Goal: Information Seeking & Learning: Learn about a topic

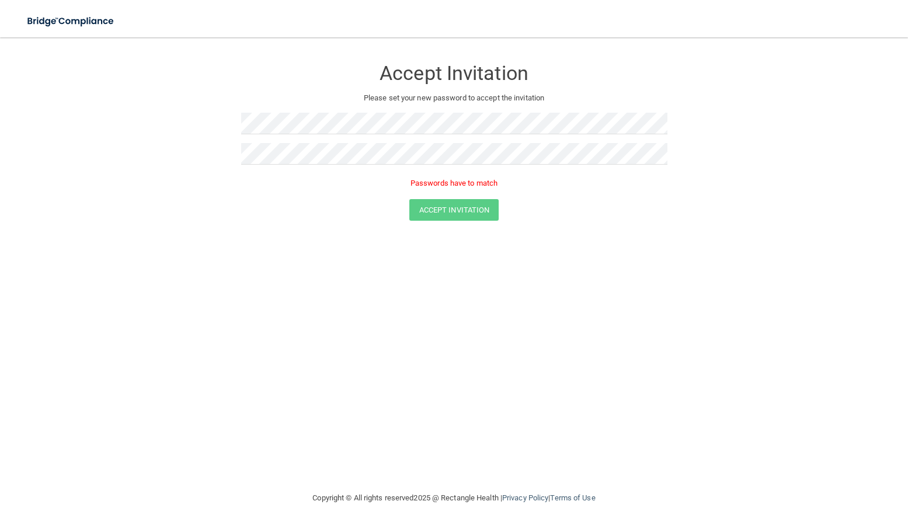
click at [607, 195] on div "Passwords have to match" at bounding box center [454, 186] width 426 height 26
click at [185, 120] on form "Accept Invitation Please set your new password to accept the invitation Passwor…" at bounding box center [454, 142] width 862 height 186
click at [441, 196] on button "Accept Invitation" at bounding box center [454, 193] width 90 height 22
click at [449, 190] on button "Accept Invitation" at bounding box center [454, 193] width 90 height 22
click at [468, 195] on button "Accept Invitation" at bounding box center [454, 193] width 90 height 22
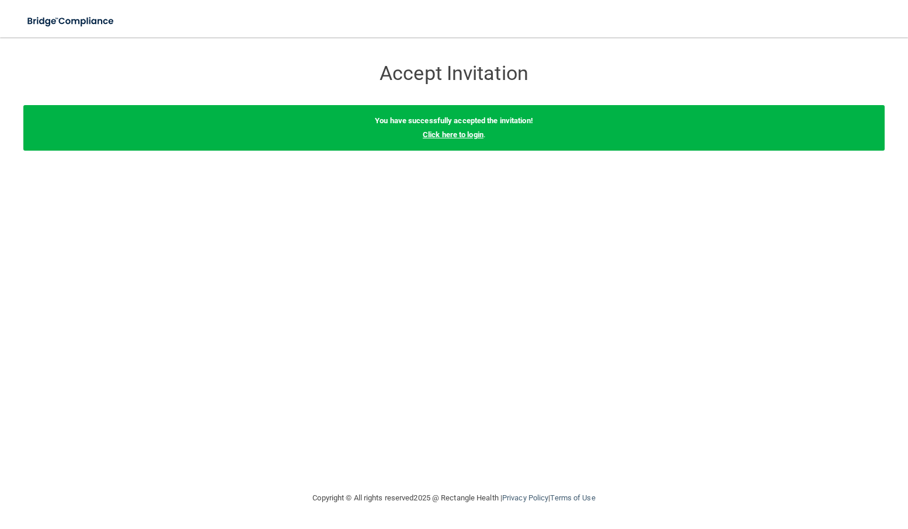
click at [441, 133] on link "Click here to login" at bounding box center [453, 134] width 61 height 9
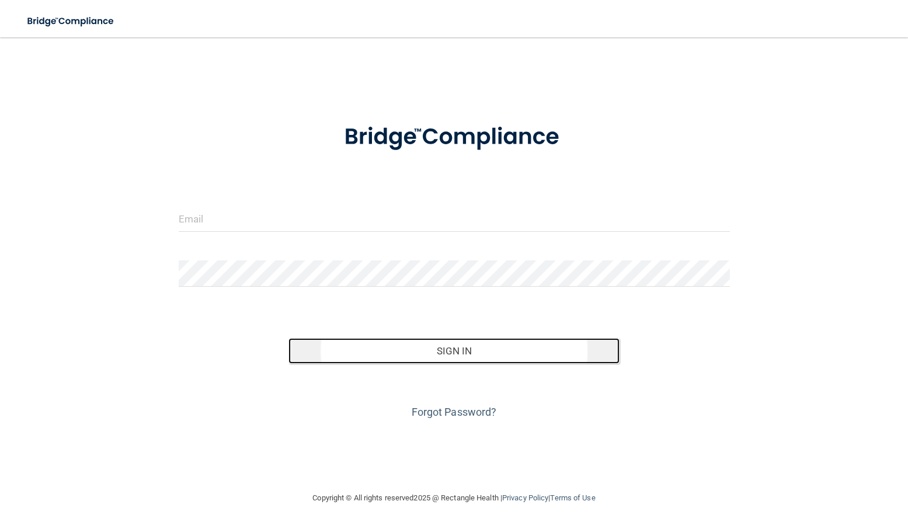
click at [460, 346] on button "Sign In" at bounding box center [454, 351] width 331 height 26
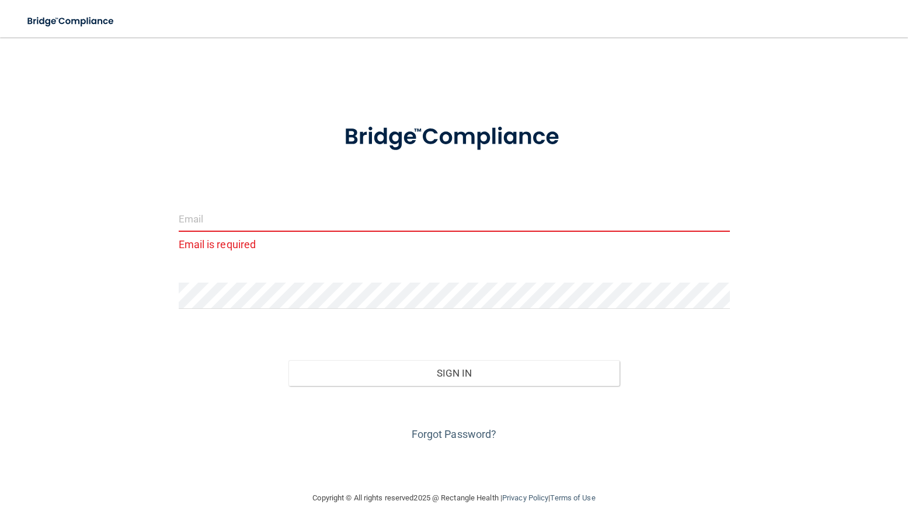
drag, startPoint x: 193, startPoint y: 215, endPoint x: 204, endPoint y: 207, distance: 13.4
click at [192, 216] on input "email" at bounding box center [454, 219] width 551 height 26
type input "[EMAIL_ADDRESS][DOMAIN_NAME]"
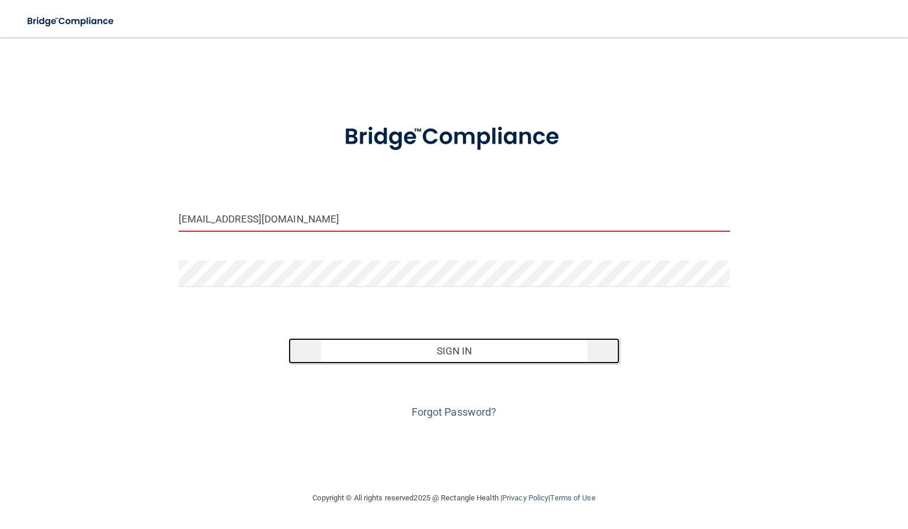
click at [425, 354] on button "Sign In" at bounding box center [454, 351] width 331 height 26
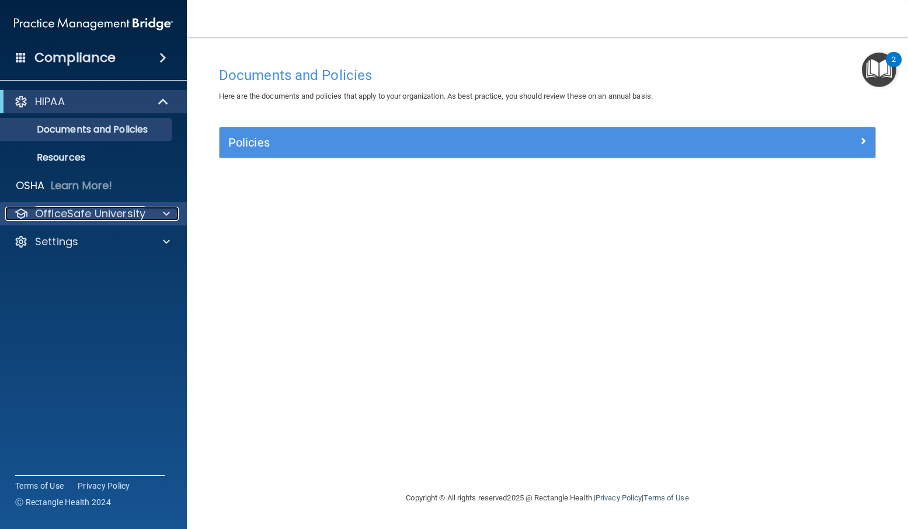
click at [124, 213] on p "OfficeSafe University" at bounding box center [90, 214] width 110 height 14
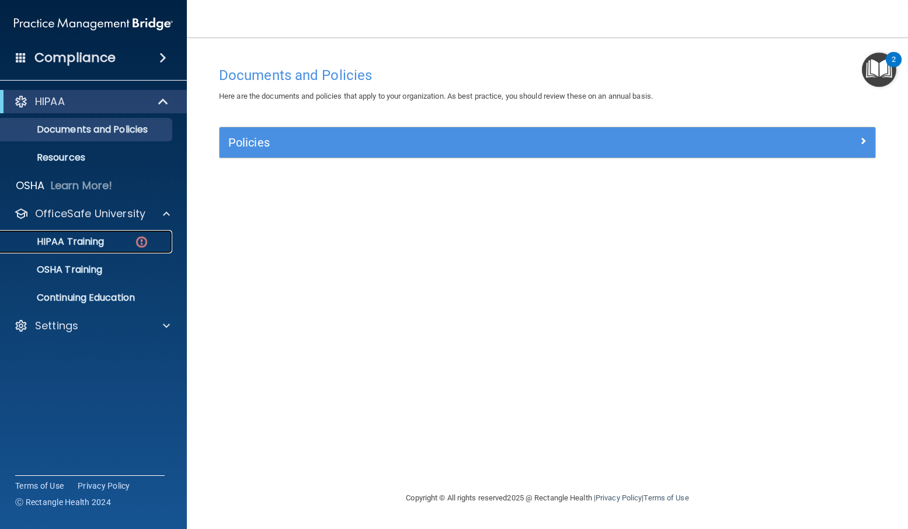
click at [91, 243] on p "HIPAA Training" at bounding box center [56, 242] width 96 height 12
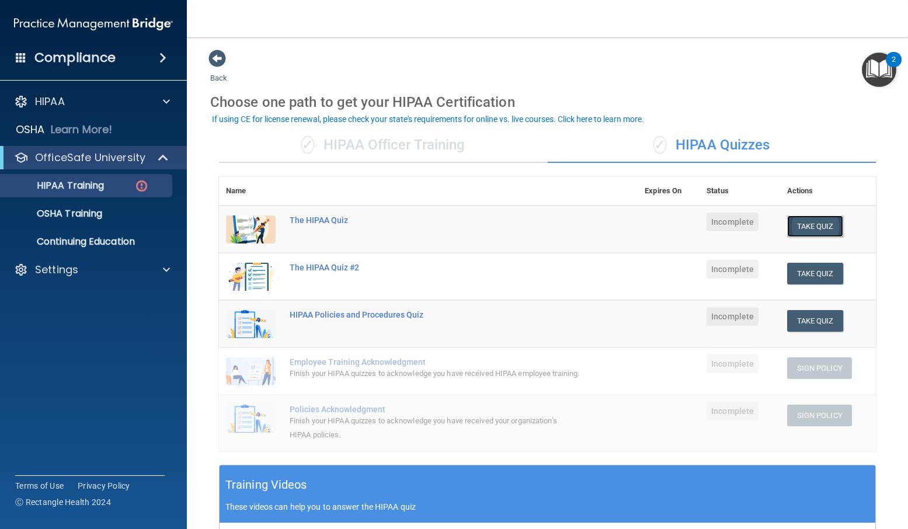
click at [805, 221] on button "Take Quiz" at bounding box center [815, 227] width 56 height 22
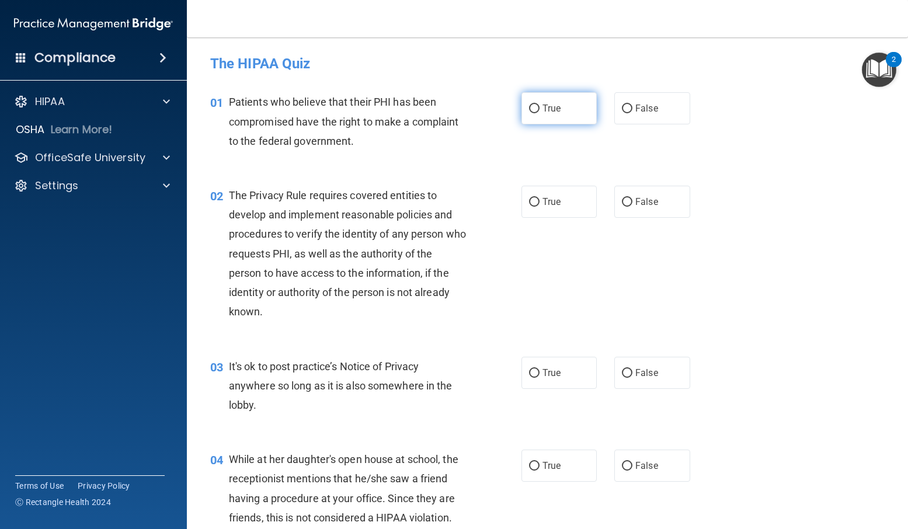
click at [531, 110] on input "True" at bounding box center [534, 109] width 11 height 9
radio input "true"
click at [529, 201] on input "True" at bounding box center [534, 202] width 11 height 9
radio input "true"
click at [535, 376] on label "True" at bounding box center [560, 373] width 76 height 32
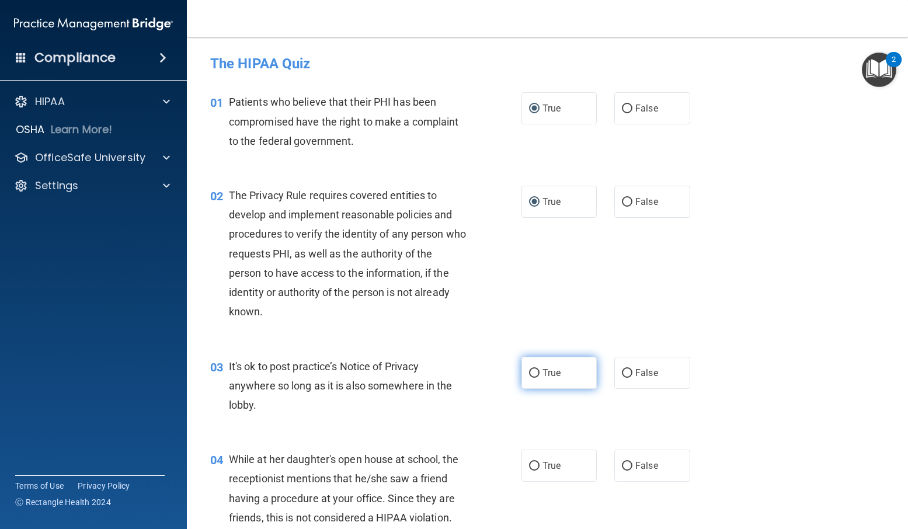
click at [535, 376] on input "True" at bounding box center [534, 373] width 11 height 9
radio input "true"
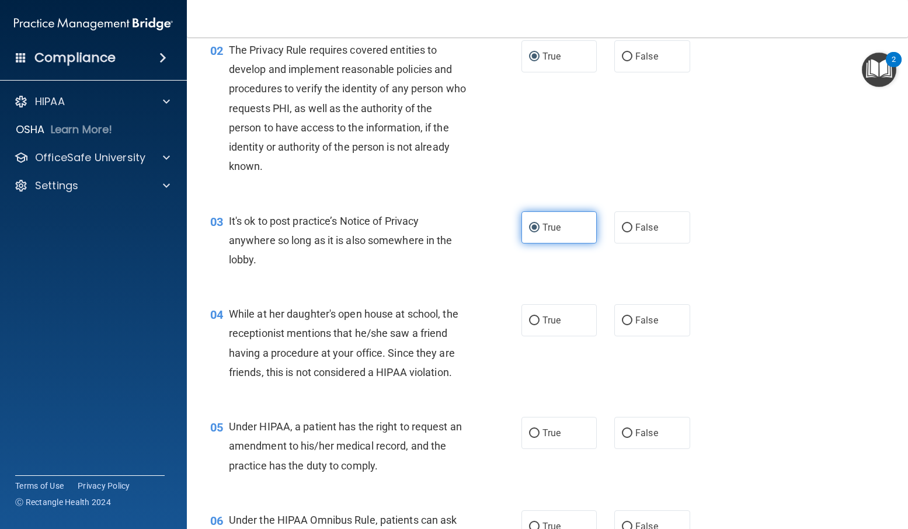
scroll to position [175, 0]
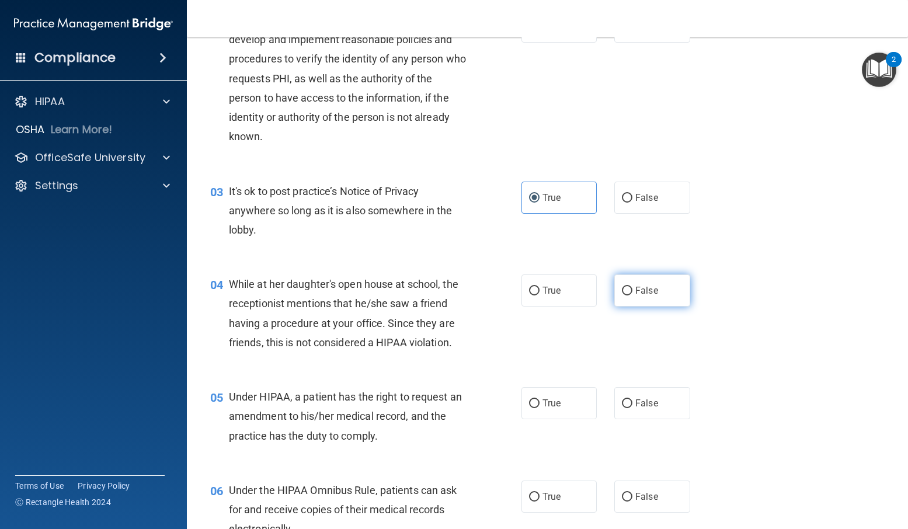
click at [622, 290] on input "False" at bounding box center [627, 291] width 11 height 9
radio input "true"
click at [533, 405] on input "True" at bounding box center [534, 404] width 11 height 9
radio input "true"
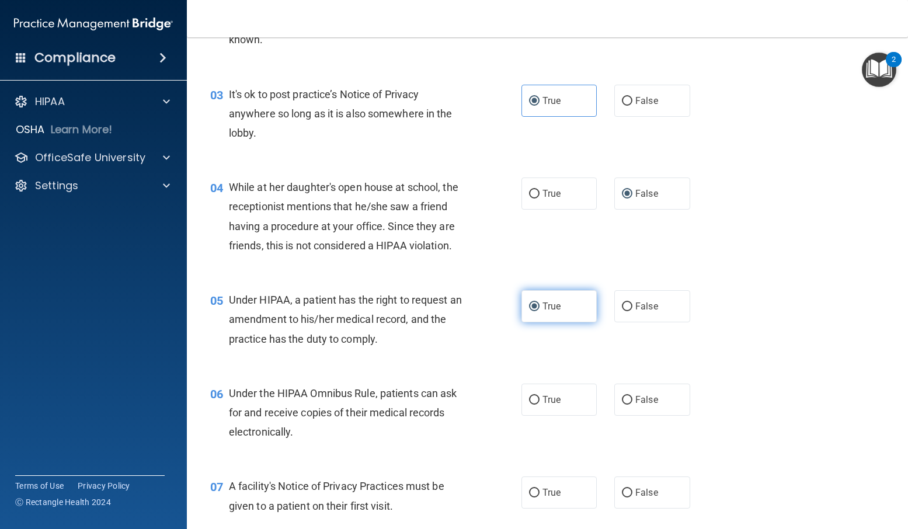
scroll to position [350, 0]
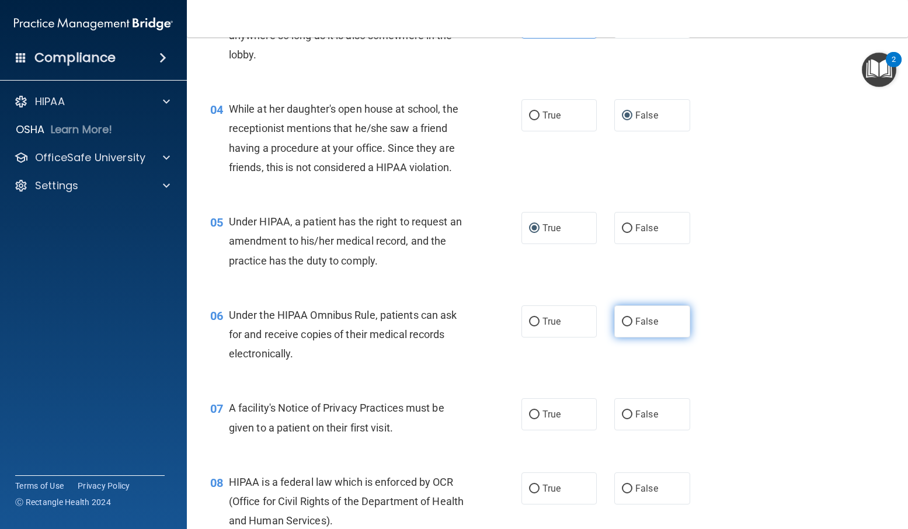
click at [626, 321] on input "False" at bounding box center [627, 322] width 11 height 9
radio input "true"
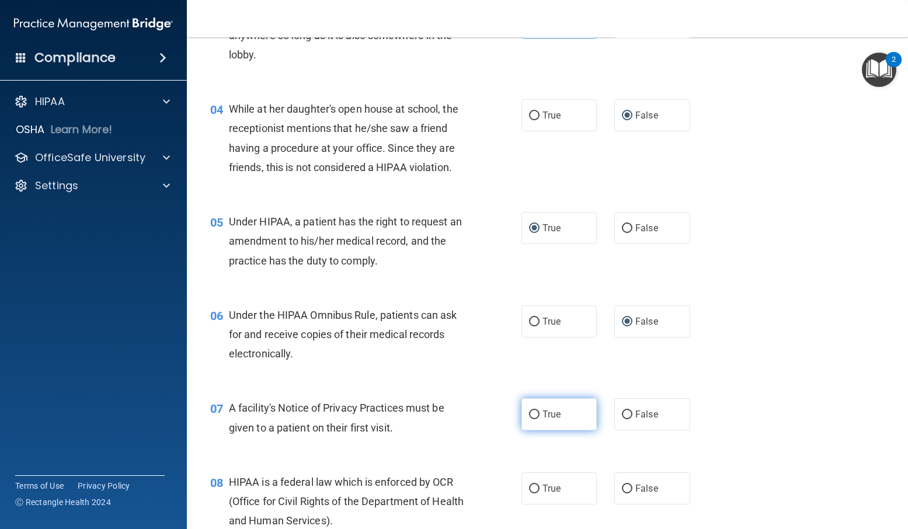
click at [529, 414] on input "True" at bounding box center [534, 415] width 11 height 9
radio input "true"
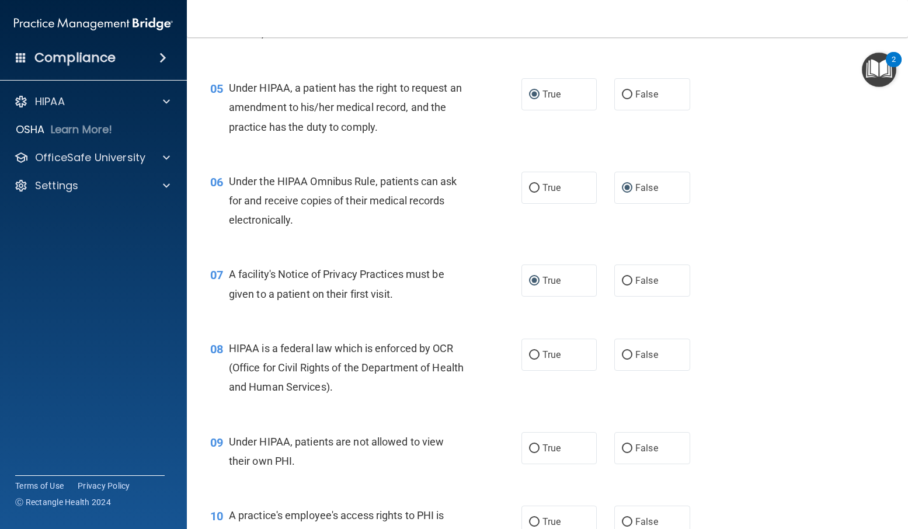
scroll to position [526, 0]
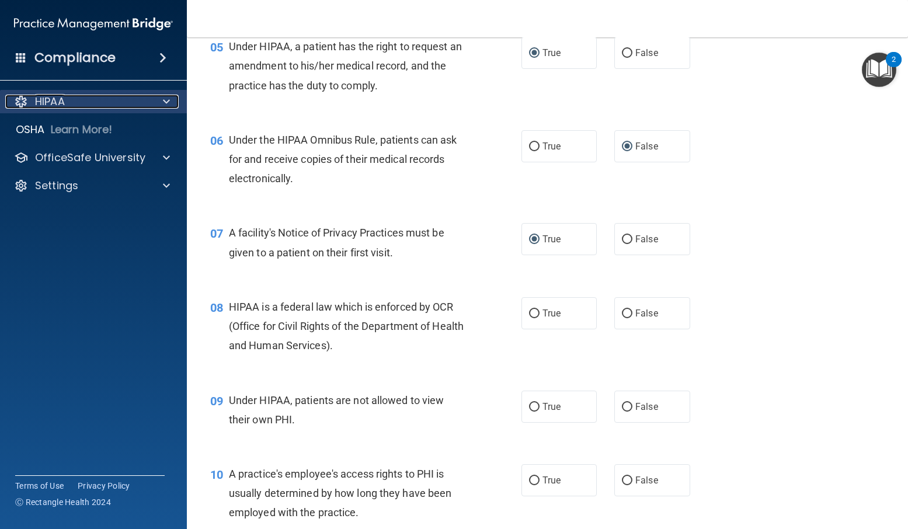
click at [154, 103] on div at bounding box center [164, 102] width 29 height 14
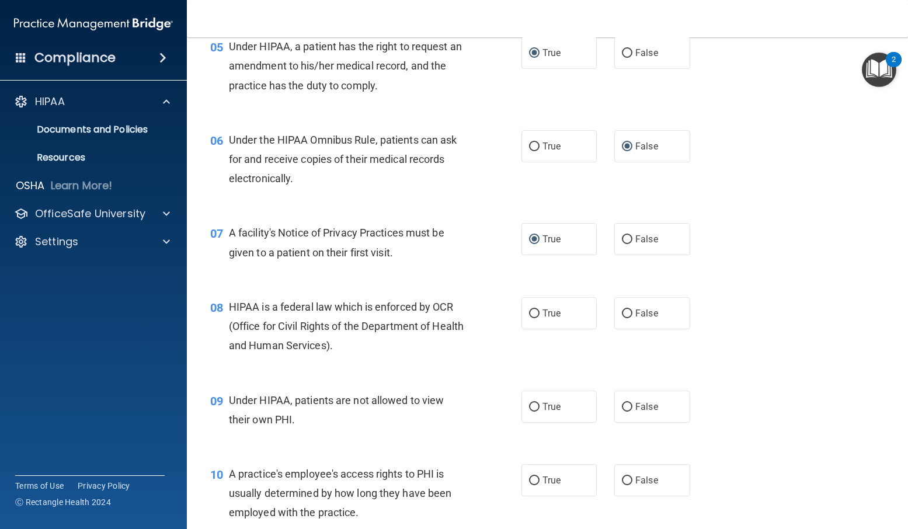
click at [162, 65] on div "Compliance" at bounding box center [93, 58] width 187 height 26
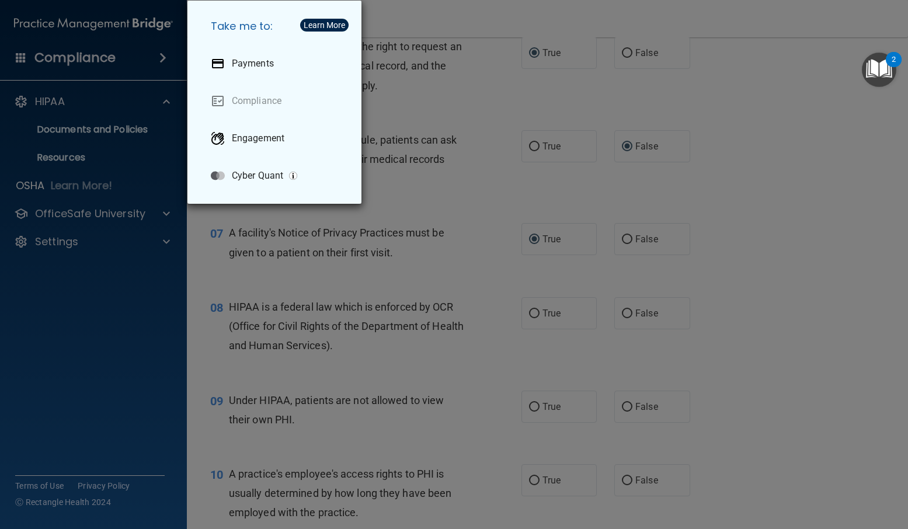
click at [30, 97] on div "Take me to: Payments Compliance Engagement Cyber Quant" at bounding box center [454, 264] width 908 height 529
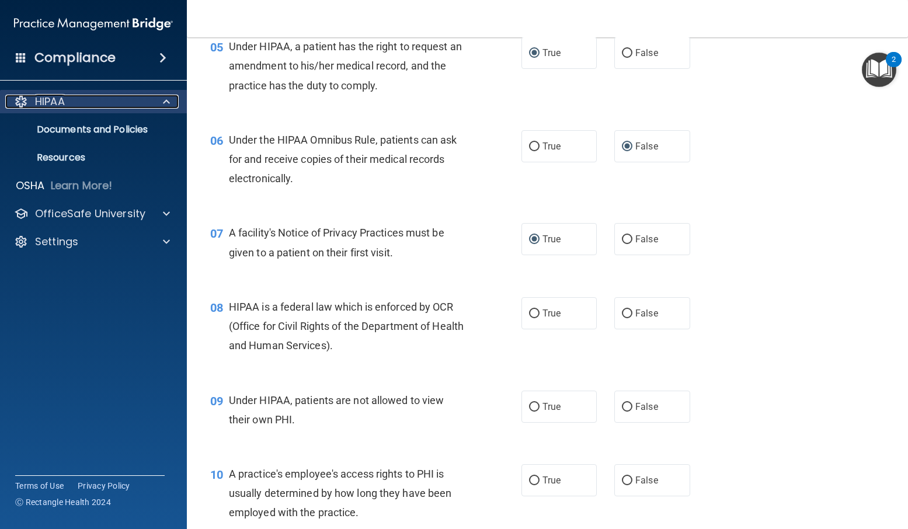
click at [119, 98] on div "HIPAA" at bounding box center [77, 102] width 145 height 14
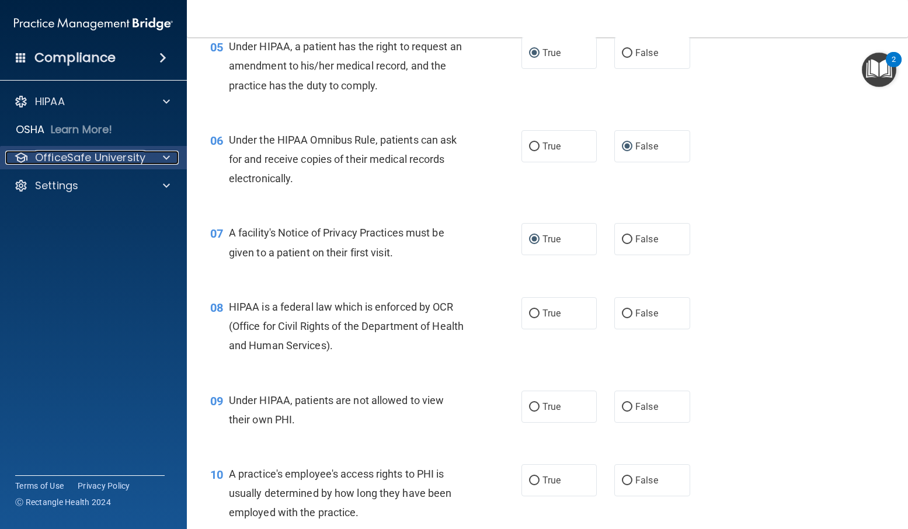
click at [143, 155] on p "OfficeSafe University" at bounding box center [90, 158] width 110 height 14
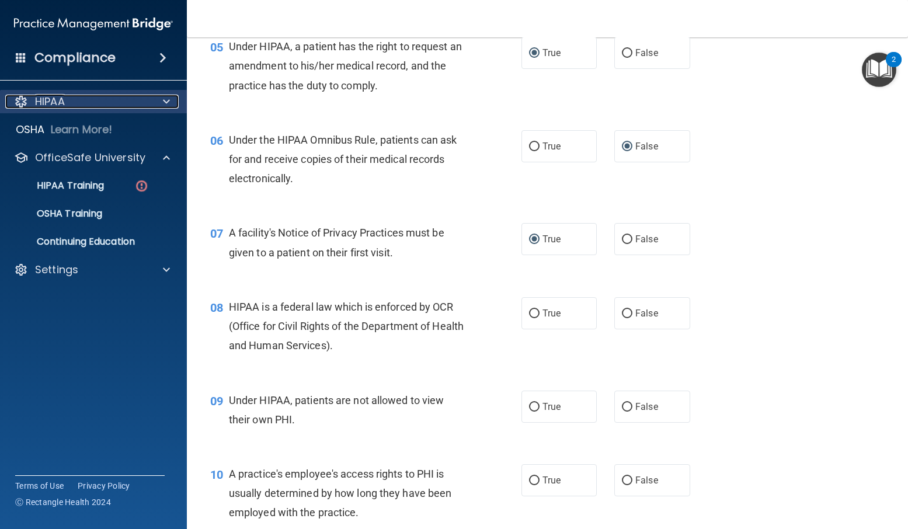
click at [124, 100] on div "HIPAA" at bounding box center [77, 102] width 145 height 14
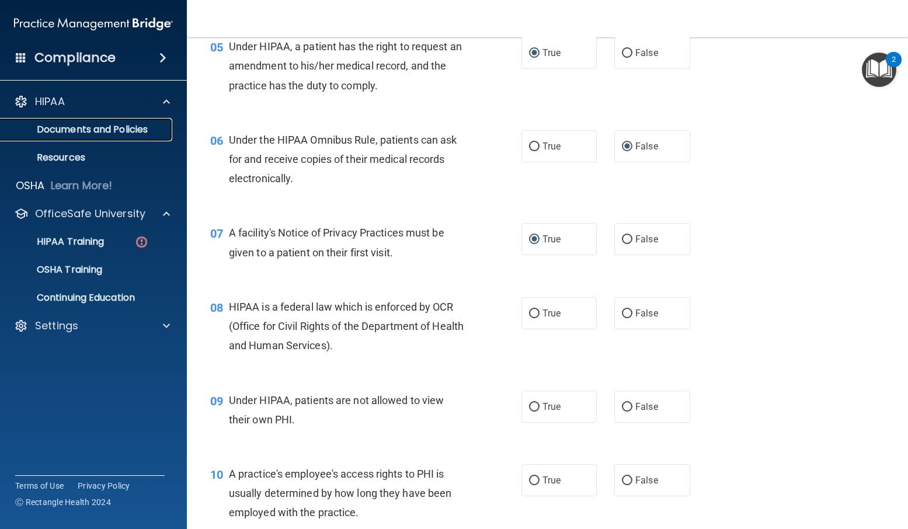
click at [133, 127] on p "Documents and Policies" at bounding box center [87, 130] width 159 height 12
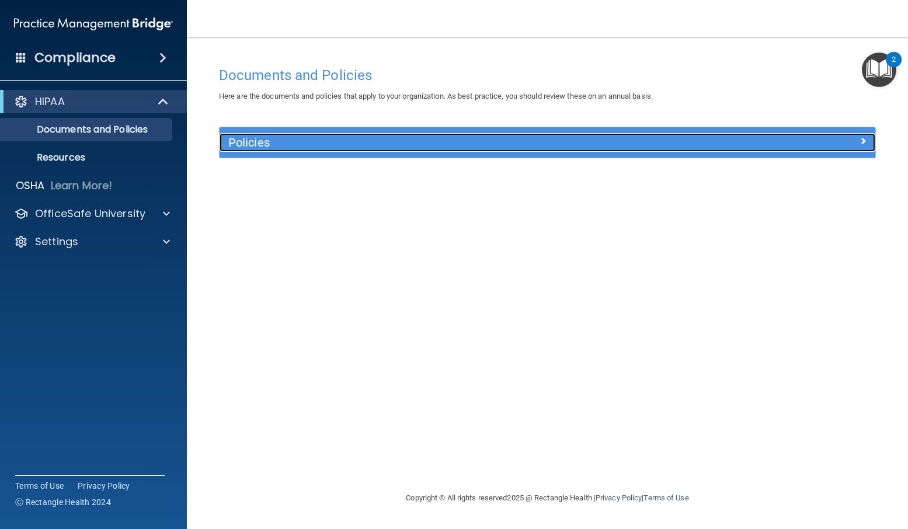
click at [862, 139] on span at bounding box center [863, 141] width 7 height 14
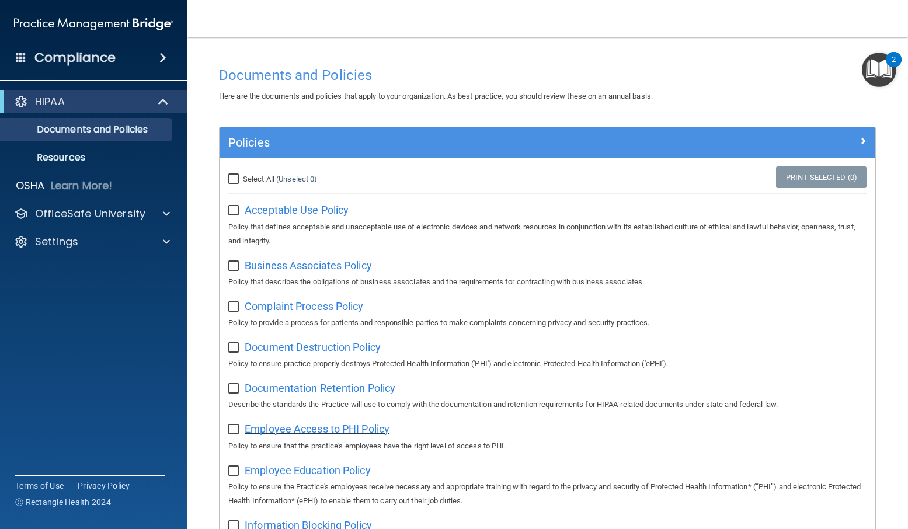
click at [276, 432] on span "Employee Access to PHI Policy" at bounding box center [317, 429] width 145 height 12
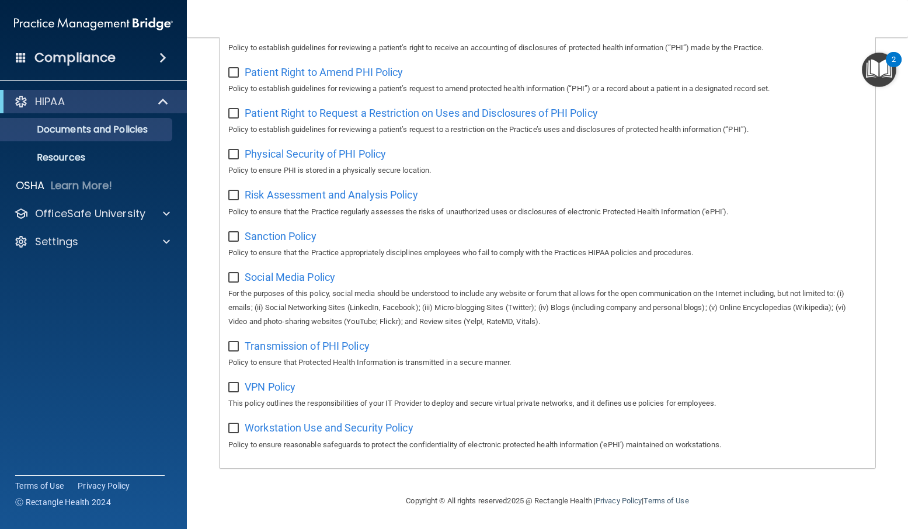
scroll to position [671, 0]
click at [78, 134] on p "Documents and Policies" at bounding box center [87, 130] width 159 height 12
click at [63, 160] on p "Resources" at bounding box center [87, 158] width 159 height 12
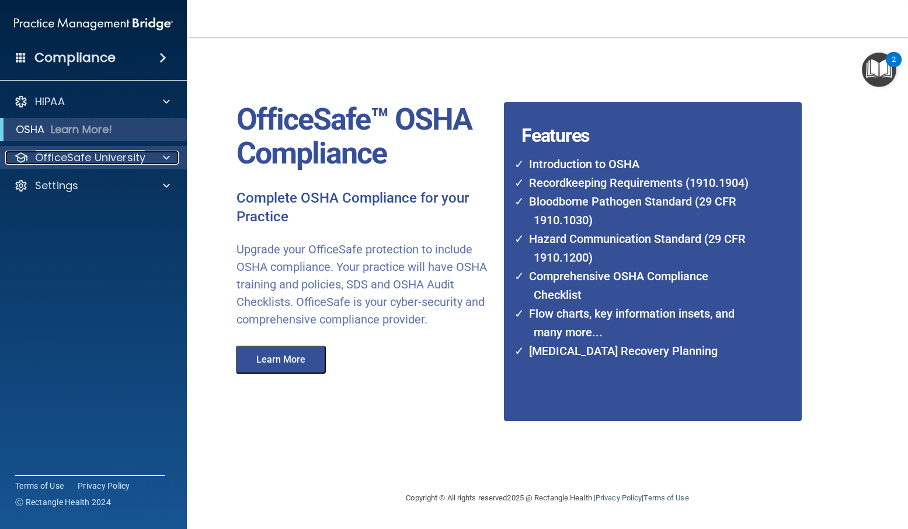
click at [110, 155] on p "OfficeSafe University" at bounding box center [90, 158] width 110 height 14
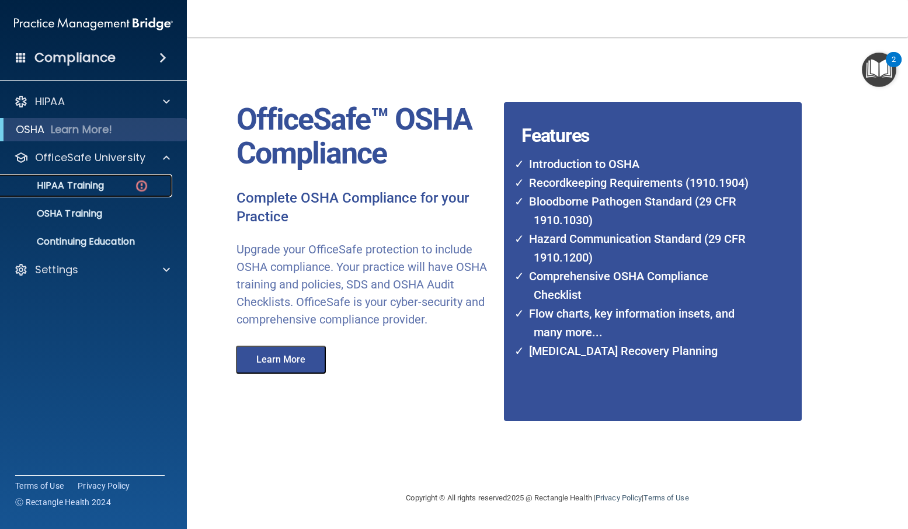
click at [128, 185] on div "HIPAA Training" at bounding box center [87, 186] width 159 height 12
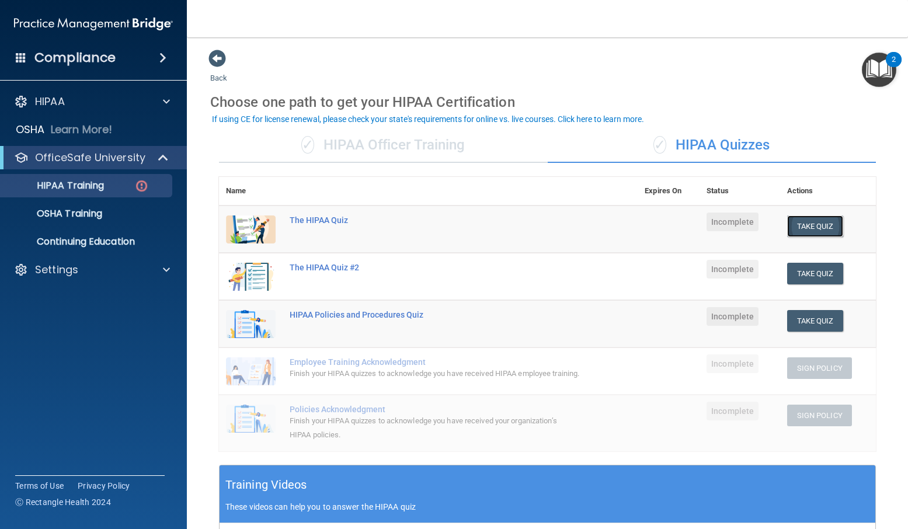
click at [798, 223] on button "Take Quiz" at bounding box center [815, 227] width 56 height 22
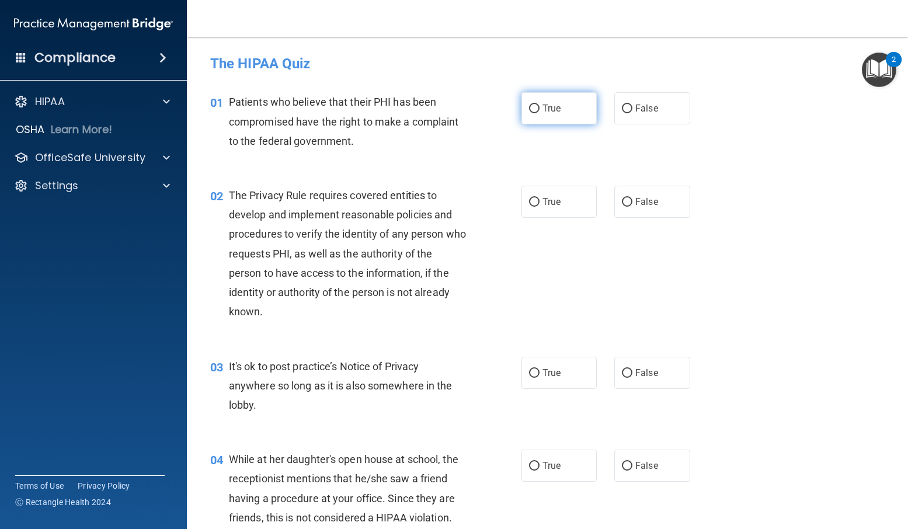
click at [534, 109] on input "True" at bounding box center [534, 109] width 11 height 9
radio input "true"
click at [531, 202] on input "True" at bounding box center [534, 202] width 11 height 9
radio input "true"
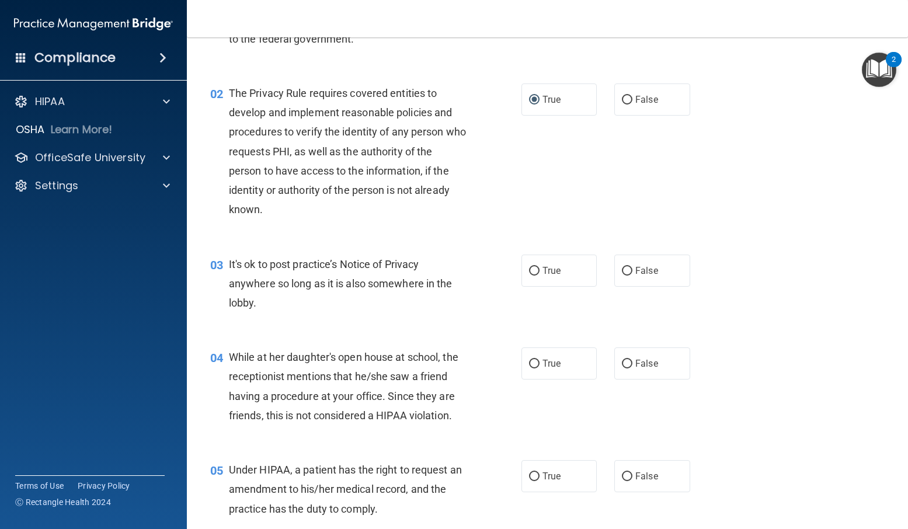
scroll to position [117, 0]
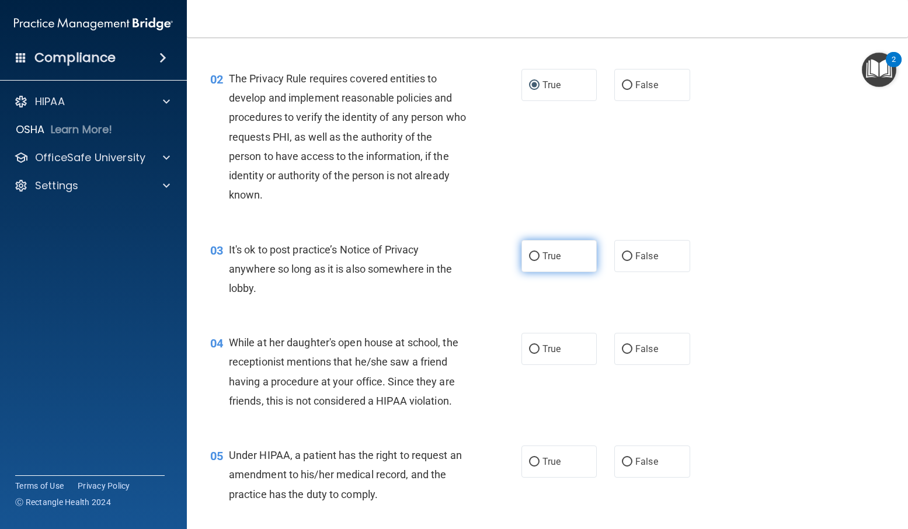
click at [530, 254] on input "True" at bounding box center [534, 256] width 11 height 9
radio input "true"
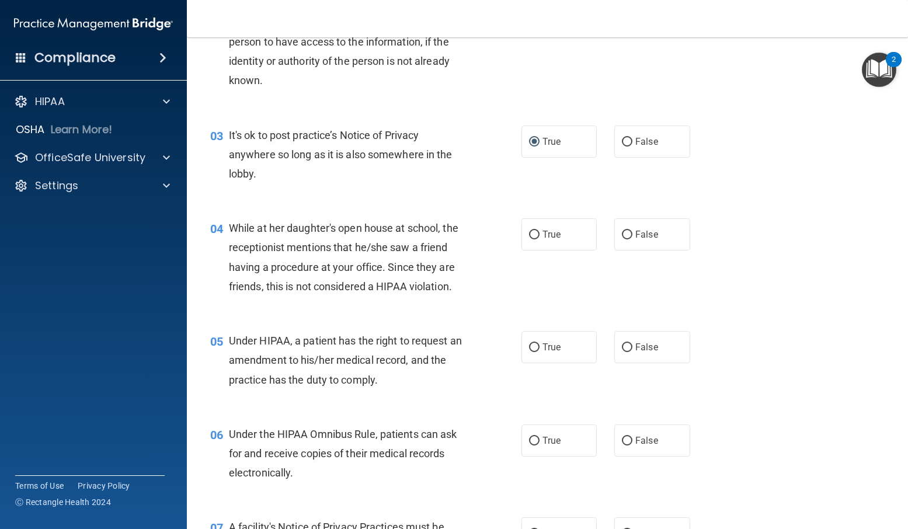
scroll to position [234, 0]
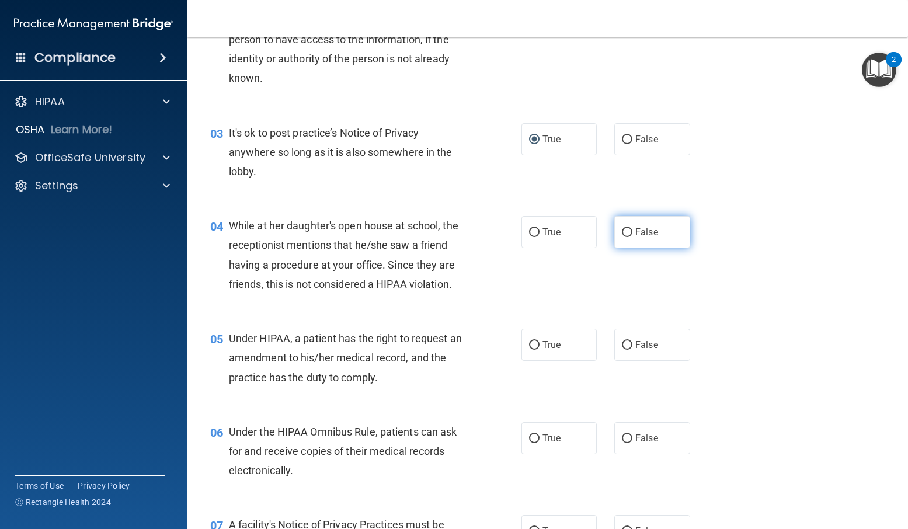
click at [622, 231] on input "False" at bounding box center [627, 232] width 11 height 9
radio input "true"
click at [531, 343] on input "True" at bounding box center [534, 345] width 11 height 9
radio input "true"
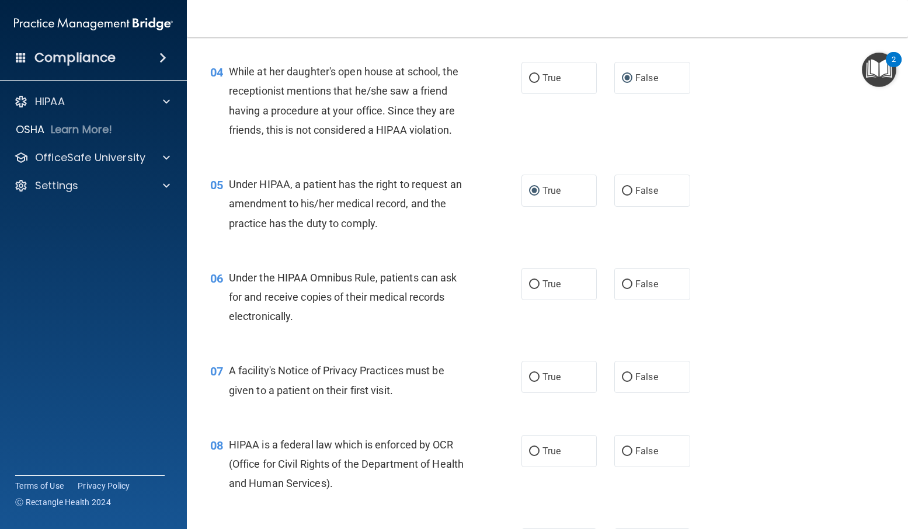
scroll to position [409, 0]
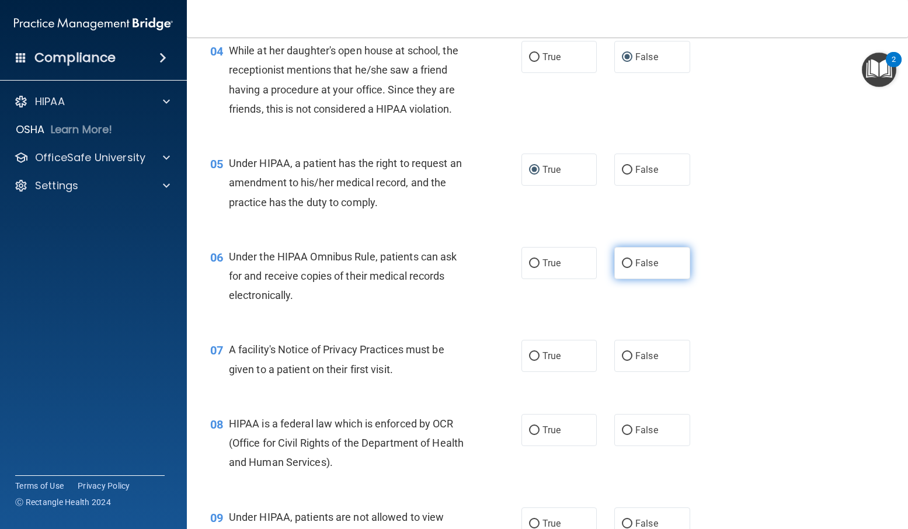
click at [624, 263] on input "False" at bounding box center [627, 263] width 11 height 9
radio input "true"
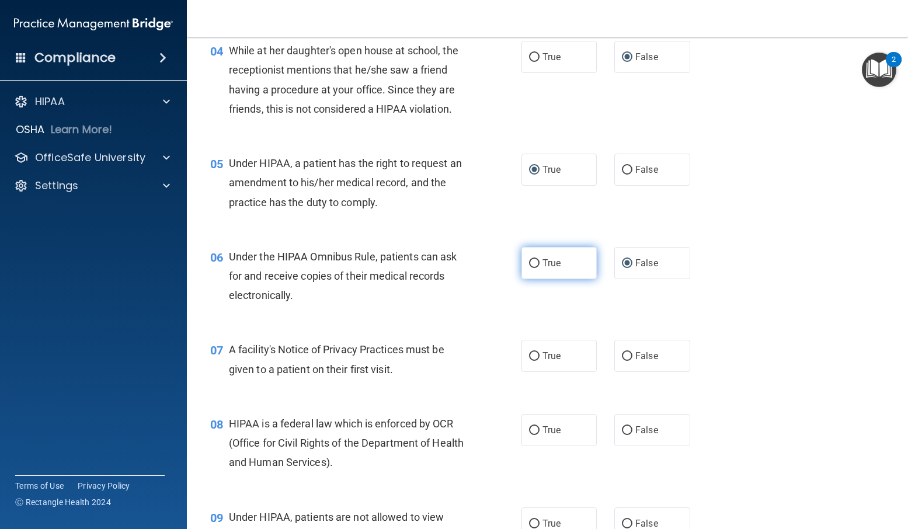
click at [533, 265] on input "True" at bounding box center [534, 263] width 11 height 9
radio input "true"
radio input "false"
click at [531, 355] on input "True" at bounding box center [534, 356] width 11 height 9
radio input "true"
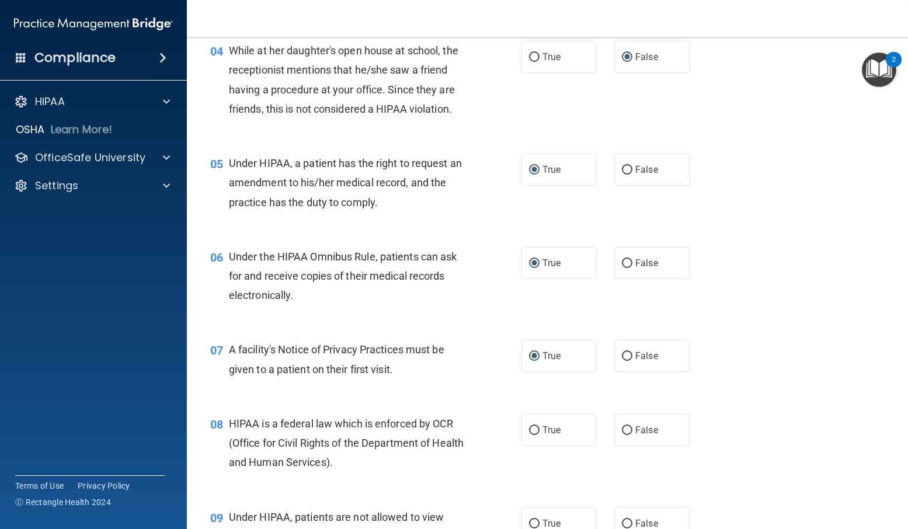
scroll to position [467, 0]
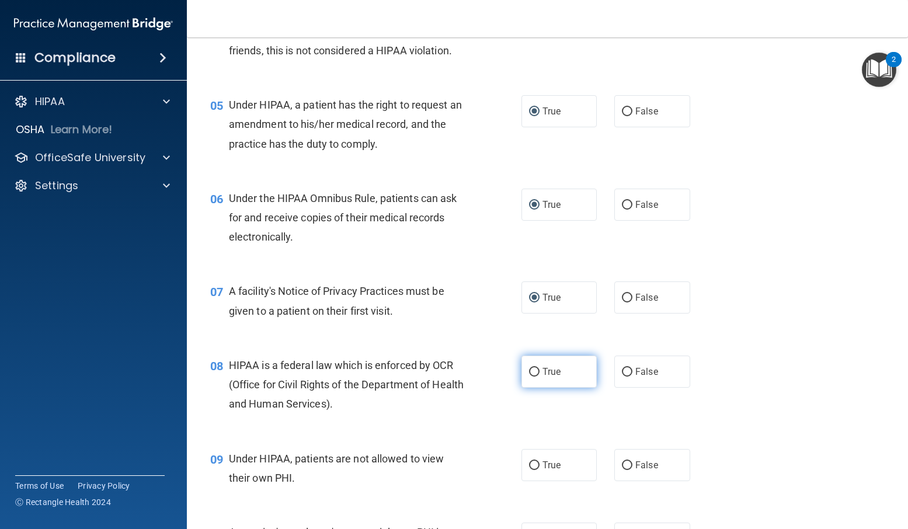
click at [529, 370] on input "True" at bounding box center [534, 372] width 11 height 9
radio input "true"
click at [626, 463] on input "False" at bounding box center [627, 465] width 11 height 9
radio input "true"
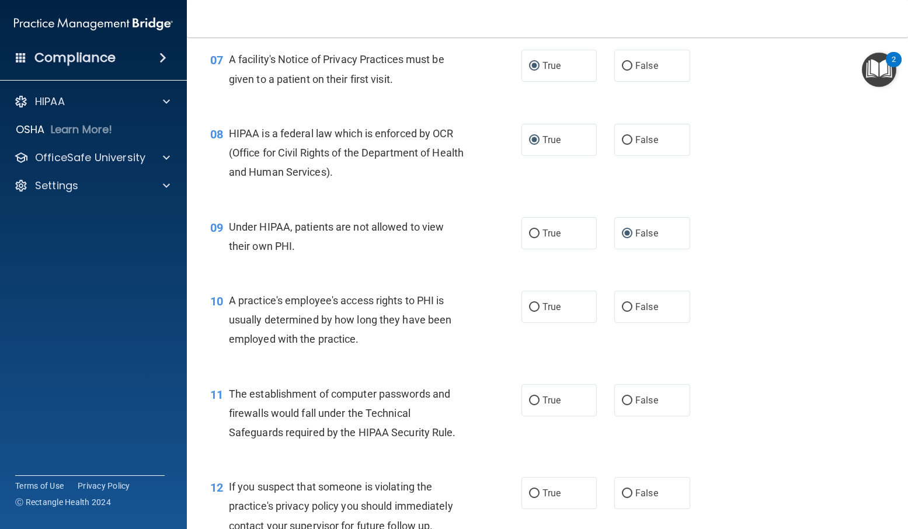
scroll to position [701, 0]
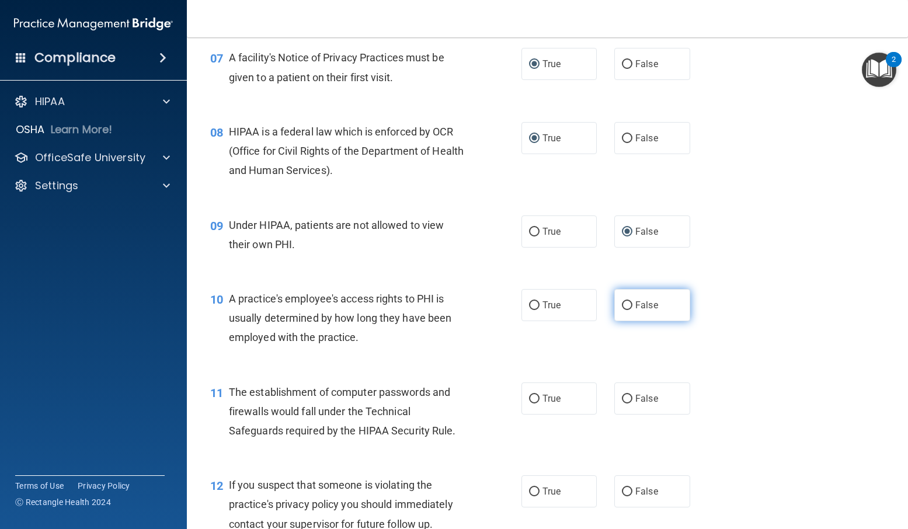
click at [625, 301] on input "False" at bounding box center [627, 305] width 11 height 9
radio input "true"
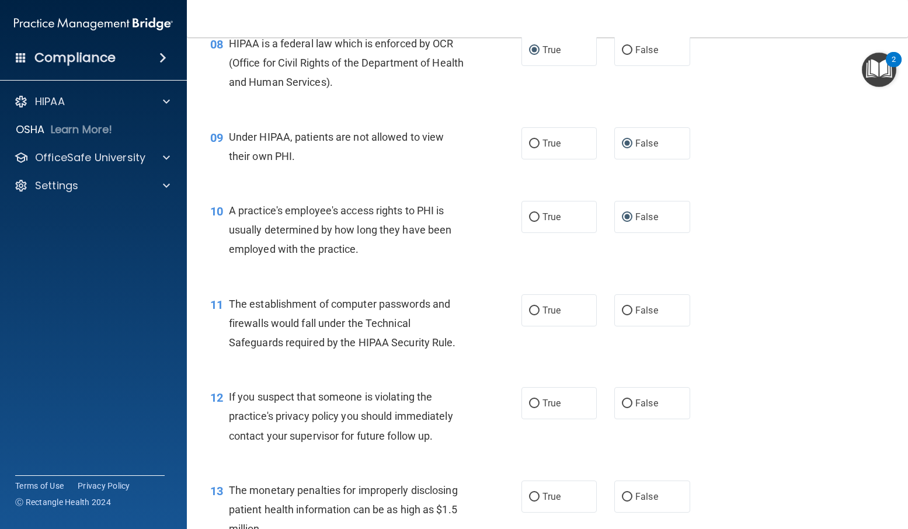
scroll to position [818, 0]
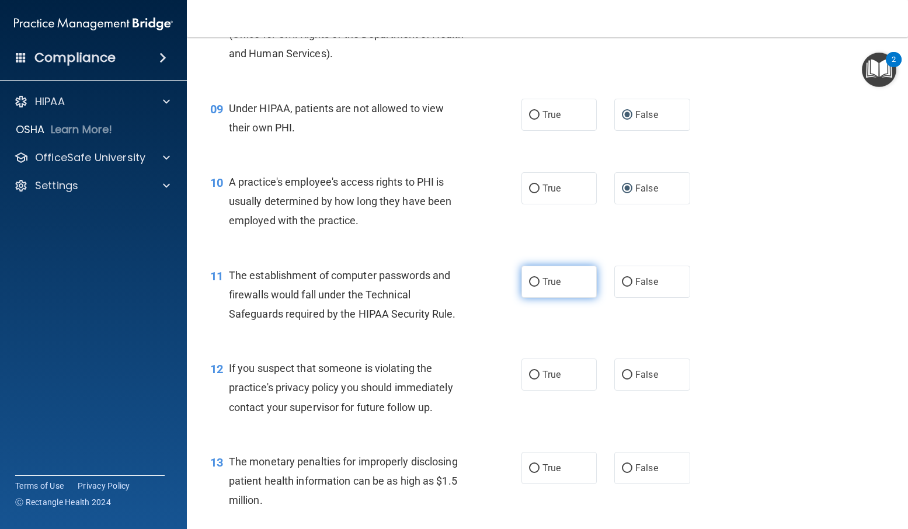
click at [525, 281] on label "True" at bounding box center [560, 282] width 76 height 32
click at [524, 373] on label "True" at bounding box center [560, 375] width 76 height 32
click at [529, 373] on input "True" at bounding box center [534, 375] width 11 height 9
radio input "true"
click at [533, 280] on input "True" at bounding box center [534, 282] width 11 height 9
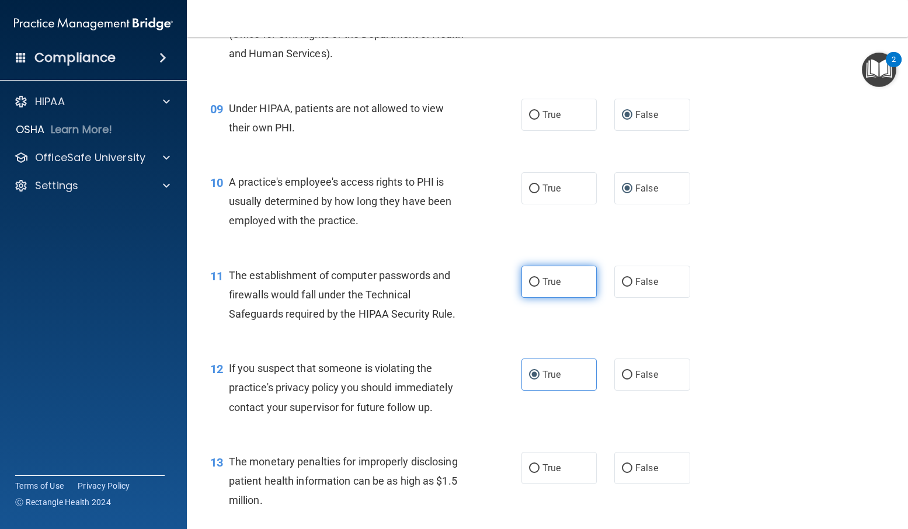
radio input "true"
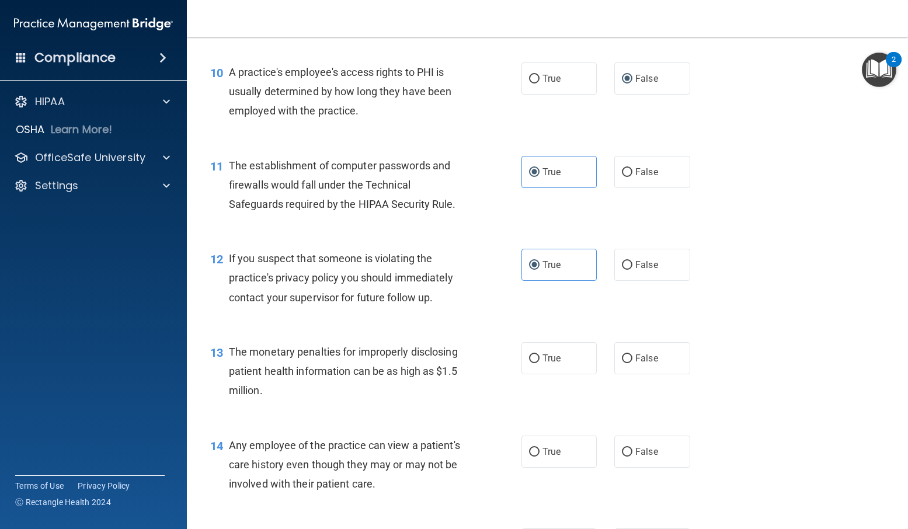
scroll to position [993, 0]
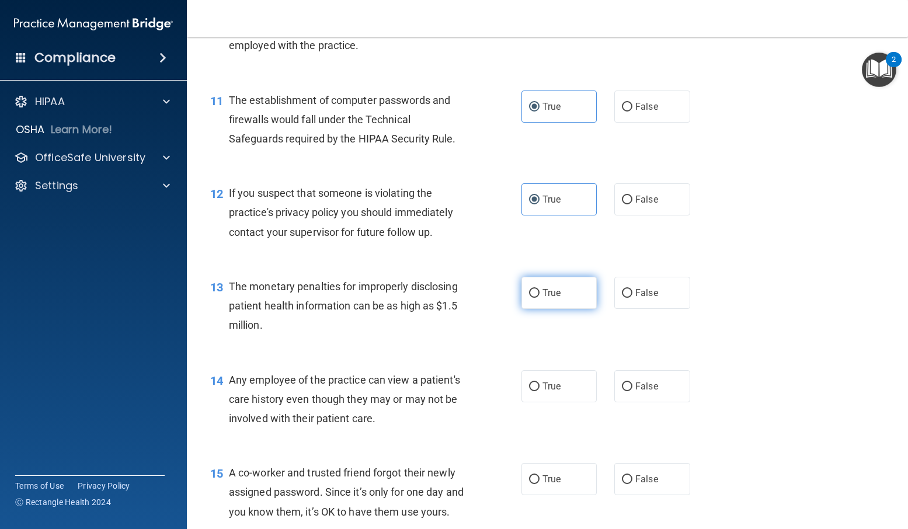
click at [530, 293] on input "True" at bounding box center [534, 293] width 11 height 9
radio input "true"
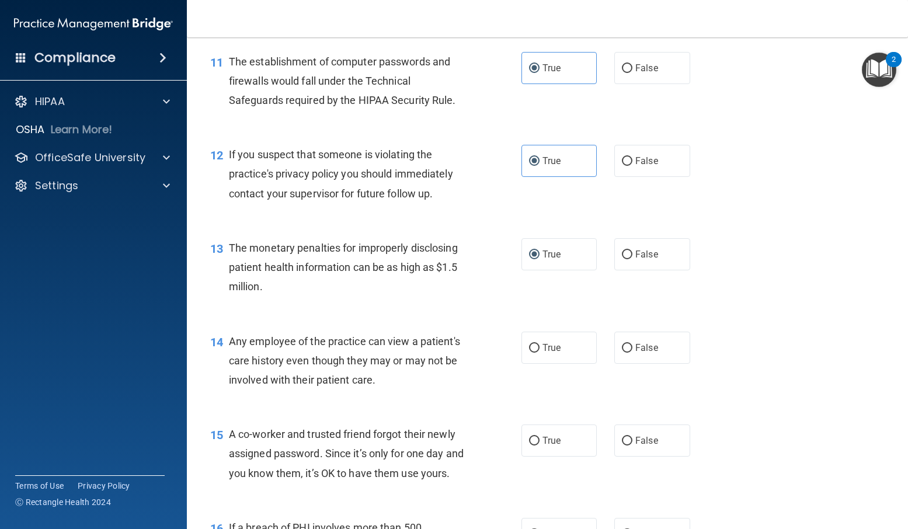
scroll to position [1051, 0]
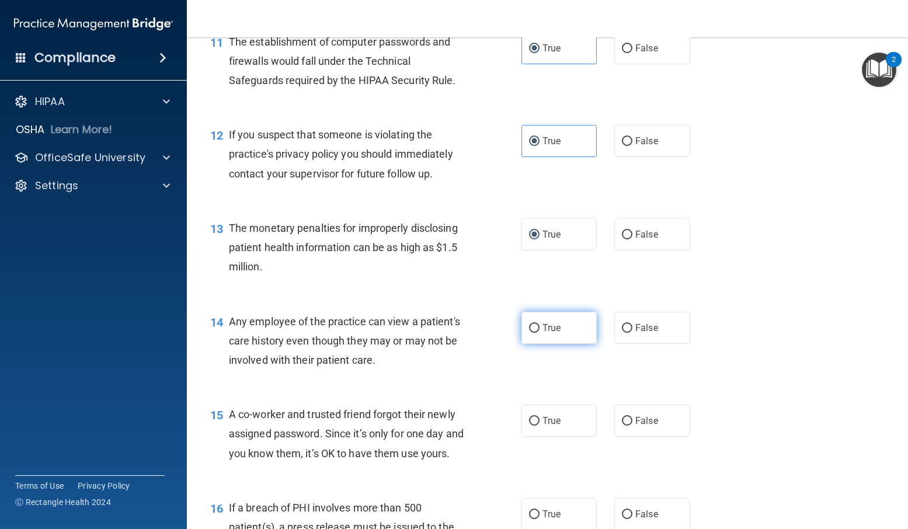
click at [532, 328] on input "True" at bounding box center [534, 328] width 11 height 9
radio input "true"
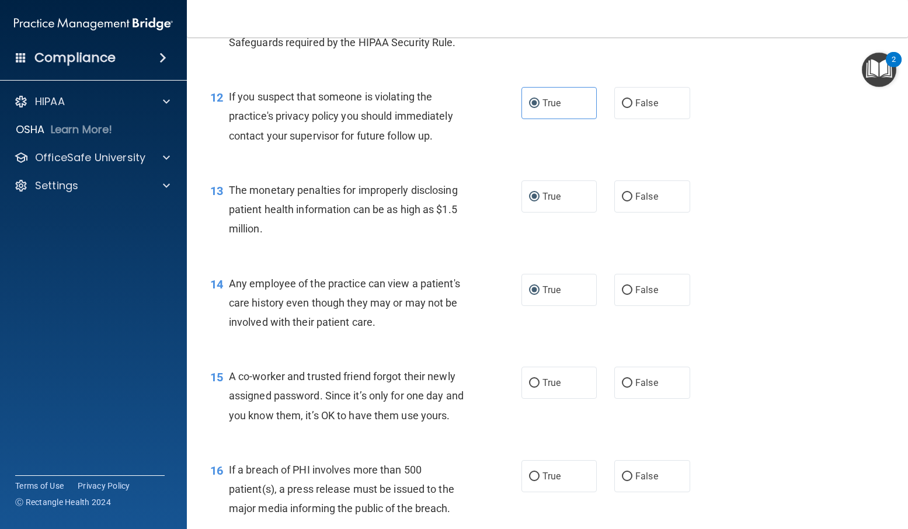
scroll to position [1168, 0]
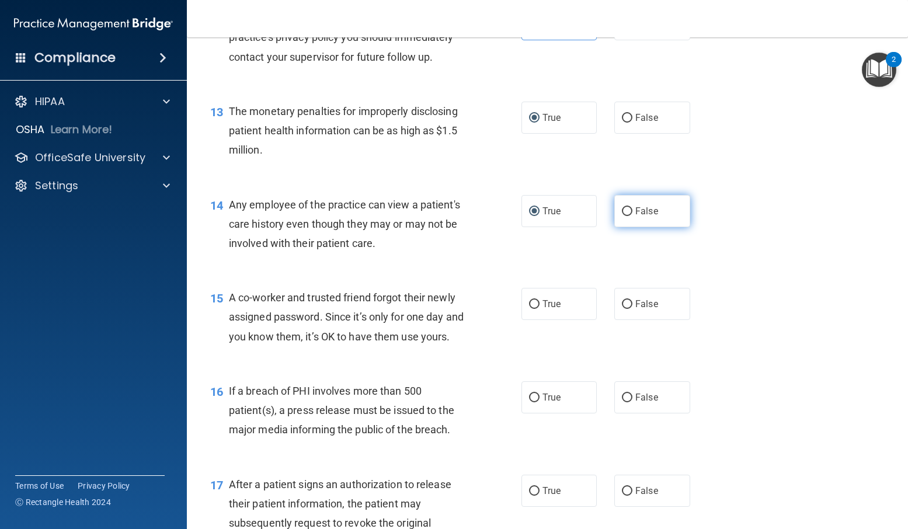
click at [624, 209] on input "False" at bounding box center [627, 211] width 11 height 9
radio input "true"
radio input "false"
click at [622, 302] on input "False" at bounding box center [627, 304] width 11 height 9
radio input "true"
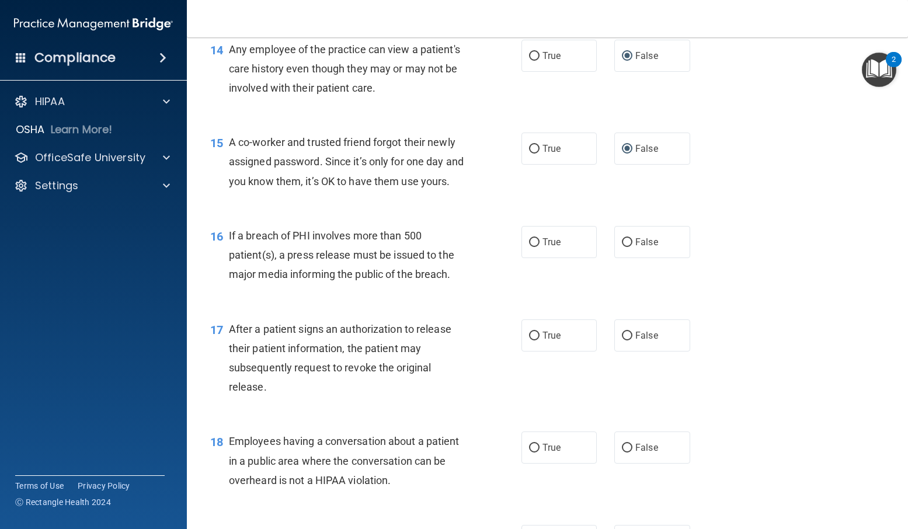
scroll to position [1343, 0]
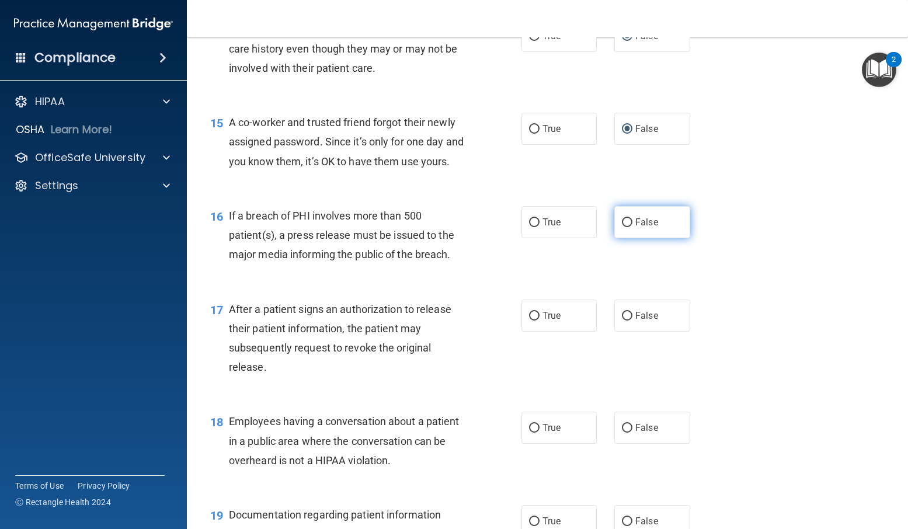
click at [623, 227] on input "False" at bounding box center [627, 222] width 11 height 9
radio input "true"
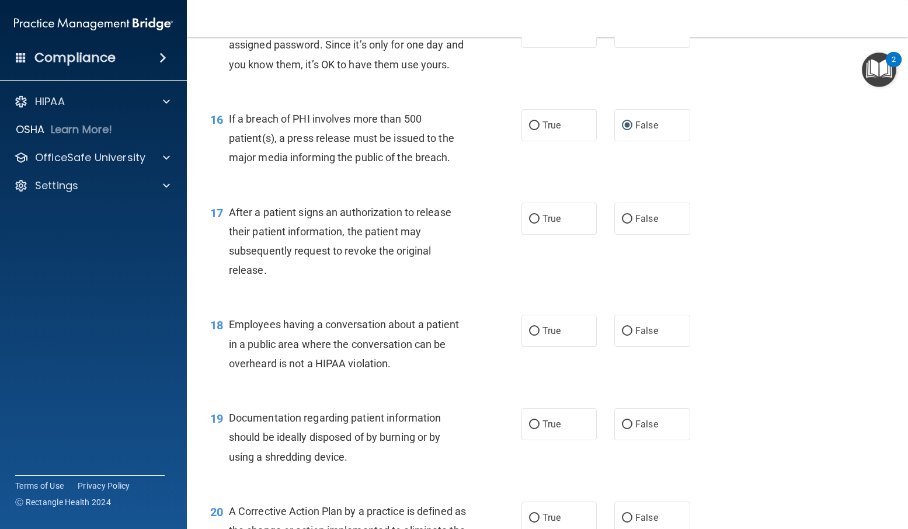
scroll to position [1460, 0]
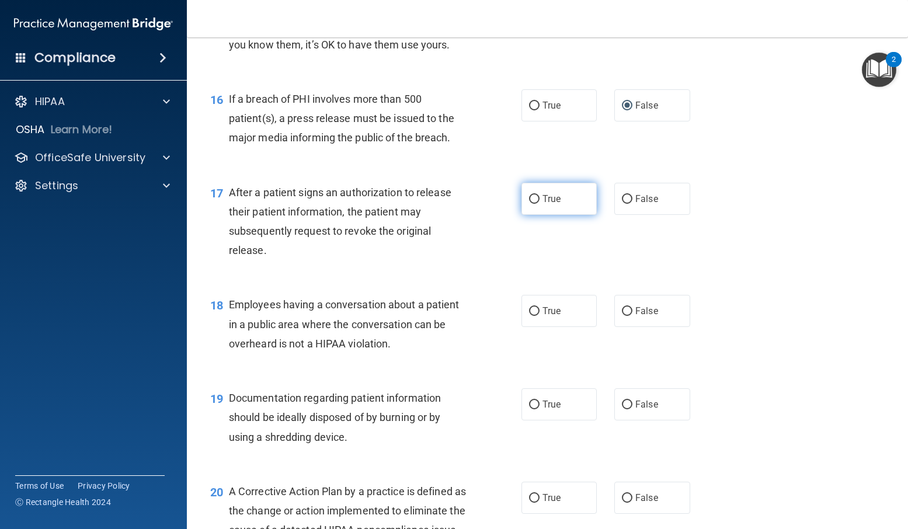
click at [529, 204] on input "True" at bounding box center [534, 199] width 11 height 9
radio input "true"
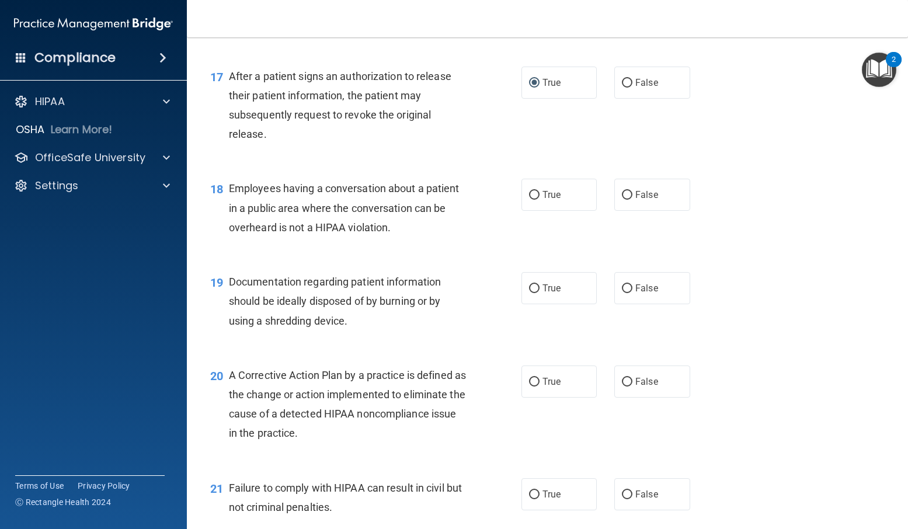
scroll to position [1577, 0]
click at [622, 199] on input "False" at bounding box center [627, 194] width 11 height 9
radio input "true"
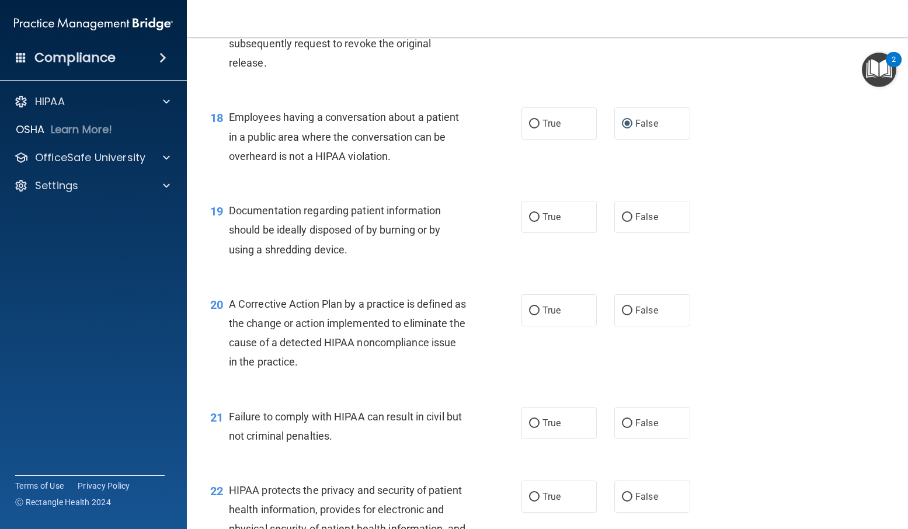
scroll to position [1694, 0]
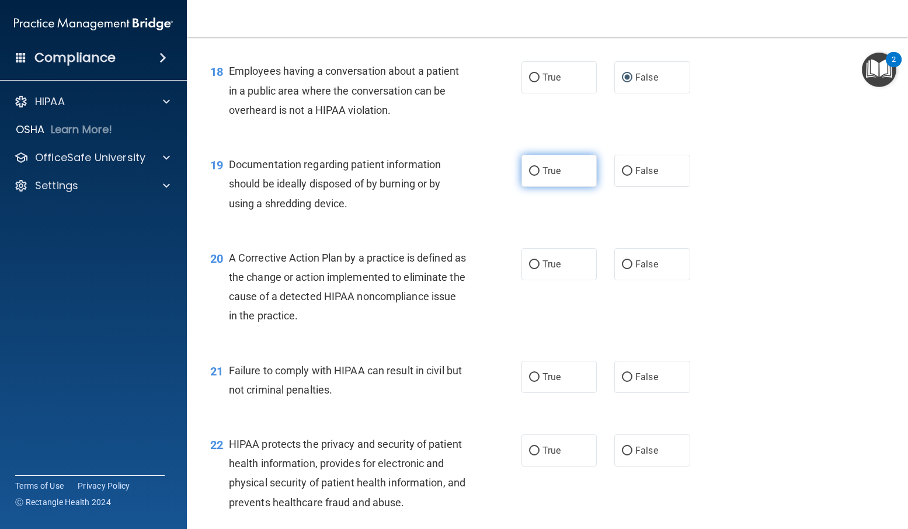
click at [531, 176] on input "True" at bounding box center [534, 171] width 11 height 9
radio input "true"
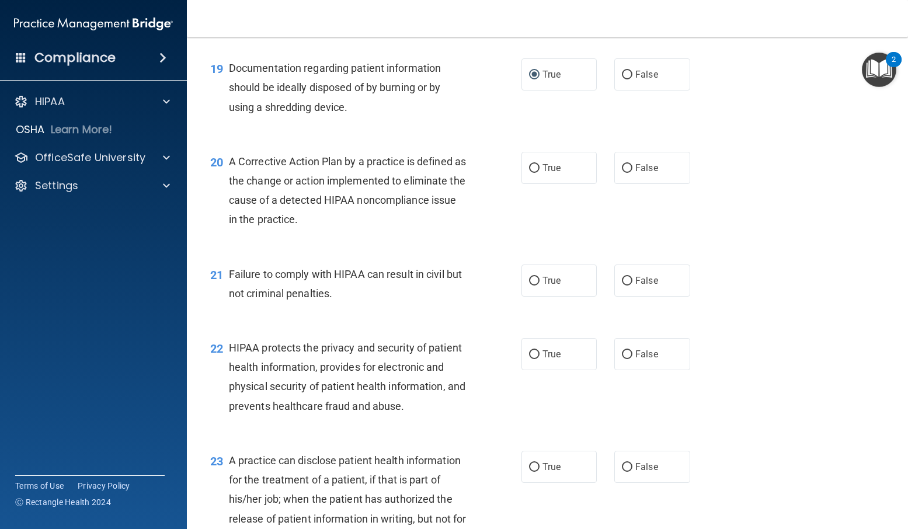
scroll to position [1811, 0]
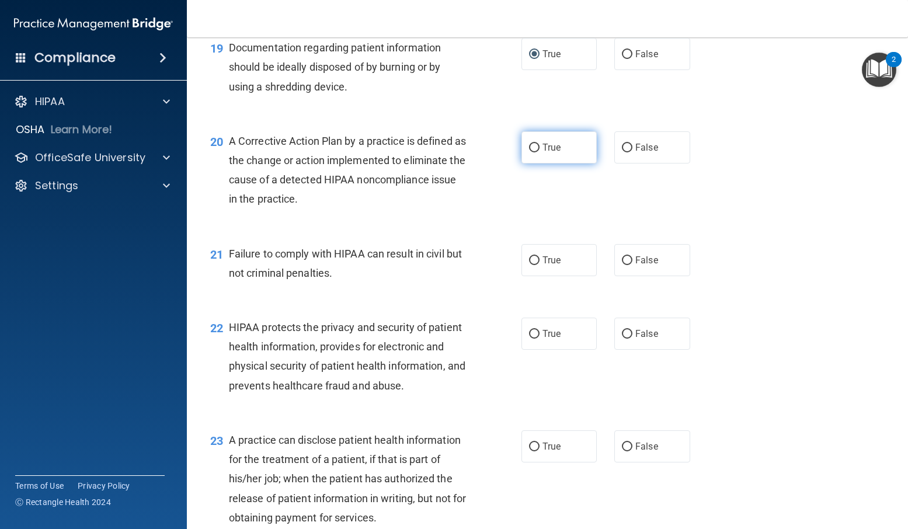
click at [533, 162] on label "True" at bounding box center [560, 147] width 76 height 32
click at [533, 152] on input "True" at bounding box center [534, 148] width 11 height 9
radio input "true"
click at [622, 265] on input "False" at bounding box center [627, 260] width 11 height 9
radio input "true"
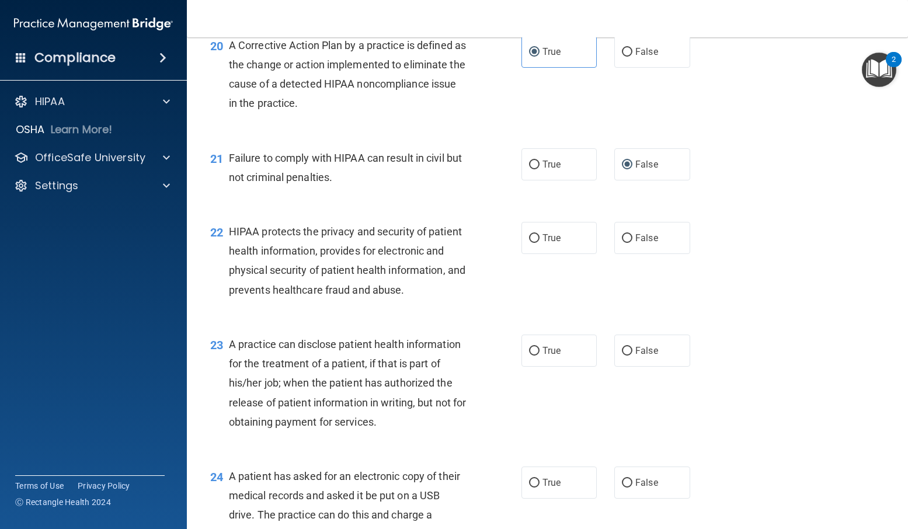
scroll to position [1928, 0]
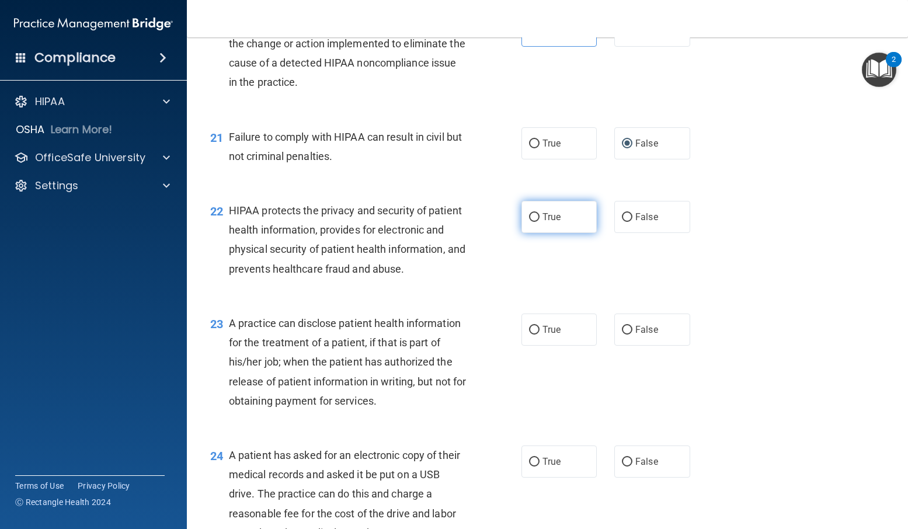
click at [529, 222] on input "True" at bounding box center [534, 217] width 11 height 9
radio input "true"
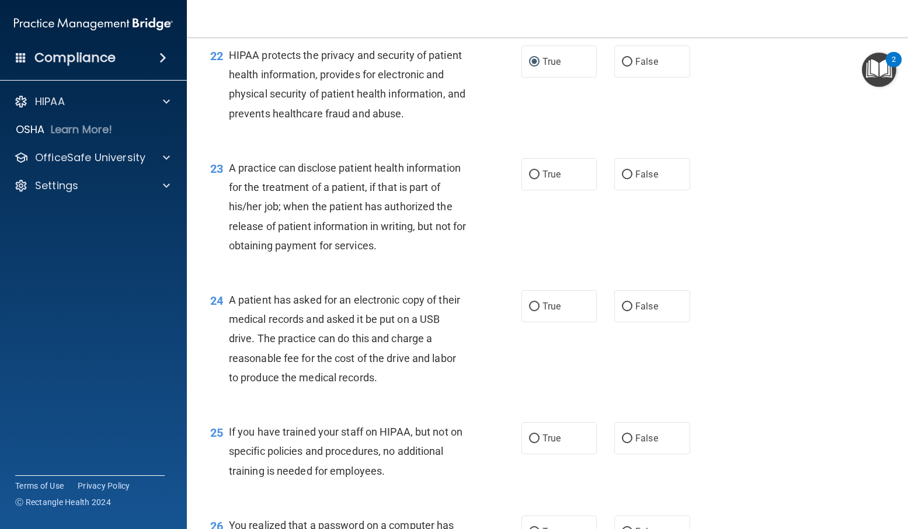
scroll to position [2103, 0]
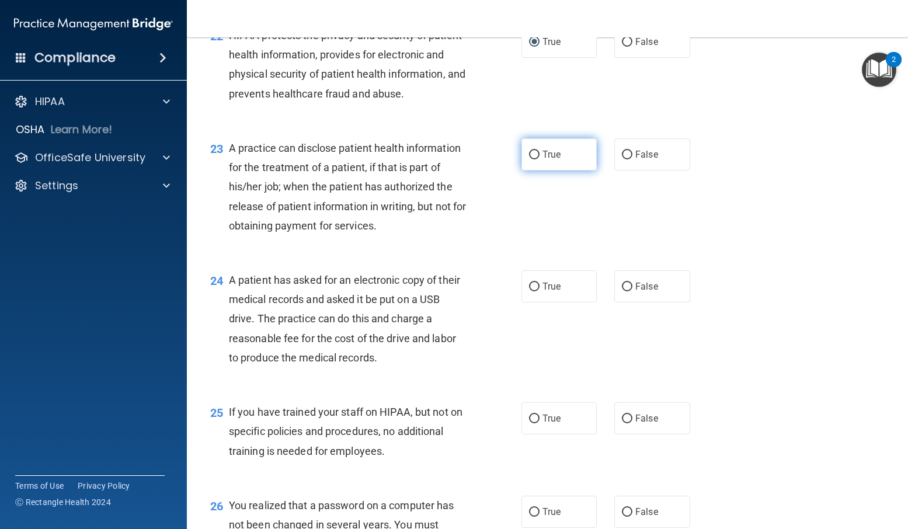
click at [531, 159] on input "True" at bounding box center [534, 155] width 11 height 9
radio input "true"
click at [624, 291] on input "False" at bounding box center [627, 287] width 11 height 9
radio input "true"
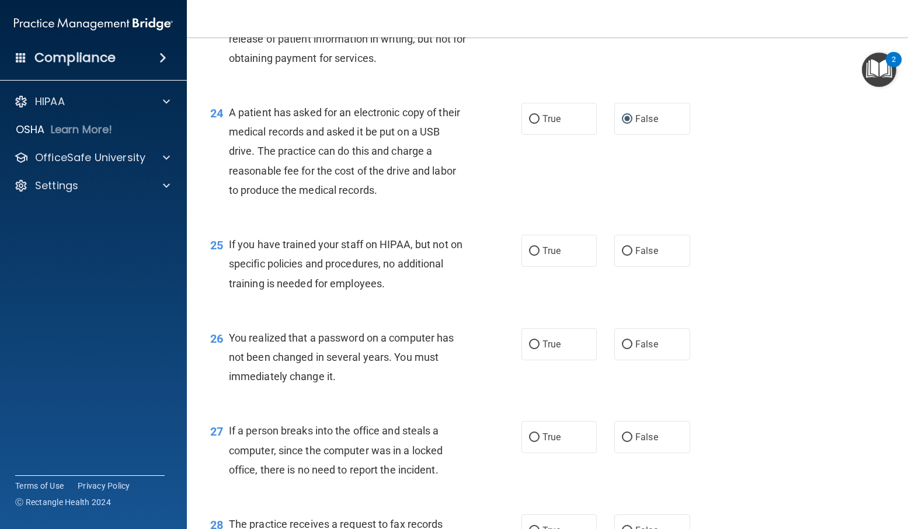
scroll to position [2278, 0]
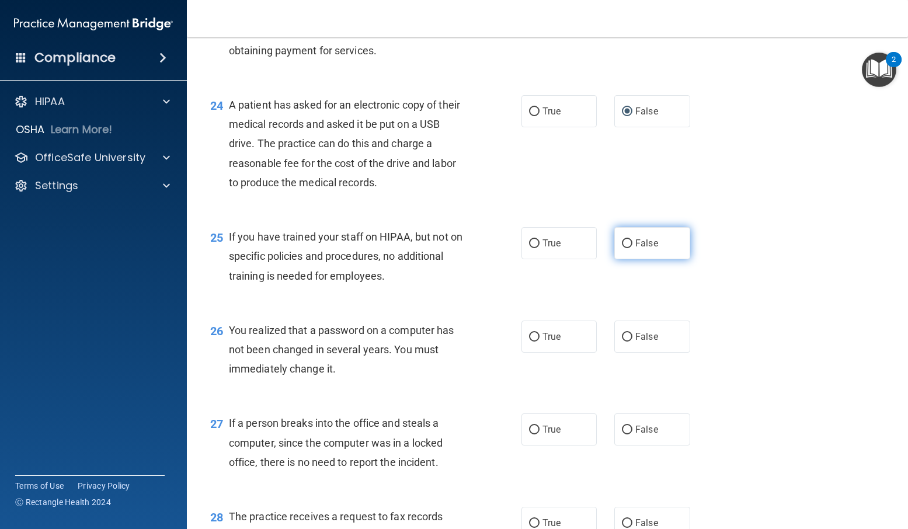
click at [623, 248] on input "False" at bounding box center [627, 243] width 11 height 9
radio input "true"
click at [523, 353] on label "True" at bounding box center [560, 337] width 76 height 32
click at [529, 342] on input "True" at bounding box center [534, 337] width 11 height 9
radio input "true"
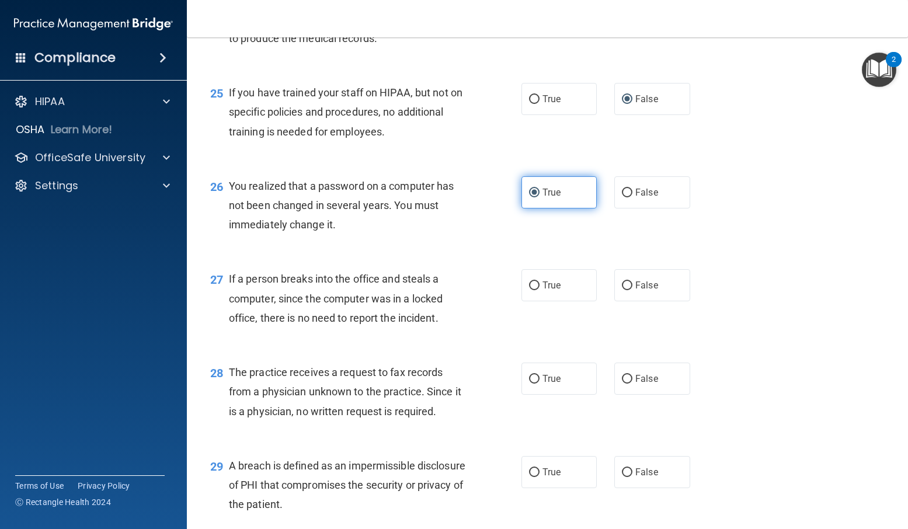
scroll to position [2453, 0]
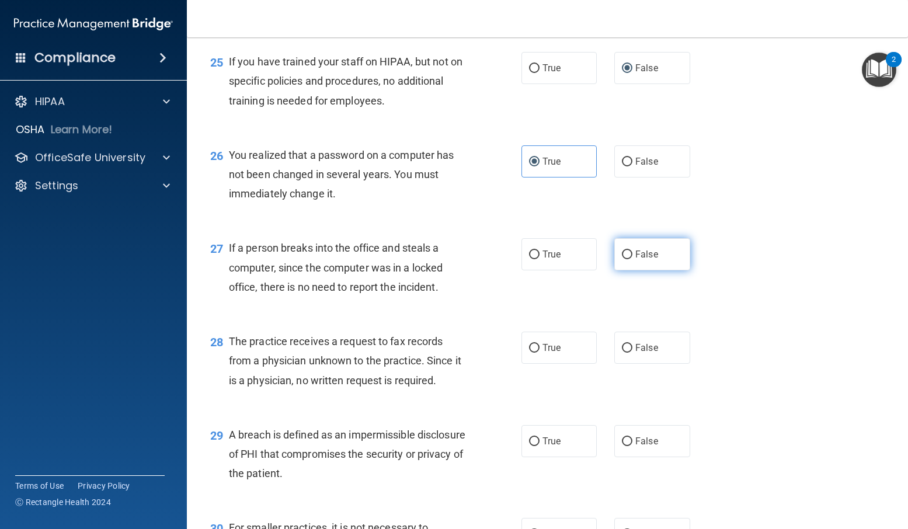
click at [623, 259] on input "False" at bounding box center [627, 255] width 11 height 9
radio input "true"
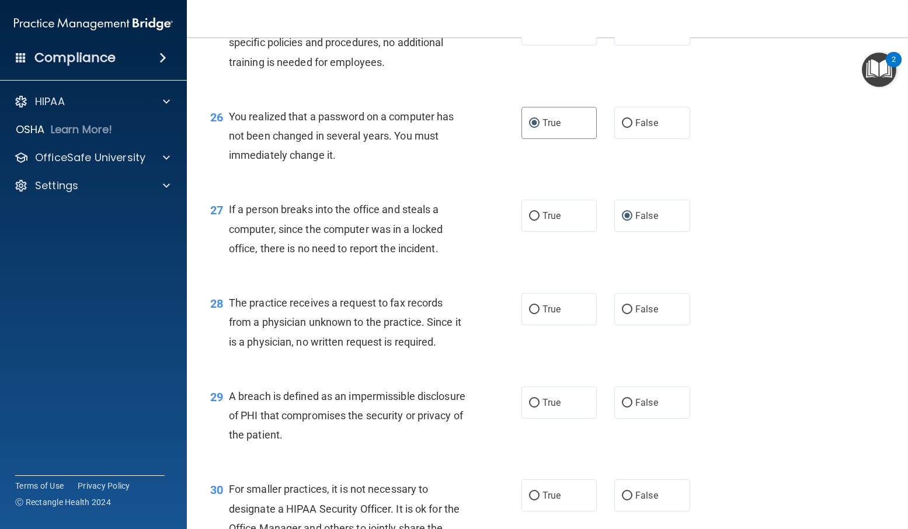
scroll to position [2512, 0]
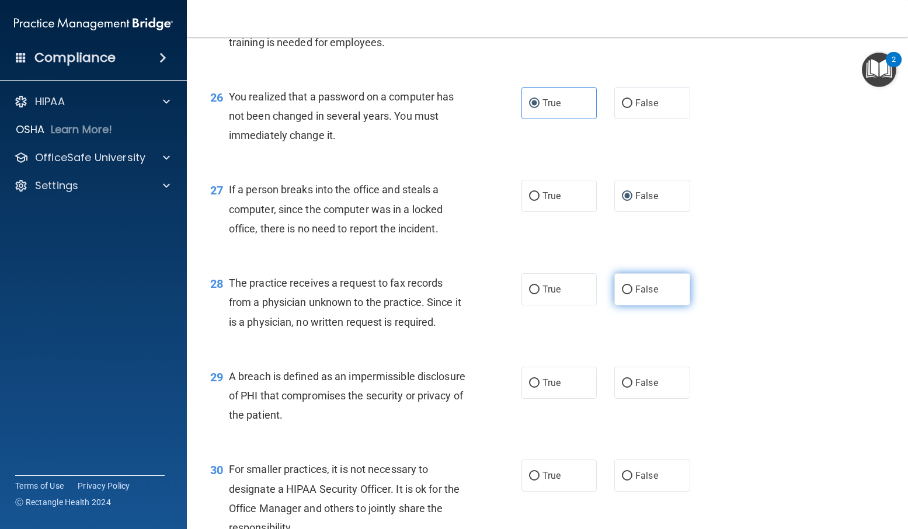
click at [622, 294] on input "False" at bounding box center [627, 290] width 11 height 9
radio input "true"
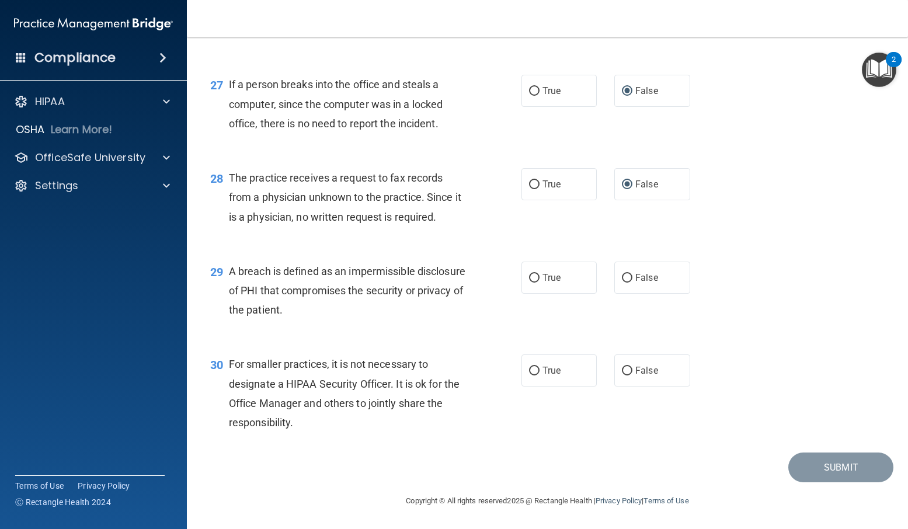
scroll to position [2655, 0]
click at [533, 275] on input "True" at bounding box center [534, 278] width 11 height 9
radio input "true"
click at [626, 373] on input "False" at bounding box center [627, 371] width 11 height 9
radio input "true"
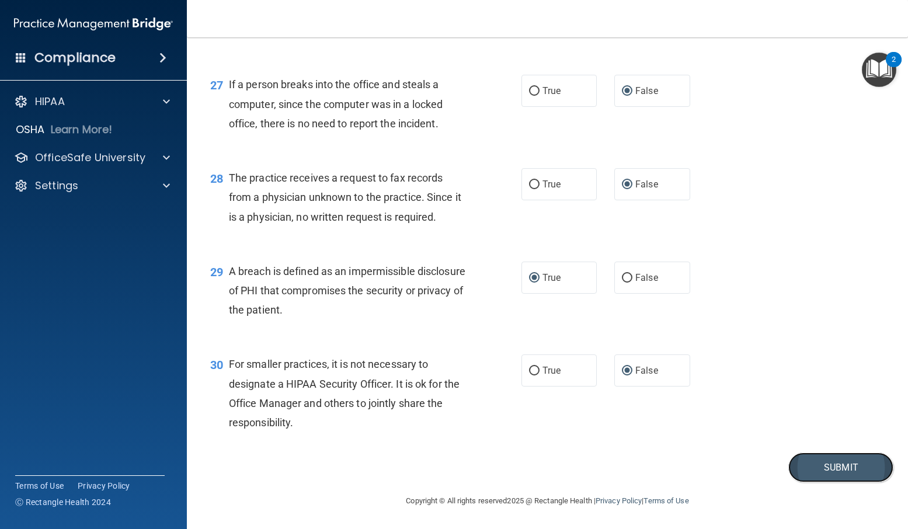
click at [838, 463] on button "Submit" at bounding box center [841, 468] width 105 height 30
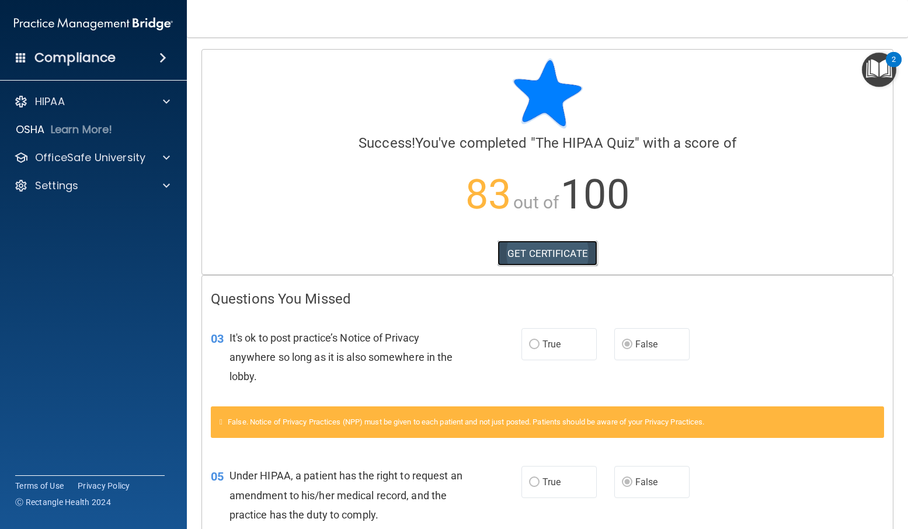
click at [548, 247] on link "GET CERTIFICATE" at bounding box center [548, 254] width 100 height 26
click at [143, 157] on p "OfficeSafe University" at bounding box center [90, 158] width 110 height 14
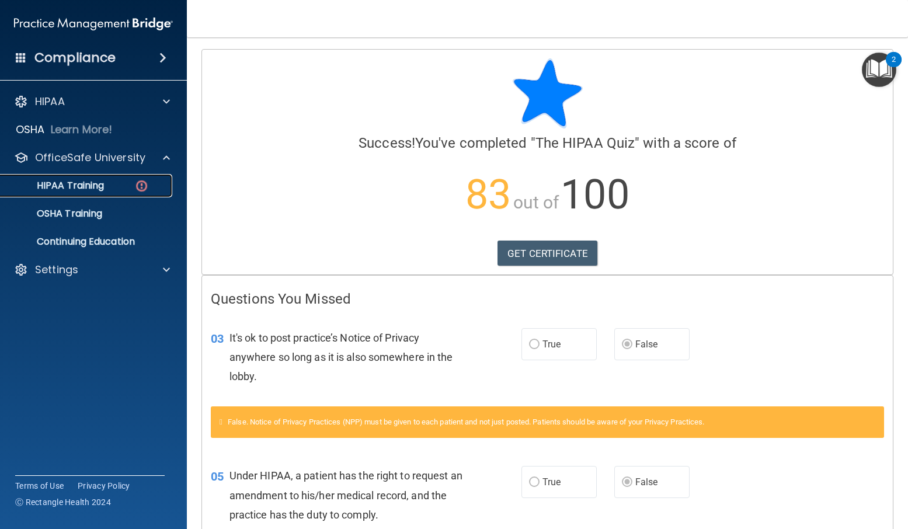
click at [119, 183] on div "HIPAA Training" at bounding box center [87, 186] width 159 height 12
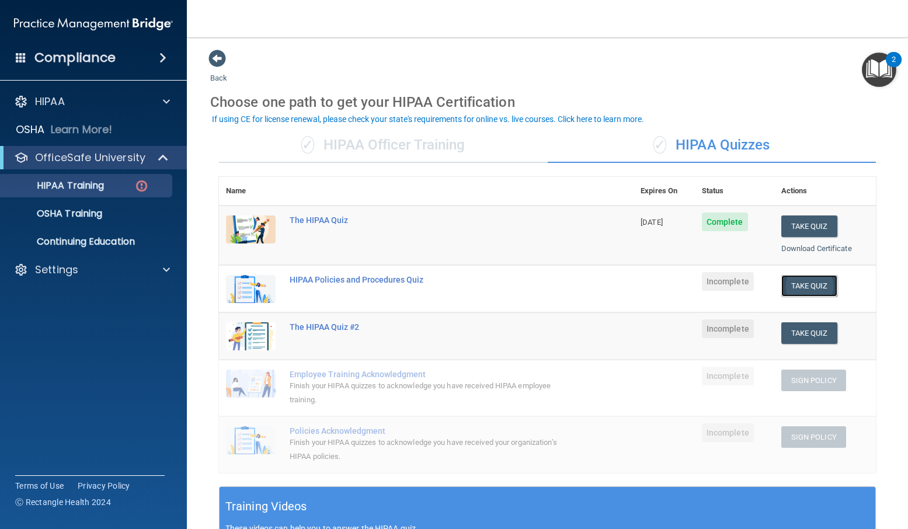
click at [804, 286] on button "Take Quiz" at bounding box center [810, 286] width 56 height 22
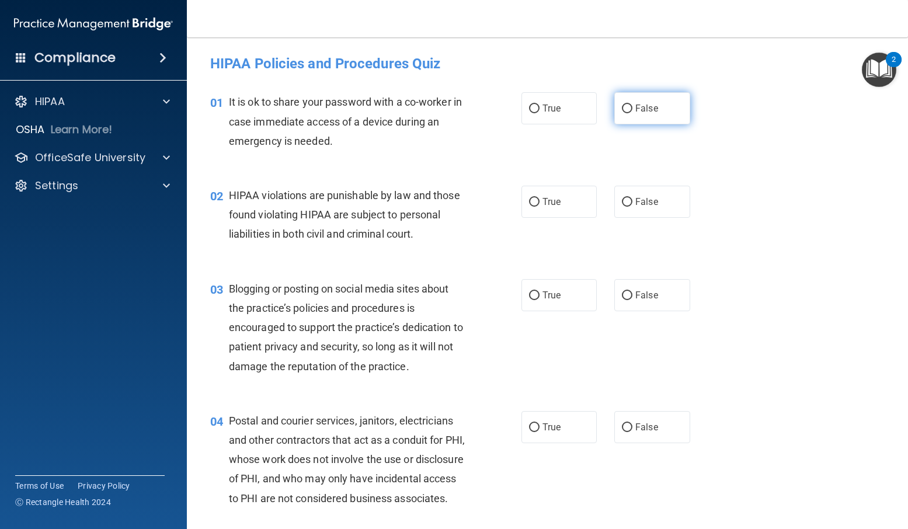
click at [622, 105] on input "False" at bounding box center [627, 109] width 11 height 9
radio input "true"
click at [533, 197] on label "True" at bounding box center [560, 202] width 76 height 32
click at [533, 198] on input "True" at bounding box center [534, 202] width 11 height 9
radio input "true"
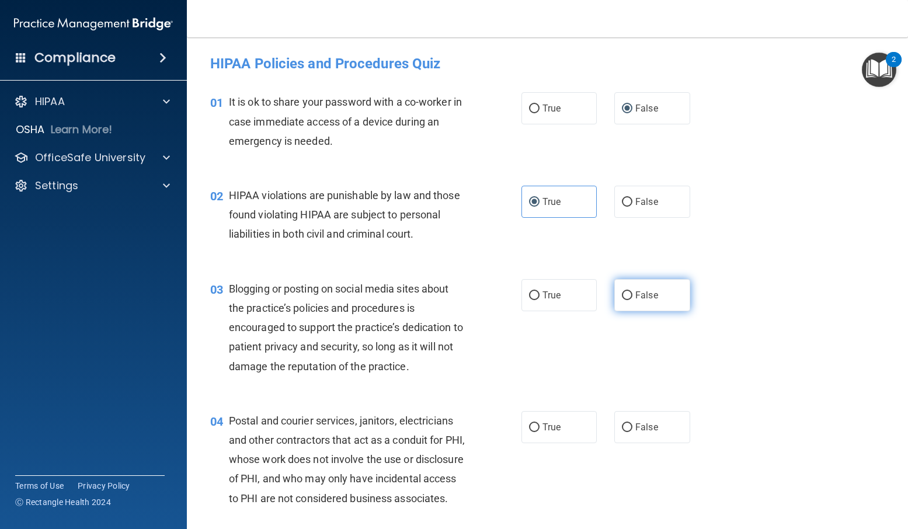
click at [626, 293] on input "False" at bounding box center [627, 295] width 11 height 9
radio input "true"
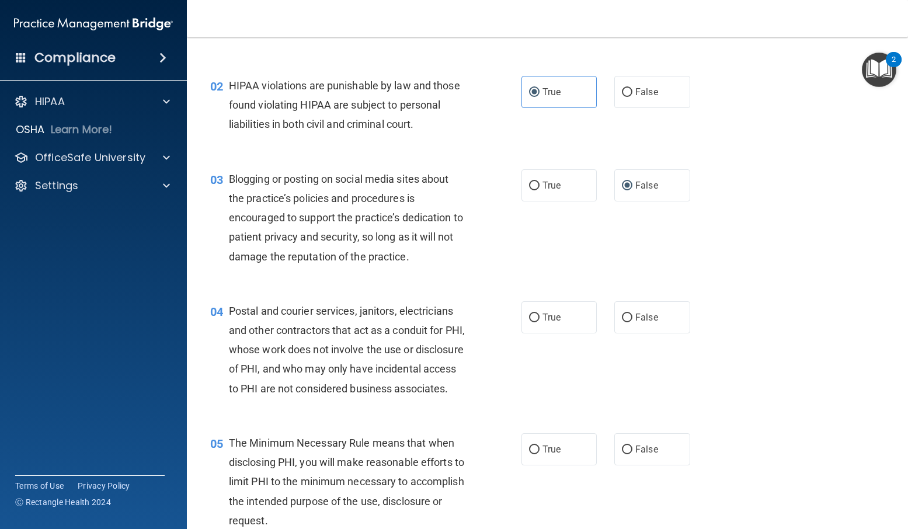
scroll to position [117, 0]
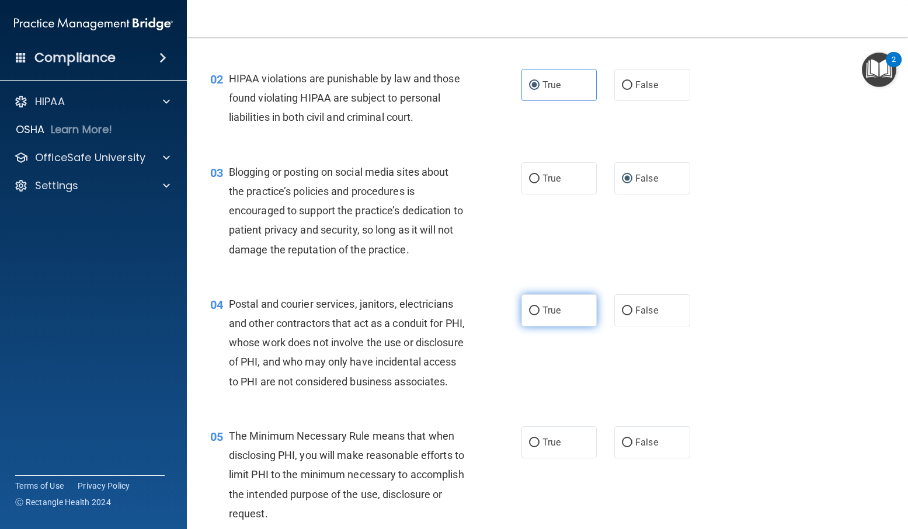
click at [532, 307] on input "True" at bounding box center [534, 311] width 11 height 9
radio input "true"
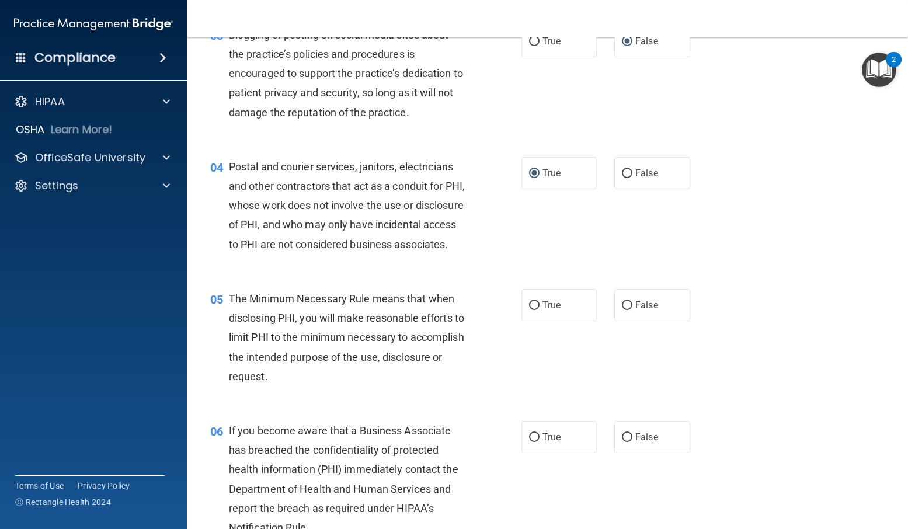
scroll to position [292, 0]
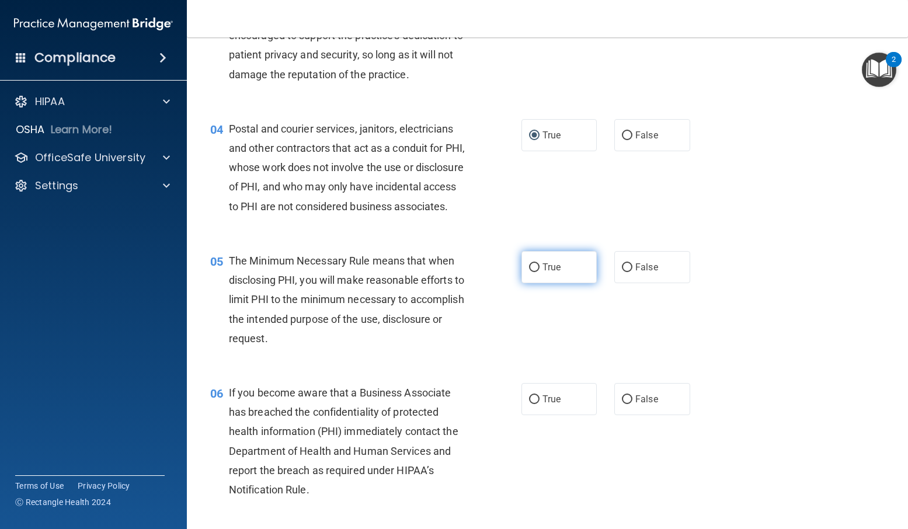
click at [531, 272] on input "True" at bounding box center [534, 267] width 11 height 9
radio input "true"
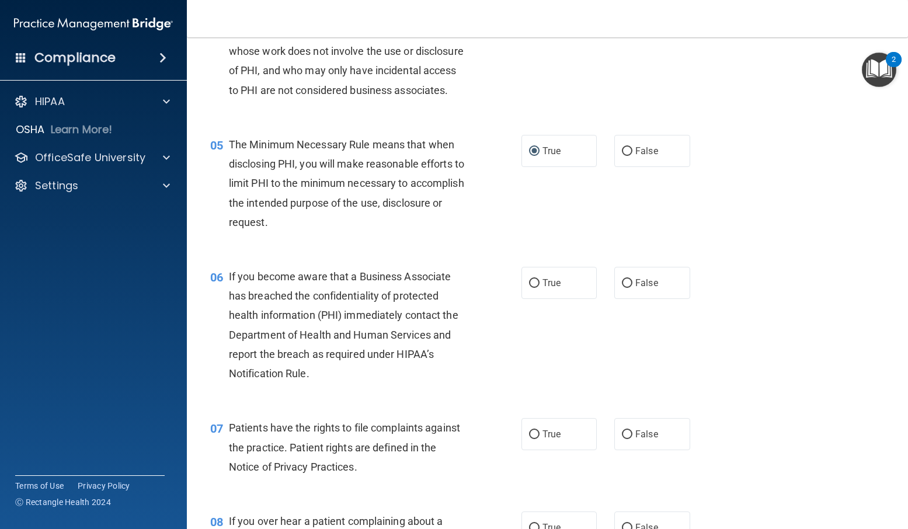
scroll to position [409, 0]
click at [530, 287] on input "True" at bounding box center [534, 283] width 11 height 9
radio input "true"
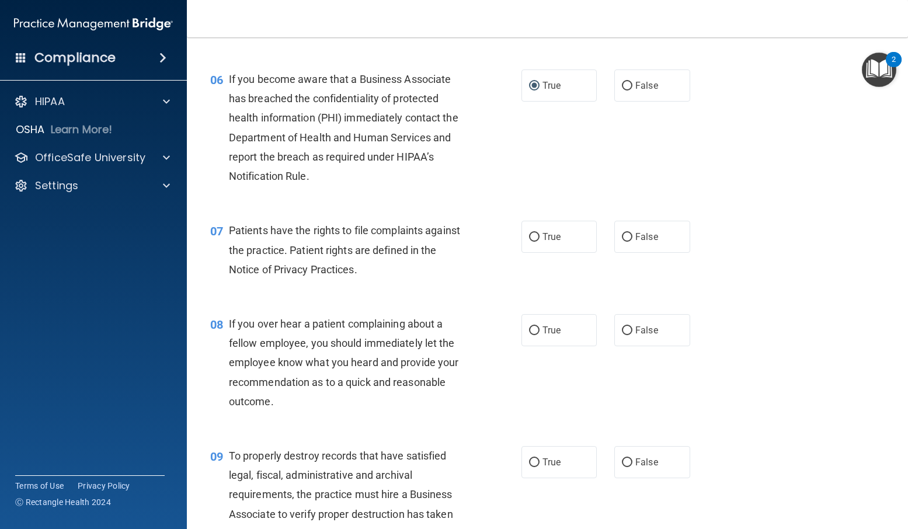
scroll to position [643, 0]
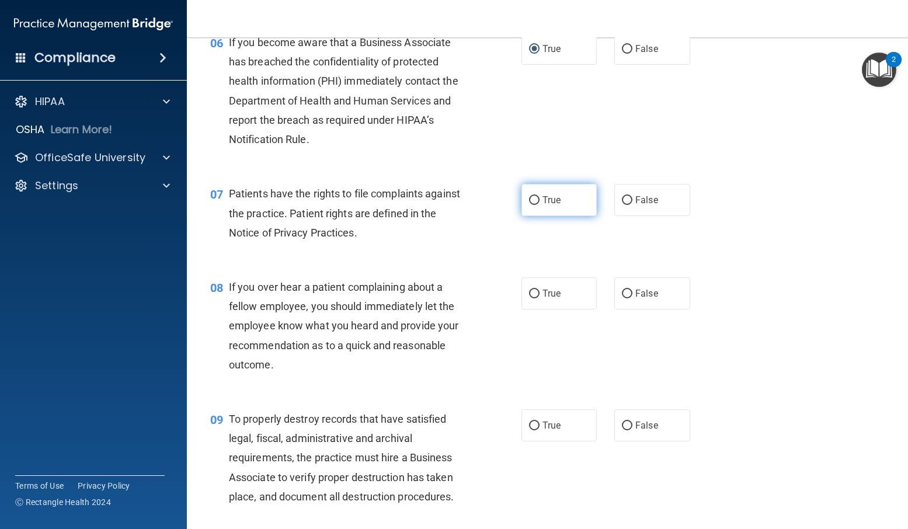
click at [534, 205] on input "True" at bounding box center [534, 200] width 11 height 9
radio input "true"
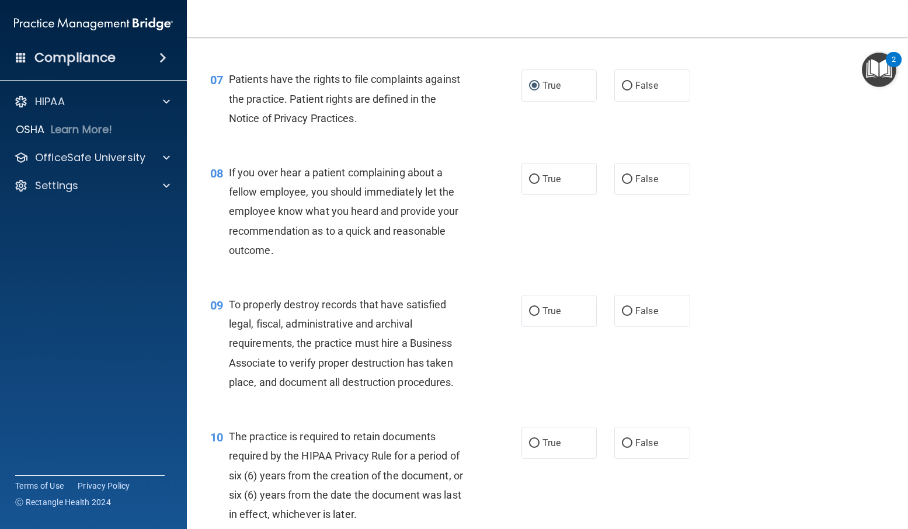
scroll to position [759, 0]
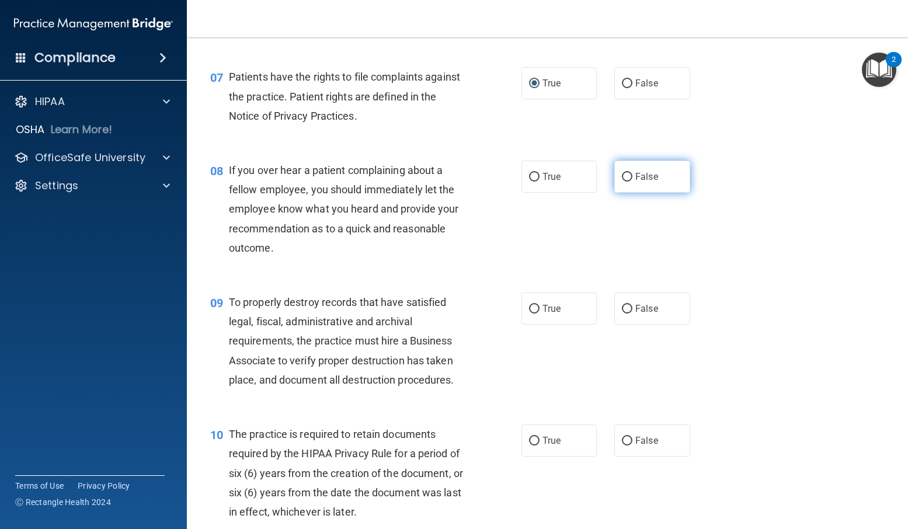
click at [622, 182] on input "False" at bounding box center [627, 177] width 11 height 9
radio input "true"
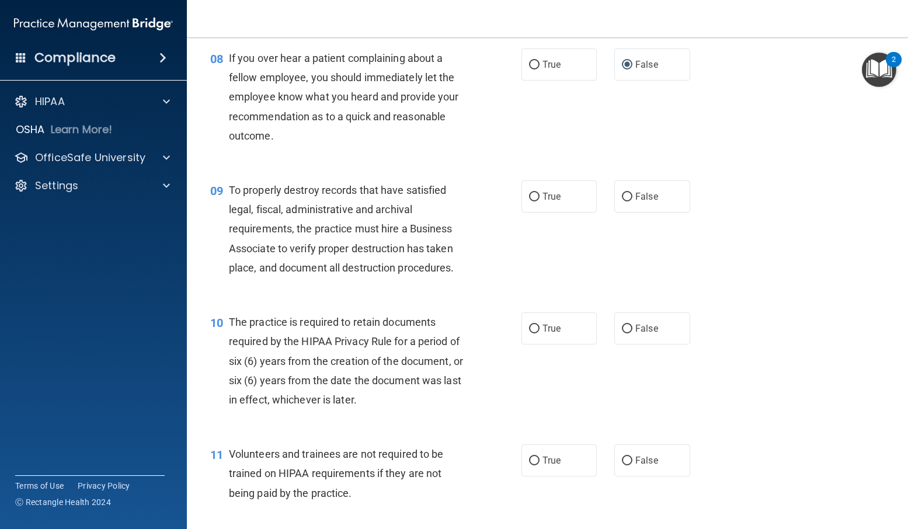
scroll to position [876, 0]
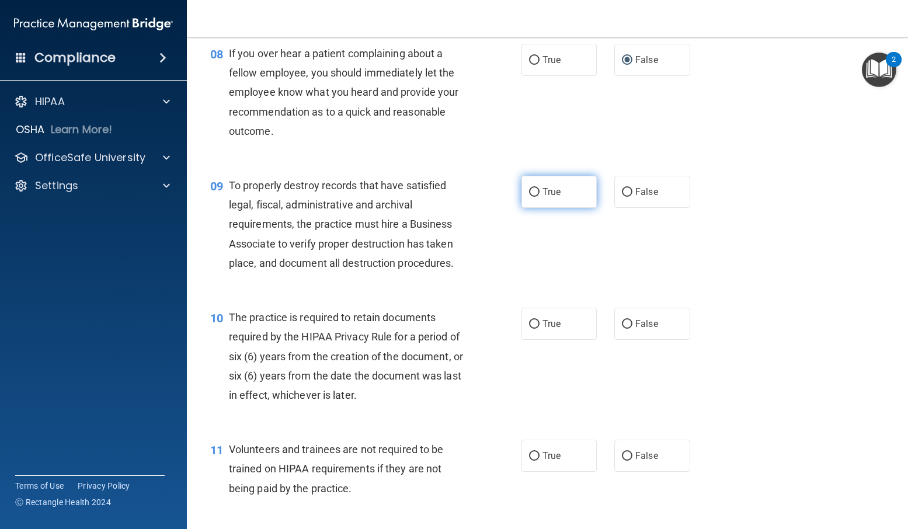
click at [537, 208] on label "True" at bounding box center [560, 192] width 76 height 32
click at [537, 197] on input "True" at bounding box center [534, 192] width 11 height 9
radio input "true"
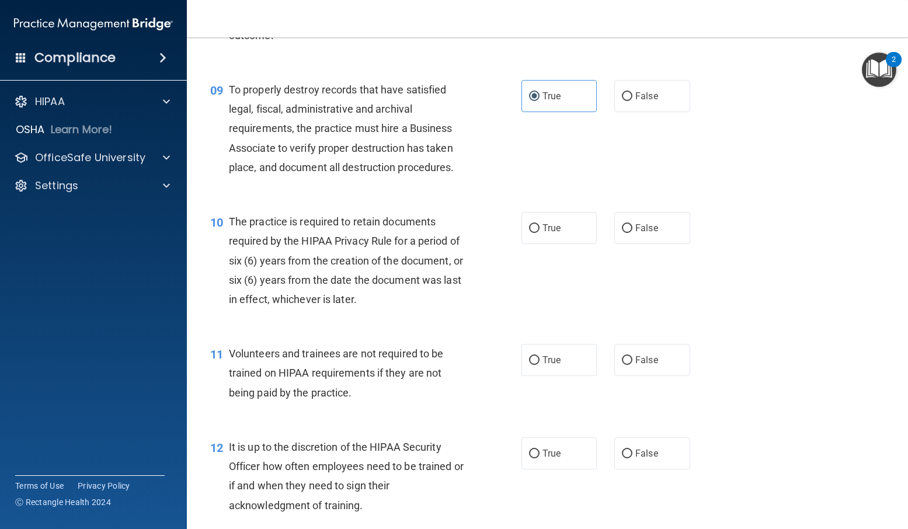
scroll to position [993, 0]
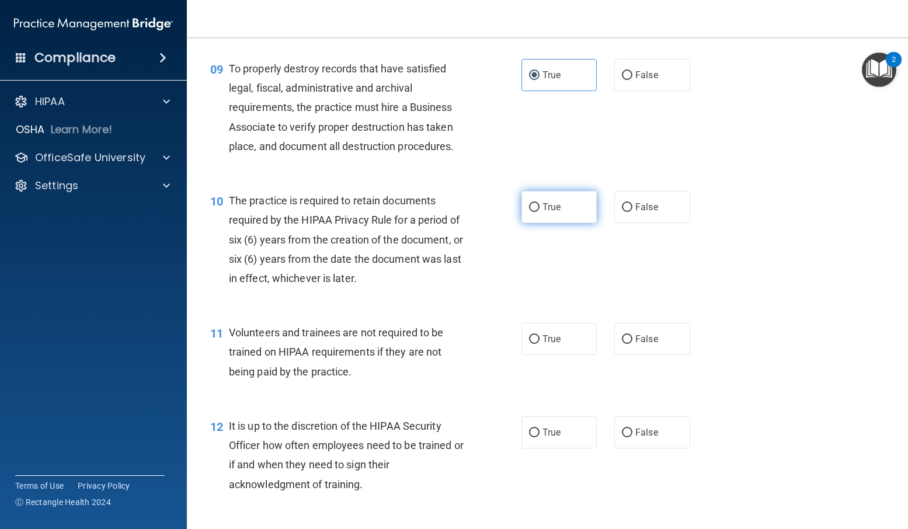
click at [529, 212] on input "True" at bounding box center [534, 207] width 11 height 9
radio input "true"
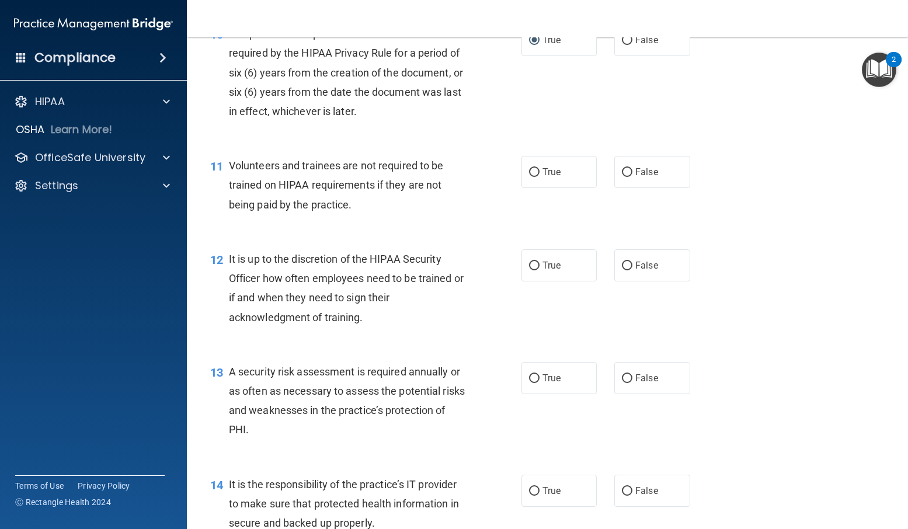
scroll to position [1168, 0]
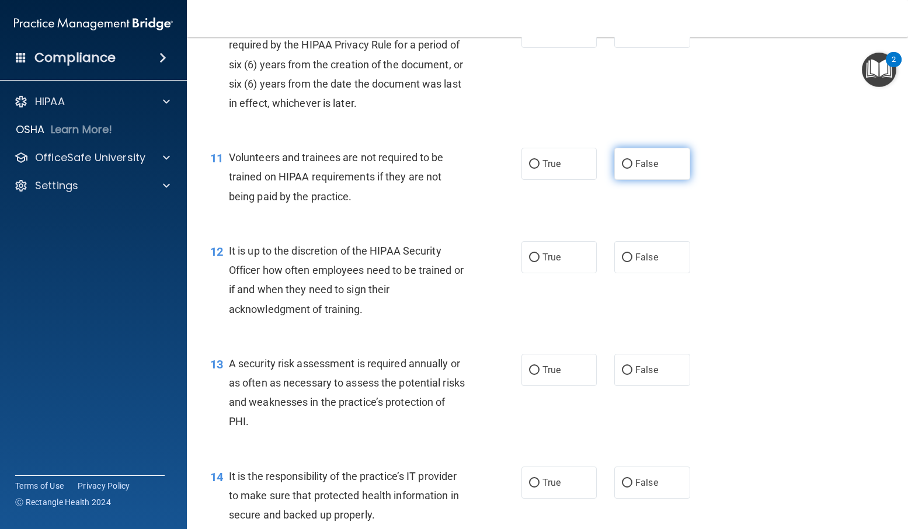
click at [623, 169] on input "False" at bounding box center [627, 164] width 11 height 9
radio input "true"
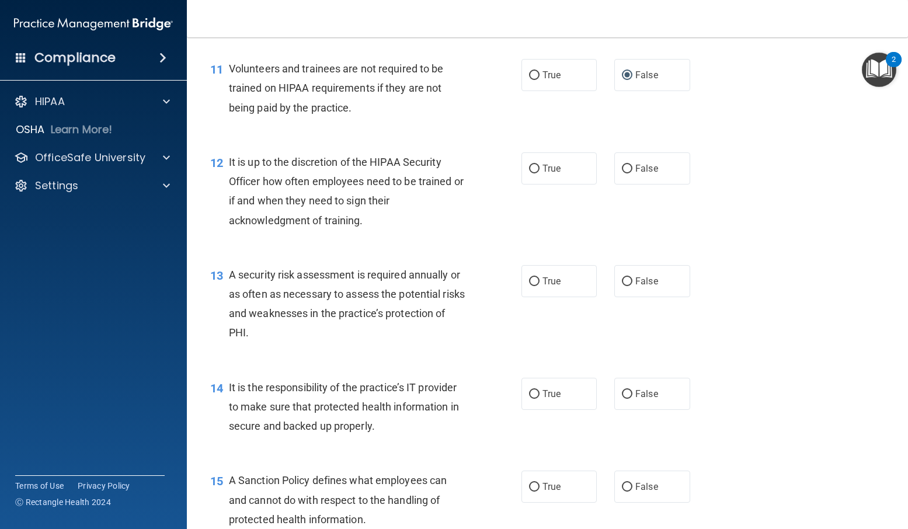
scroll to position [1285, 0]
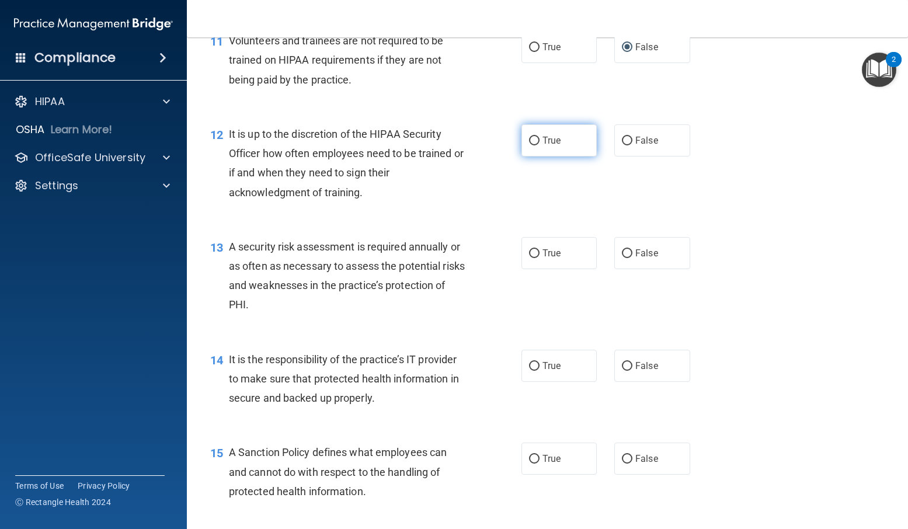
click at [529, 145] on input "True" at bounding box center [534, 141] width 11 height 9
radio input "true"
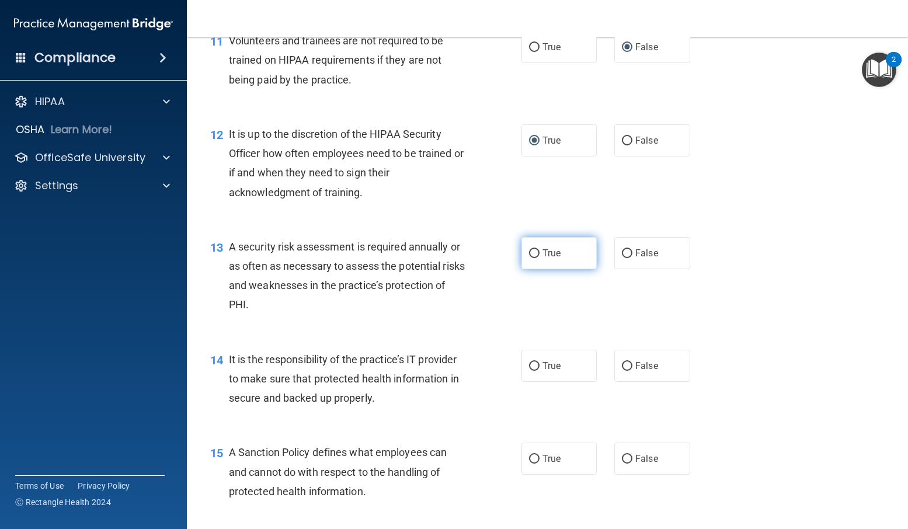
click at [534, 258] on input "True" at bounding box center [534, 253] width 11 height 9
radio input "true"
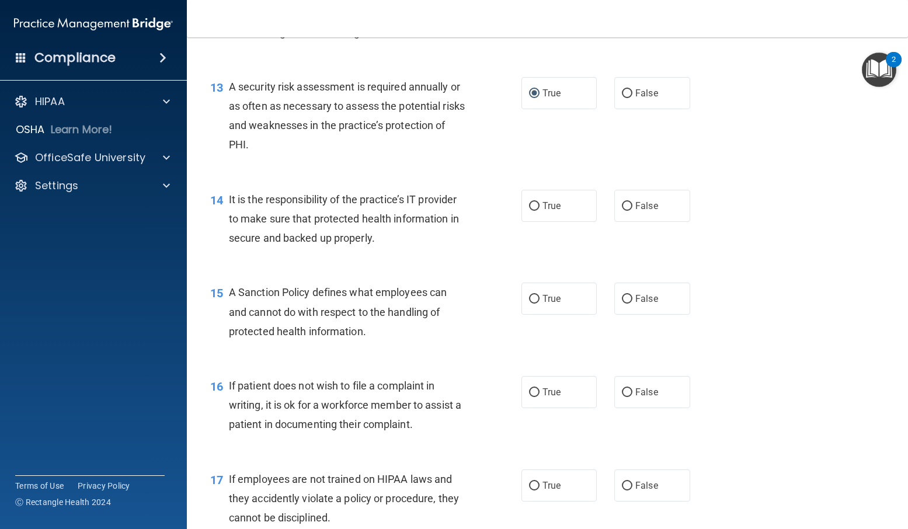
scroll to position [1460, 0]
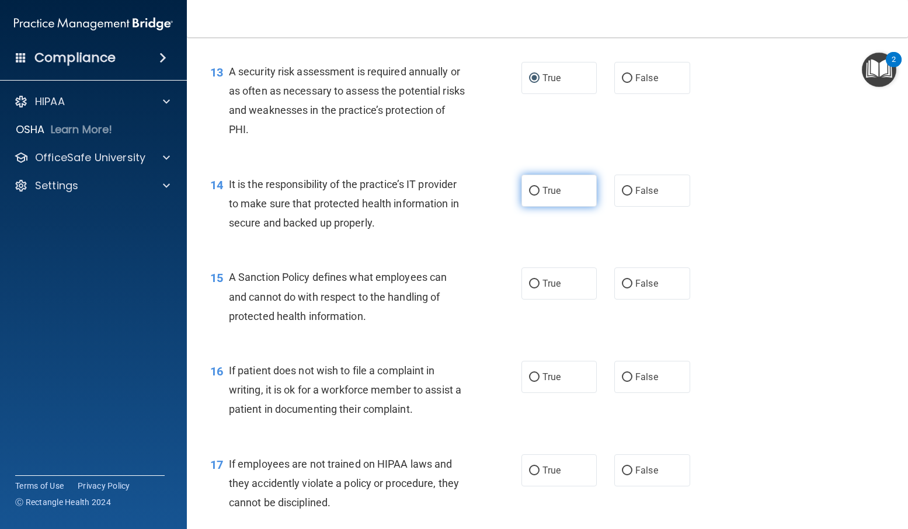
click at [529, 196] on input "True" at bounding box center [534, 191] width 11 height 9
radio input "true"
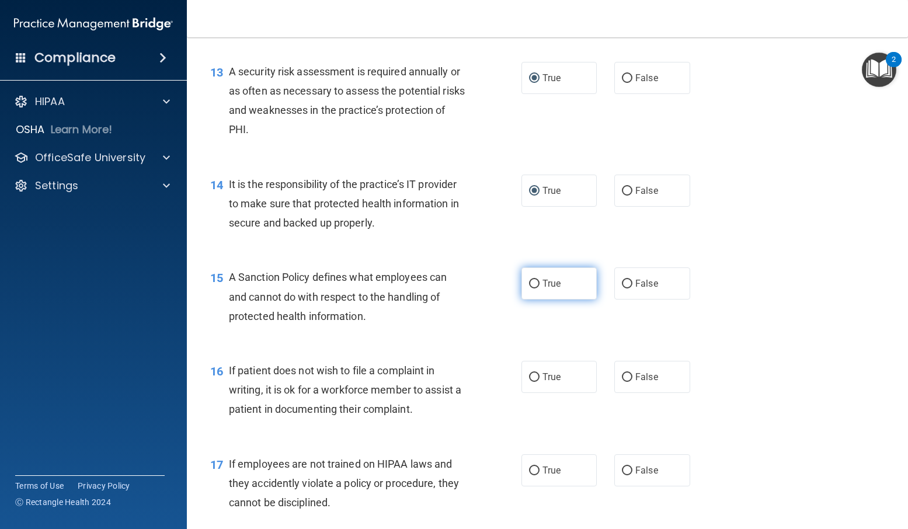
click at [536, 300] on label "True" at bounding box center [560, 284] width 76 height 32
click at [536, 289] on input "True" at bounding box center [534, 284] width 11 height 9
radio input "true"
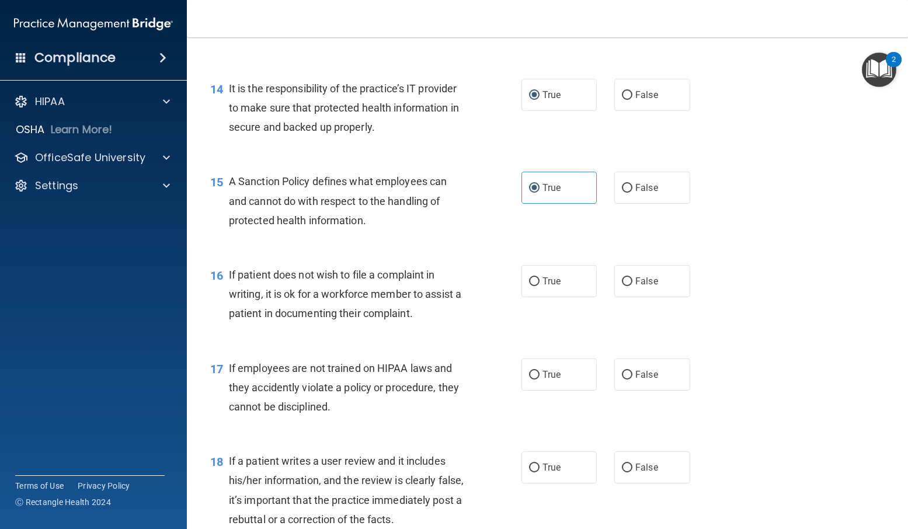
scroll to position [1577, 0]
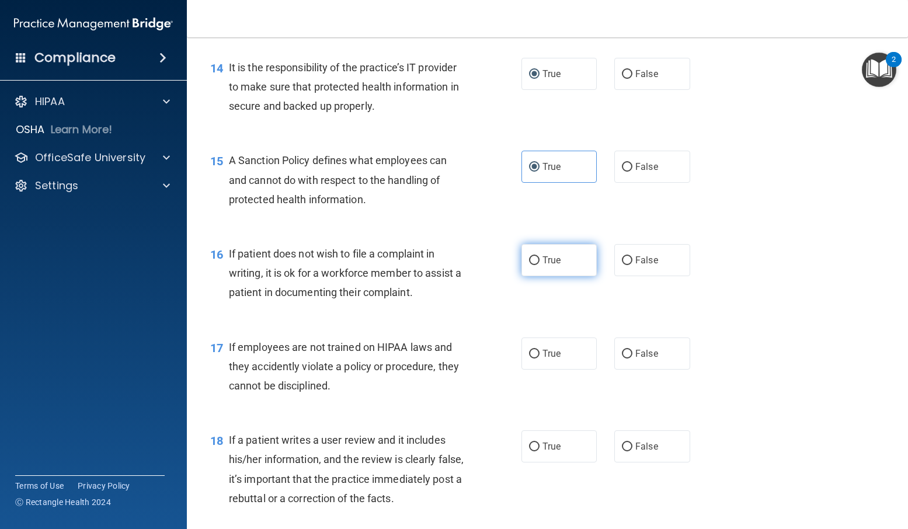
click at [543, 266] on span "True" at bounding box center [552, 260] width 18 height 11
click at [540, 265] on input "True" at bounding box center [534, 260] width 11 height 9
radio input "true"
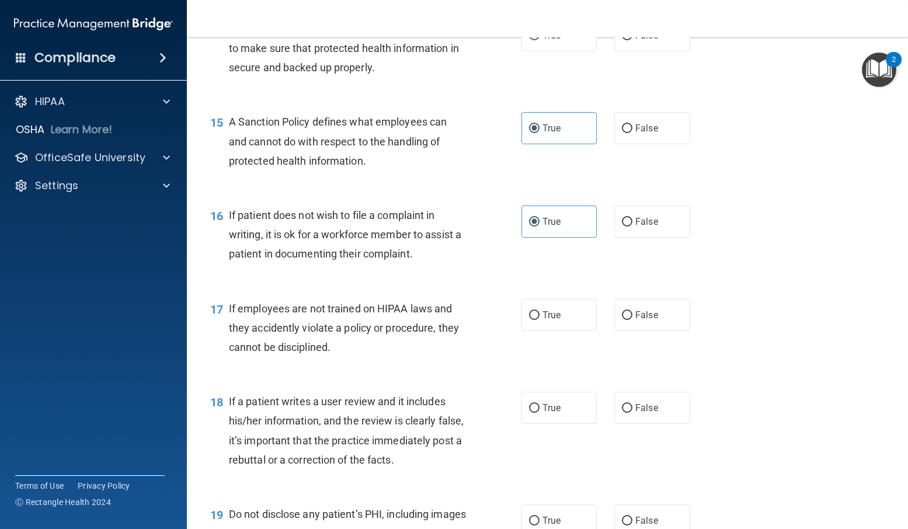
scroll to position [1694, 0]
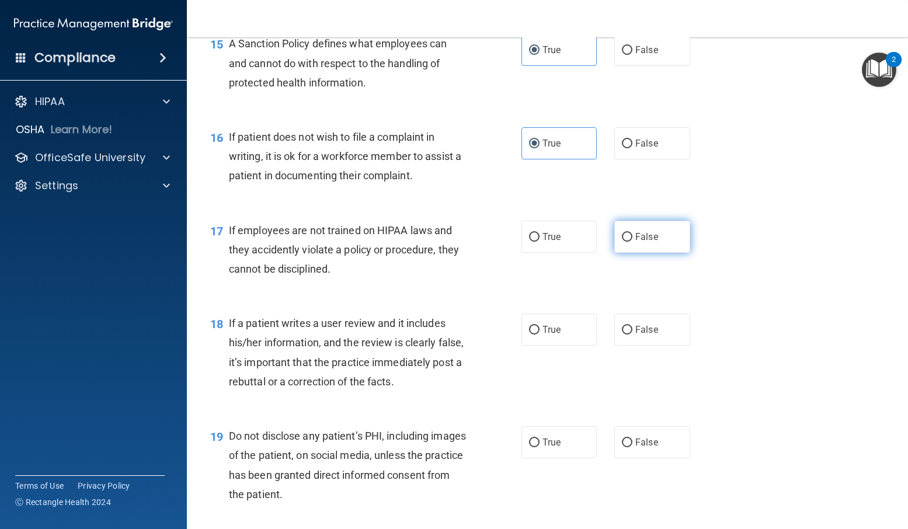
click at [627, 242] on input "False" at bounding box center [627, 237] width 11 height 9
radio input "true"
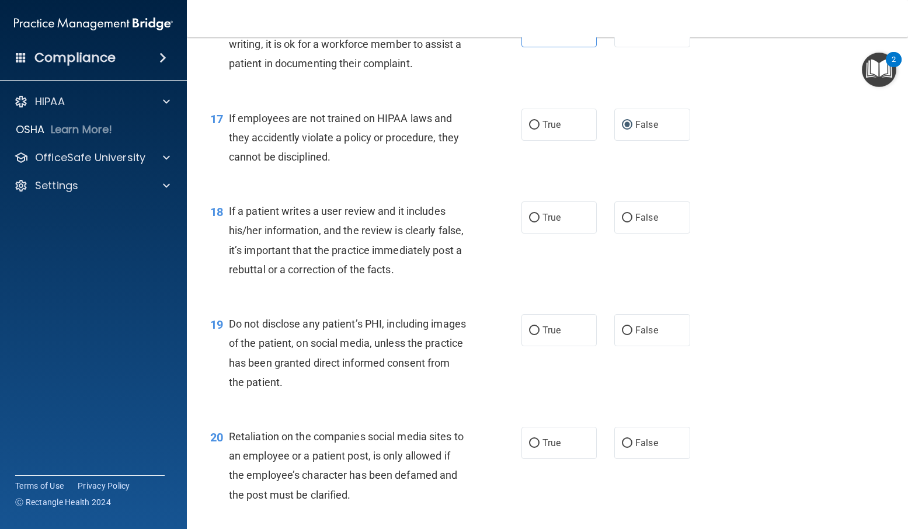
scroll to position [1811, 0]
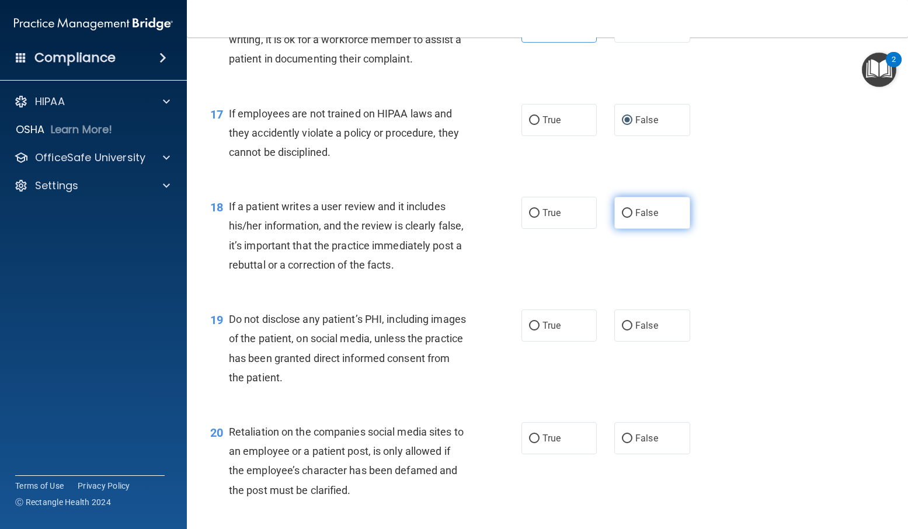
click at [622, 218] on input "False" at bounding box center [627, 213] width 11 height 9
radio input "true"
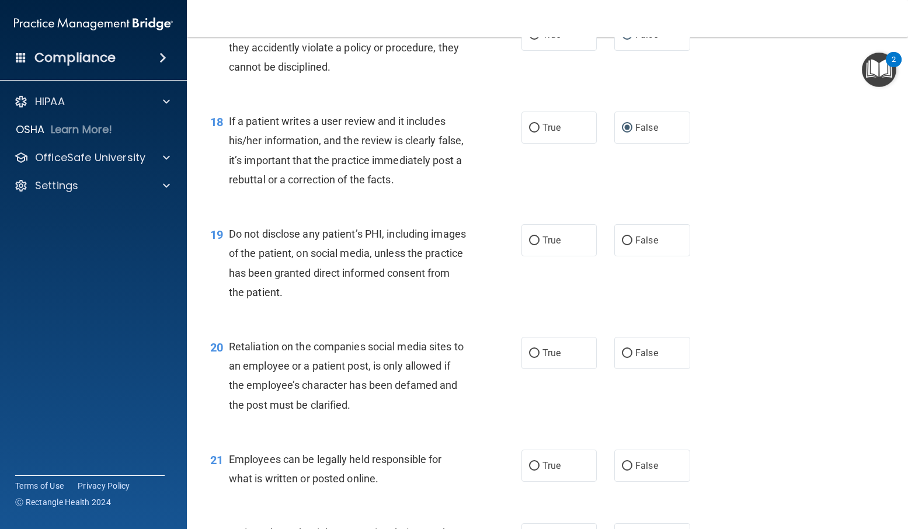
scroll to position [1928, 0]
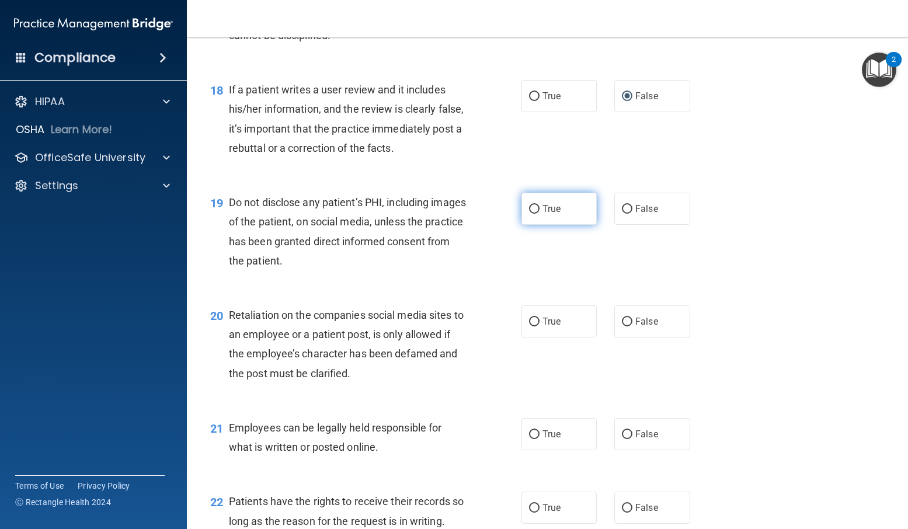
click at [535, 225] on label "True" at bounding box center [560, 209] width 76 height 32
click at [535, 214] on input "True" at bounding box center [534, 209] width 11 height 9
radio input "true"
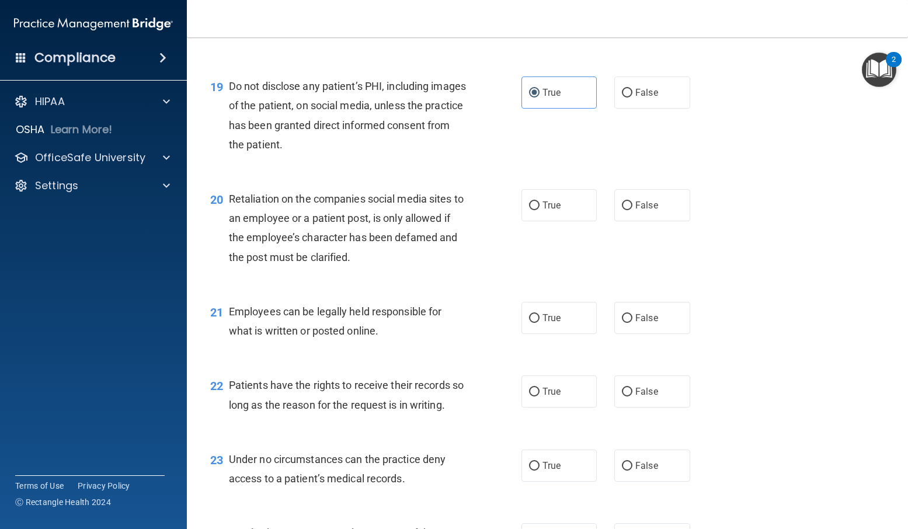
scroll to position [2044, 0]
click at [622, 210] on input "False" at bounding box center [627, 205] width 11 height 9
radio input "true"
click at [532, 322] on input "True" at bounding box center [534, 318] width 11 height 9
radio input "true"
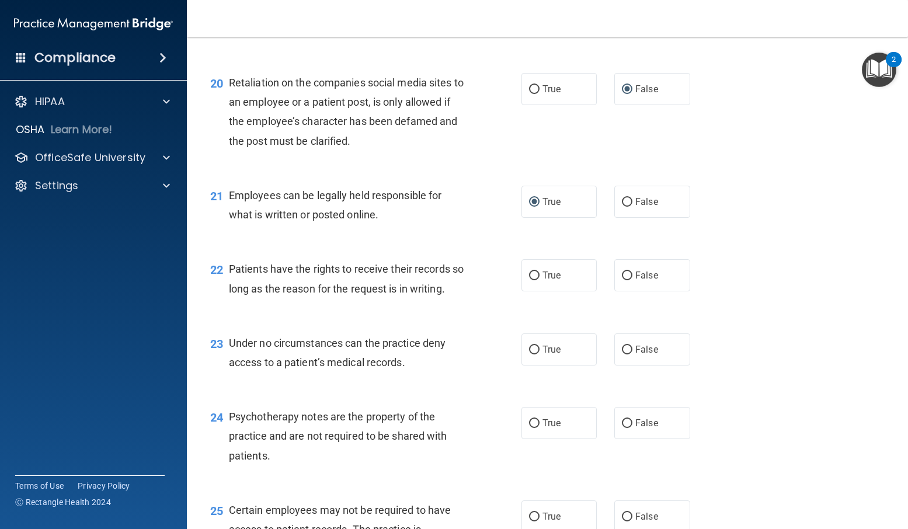
scroll to position [2161, 0]
drag, startPoint x: 522, startPoint y: 295, endPoint x: 548, endPoint y: 294, distance: 26.9
click at [522, 290] on label "True" at bounding box center [560, 274] width 76 height 32
click at [529, 279] on input "True" at bounding box center [534, 274] width 11 height 9
radio input "true"
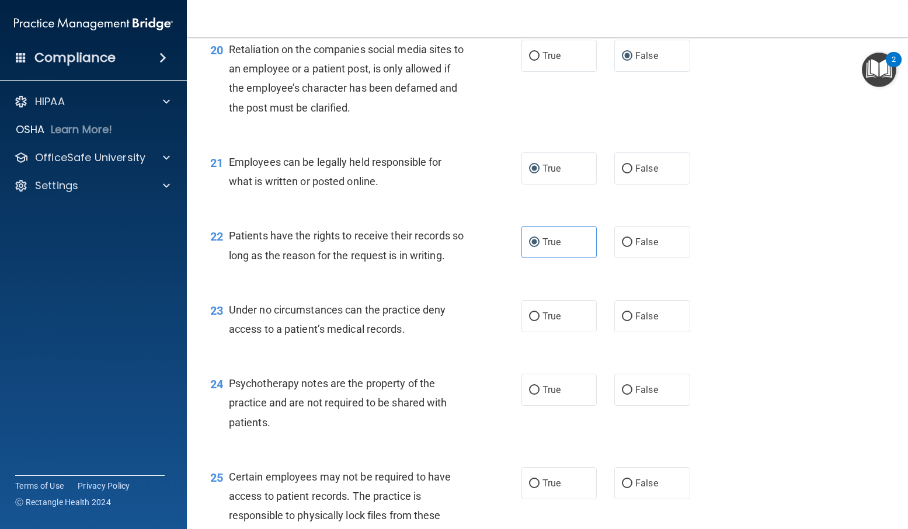
scroll to position [2278, 0]
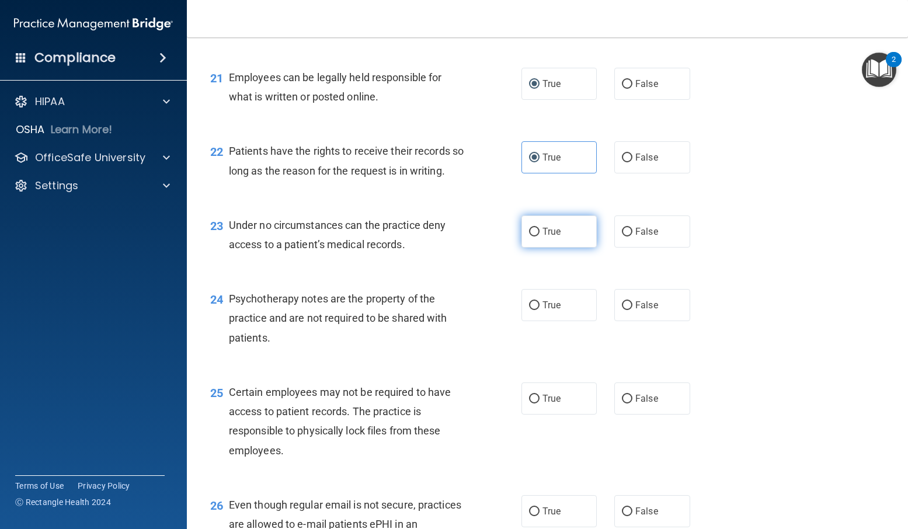
click at [529, 237] on input "True" at bounding box center [534, 232] width 11 height 9
radio input "true"
click at [534, 310] on input "True" at bounding box center [534, 305] width 11 height 9
radio input "true"
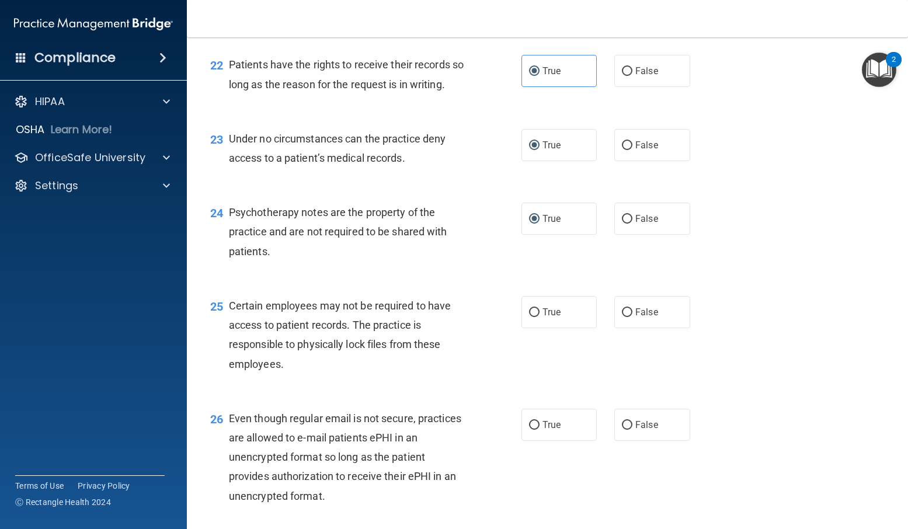
scroll to position [2453, 0]
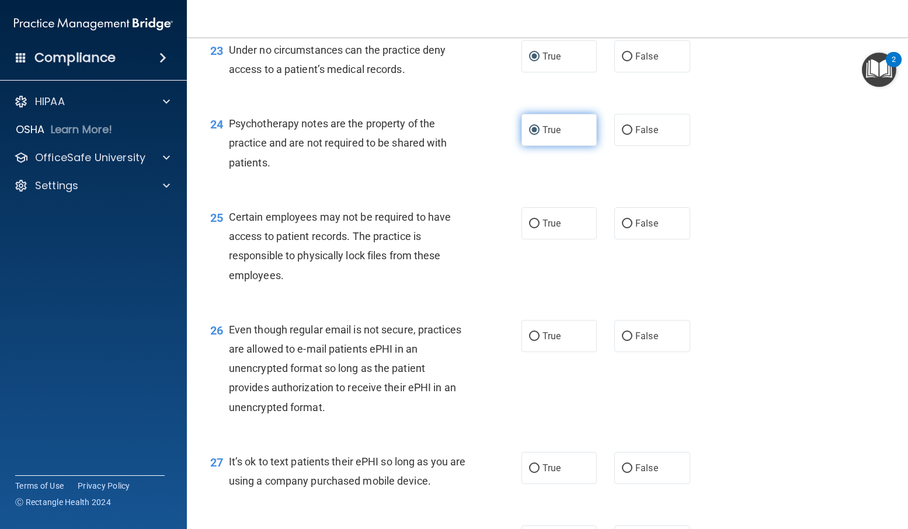
click at [530, 135] on input "True" at bounding box center [534, 130] width 11 height 9
click at [628, 146] on label "False" at bounding box center [652, 130] width 76 height 32
click at [628, 135] on input "False" at bounding box center [627, 130] width 11 height 9
radio input "true"
radio input "false"
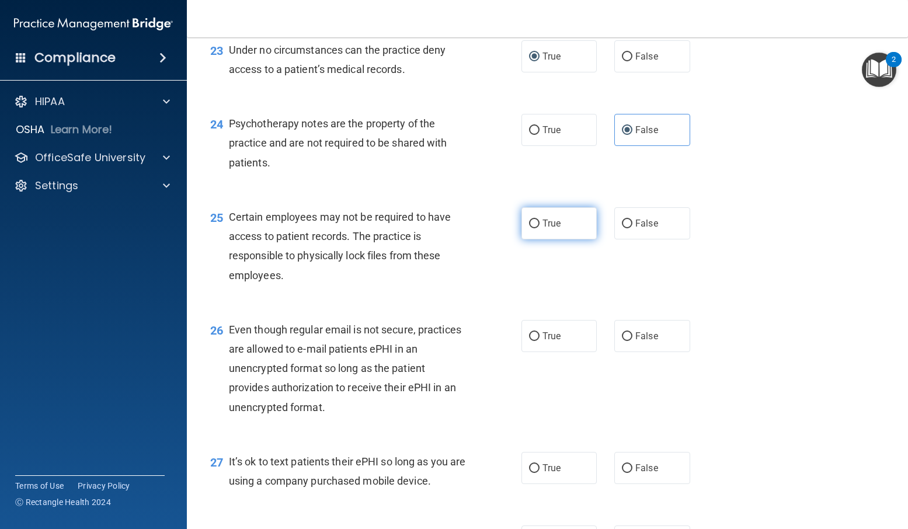
click at [529, 228] on input "True" at bounding box center [534, 224] width 11 height 9
radio input "true"
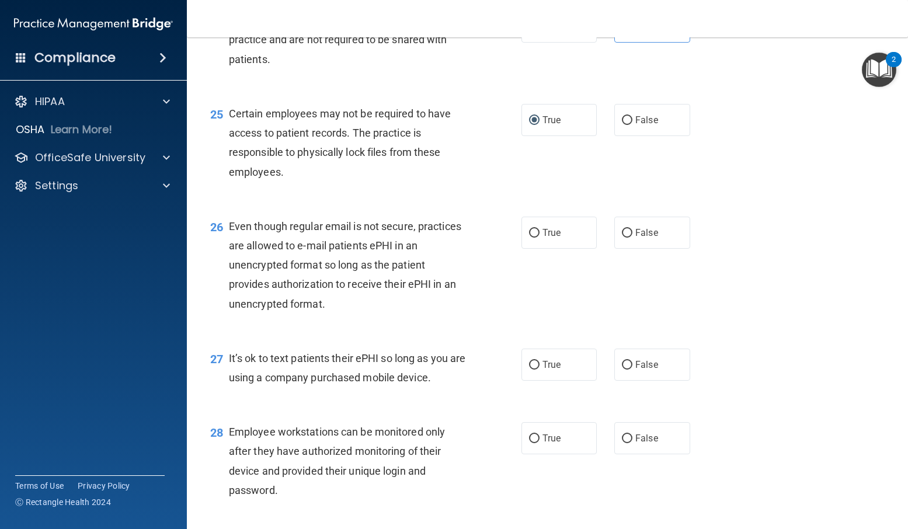
scroll to position [2570, 0]
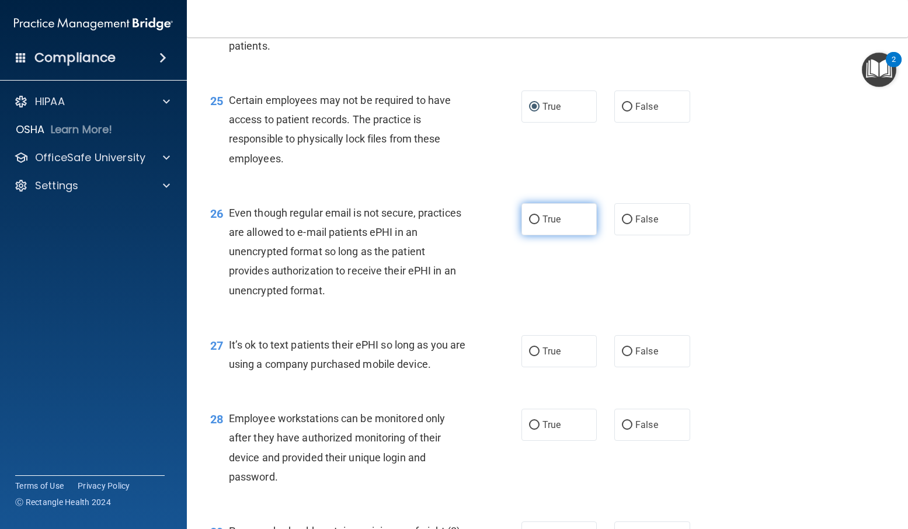
click at [535, 235] on label "True" at bounding box center [560, 219] width 76 height 32
click at [535, 224] on input "True" at bounding box center [534, 220] width 11 height 9
radio input "true"
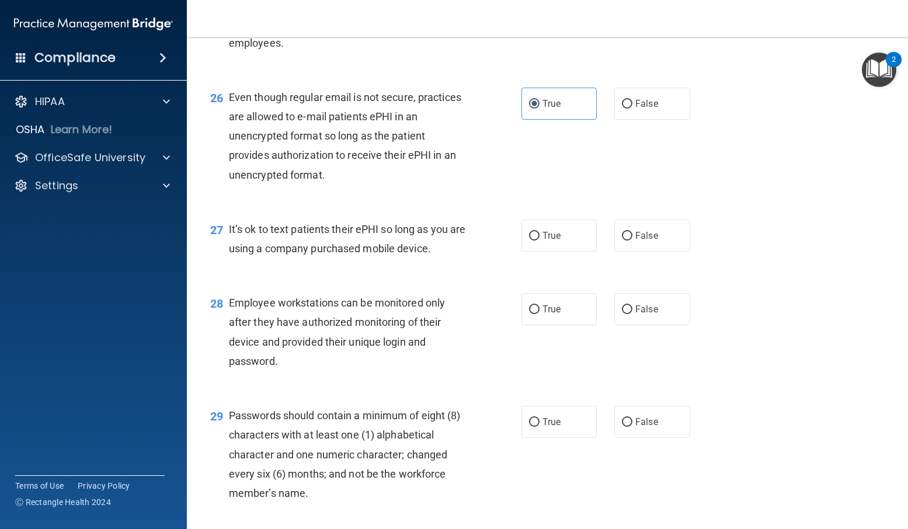
scroll to position [2687, 0]
click at [628, 251] on label "False" at bounding box center [652, 234] width 76 height 32
click at [628, 239] on input "False" at bounding box center [627, 235] width 11 height 9
radio input "true"
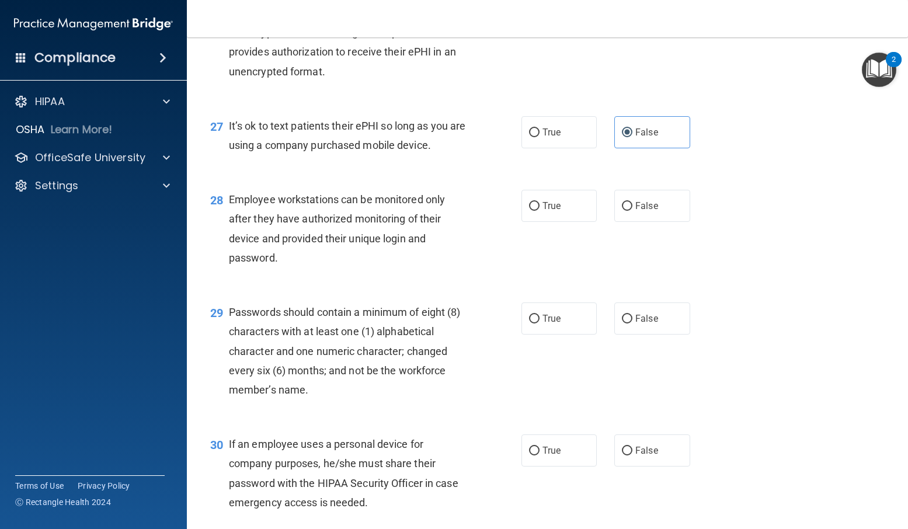
scroll to position [2804, 0]
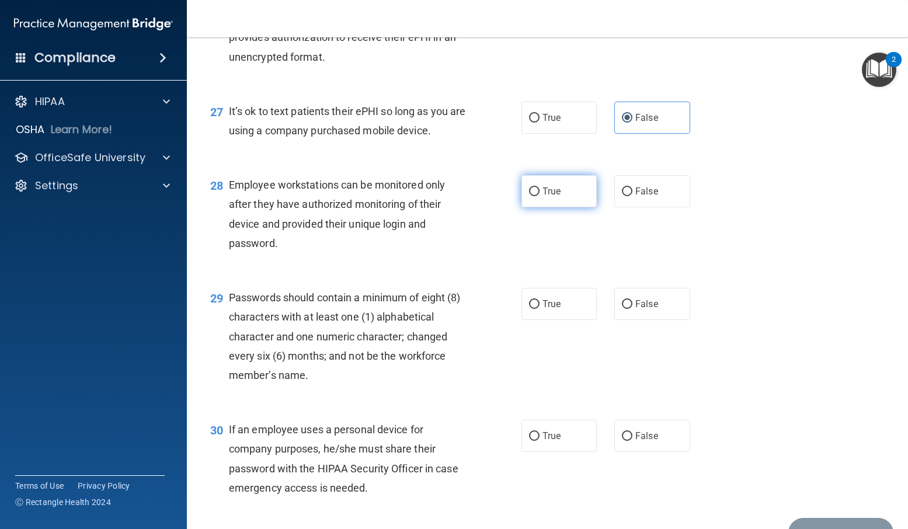
click at [529, 196] on input "True" at bounding box center [534, 192] width 11 height 9
radio input "true"
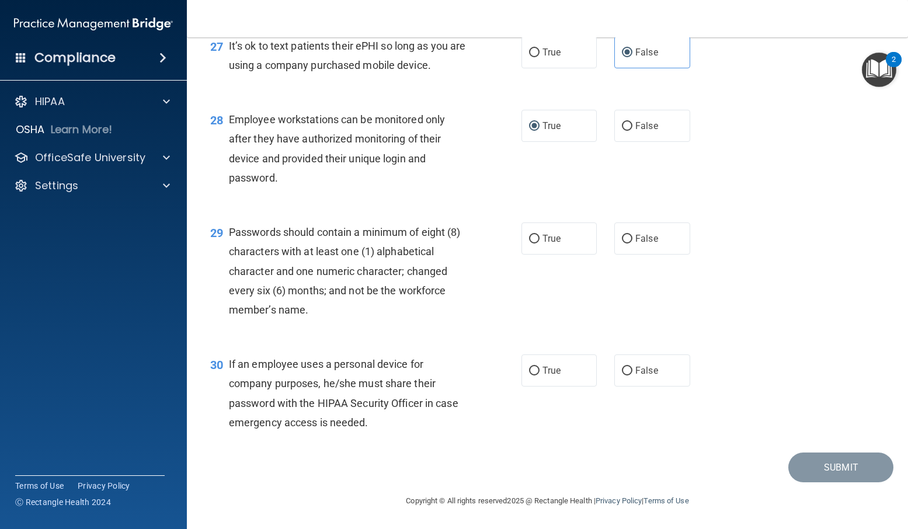
scroll to position [2888, 0]
click at [534, 239] on input "True" at bounding box center [534, 239] width 11 height 9
radio input "true"
click at [536, 369] on label "True" at bounding box center [560, 371] width 76 height 32
click at [536, 369] on input "True" at bounding box center [534, 371] width 11 height 9
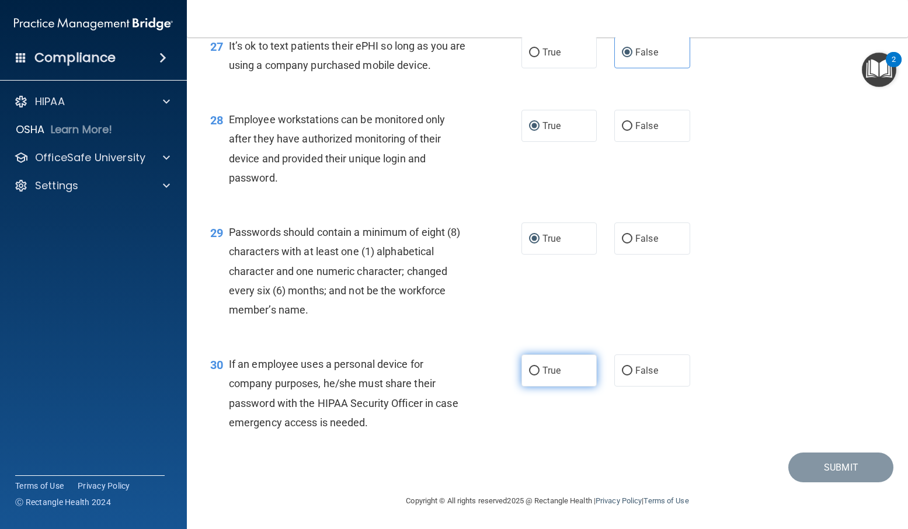
radio input "true"
click at [835, 476] on button "Submit" at bounding box center [841, 468] width 105 height 30
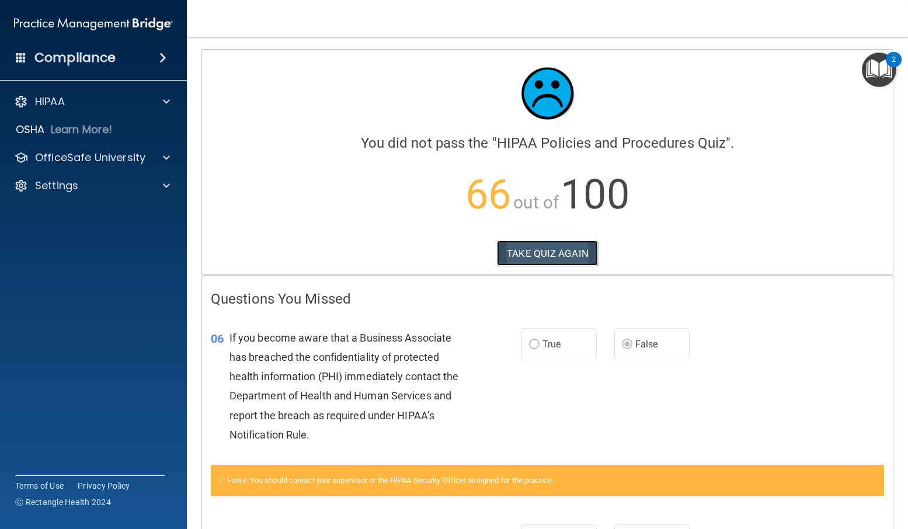
click at [557, 259] on button "TAKE QUIZ AGAIN" at bounding box center [547, 254] width 101 height 26
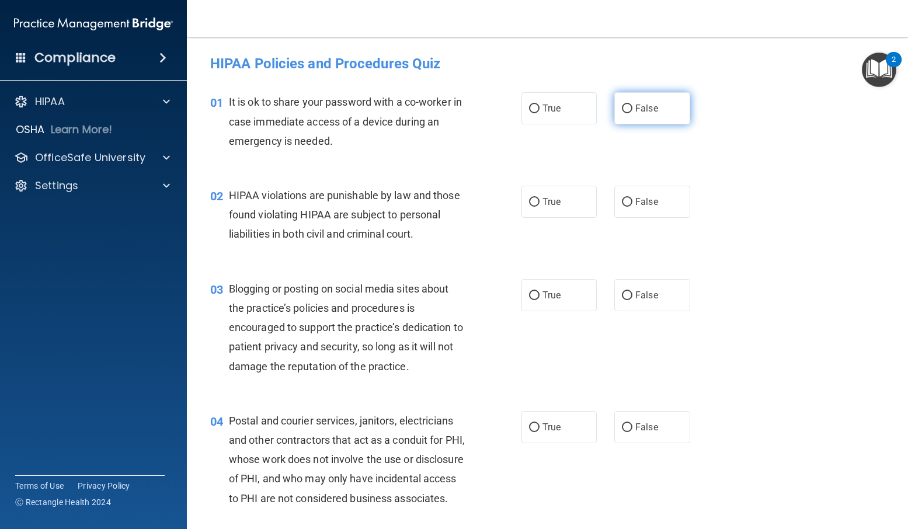
click at [622, 109] on input "False" at bounding box center [627, 109] width 11 height 9
radio input "true"
click at [530, 109] on input "True" at bounding box center [534, 109] width 11 height 9
radio input "true"
radio input "false"
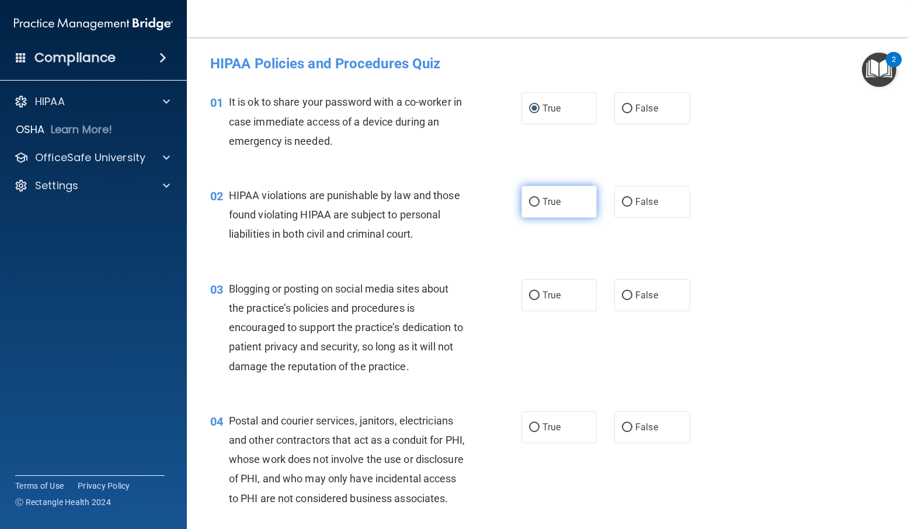
click at [534, 202] on input "True" at bounding box center [534, 202] width 11 height 9
radio input "true"
click at [622, 295] on input "False" at bounding box center [627, 295] width 11 height 9
radio input "true"
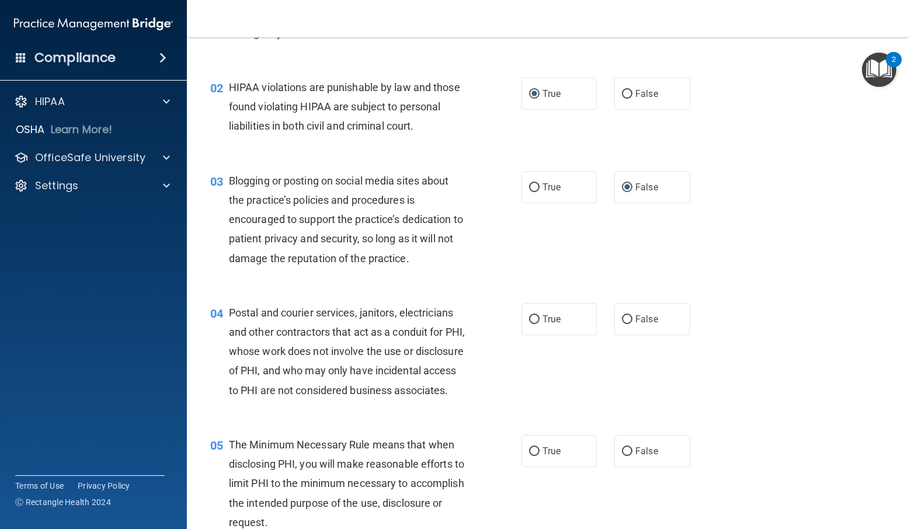
scroll to position [175, 0]
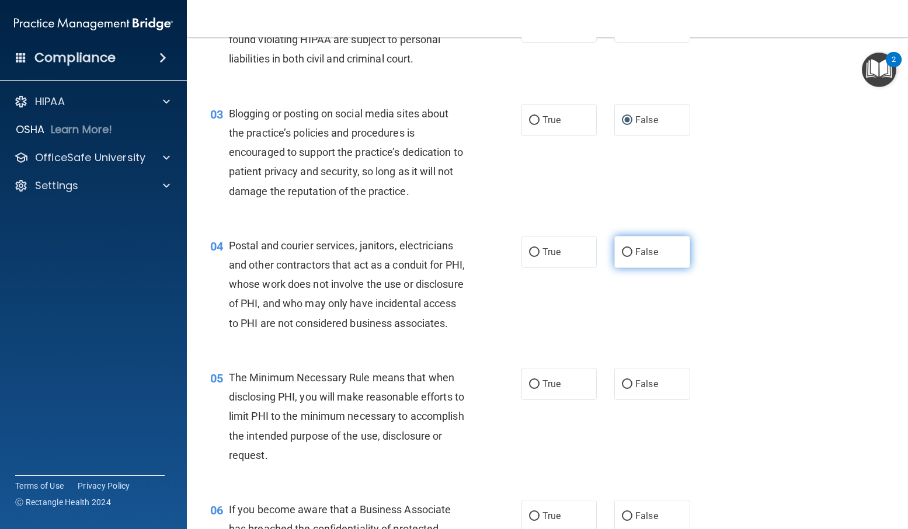
click at [627, 251] on input "False" at bounding box center [627, 252] width 11 height 9
radio input "true"
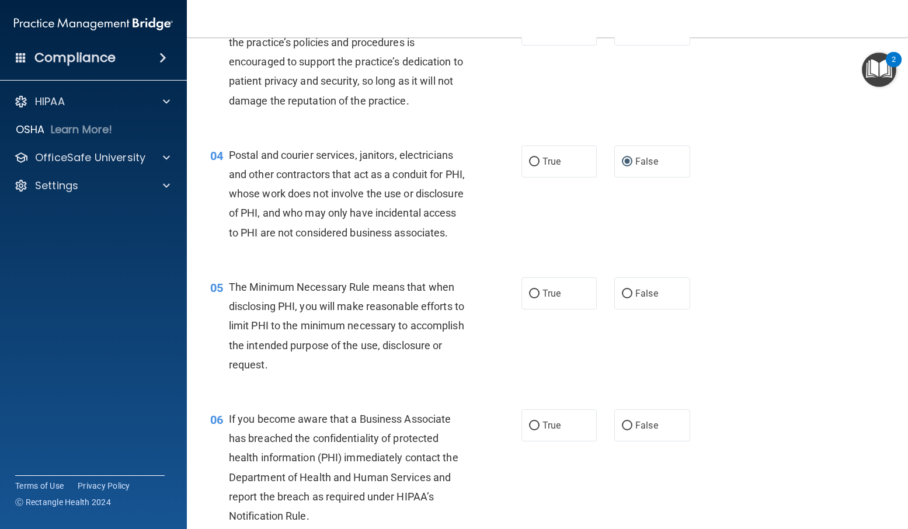
scroll to position [292, 0]
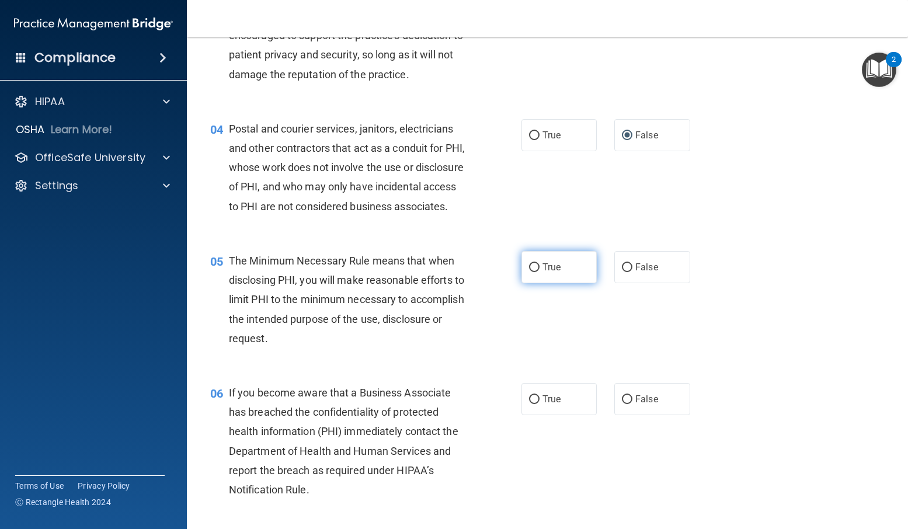
click at [533, 272] on input "True" at bounding box center [534, 267] width 11 height 9
radio input "true"
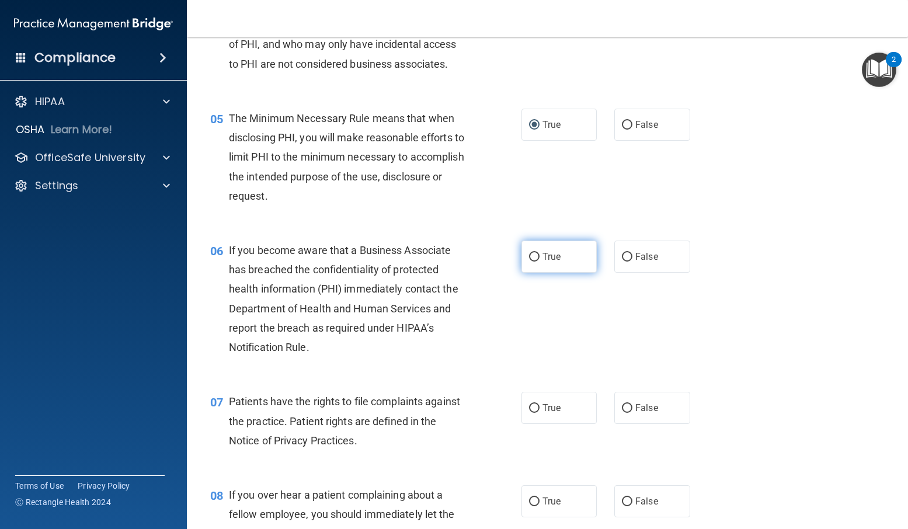
scroll to position [467, 0]
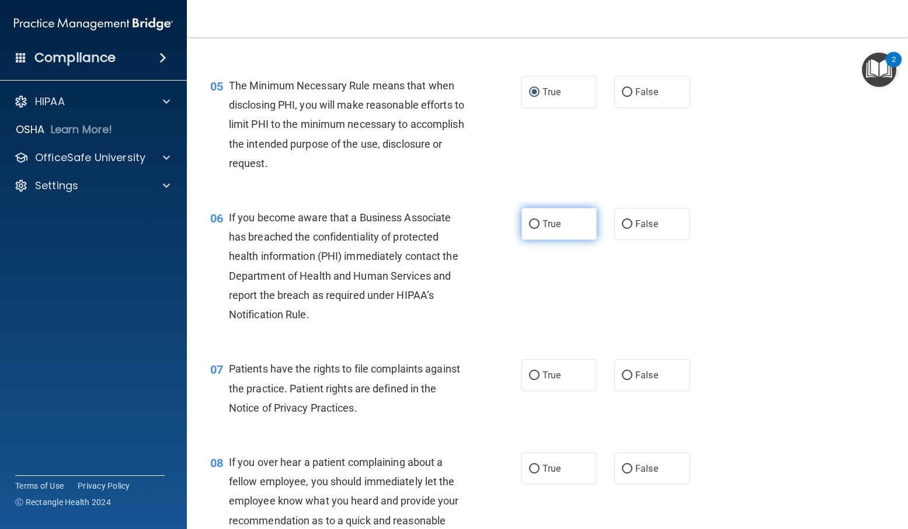
click at [532, 229] on input "True" at bounding box center [534, 224] width 11 height 9
radio input "true"
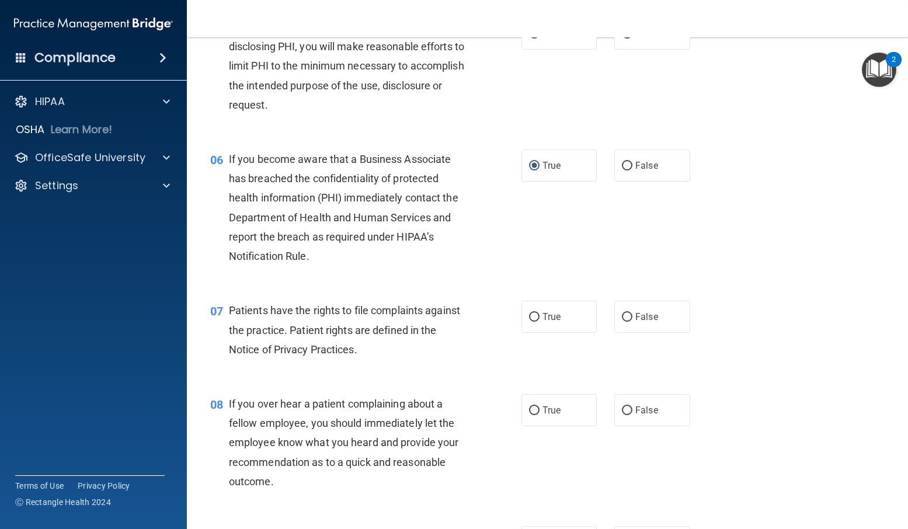
scroll to position [584, 0]
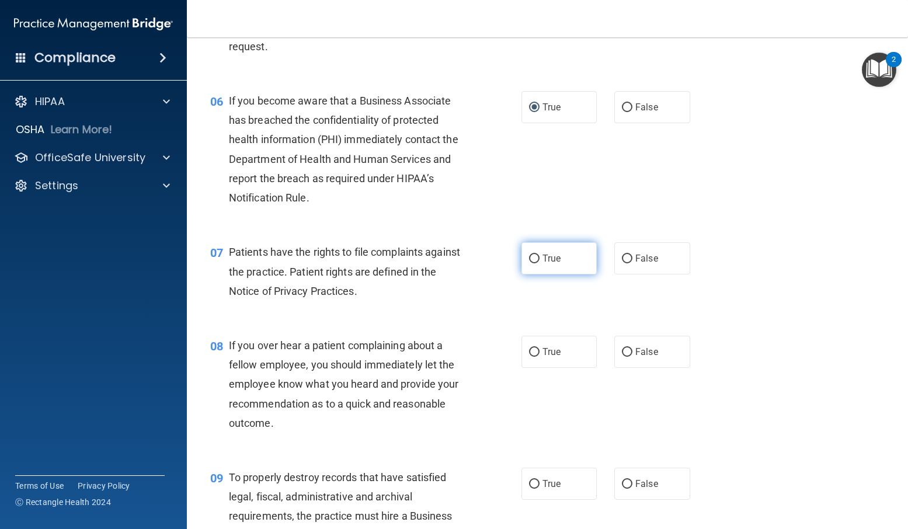
click at [529, 263] on input "True" at bounding box center [534, 259] width 11 height 9
radio input "true"
click at [623, 112] on input "False" at bounding box center [627, 107] width 11 height 9
radio input "true"
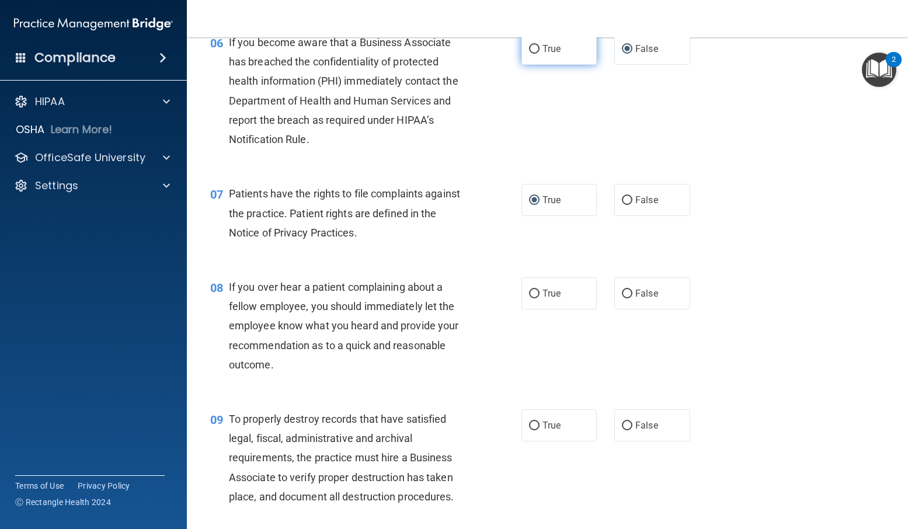
click at [532, 54] on input "True" at bounding box center [534, 49] width 11 height 9
radio input "true"
radio input "false"
click at [623, 298] on input "False" at bounding box center [627, 294] width 11 height 9
radio input "true"
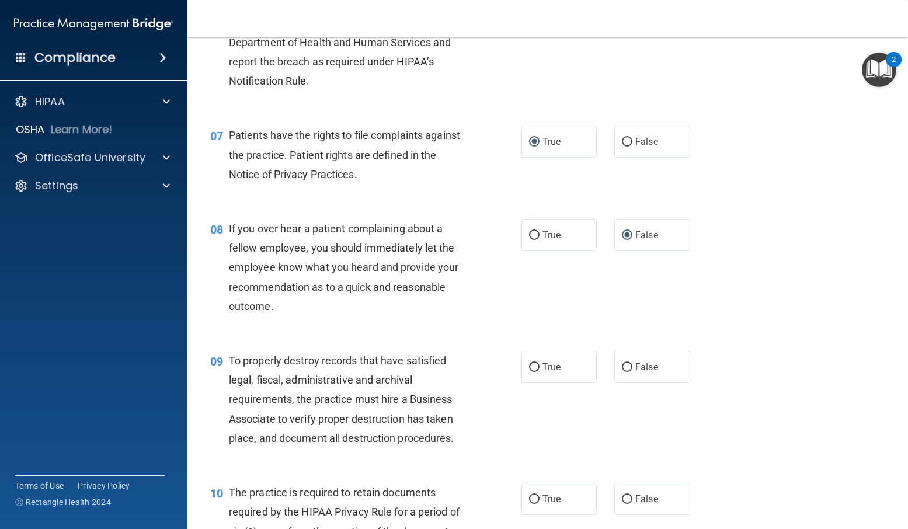
scroll to position [759, 0]
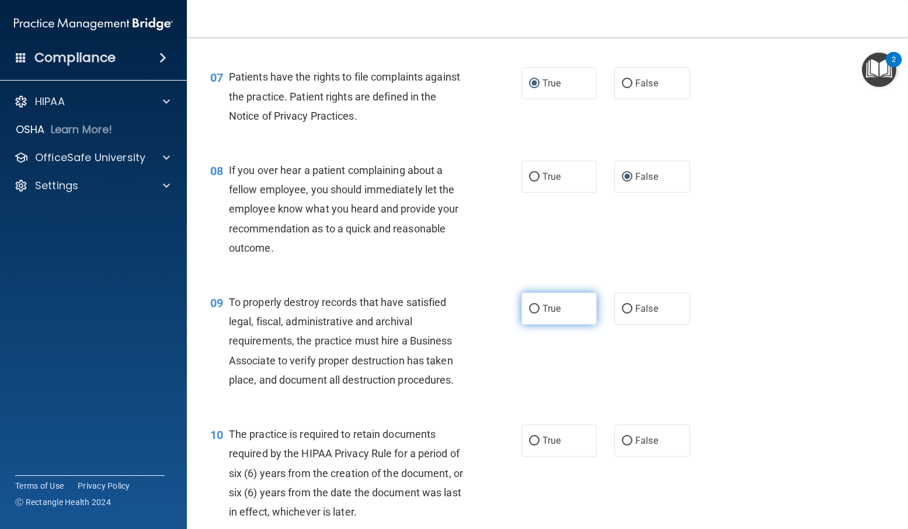
click at [529, 314] on input "True" at bounding box center [534, 309] width 11 height 9
radio input "true"
click at [622, 314] on input "False" at bounding box center [627, 309] width 11 height 9
radio input "true"
radio input "false"
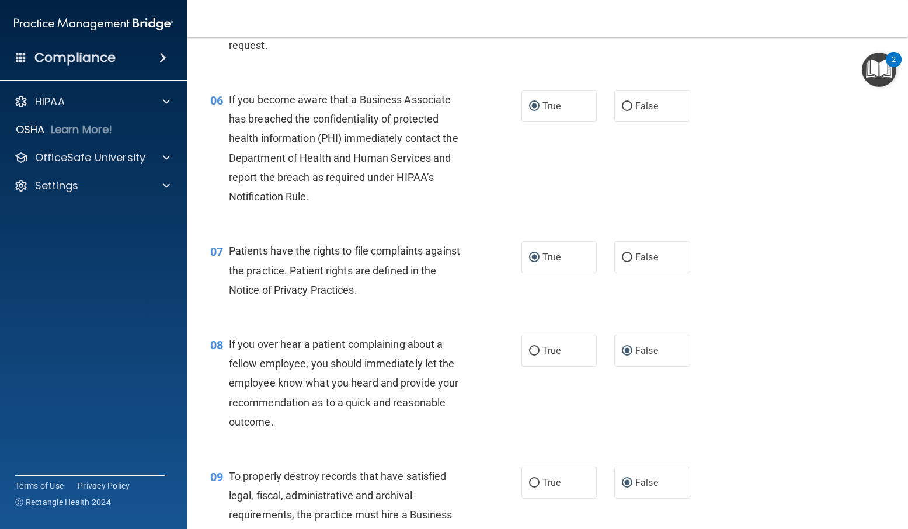
scroll to position [584, 0]
click at [628, 120] on label "False" at bounding box center [652, 107] width 76 height 32
click at [628, 112] on input "False" at bounding box center [627, 107] width 11 height 9
radio input "true"
radio input "false"
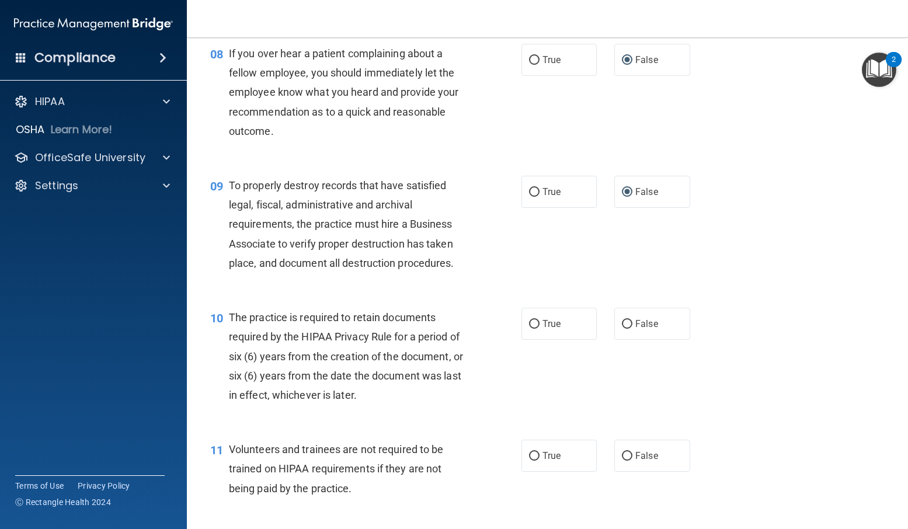
scroll to position [935, 0]
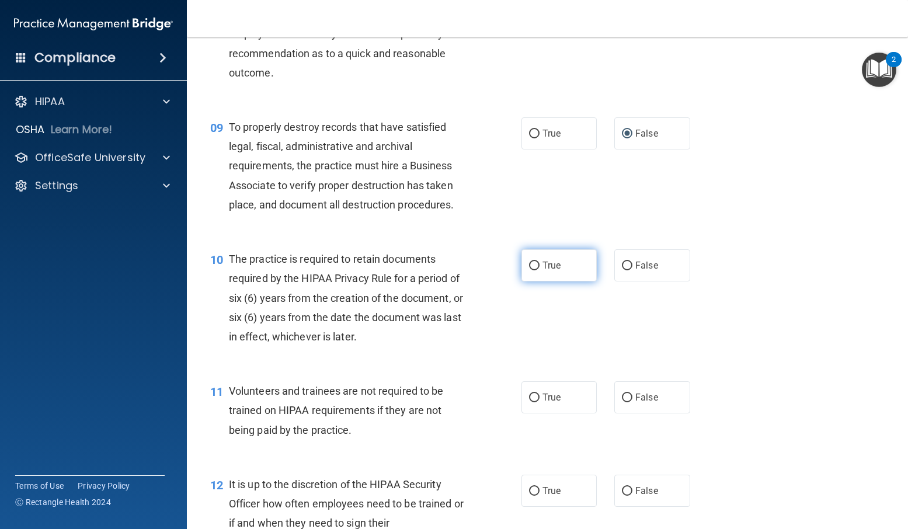
click at [532, 270] on input "True" at bounding box center [534, 266] width 11 height 9
radio input "true"
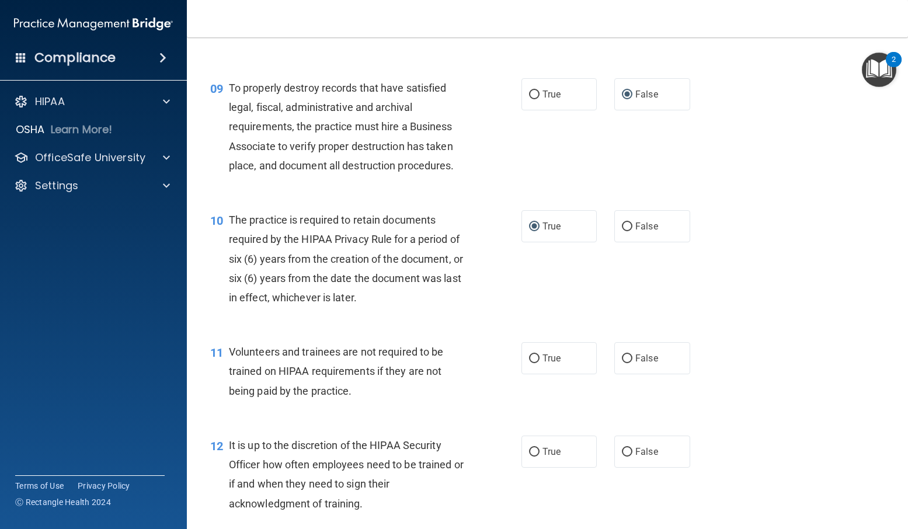
scroll to position [1051, 0]
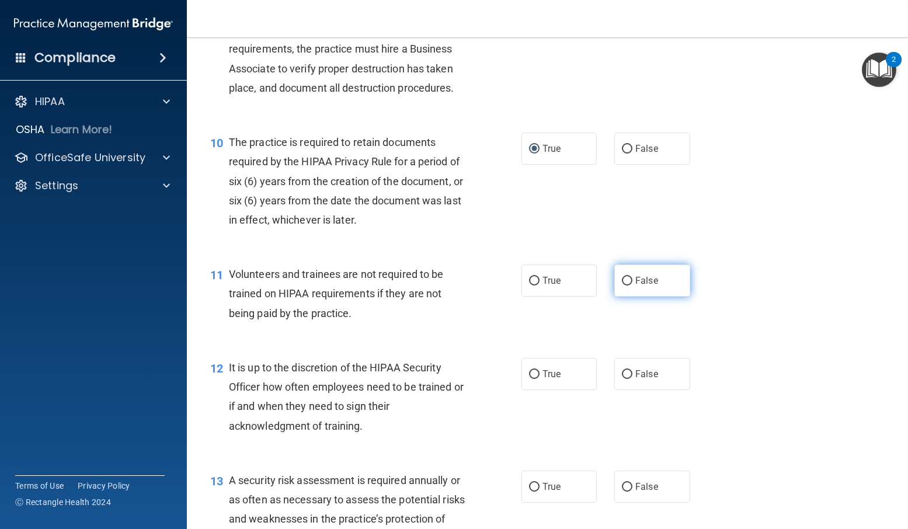
click at [627, 286] on input "False" at bounding box center [627, 281] width 11 height 9
radio input "true"
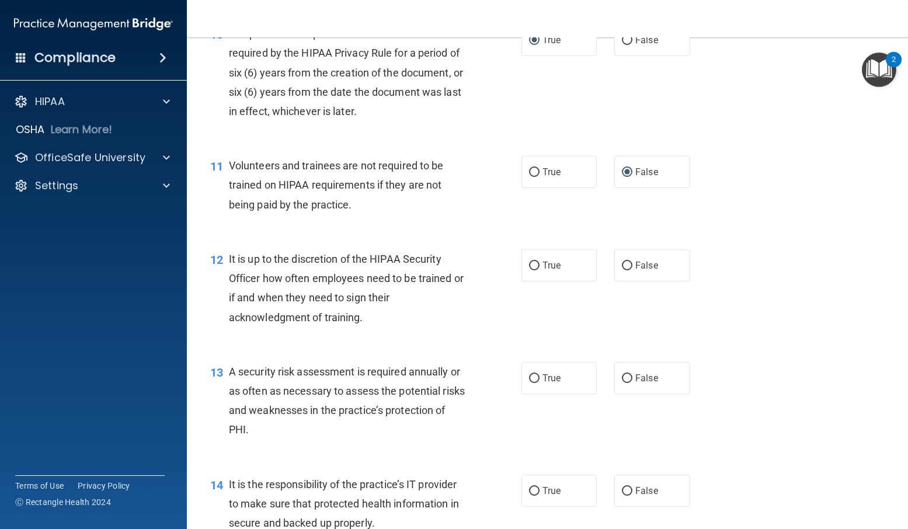
scroll to position [1168, 0]
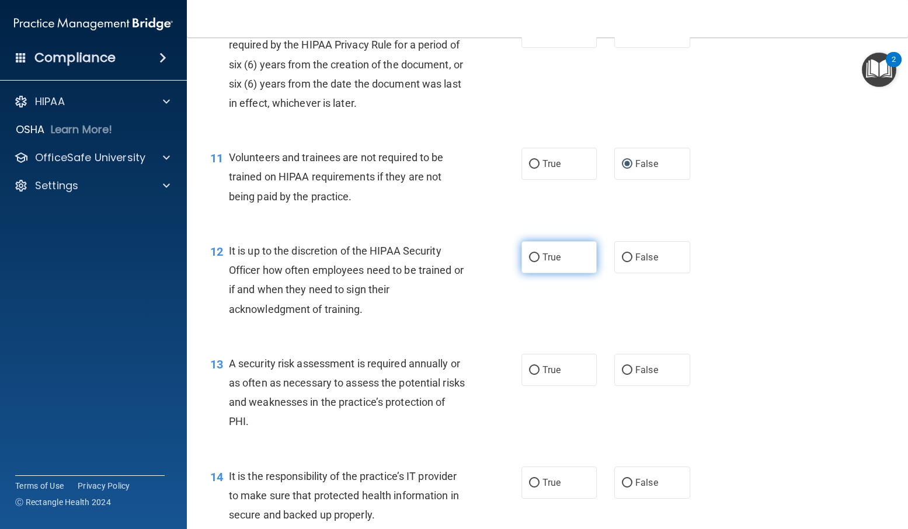
click at [530, 262] on input "True" at bounding box center [534, 258] width 11 height 9
radio input "true"
click at [624, 262] on input "False" at bounding box center [627, 258] width 11 height 9
radio input "true"
radio input "false"
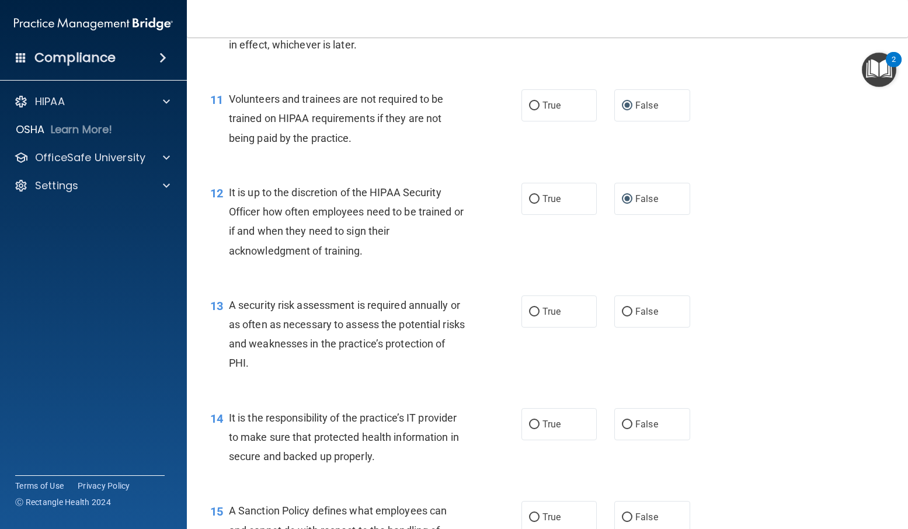
scroll to position [1285, 0]
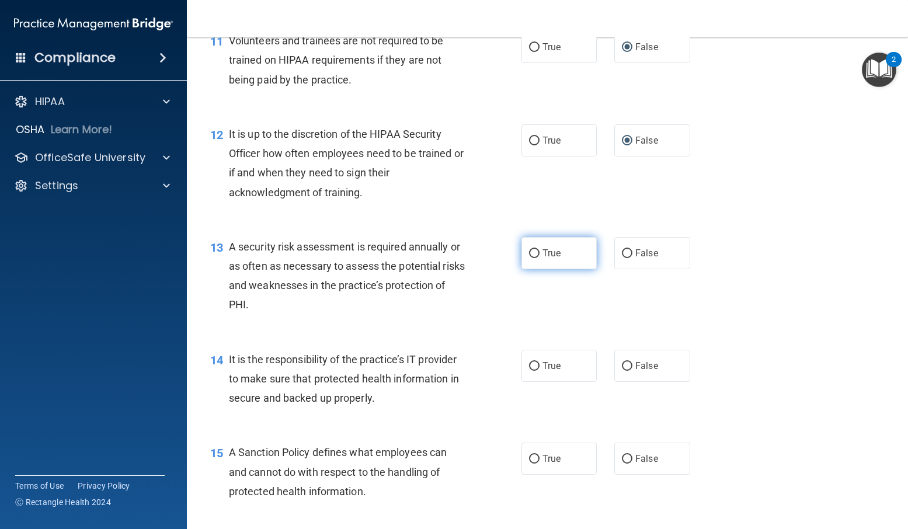
click at [530, 258] on input "True" at bounding box center [534, 253] width 11 height 9
radio input "true"
click at [624, 371] on input "False" at bounding box center [627, 366] width 11 height 9
radio input "true"
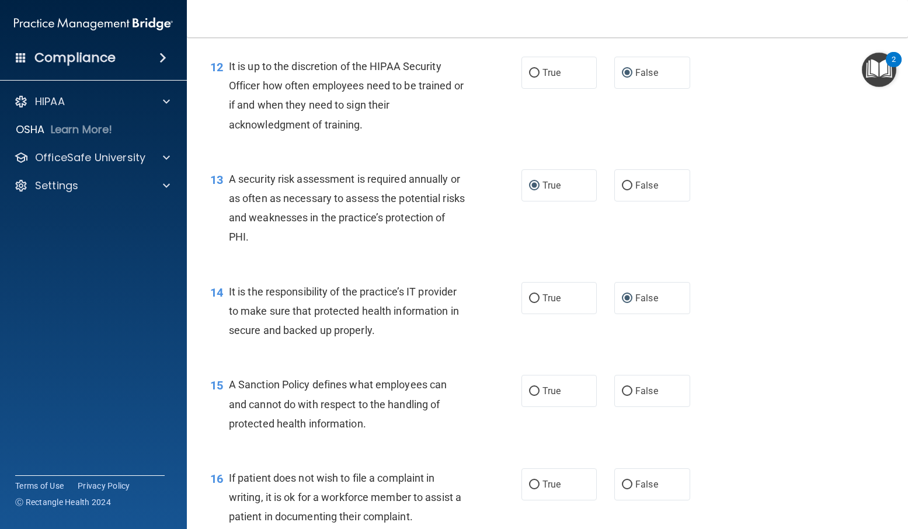
scroll to position [1460, 0]
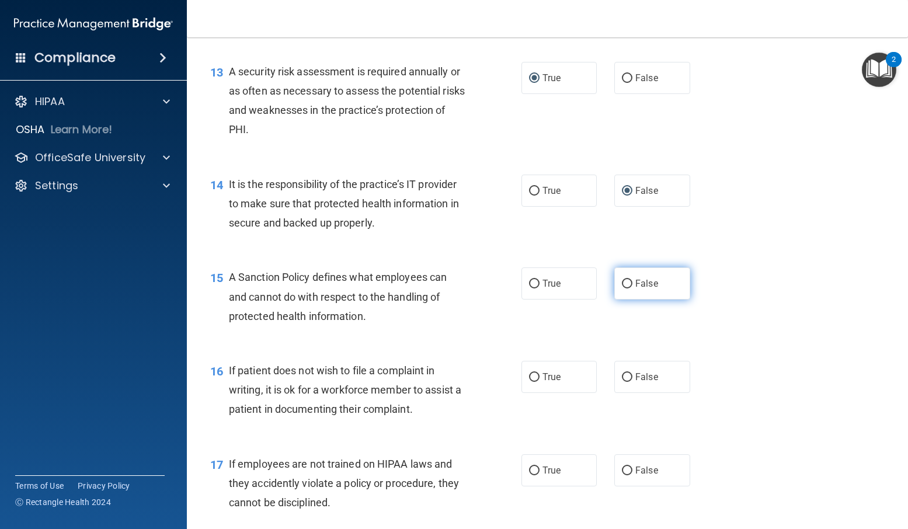
click at [622, 289] on input "False" at bounding box center [627, 284] width 11 height 9
radio input "true"
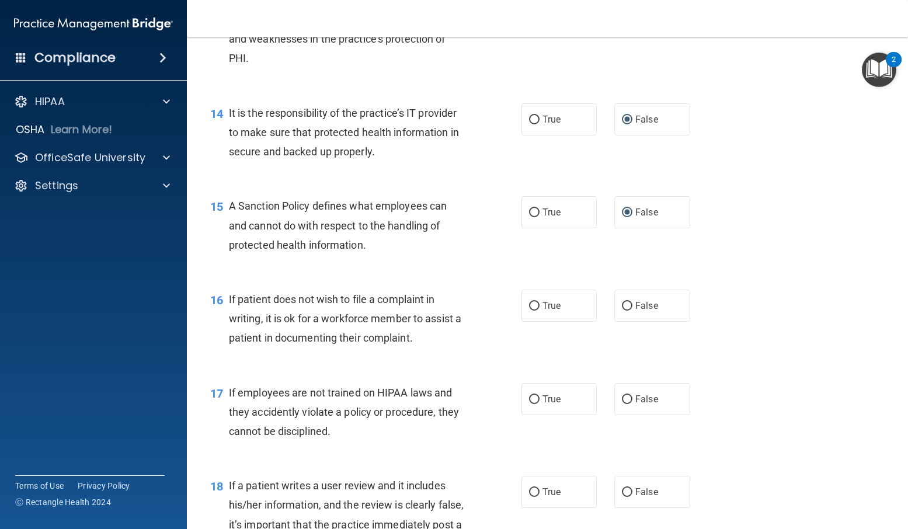
scroll to position [1577, 0]
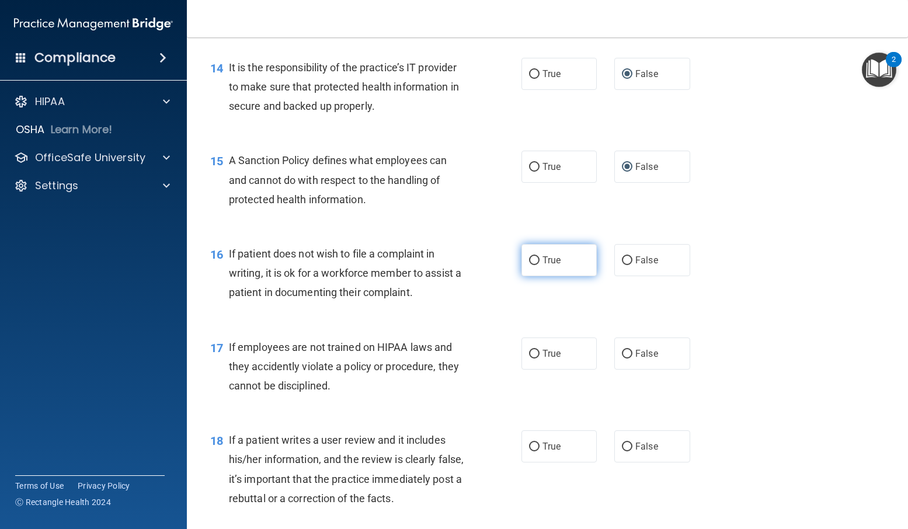
click at [530, 265] on input "True" at bounding box center [534, 260] width 11 height 9
radio input "true"
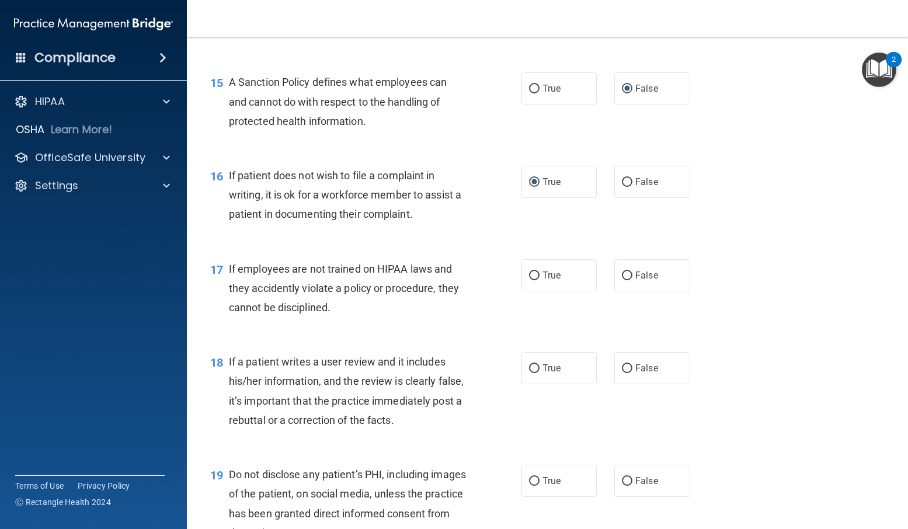
scroll to position [1694, 0]
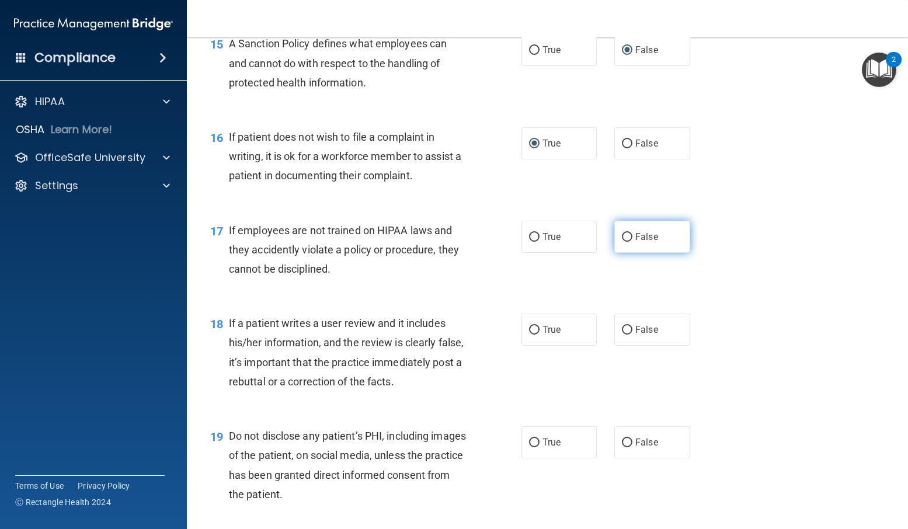
click at [622, 242] on input "False" at bounding box center [627, 237] width 11 height 9
radio input "true"
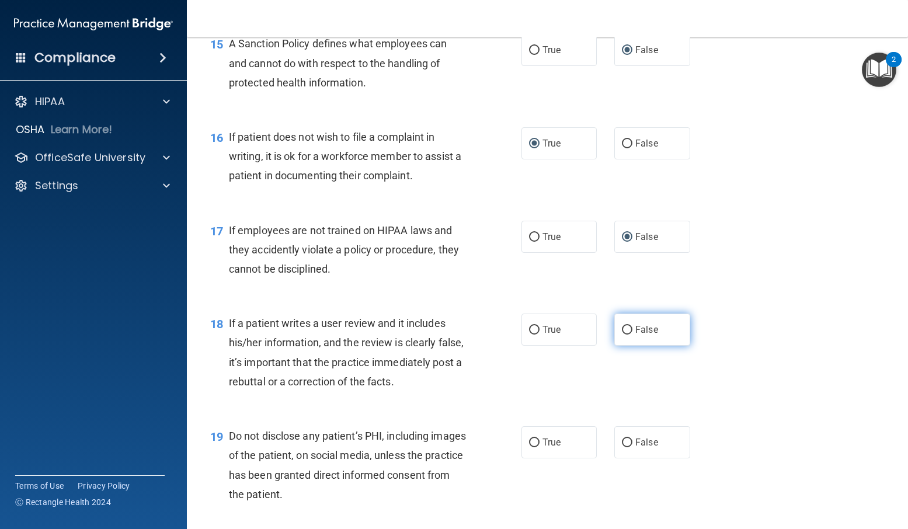
click at [623, 335] on input "False" at bounding box center [627, 330] width 11 height 9
radio input "true"
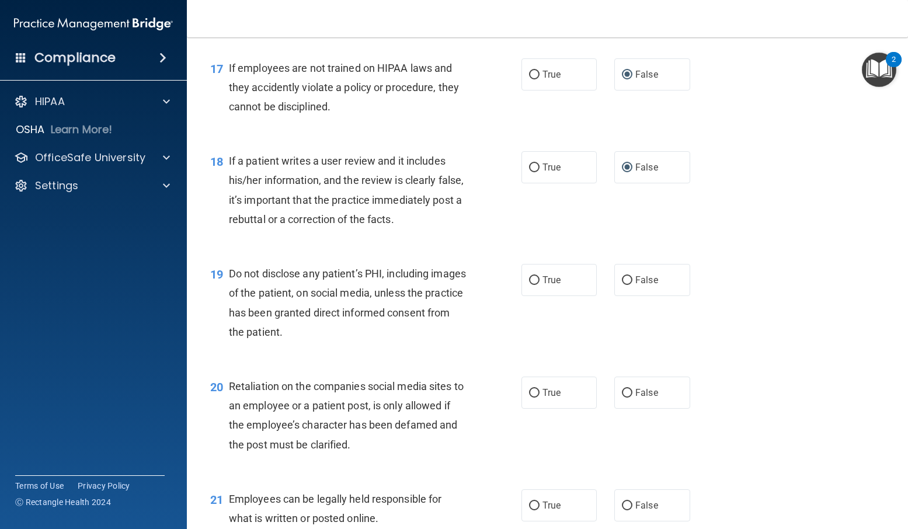
scroll to position [1869, 0]
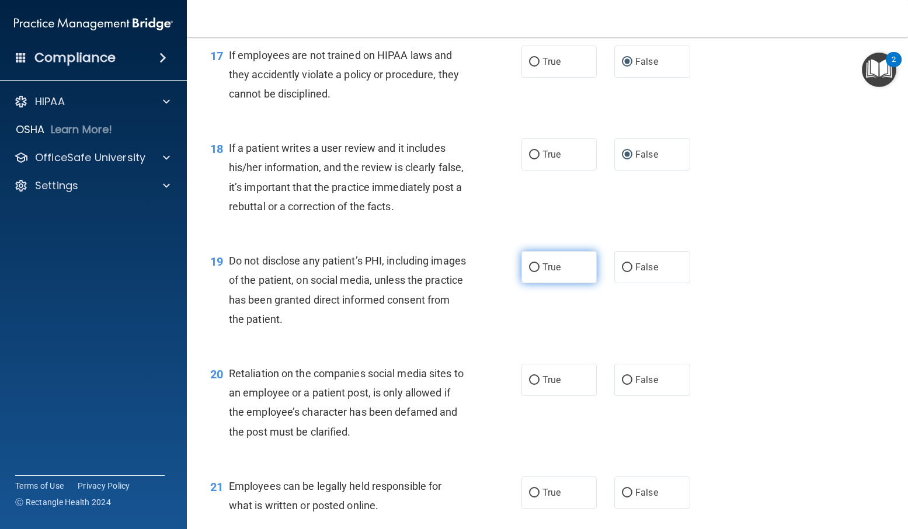
click at [532, 272] on input "True" at bounding box center [534, 267] width 11 height 9
radio input "true"
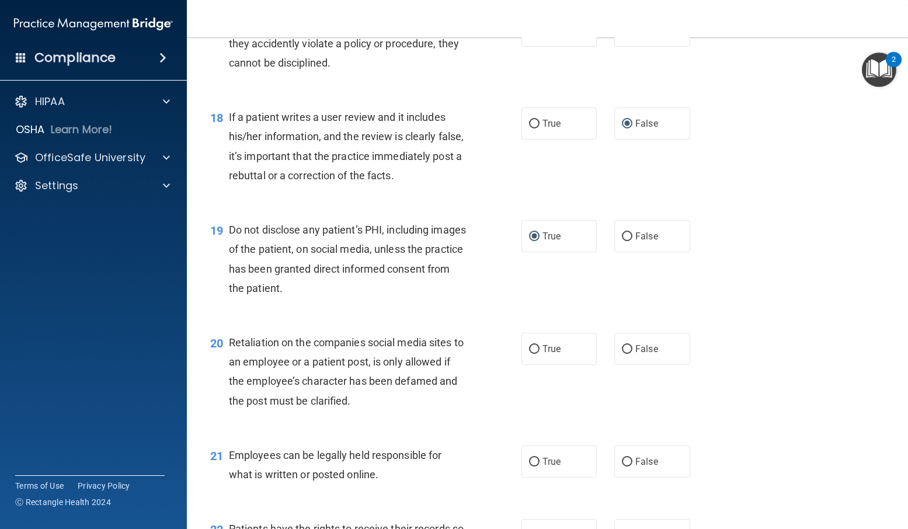
scroll to position [1928, 0]
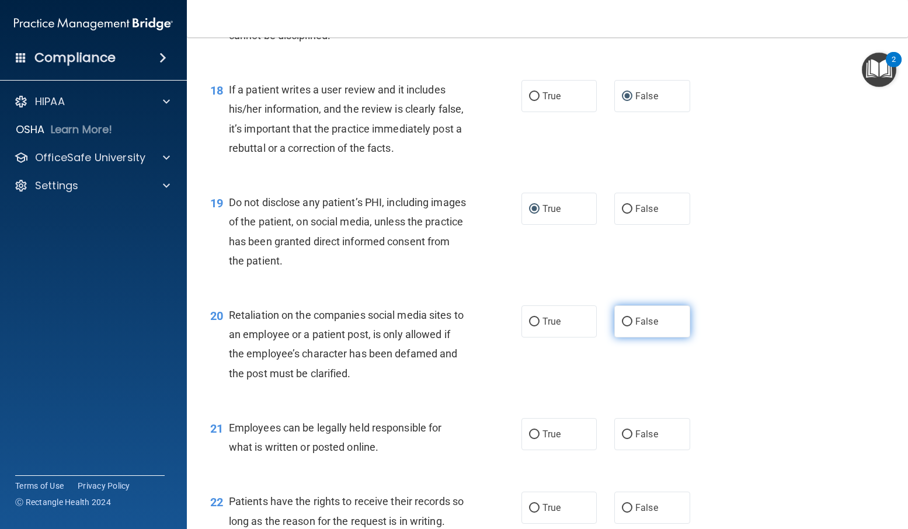
click at [622, 327] on input "False" at bounding box center [627, 322] width 11 height 9
radio input "true"
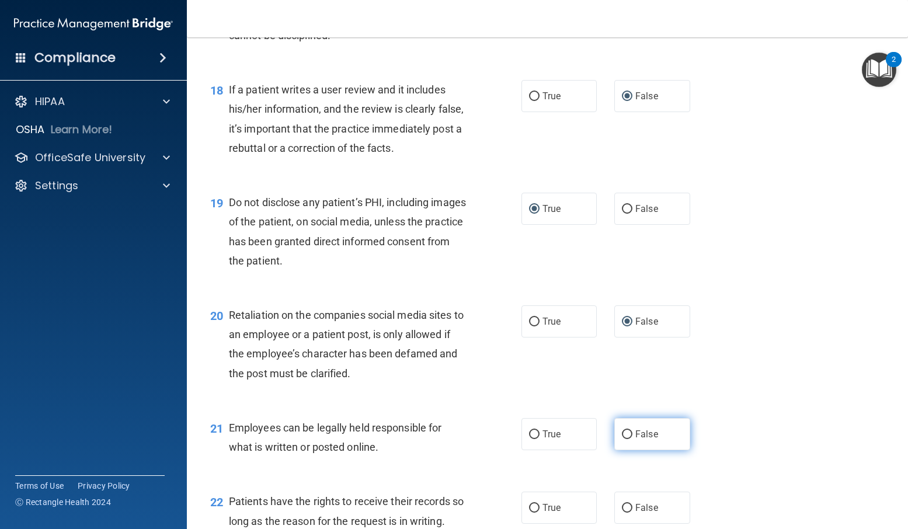
click at [622, 439] on input "False" at bounding box center [627, 434] width 11 height 9
radio input "true"
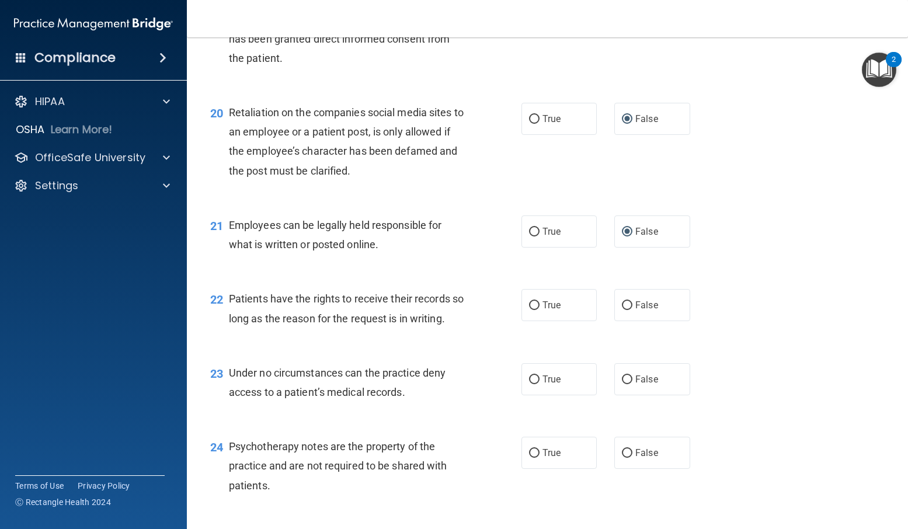
scroll to position [2161, 0]
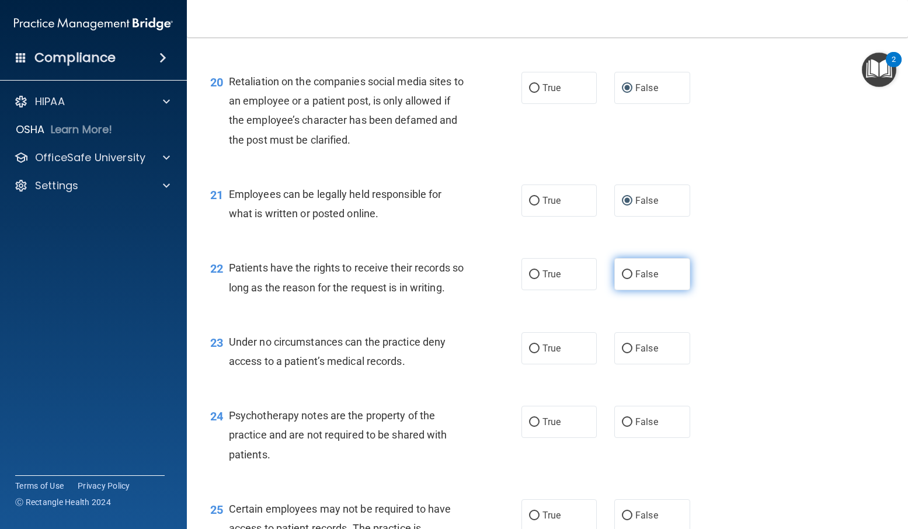
click at [622, 279] on input "False" at bounding box center [627, 274] width 11 height 9
radio input "true"
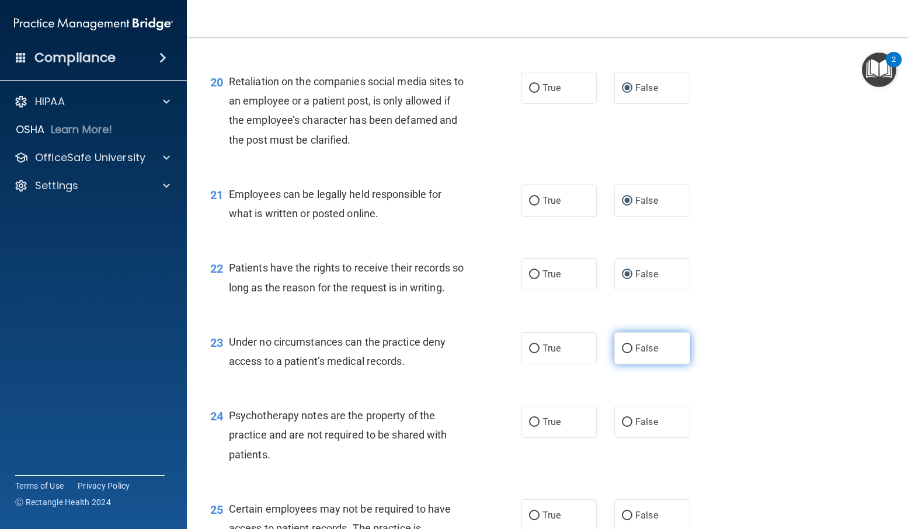
click at [622, 353] on input "False" at bounding box center [627, 349] width 11 height 9
radio input "true"
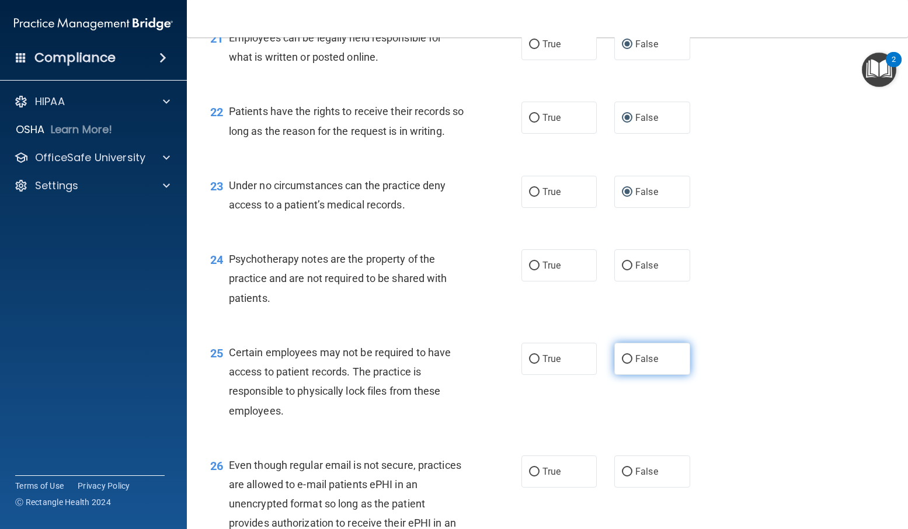
scroll to position [2336, 0]
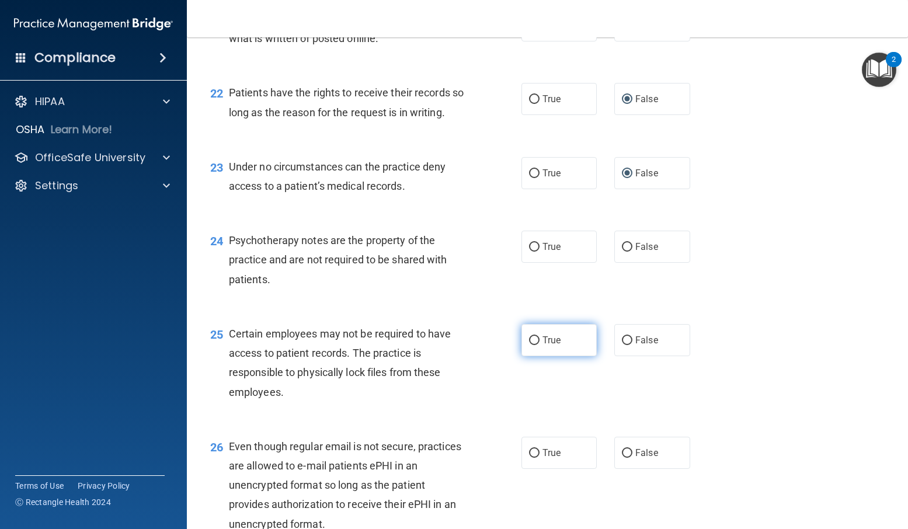
click at [529, 345] on input "True" at bounding box center [534, 340] width 11 height 9
radio input "true"
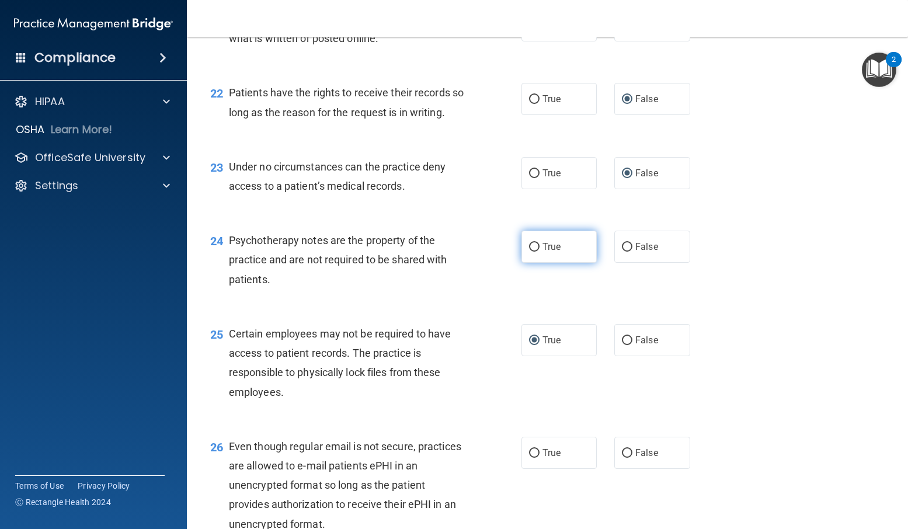
click at [534, 263] on label "True" at bounding box center [560, 247] width 76 height 32
drag, startPoint x: 534, startPoint y: 264, endPoint x: 523, endPoint y: 275, distance: 15.7
click at [523, 263] on label "True" at bounding box center [560, 247] width 76 height 32
click at [529, 252] on input "True" at bounding box center [534, 247] width 11 height 9
radio input "true"
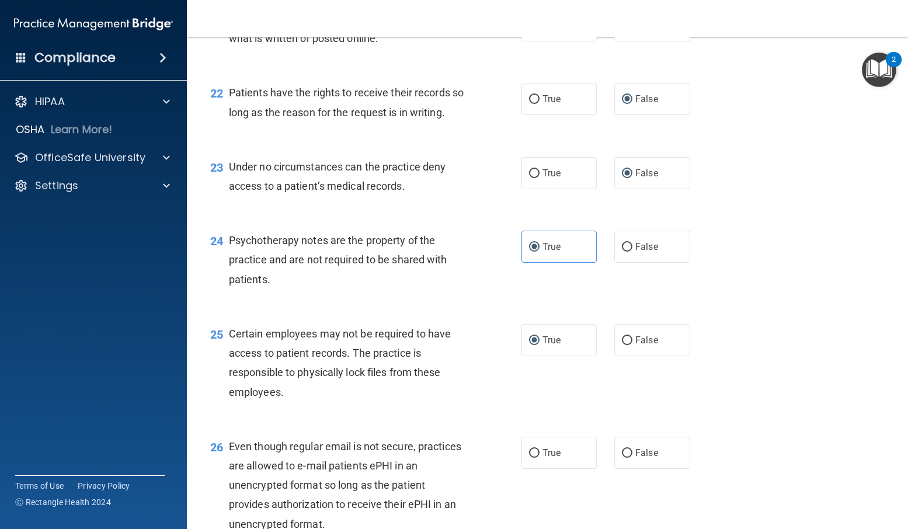
drag, startPoint x: 527, startPoint y: 283, endPoint x: 799, endPoint y: 290, distance: 272.3
click at [799, 290] on div "24 Psychotherapy notes are the property of the practice and are not required to…" at bounding box center [548, 262] width 692 height 93
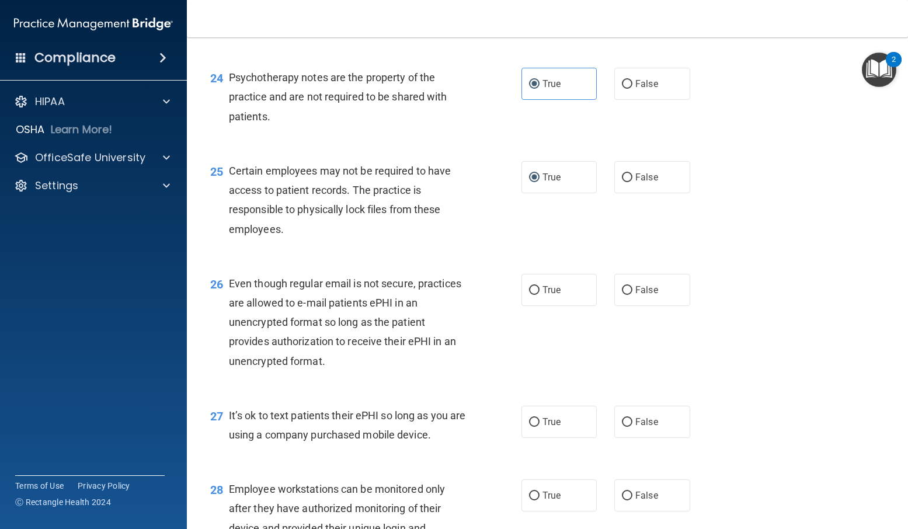
scroll to position [2512, 0]
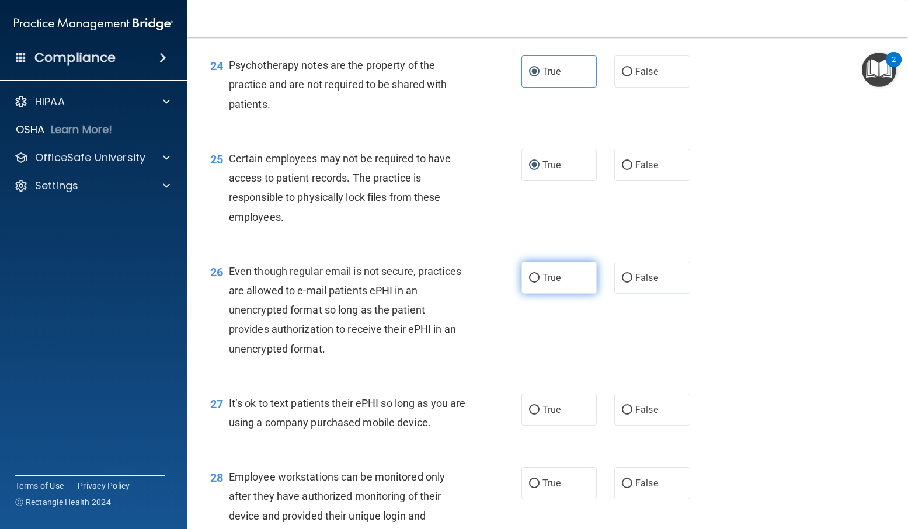
click at [530, 294] on label "True" at bounding box center [560, 278] width 76 height 32
click at [530, 283] on input "True" at bounding box center [534, 278] width 11 height 9
radio input "true"
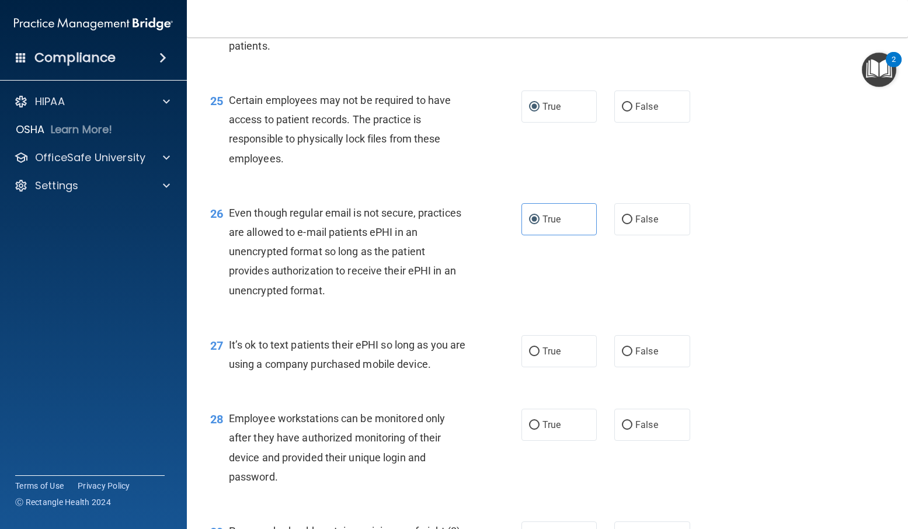
scroll to position [2629, 0]
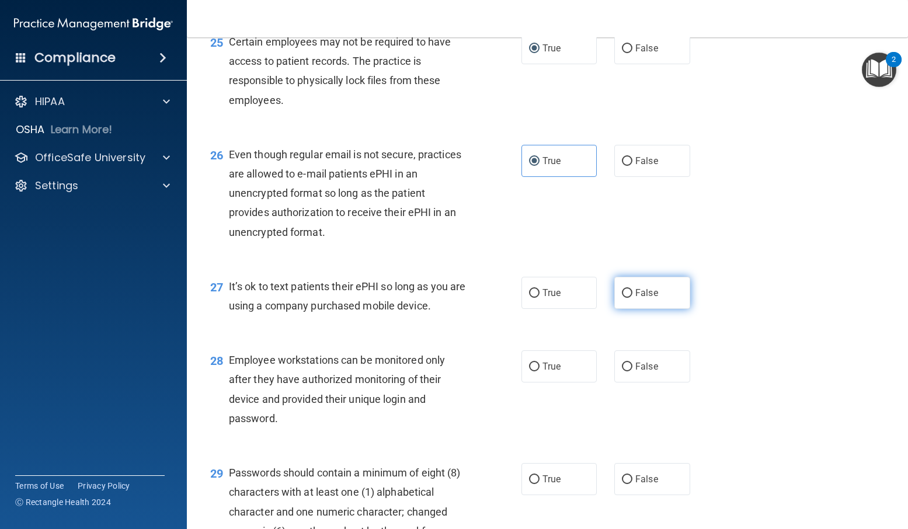
click at [626, 298] on input "False" at bounding box center [627, 293] width 11 height 9
radio input "true"
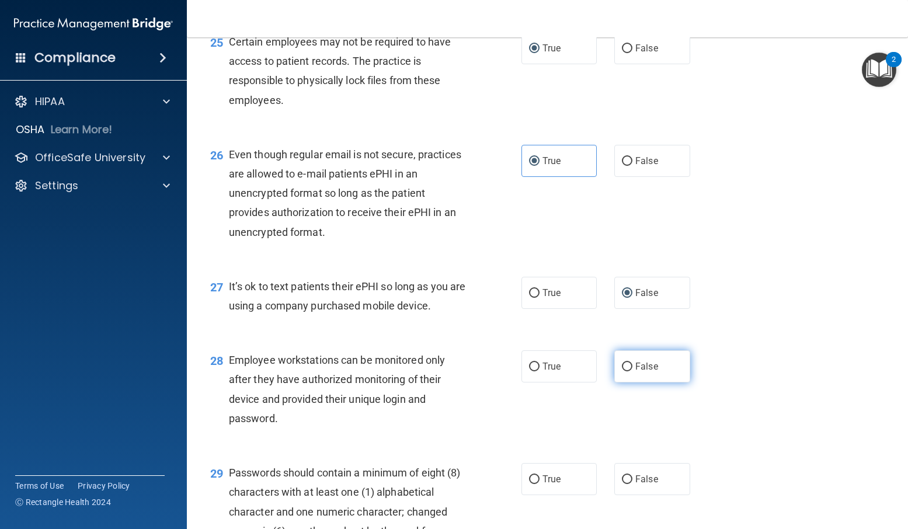
click at [622, 372] on input "False" at bounding box center [627, 367] width 11 height 9
radio input "true"
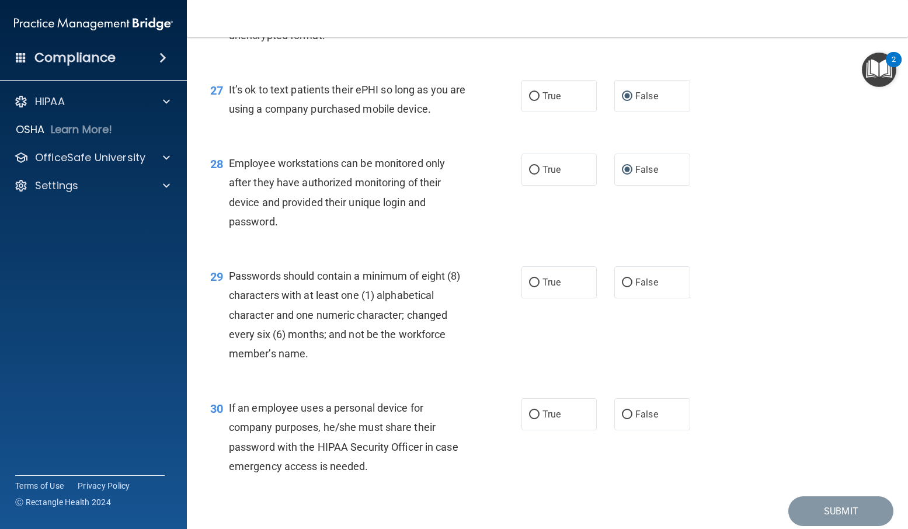
scroll to position [2862, 0]
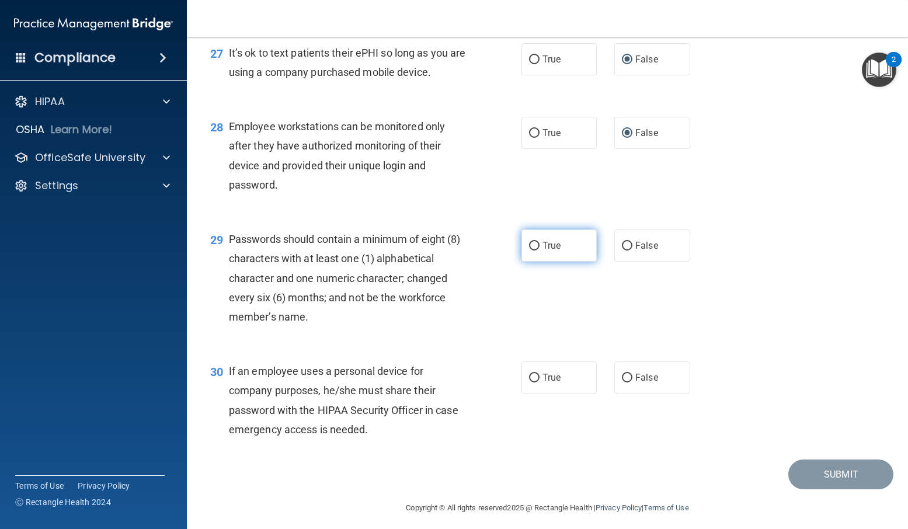
click at [529, 251] on input "True" at bounding box center [534, 246] width 11 height 9
radio input "true"
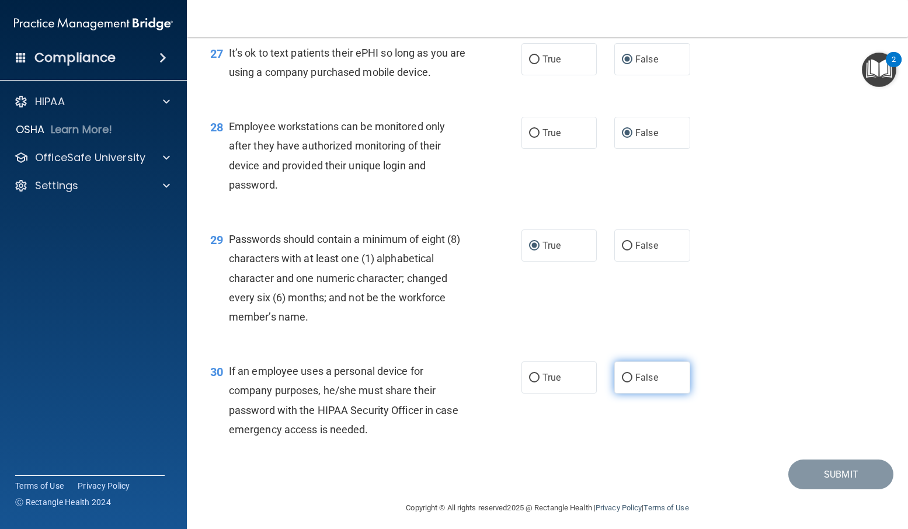
click at [622, 383] on input "False" at bounding box center [627, 378] width 11 height 9
radio input "true"
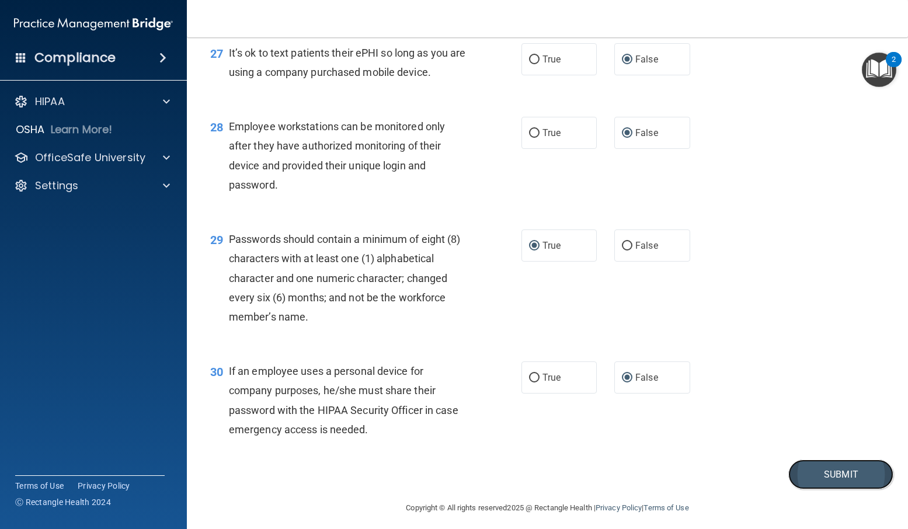
click at [834, 489] on button "Submit" at bounding box center [841, 475] width 105 height 30
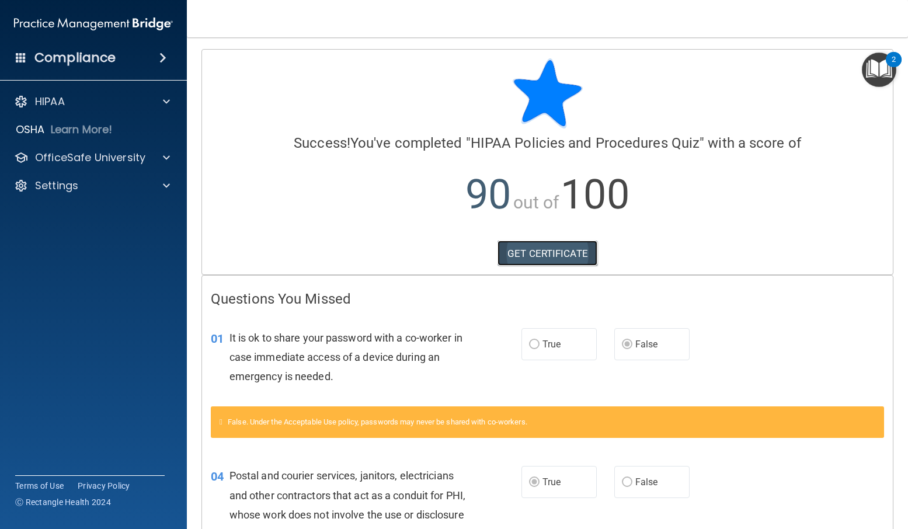
click at [538, 252] on link "GET CERTIFICATE" at bounding box center [548, 254] width 100 height 26
click at [100, 161] on p "OfficeSafe University" at bounding box center [90, 158] width 110 height 14
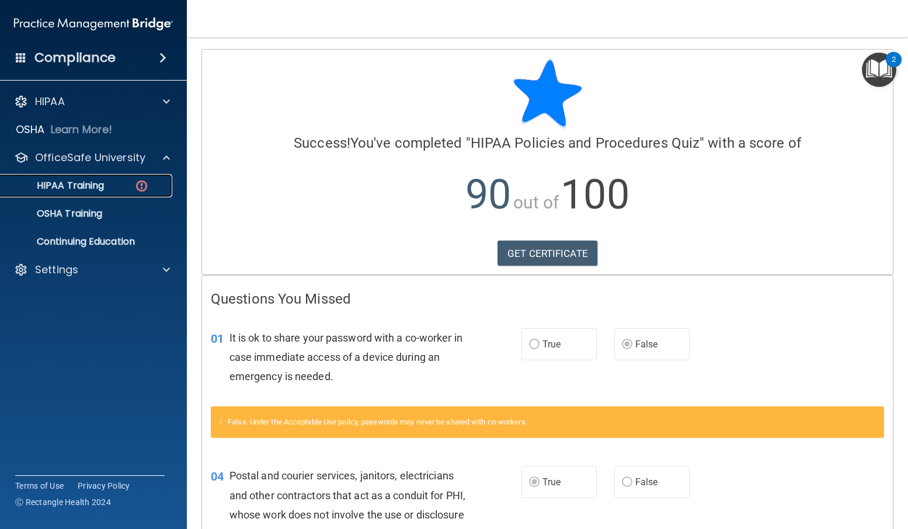
click at [102, 182] on p "HIPAA Training" at bounding box center [56, 186] width 96 height 12
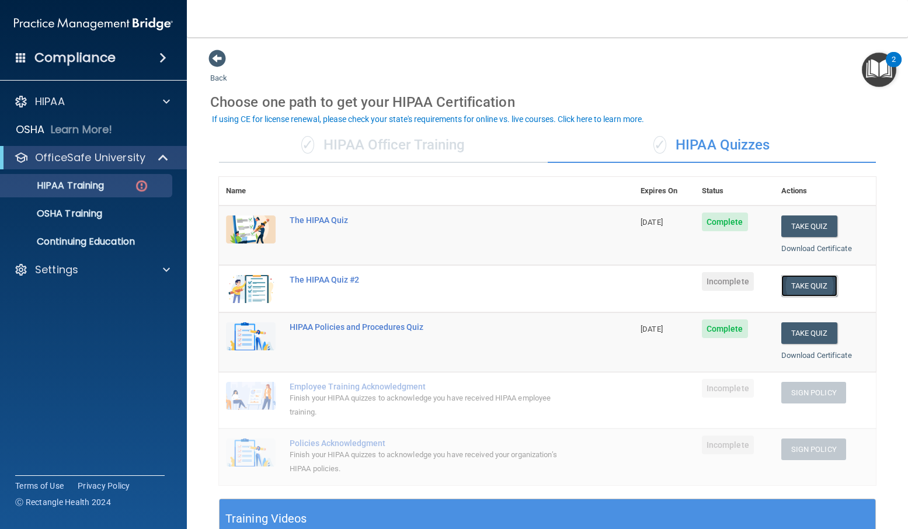
click at [805, 282] on button "Take Quiz" at bounding box center [810, 286] width 56 height 22
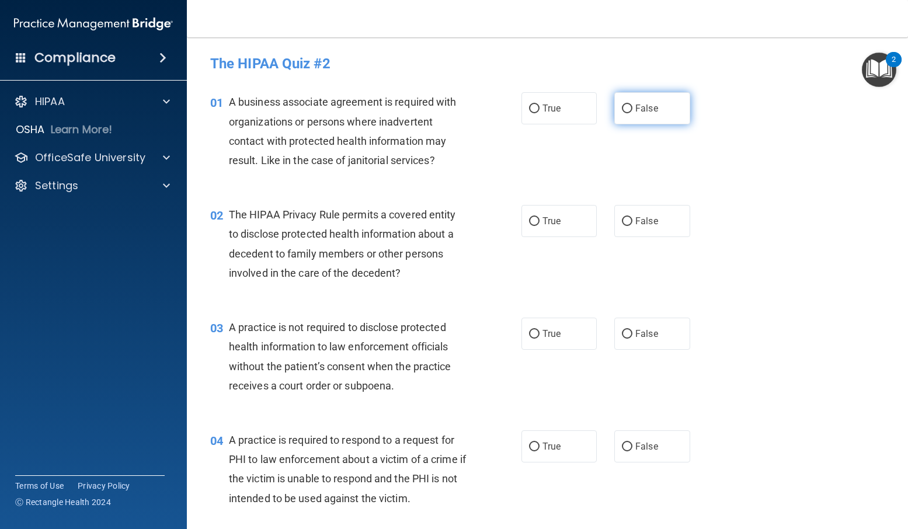
click at [622, 109] on input "False" at bounding box center [627, 109] width 11 height 9
radio input "true"
click at [534, 220] on input "True" at bounding box center [534, 221] width 11 height 9
radio input "true"
click at [622, 334] on input "False" at bounding box center [627, 334] width 11 height 9
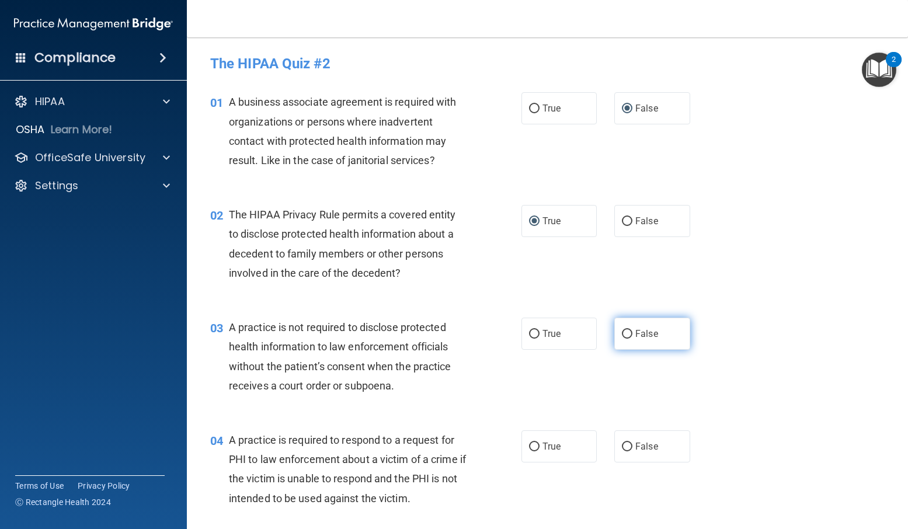
radio input "true"
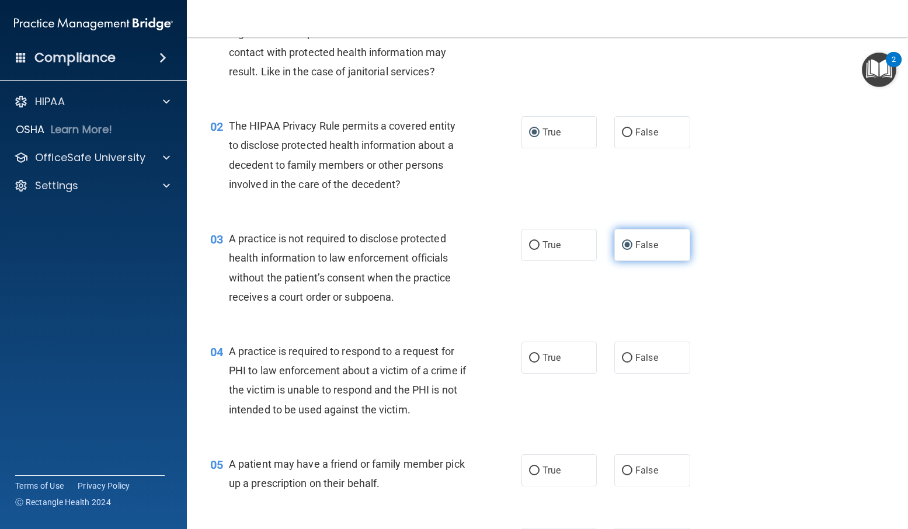
scroll to position [117, 0]
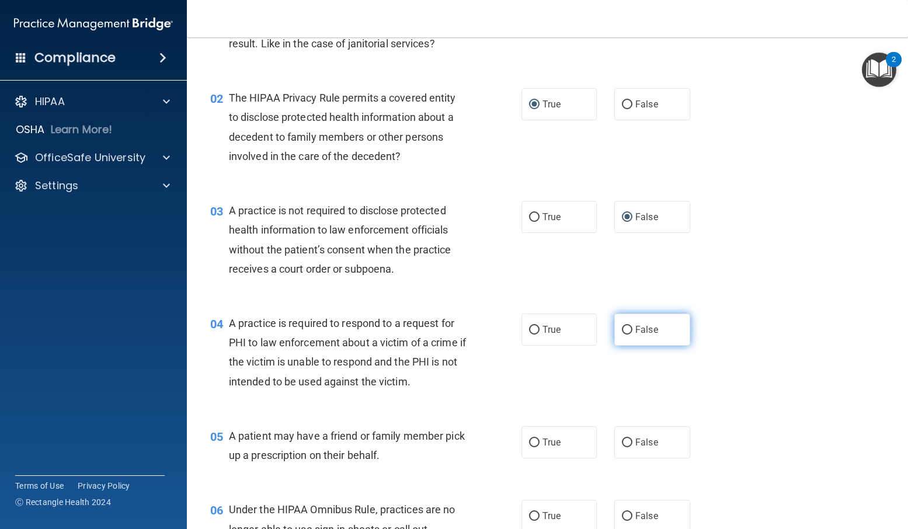
click at [616, 327] on label "False" at bounding box center [652, 330] width 76 height 32
click at [622, 327] on input "False" at bounding box center [627, 330] width 11 height 9
radio input "true"
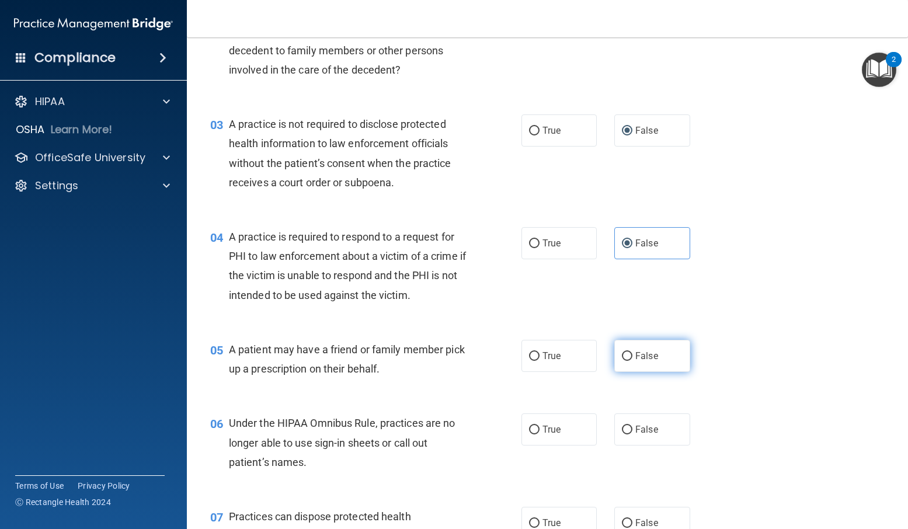
scroll to position [234, 0]
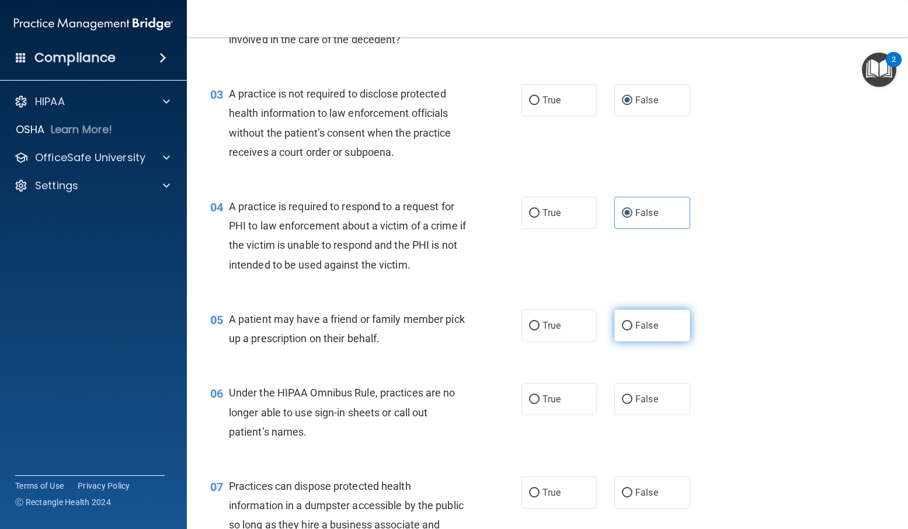
click at [625, 325] on input "False" at bounding box center [627, 326] width 11 height 9
radio input "true"
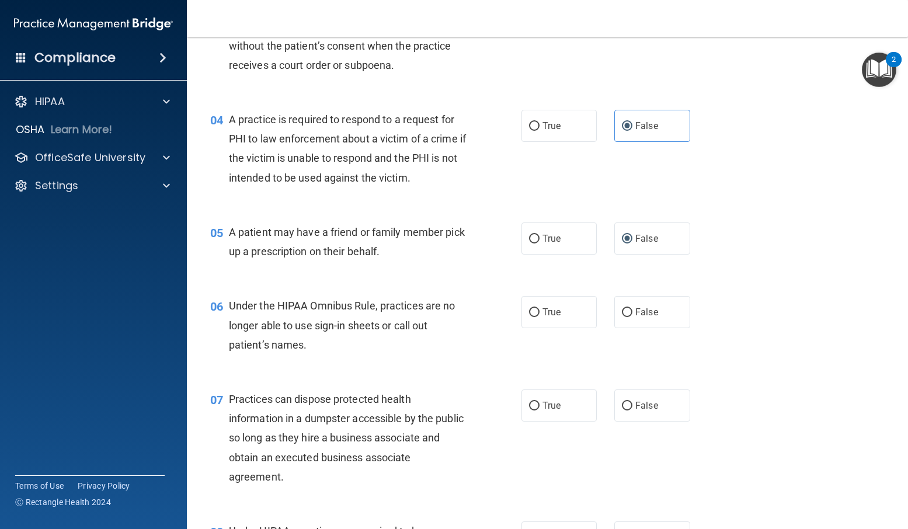
scroll to position [350, 0]
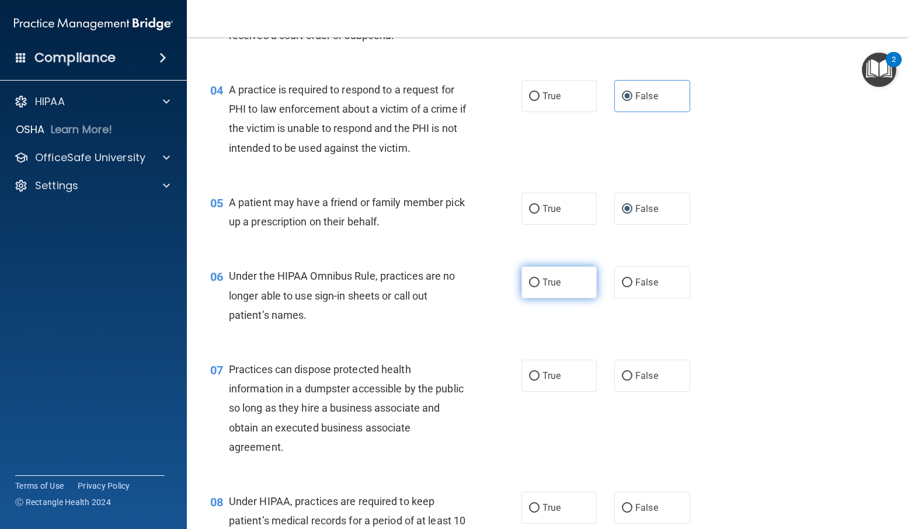
click at [530, 285] on input "True" at bounding box center [534, 283] width 11 height 9
radio input "true"
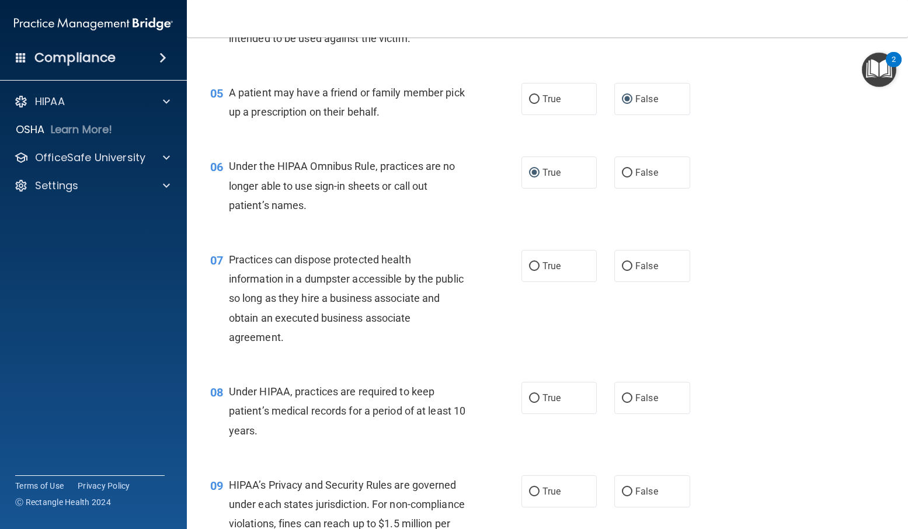
scroll to position [467, 0]
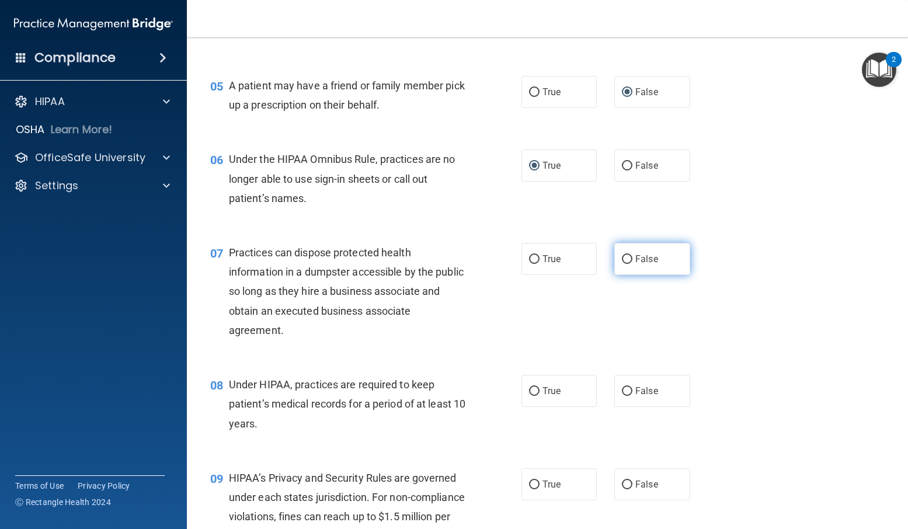
click at [622, 261] on input "False" at bounding box center [627, 259] width 11 height 9
radio input "true"
click at [533, 391] on input "True" at bounding box center [534, 391] width 11 height 9
radio input "true"
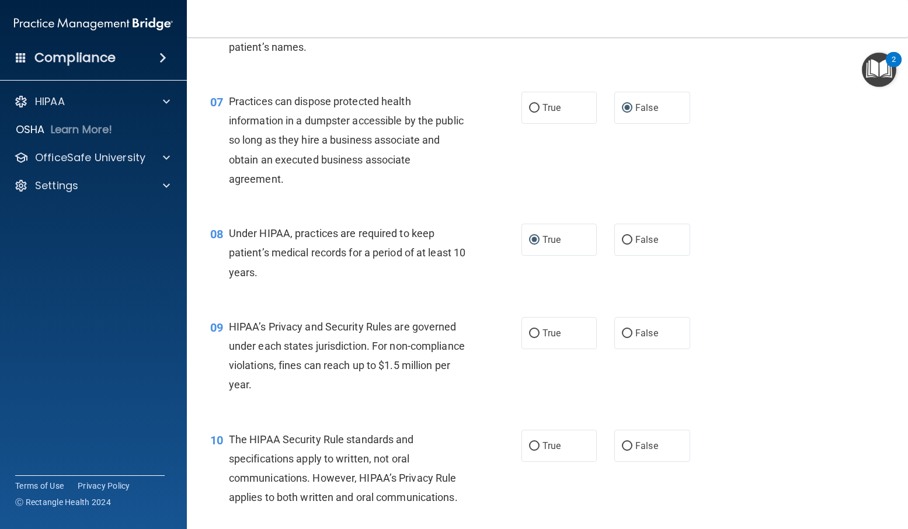
scroll to position [643, 0]
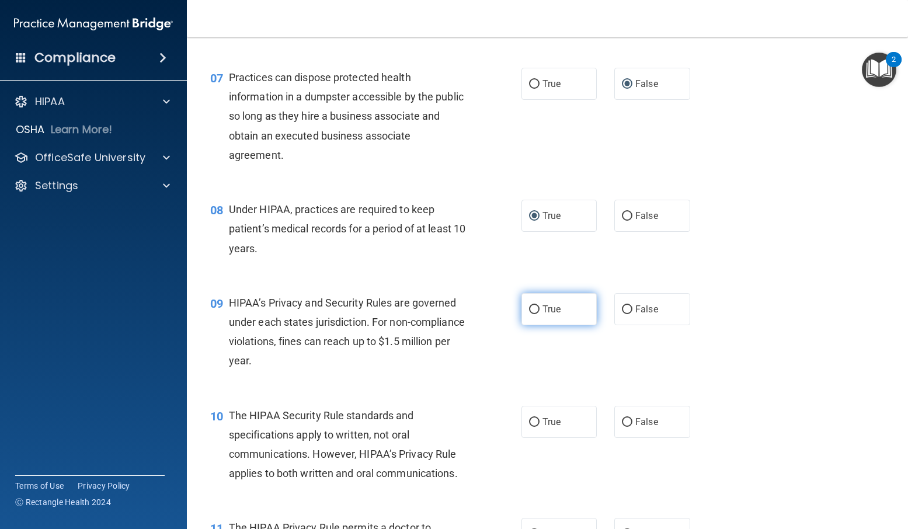
click at [532, 306] on input "True" at bounding box center [534, 309] width 11 height 9
radio input "true"
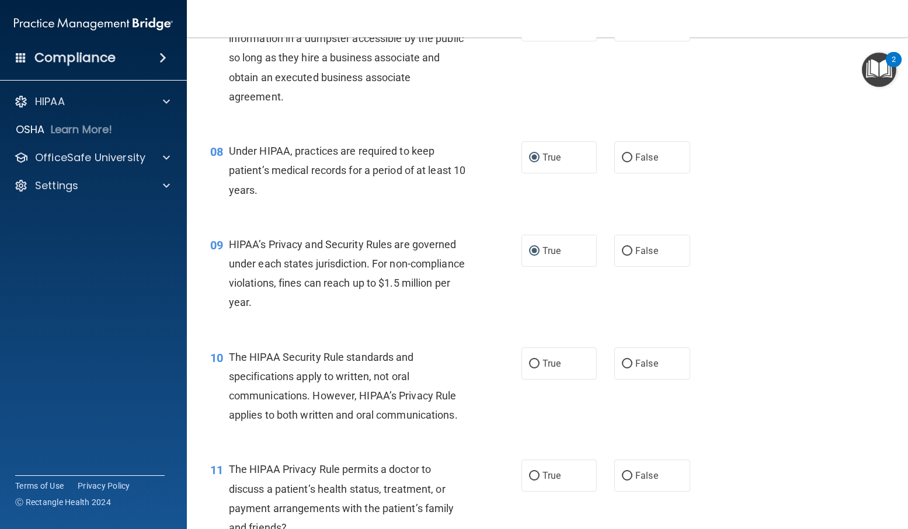
scroll to position [759, 0]
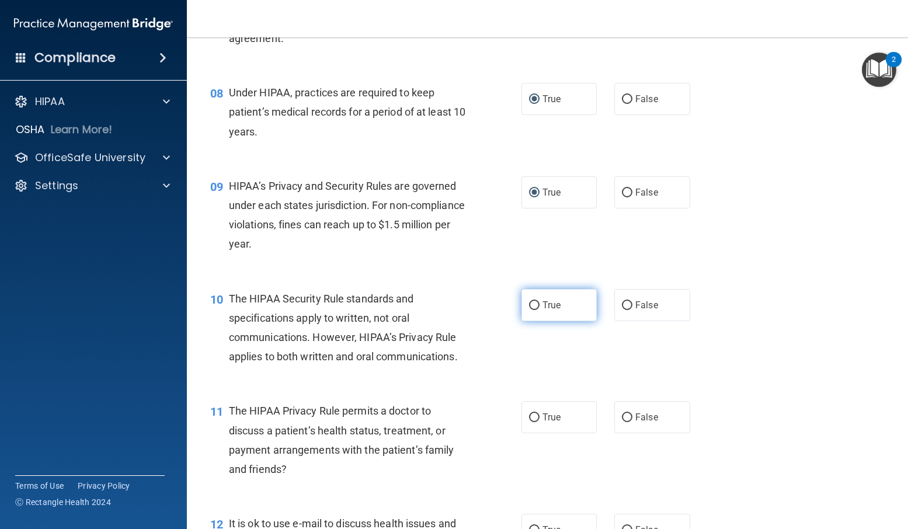
click at [532, 306] on input "True" at bounding box center [534, 305] width 11 height 9
radio input "true"
drag, startPoint x: 532, startPoint y: 306, endPoint x: 547, endPoint y: 353, distance: 49.1
click at [546, 353] on div "10 The HIPAA Security Rule standards and specifications apply to written, not o…" at bounding box center [548, 331] width 692 height 113
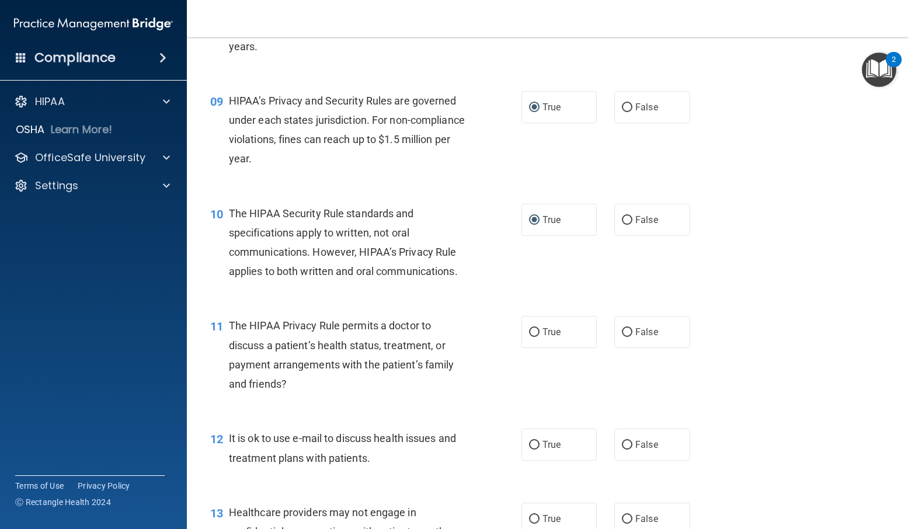
scroll to position [876, 0]
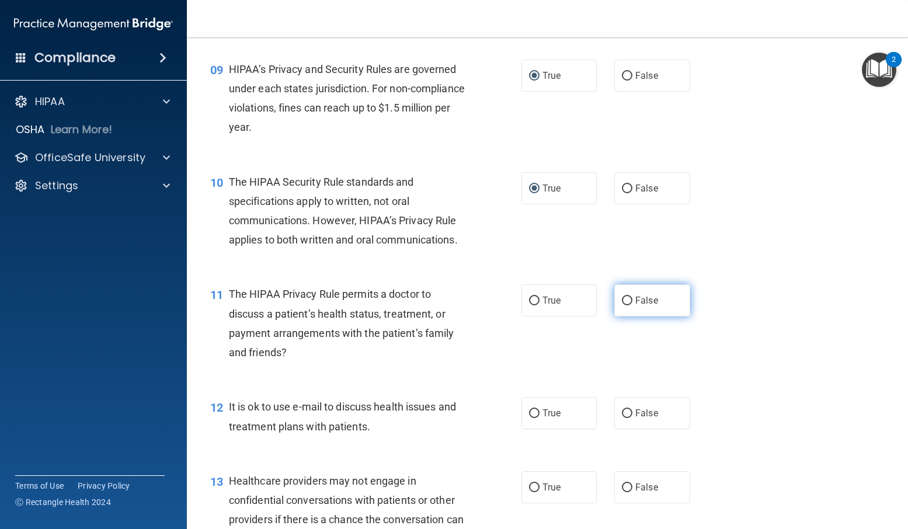
click at [627, 304] on input "False" at bounding box center [627, 301] width 11 height 9
radio input "true"
click at [534, 408] on label "True" at bounding box center [560, 413] width 76 height 32
click at [534, 409] on input "True" at bounding box center [534, 413] width 11 height 9
radio input "true"
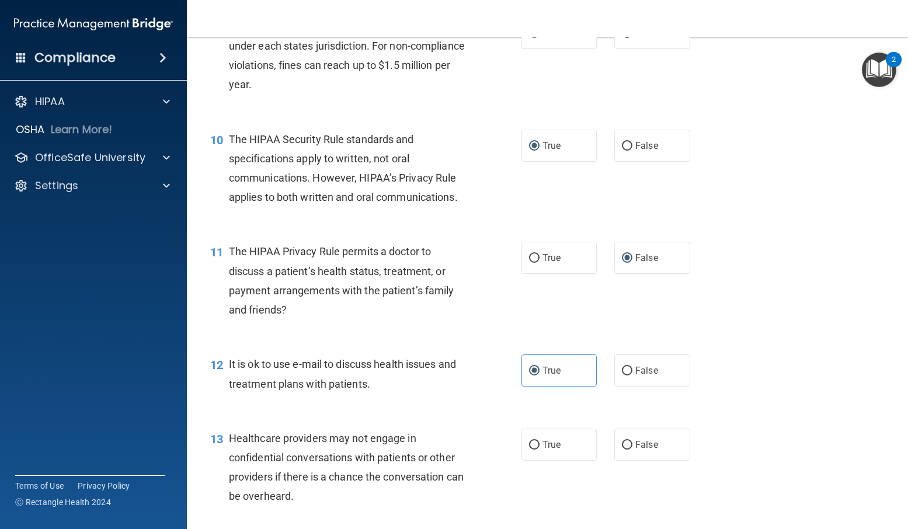
scroll to position [993, 0]
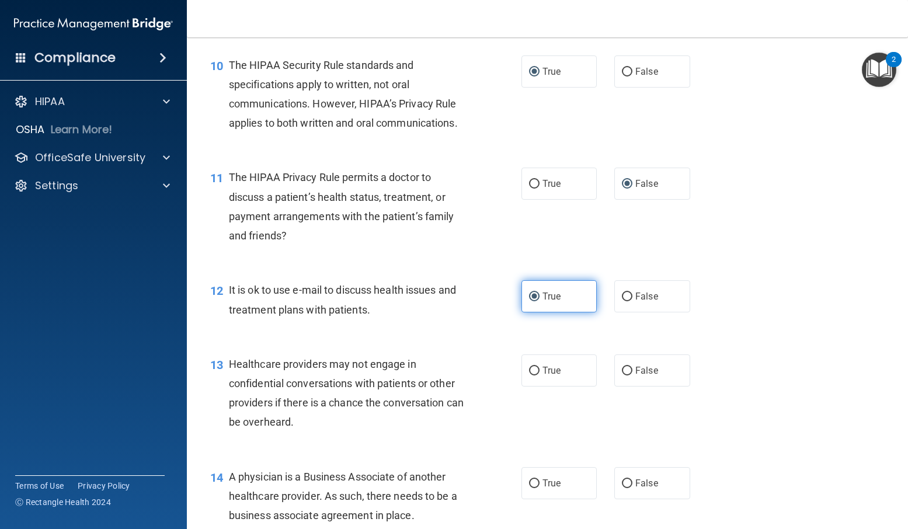
click at [534, 299] on input "True" at bounding box center [534, 297] width 11 height 9
click at [636, 296] on span "False" at bounding box center [647, 296] width 23 height 11
click at [633, 296] on input "False" at bounding box center [627, 297] width 11 height 9
radio input "true"
radio input "false"
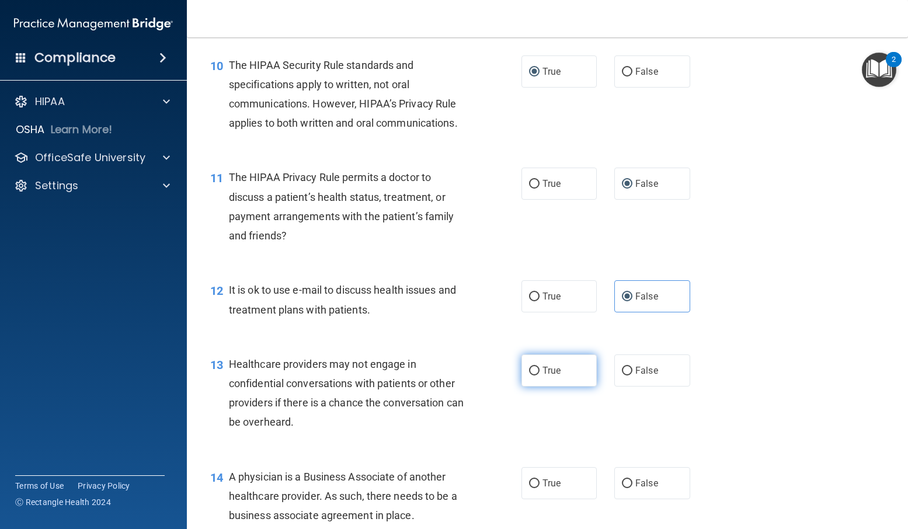
click at [529, 371] on input "True" at bounding box center [534, 371] width 11 height 9
radio input "true"
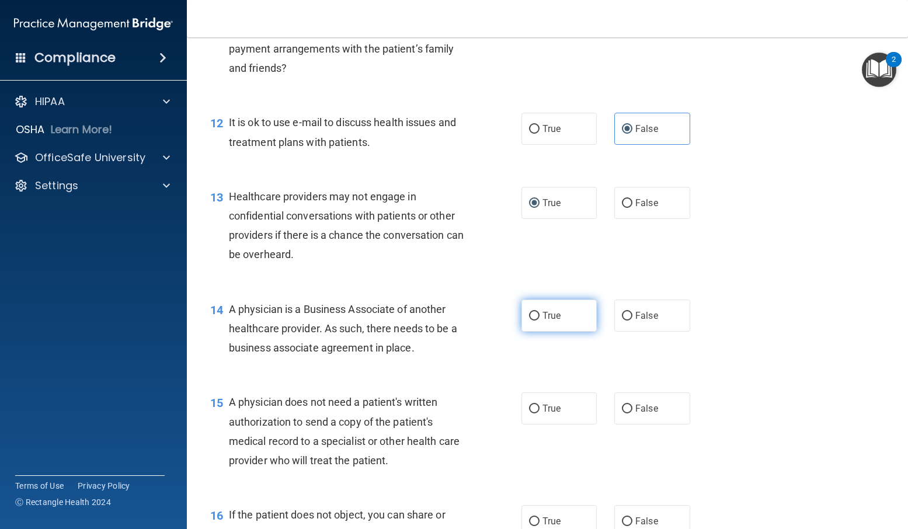
scroll to position [1168, 0]
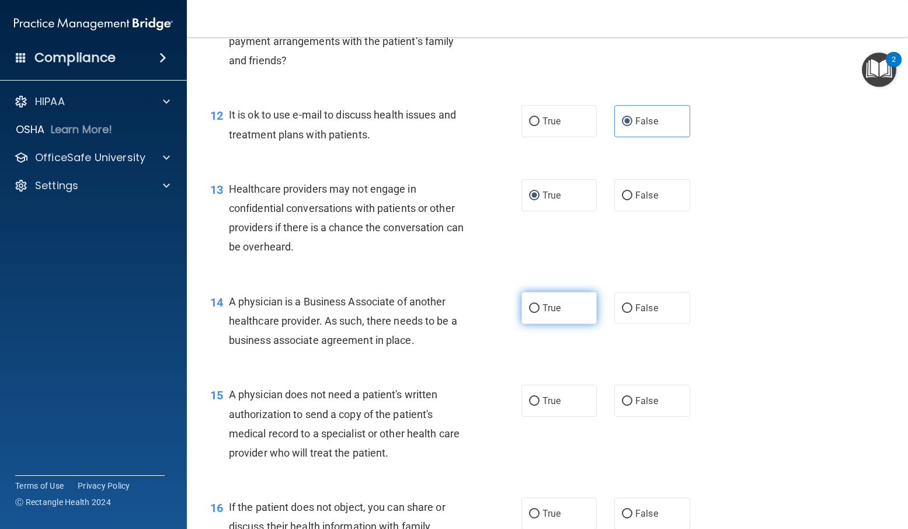
click at [523, 304] on label "True" at bounding box center [560, 308] width 76 height 32
click at [529, 304] on input "True" at bounding box center [534, 308] width 11 height 9
radio input "true"
click at [529, 398] on input "True" at bounding box center [534, 401] width 11 height 9
radio input "true"
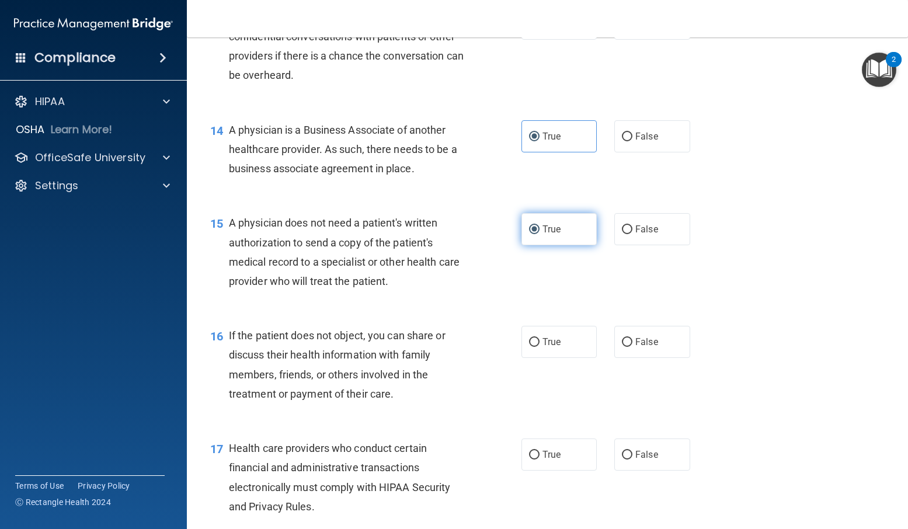
scroll to position [1343, 0]
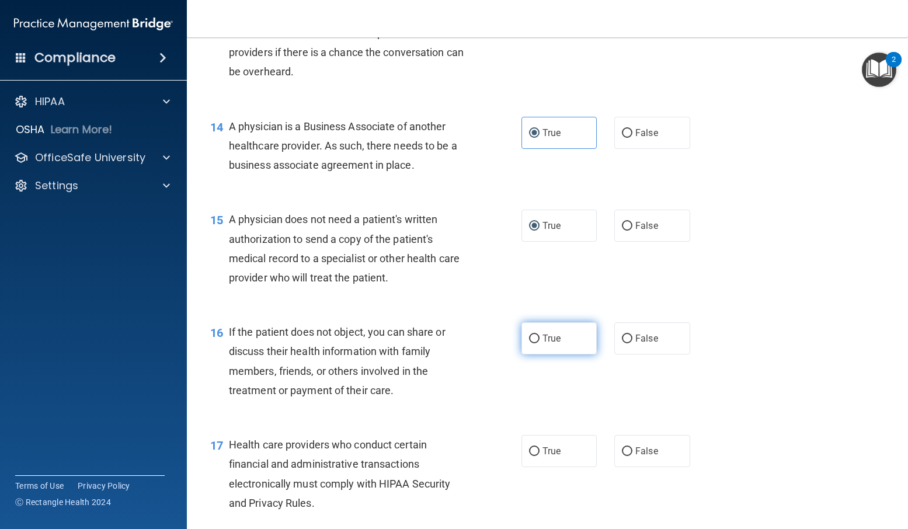
click at [533, 338] on input "True" at bounding box center [534, 339] width 11 height 9
radio input "true"
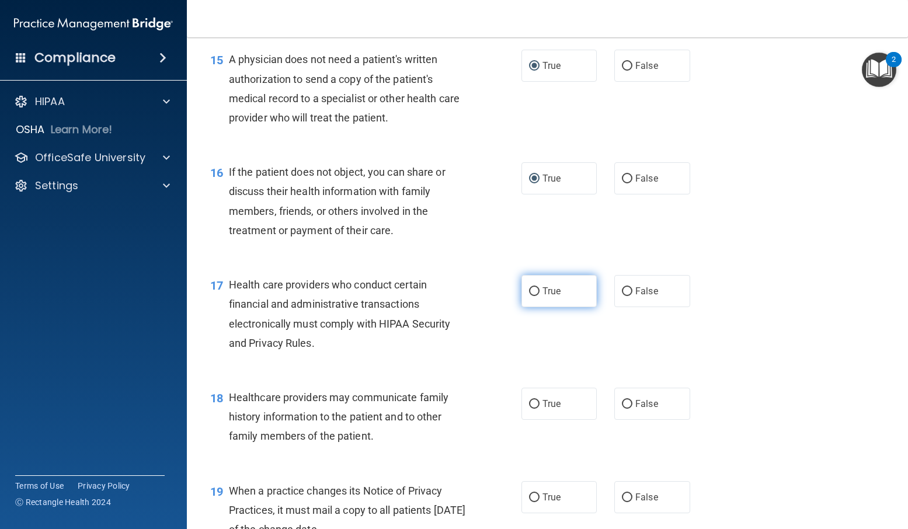
scroll to position [1519, 0]
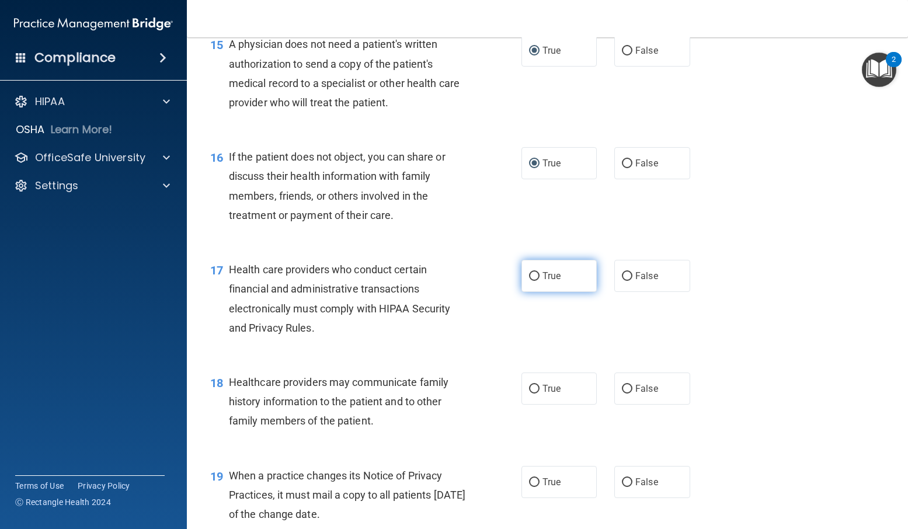
click at [544, 281] on span "True" at bounding box center [552, 275] width 18 height 11
click at [540, 281] on input "True" at bounding box center [534, 276] width 11 height 9
radio input "true"
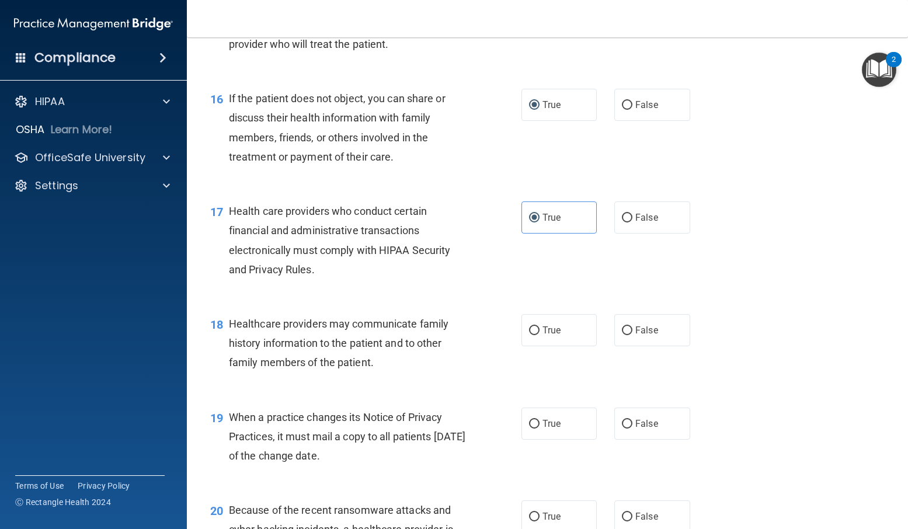
scroll to position [1636, 0]
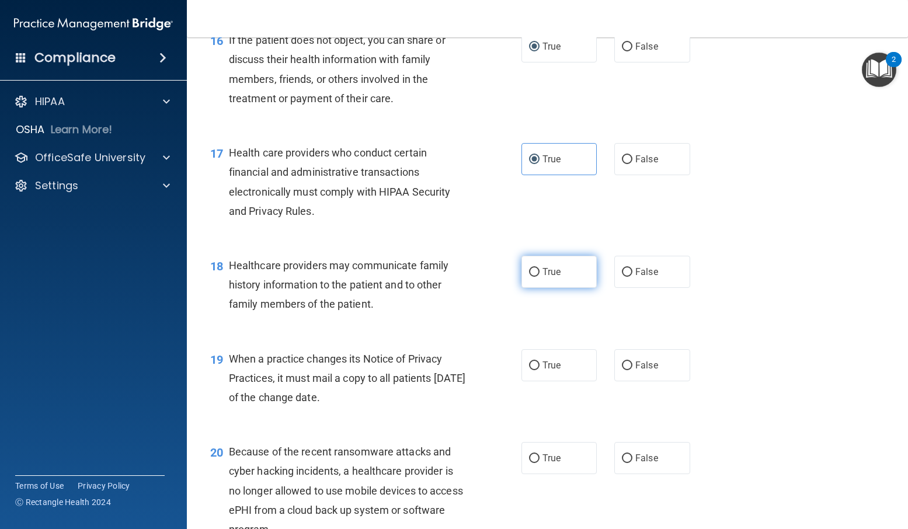
click at [534, 273] on input "True" at bounding box center [534, 272] width 11 height 9
radio input "true"
drag, startPoint x: 548, startPoint y: 363, endPoint x: 543, endPoint y: 366, distance: 6.0
click at [543, 366] on span "True" at bounding box center [552, 365] width 18 height 11
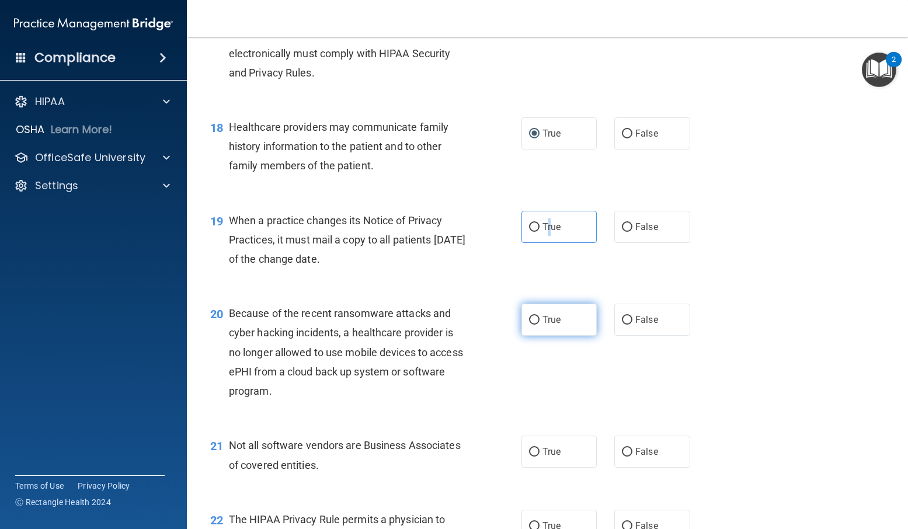
scroll to position [1811, 0]
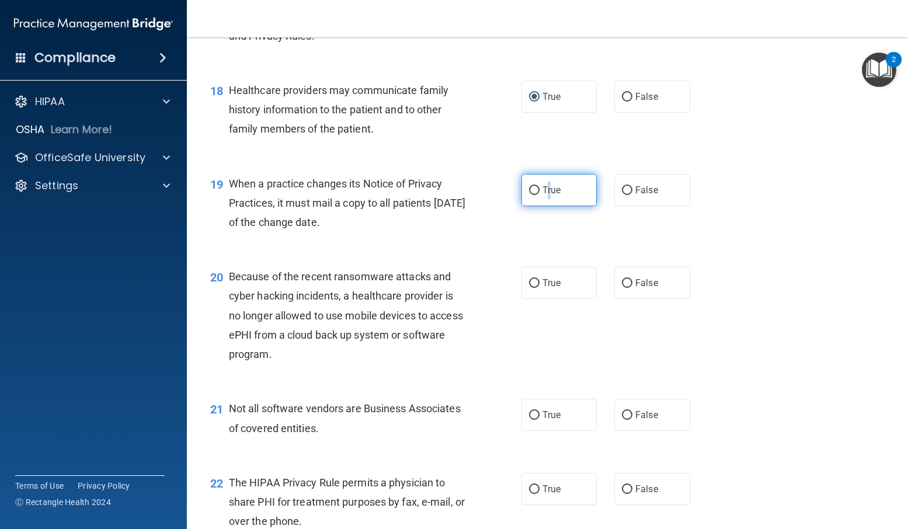
click at [530, 189] on input "True" at bounding box center [534, 190] width 11 height 9
radio input "true"
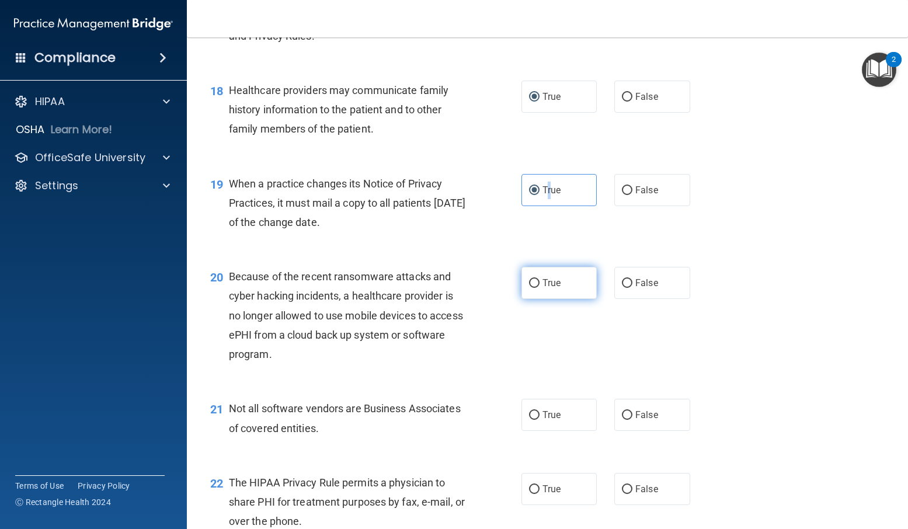
click at [529, 286] on input "True" at bounding box center [534, 283] width 11 height 9
radio input "true"
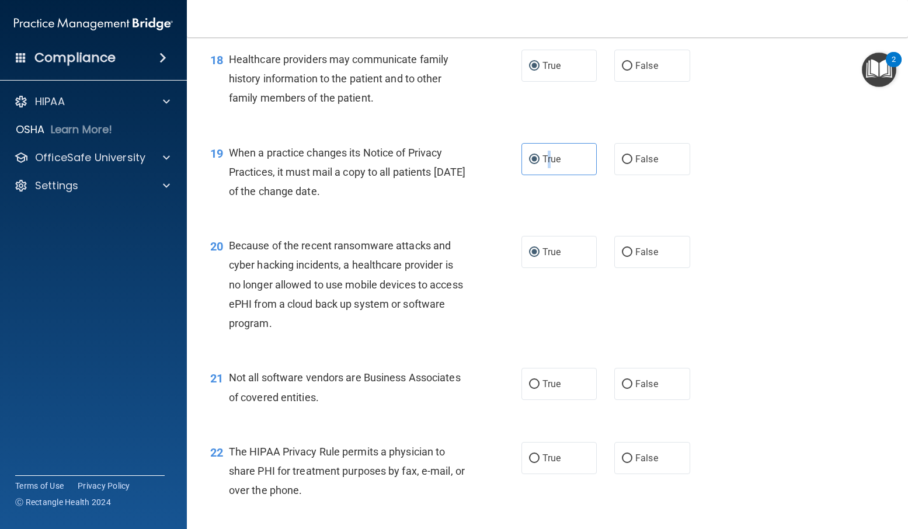
scroll to position [1928, 0]
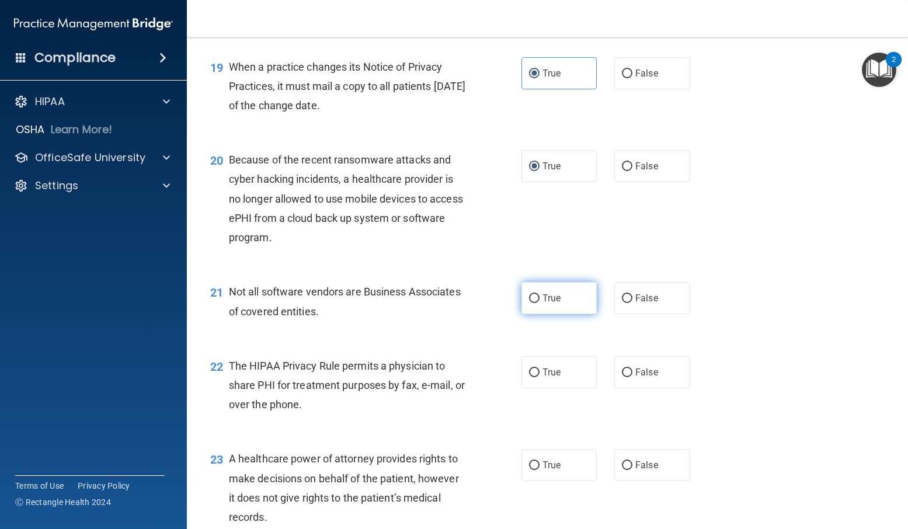
click at [536, 300] on label "True" at bounding box center [560, 298] width 76 height 32
click at [536, 300] on input "True" at bounding box center [534, 298] width 11 height 9
radio input "true"
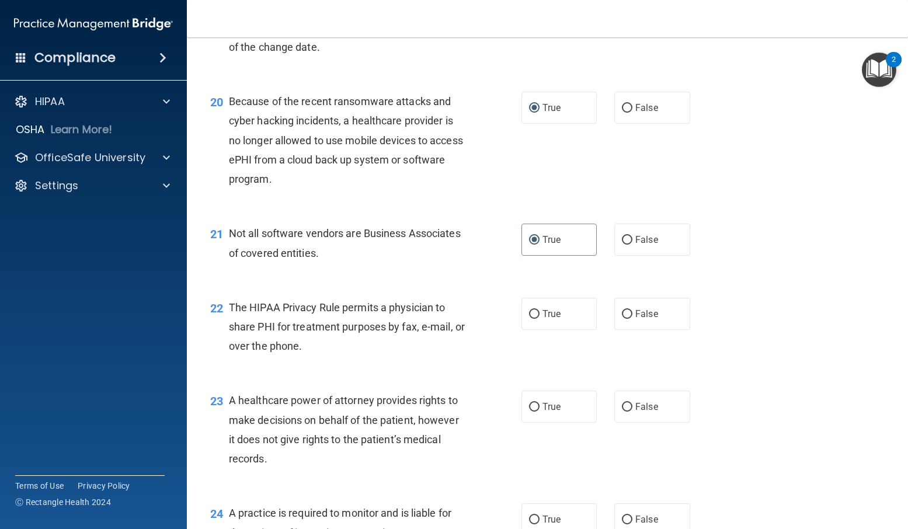
scroll to position [2044, 0]
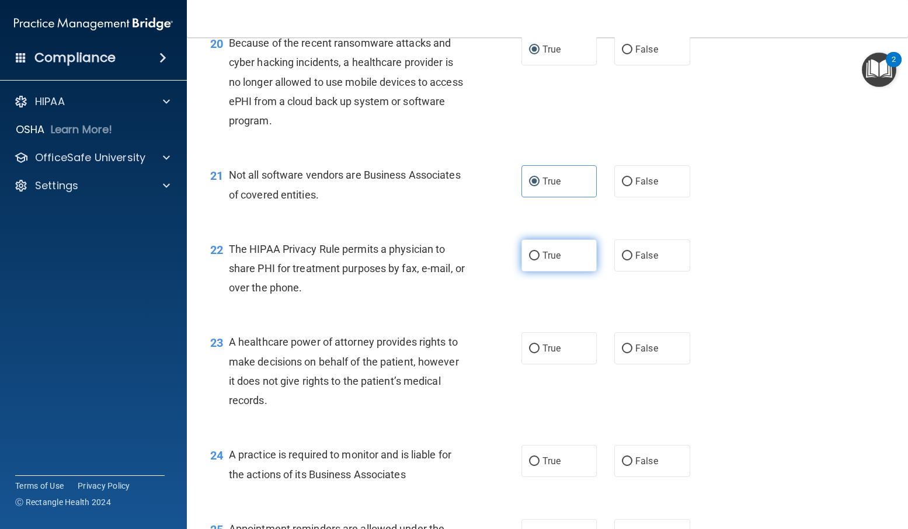
click at [529, 252] on input "True" at bounding box center [534, 256] width 11 height 9
radio input "true"
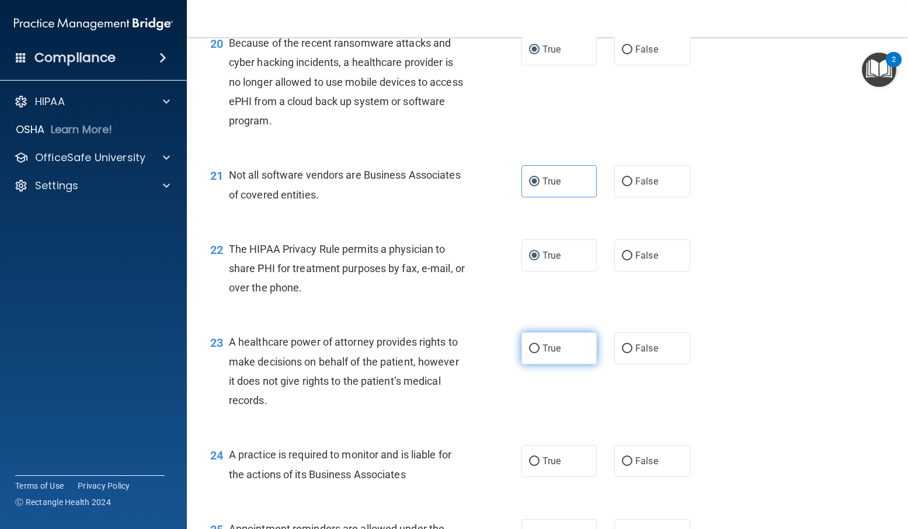
click at [531, 346] on input "True" at bounding box center [534, 349] width 11 height 9
radio input "true"
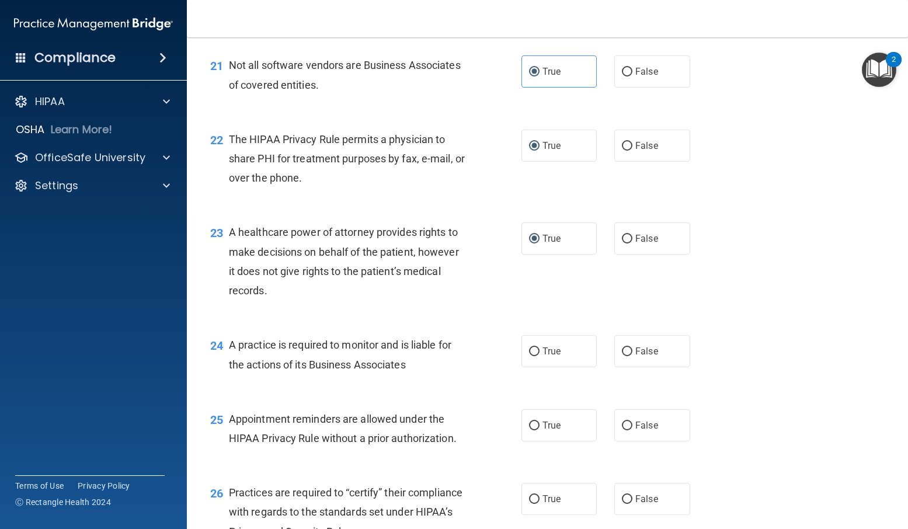
scroll to position [2161, 0]
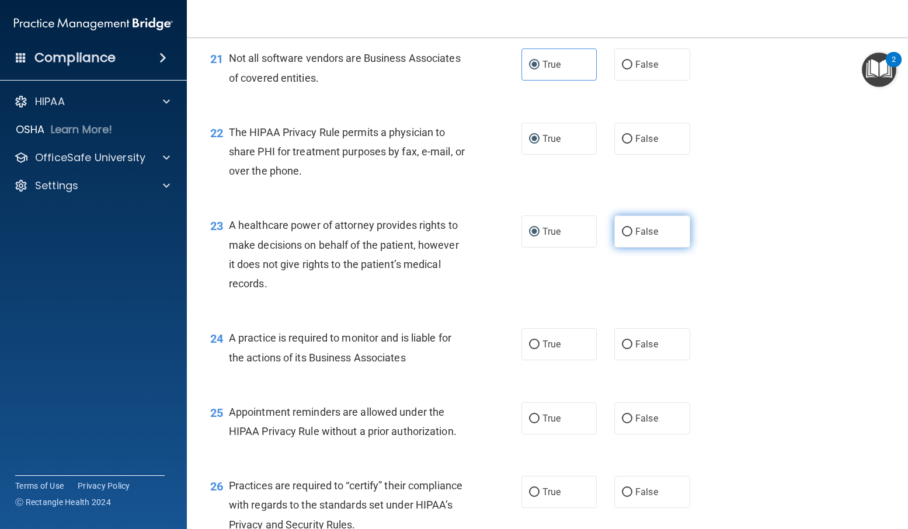
click at [622, 229] on input "False" at bounding box center [627, 232] width 11 height 9
radio input "true"
radio input "false"
click at [533, 342] on input "True" at bounding box center [534, 345] width 11 height 9
radio input "true"
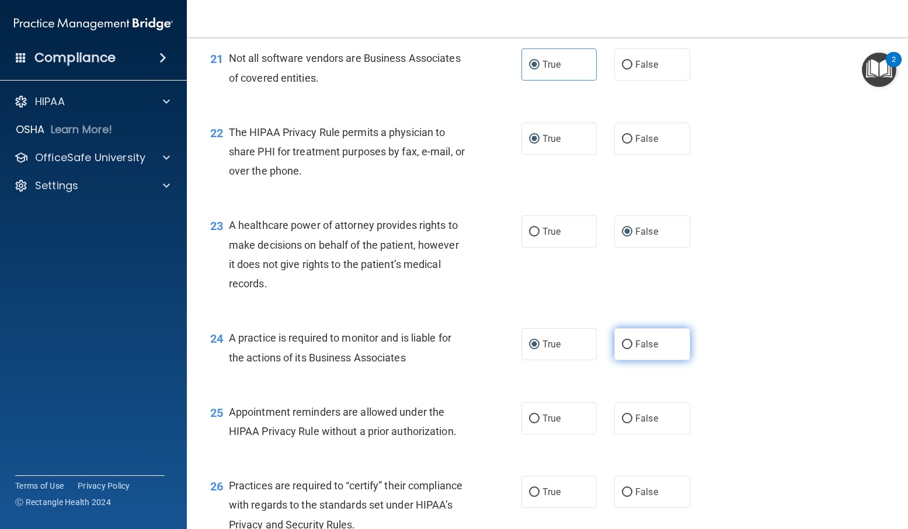
click at [622, 342] on input "False" at bounding box center [627, 345] width 11 height 9
radio input "true"
radio input "false"
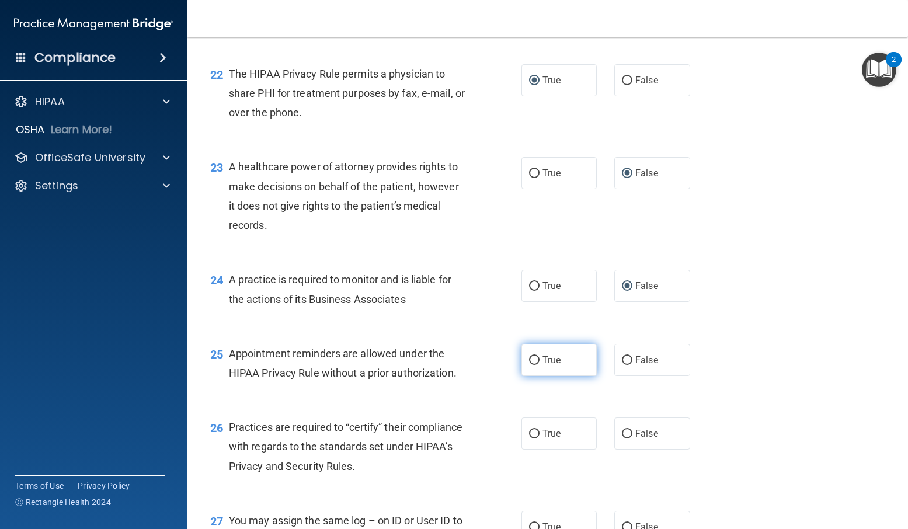
click at [534, 358] on input "True" at bounding box center [534, 360] width 11 height 9
radio input "true"
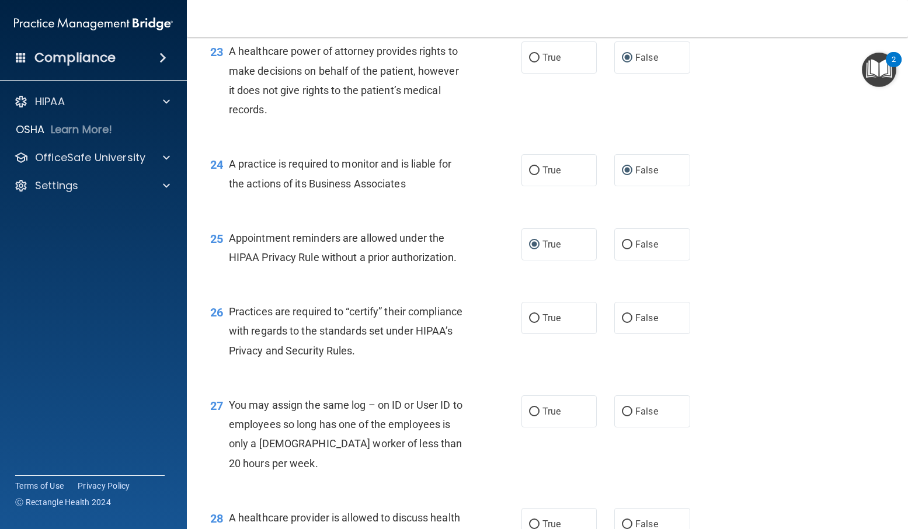
scroll to position [2336, 0]
click at [529, 315] on input "True" at bounding box center [534, 317] width 11 height 9
radio input "true"
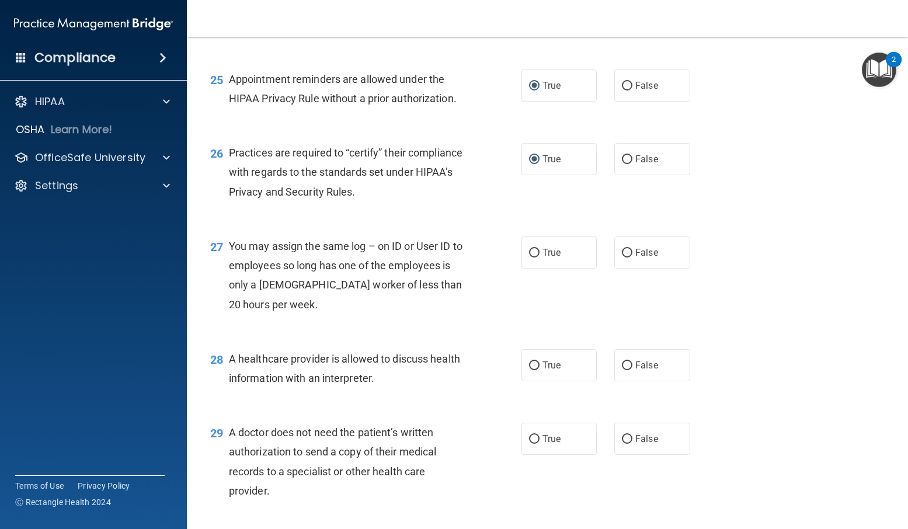
scroll to position [2512, 0]
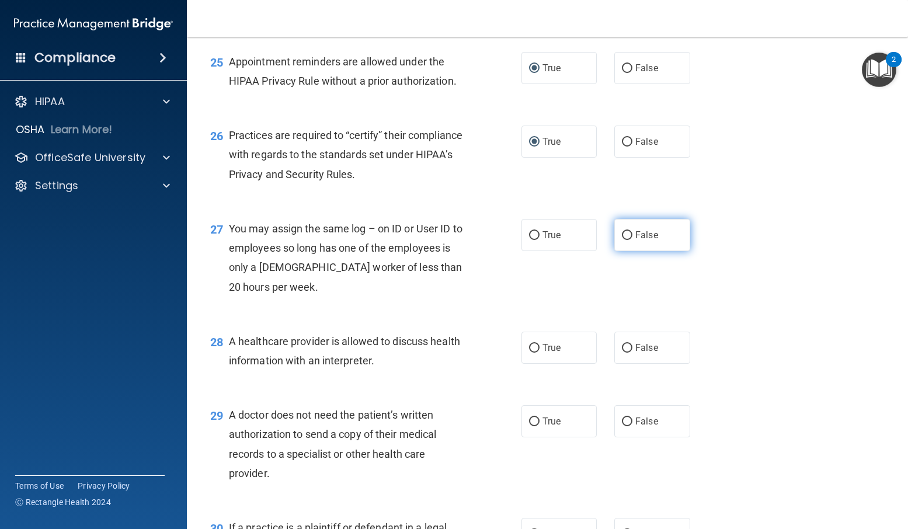
click at [622, 235] on input "False" at bounding box center [627, 235] width 11 height 9
radio input "true"
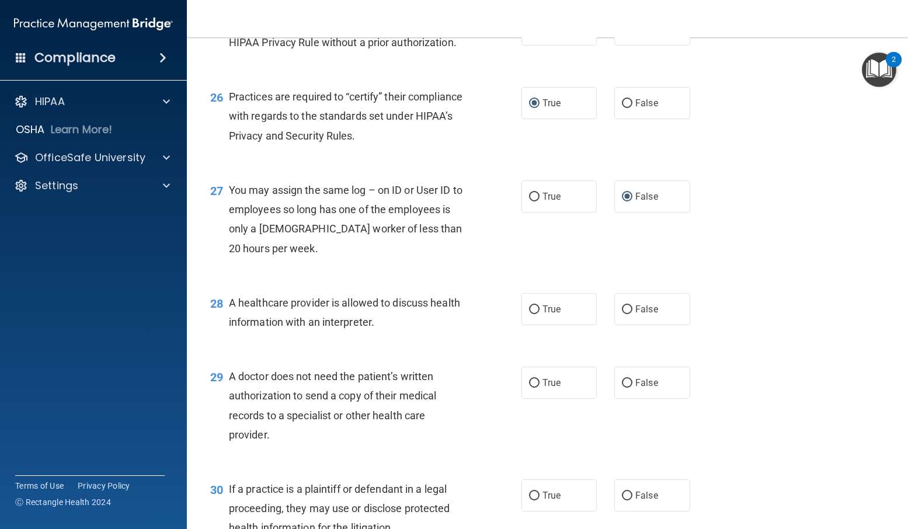
scroll to position [2570, 0]
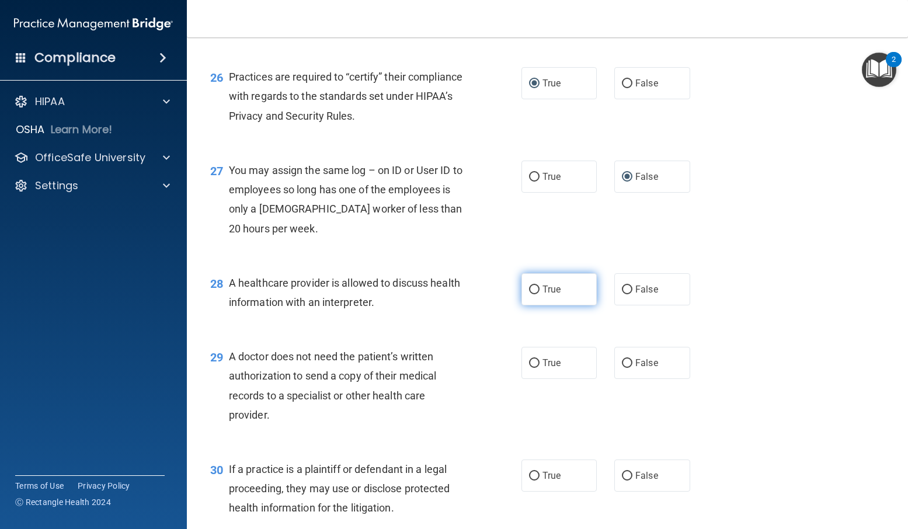
click at [529, 286] on input "True" at bounding box center [534, 290] width 11 height 9
radio input "true"
click at [529, 359] on input "True" at bounding box center [534, 363] width 11 height 9
radio input "true"
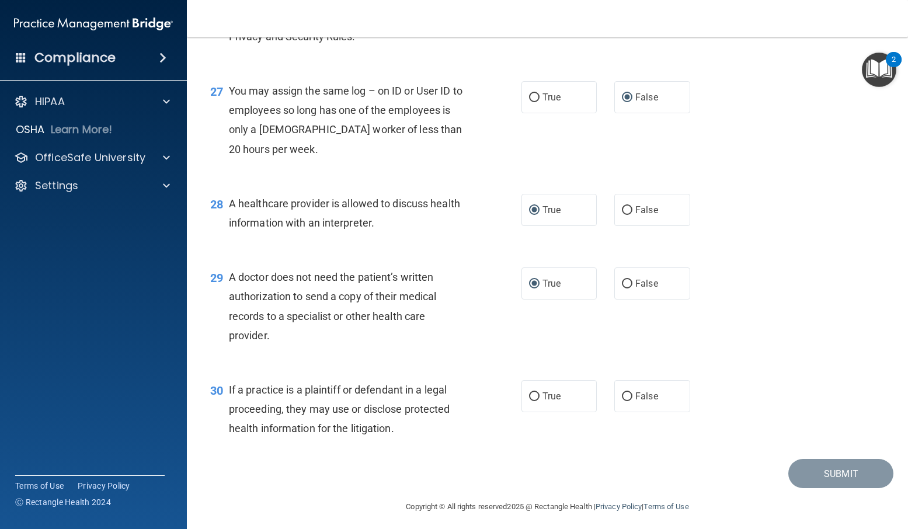
scroll to position [2655, 0]
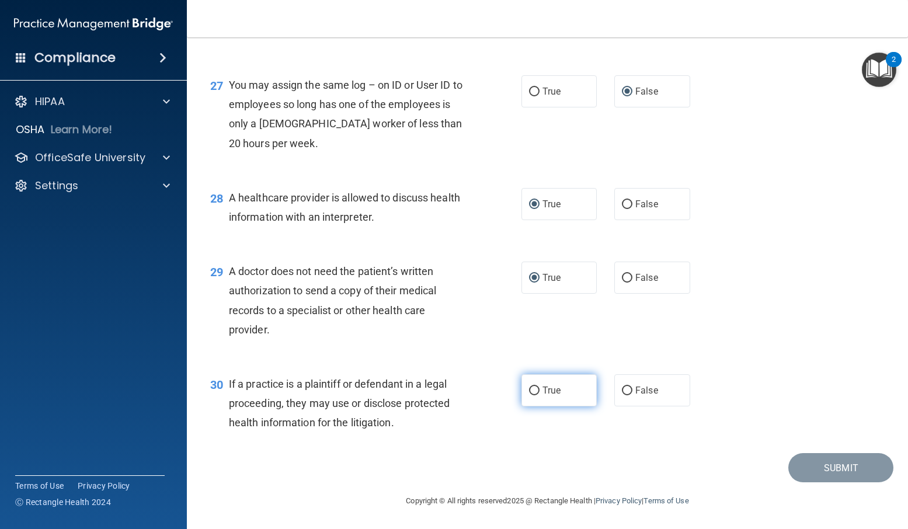
click at [532, 390] on input "True" at bounding box center [534, 391] width 11 height 9
radio input "true"
click at [839, 466] on button "Submit" at bounding box center [841, 468] width 105 height 30
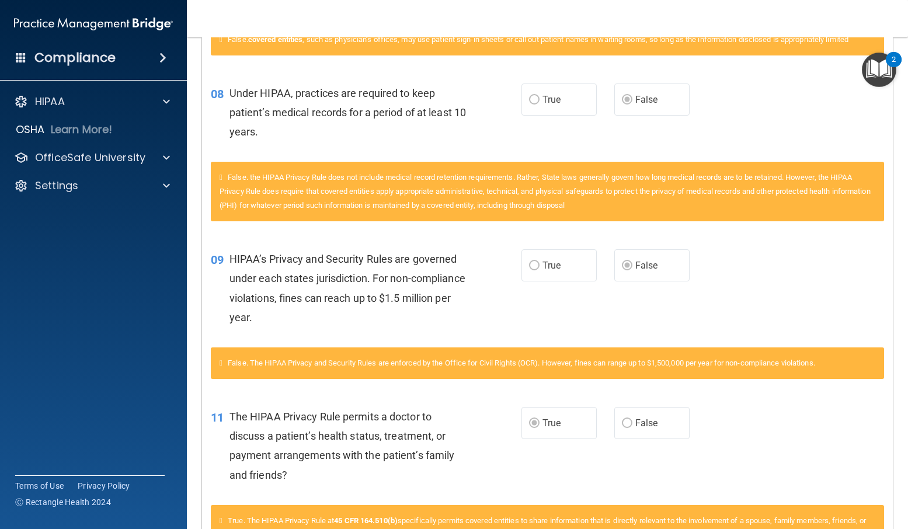
scroll to position [701, 0]
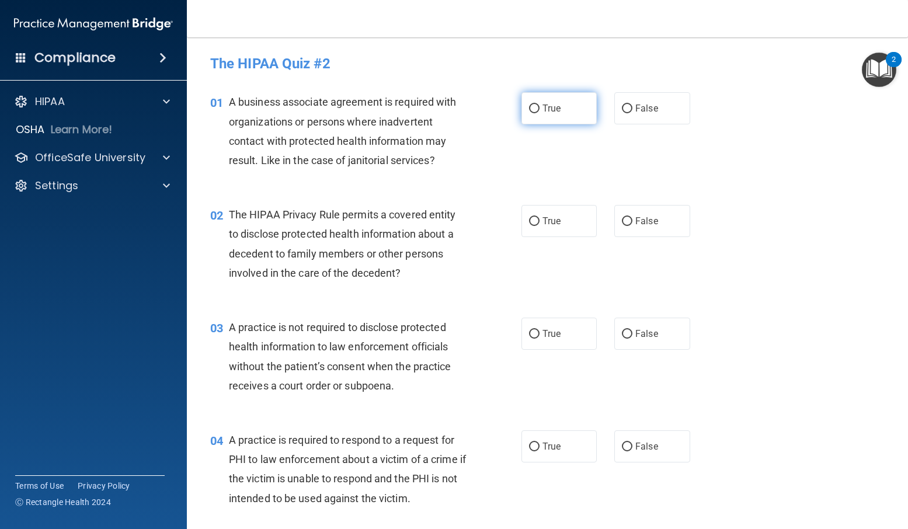
click at [532, 112] on input "True" at bounding box center [534, 109] width 11 height 9
radio input "true"
click at [623, 224] on input "False" at bounding box center [627, 221] width 11 height 9
radio input "true"
click at [543, 334] on span "True" at bounding box center [552, 333] width 18 height 11
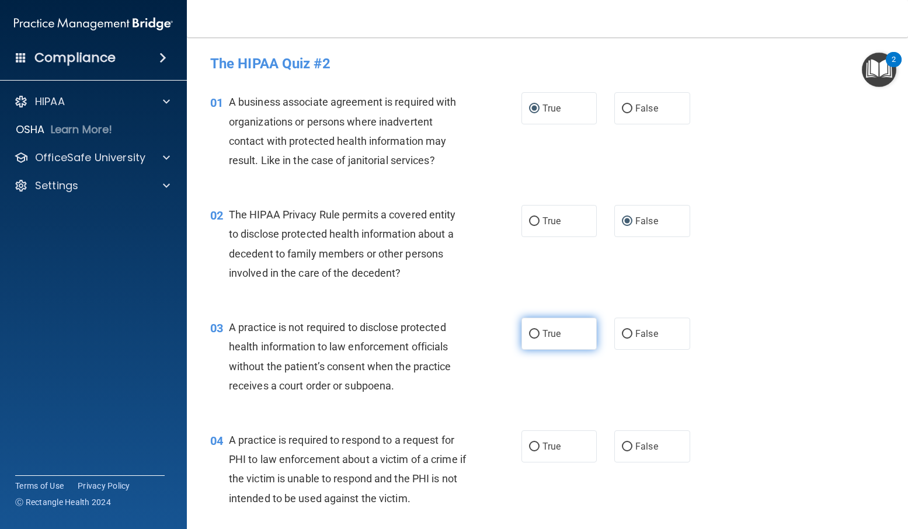
click at [538, 334] on input "True" at bounding box center [534, 334] width 11 height 9
radio input "true"
click at [537, 446] on label "True" at bounding box center [560, 446] width 76 height 32
click at [537, 446] on input "True" at bounding box center [534, 447] width 11 height 9
radio input "true"
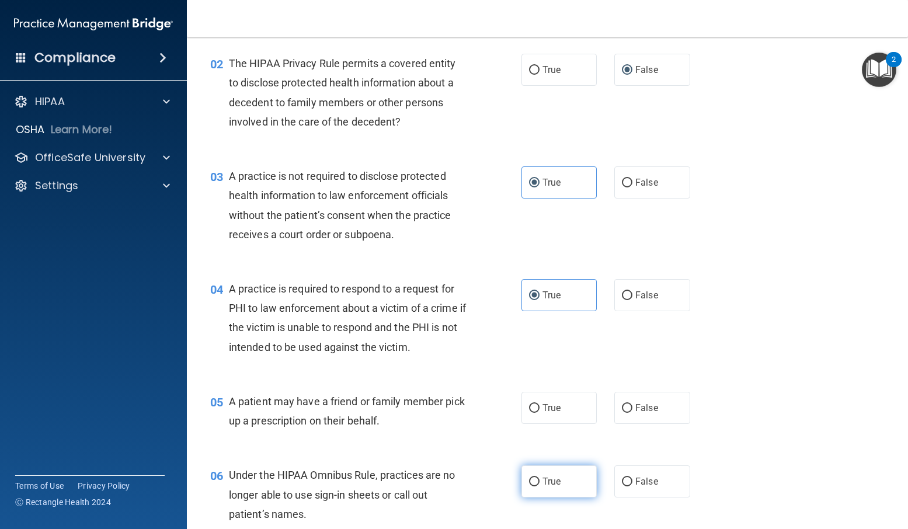
scroll to position [234, 0]
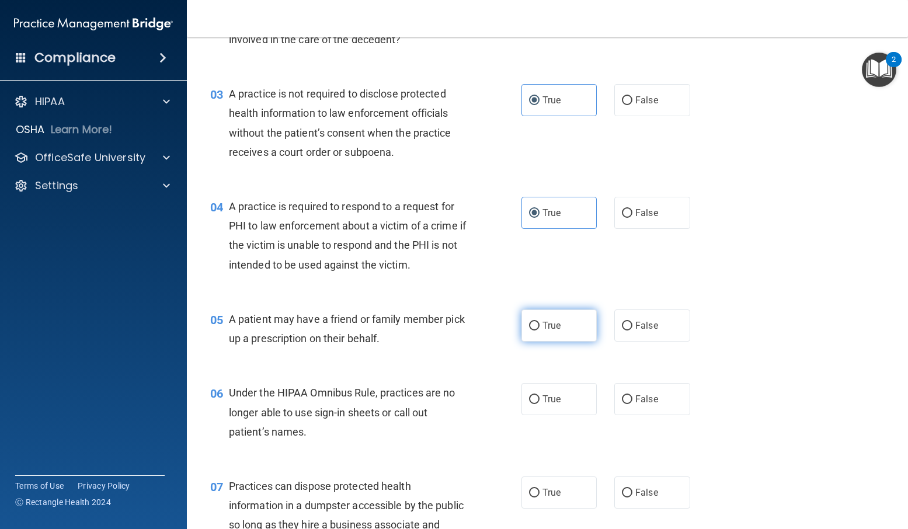
click at [527, 316] on label "True" at bounding box center [560, 326] width 76 height 32
click at [529, 322] on input "True" at bounding box center [534, 326] width 11 height 9
radio input "true"
click at [525, 408] on label "True" at bounding box center [560, 399] width 76 height 32
click at [529, 404] on input "True" at bounding box center [534, 399] width 11 height 9
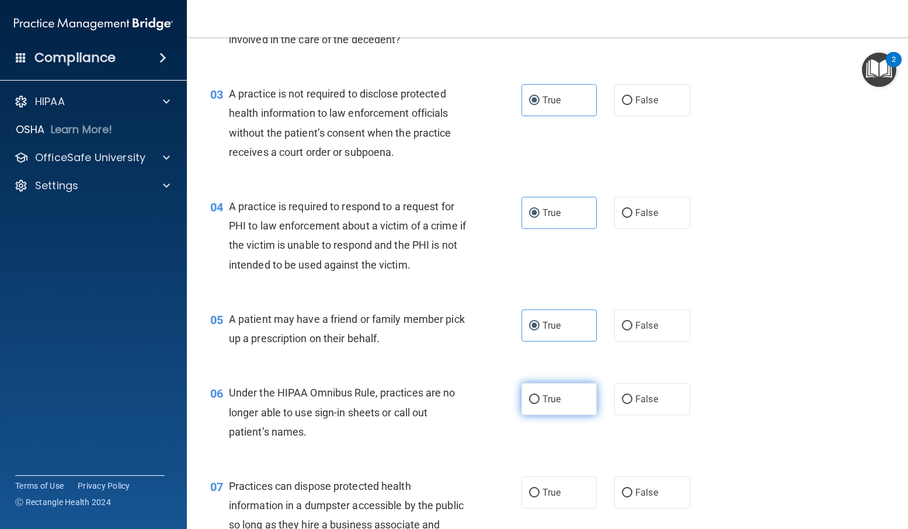
radio input "true"
click at [536, 488] on label "True" at bounding box center [560, 493] width 76 height 32
click at [536, 489] on input "True" at bounding box center [534, 493] width 11 height 9
radio input "true"
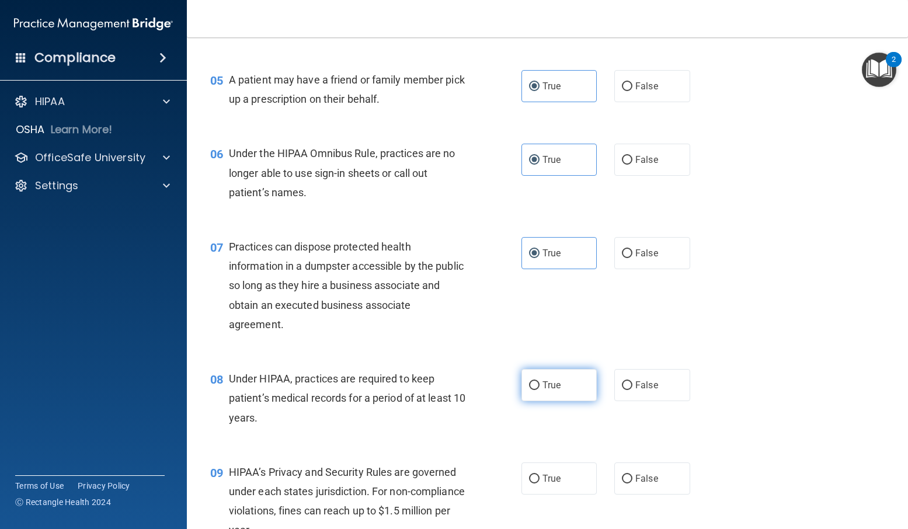
scroll to position [526, 0]
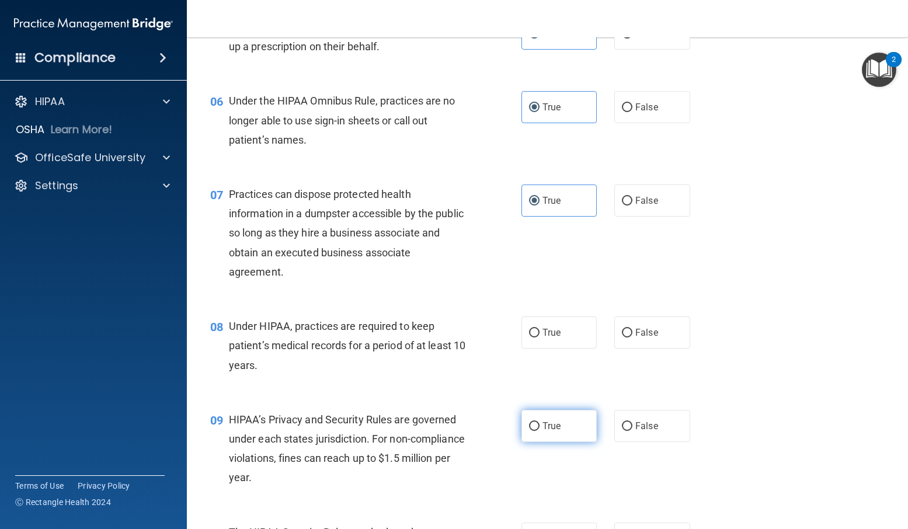
drag, startPoint x: 631, startPoint y: 336, endPoint x: 549, endPoint y: 411, distance: 111.2
click at [629, 344] on label "False" at bounding box center [652, 333] width 76 height 32
click at [629, 338] on input "False" at bounding box center [627, 333] width 11 height 9
radio input "true"
click at [531, 423] on input "True" at bounding box center [534, 426] width 11 height 9
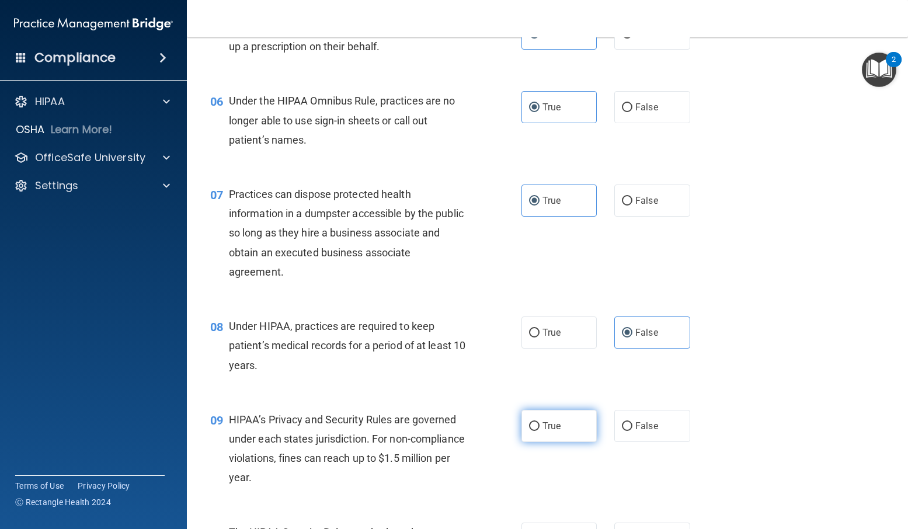
radio input "true"
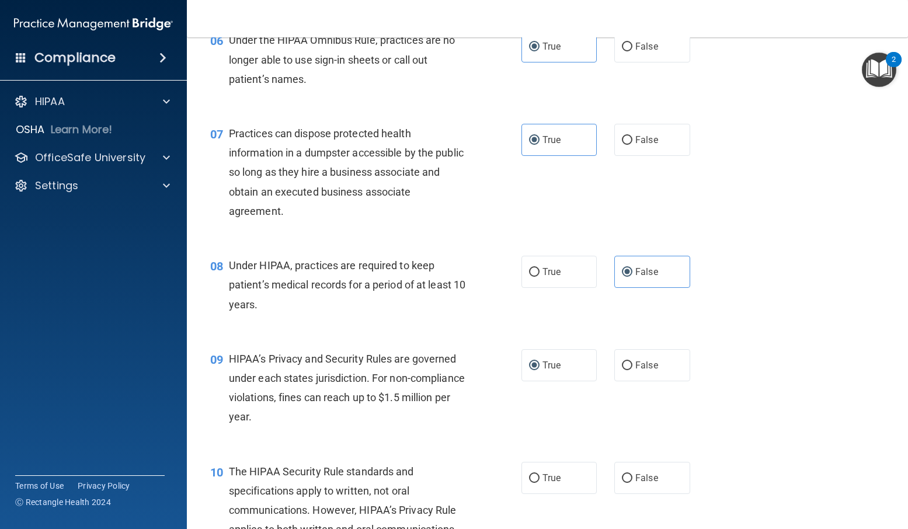
scroll to position [818, 0]
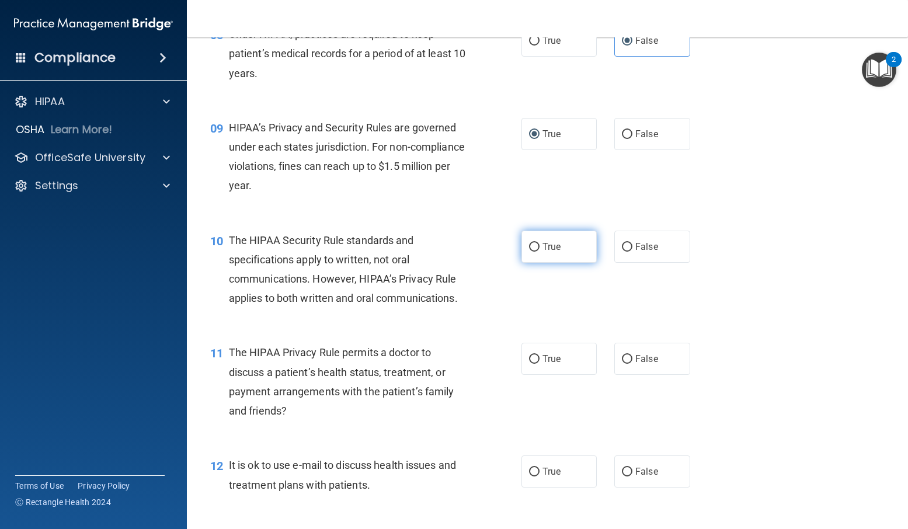
drag, startPoint x: 524, startPoint y: 249, endPoint x: 531, endPoint y: 255, distance: 9.5
click at [525, 249] on label "True" at bounding box center [560, 247] width 76 height 32
drag, startPoint x: 531, startPoint y: 255, endPoint x: 533, endPoint y: 343, distance: 87.6
click at [533, 343] on label "True" at bounding box center [560, 359] width 76 height 32
click at [533, 355] on input "True" at bounding box center [534, 359] width 11 height 9
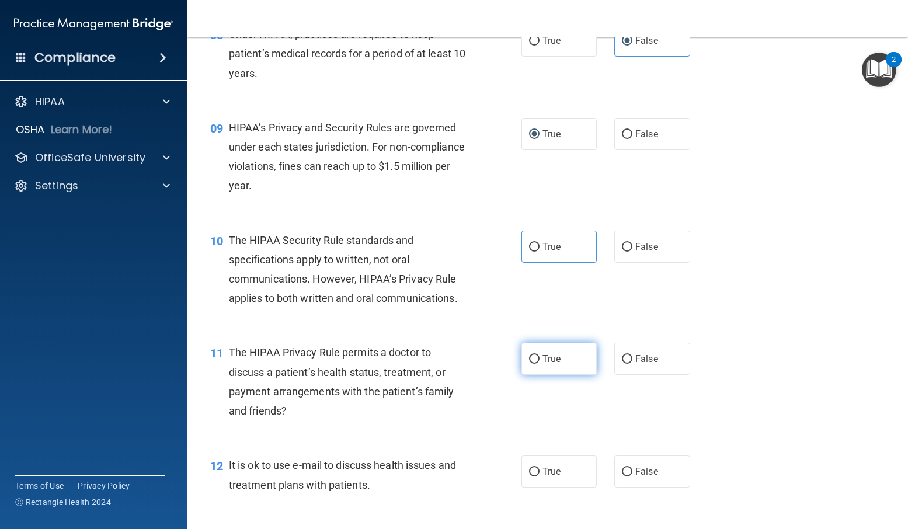
radio input "true"
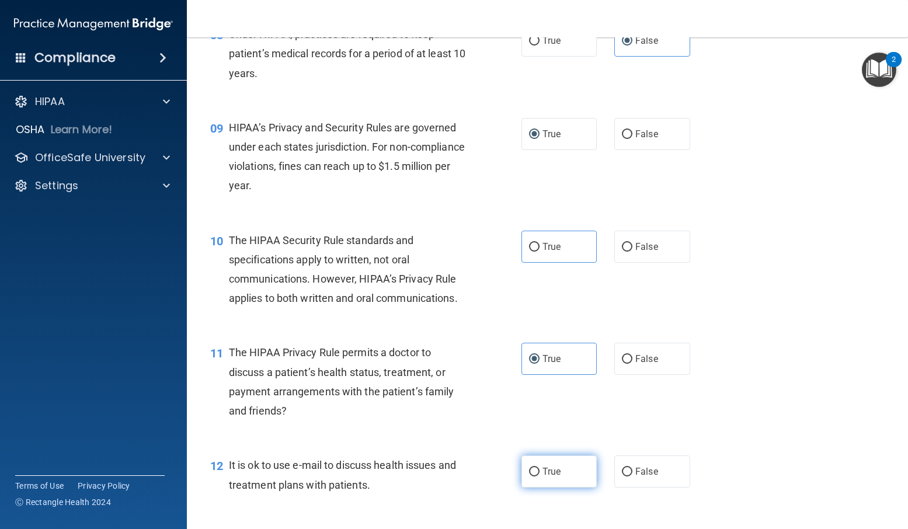
click at [534, 471] on input "True" at bounding box center [534, 472] width 11 height 9
radio input "true"
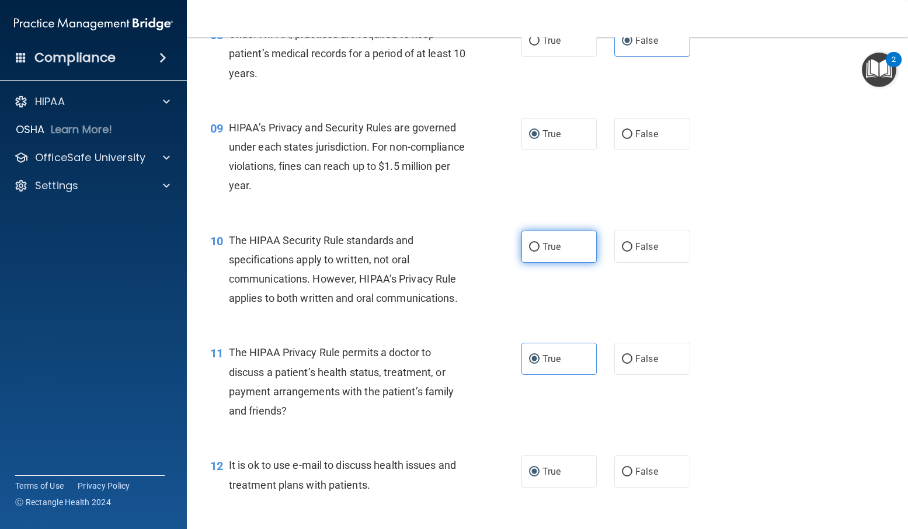
click at [529, 247] on input "True" at bounding box center [534, 247] width 11 height 9
radio input "true"
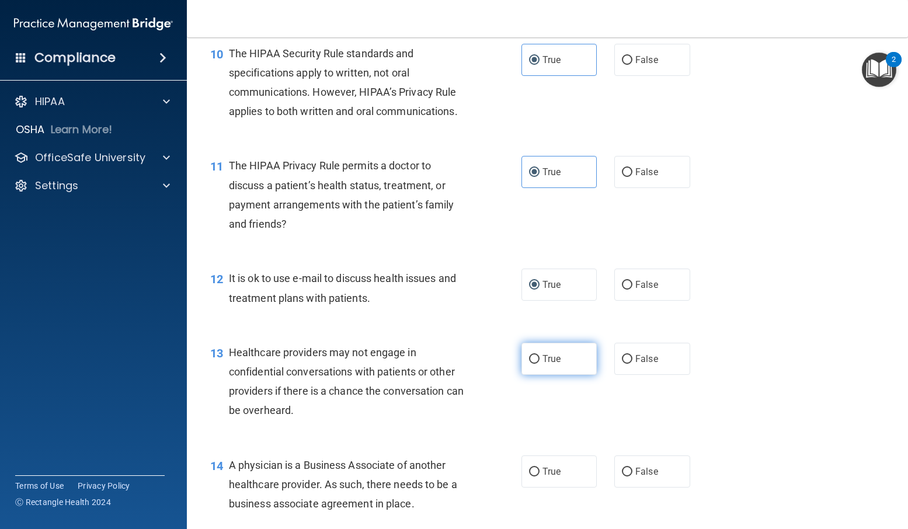
scroll to position [1051, 0]
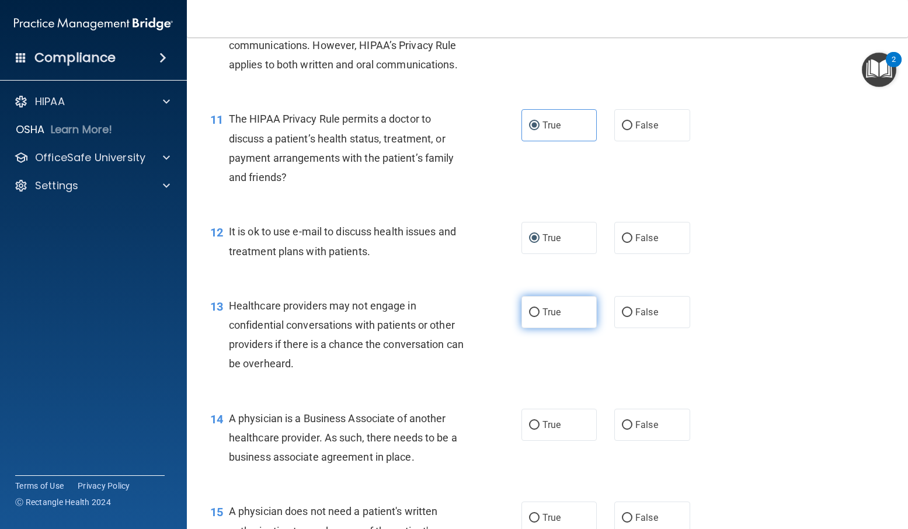
click at [533, 319] on label "True" at bounding box center [560, 312] width 76 height 32
click at [533, 317] on input "True" at bounding box center [534, 312] width 11 height 9
radio input "true"
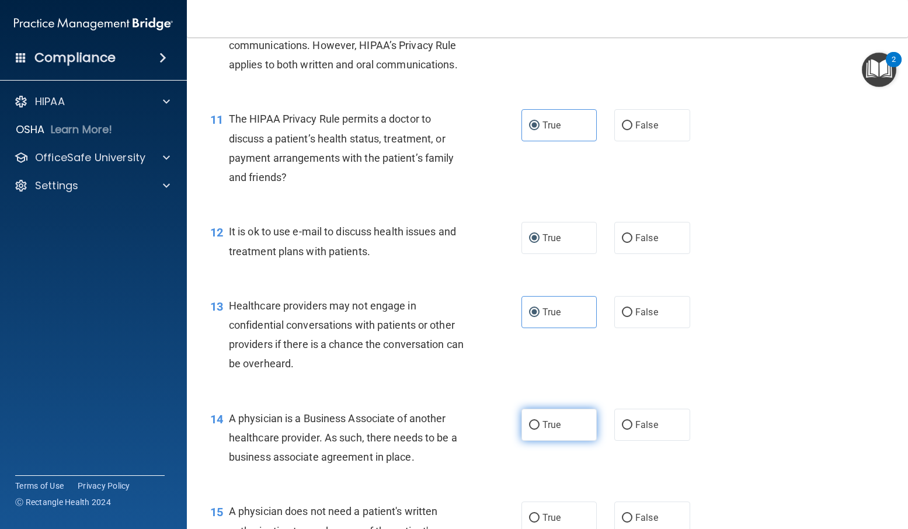
click at [530, 422] on input "True" at bounding box center [534, 425] width 11 height 9
radio input "true"
click at [623, 519] on input "False" at bounding box center [627, 518] width 11 height 9
radio input "true"
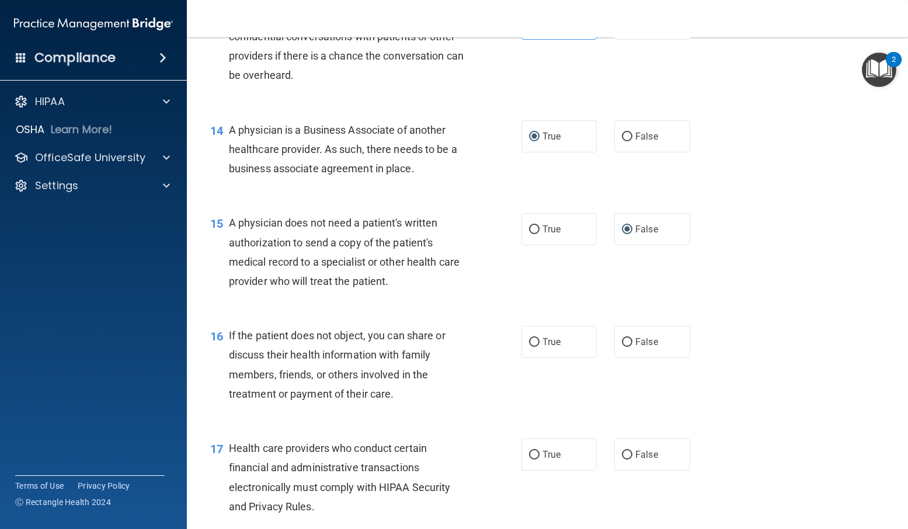
scroll to position [1343, 0]
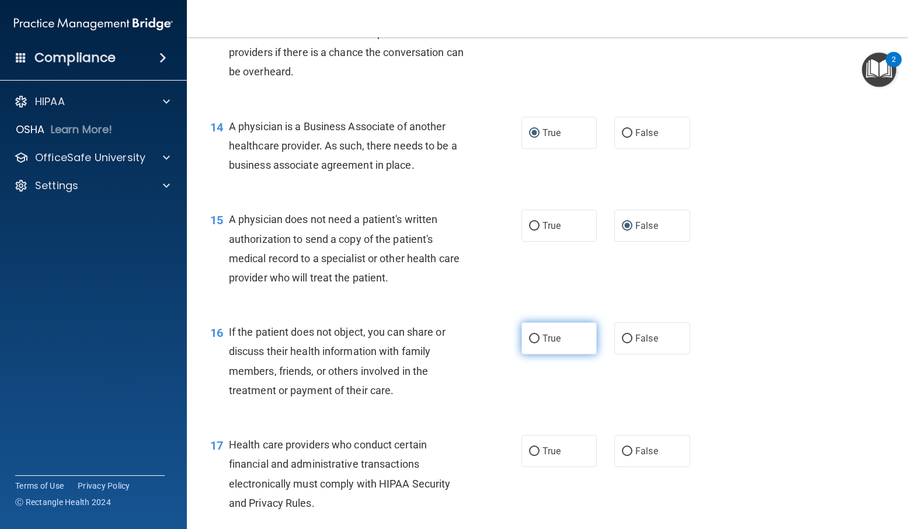
click at [540, 344] on label "True" at bounding box center [560, 338] width 76 height 32
click at [540, 343] on input "True" at bounding box center [534, 339] width 11 height 9
radio input "true"
click at [534, 457] on label "True" at bounding box center [560, 451] width 76 height 32
click at [534, 456] on input "True" at bounding box center [534, 451] width 11 height 9
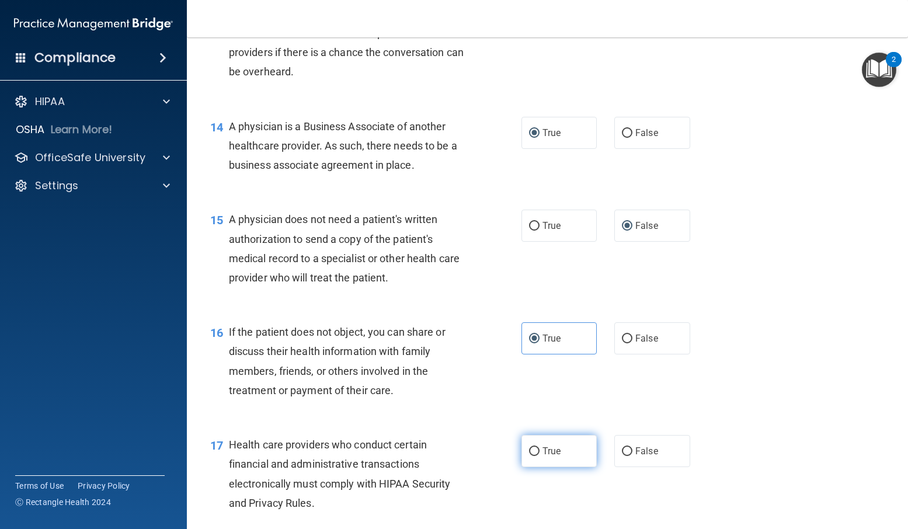
radio input "true"
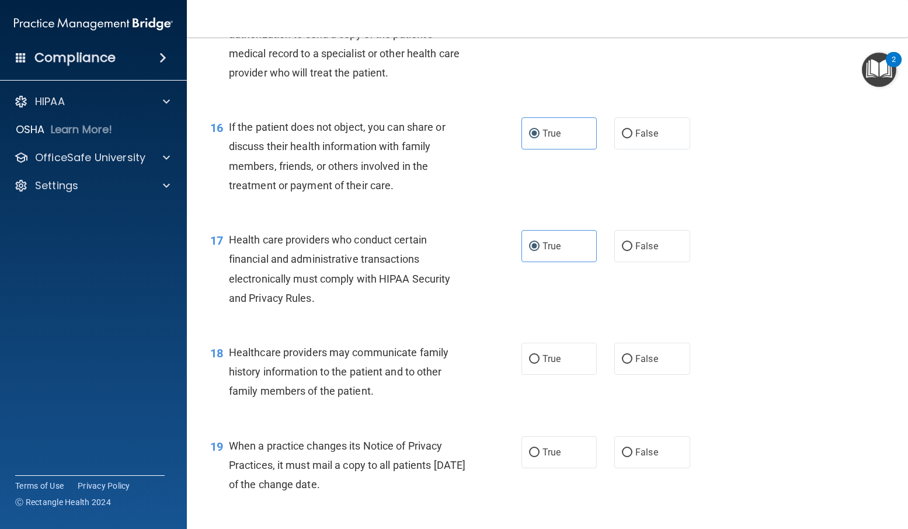
scroll to position [1636, 0]
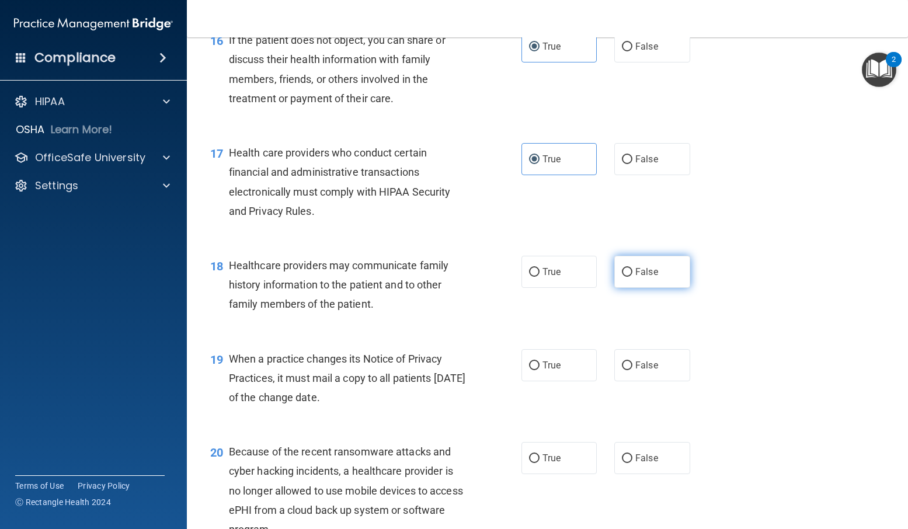
click at [627, 282] on label "False" at bounding box center [652, 272] width 76 height 32
click at [627, 277] on input "False" at bounding box center [627, 272] width 11 height 9
radio input "true"
click at [503, 389] on div "19 When a practice changes its Notice of Privacy Practices, it must mail a copy…" at bounding box center [366, 381] width 346 height 64
click at [547, 364] on span "True" at bounding box center [552, 365] width 18 height 11
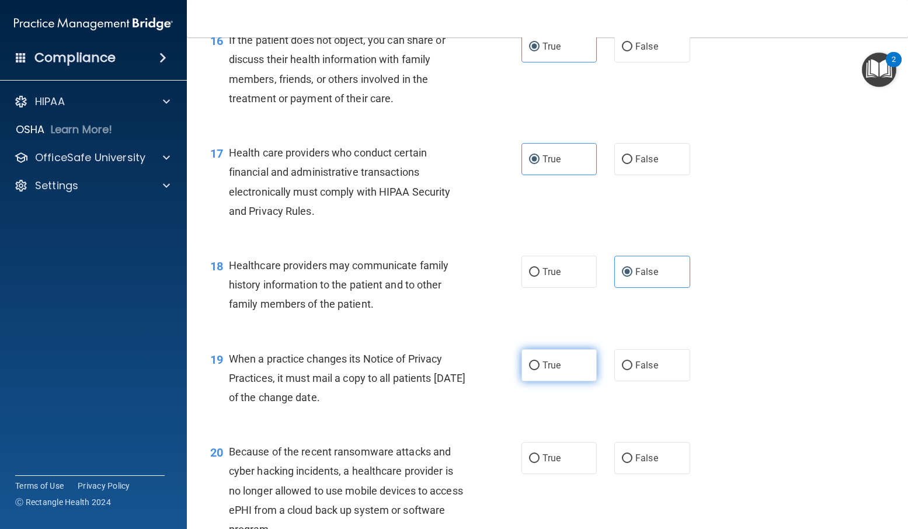
click at [540, 364] on input "True" at bounding box center [534, 366] width 11 height 9
radio input "true"
click at [550, 457] on span "True" at bounding box center [552, 458] width 18 height 11
click at [540, 457] on input "True" at bounding box center [534, 458] width 11 height 9
radio input "true"
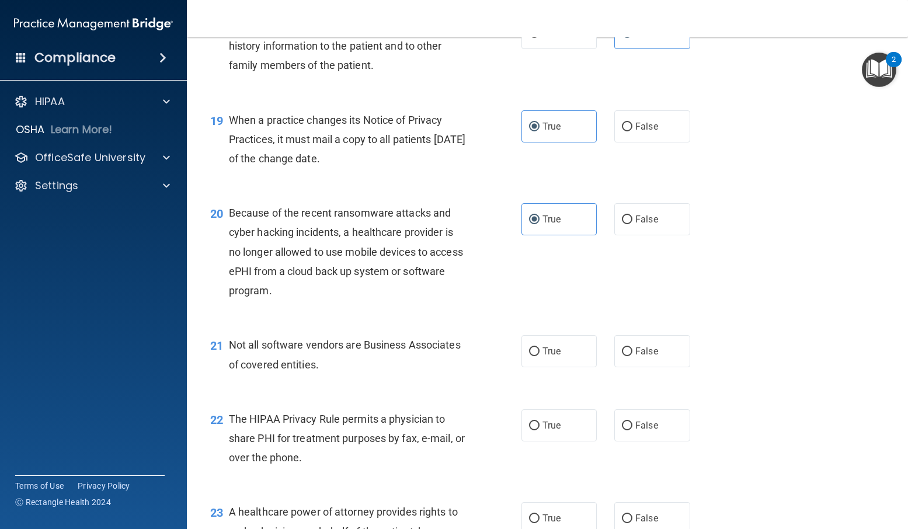
scroll to position [1928, 0]
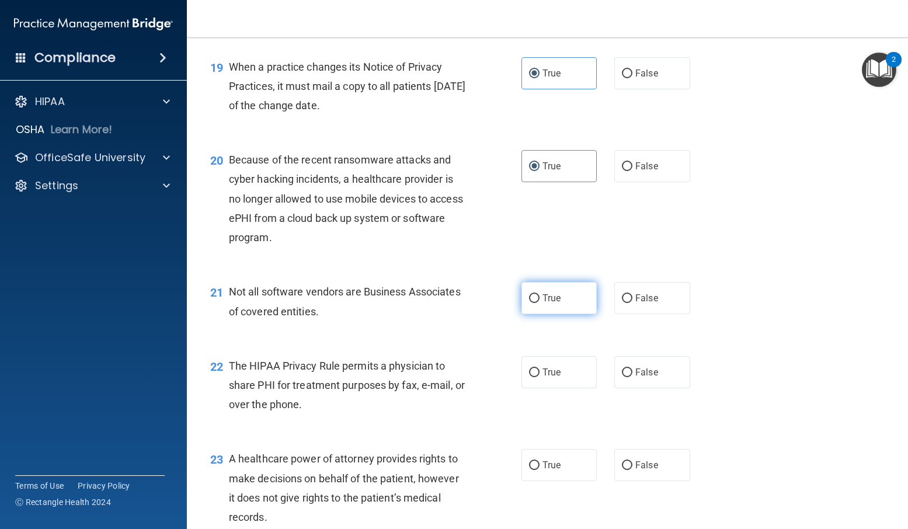
click at [544, 289] on label "True" at bounding box center [560, 298] width 76 height 32
click at [540, 294] on input "True" at bounding box center [534, 298] width 11 height 9
radio input "true"
click at [533, 372] on input "True" at bounding box center [534, 373] width 11 height 9
radio input "true"
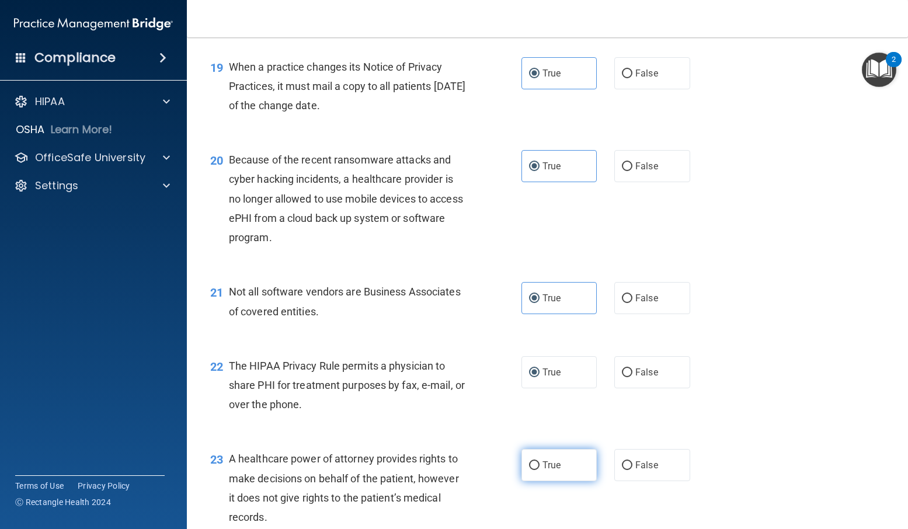
click at [553, 461] on span "True" at bounding box center [552, 465] width 18 height 11
click at [540, 461] on input "True" at bounding box center [534, 465] width 11 height 9
radio input "true"
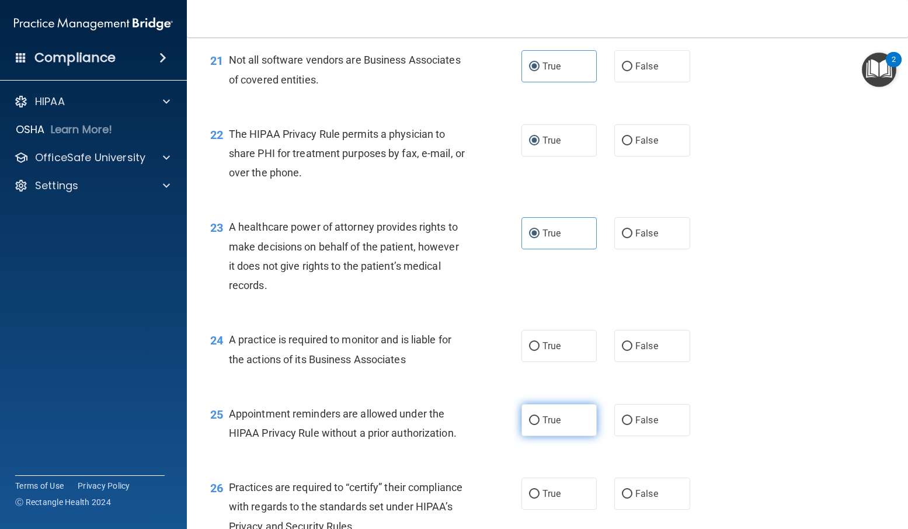
scroll to position [2161, 0]
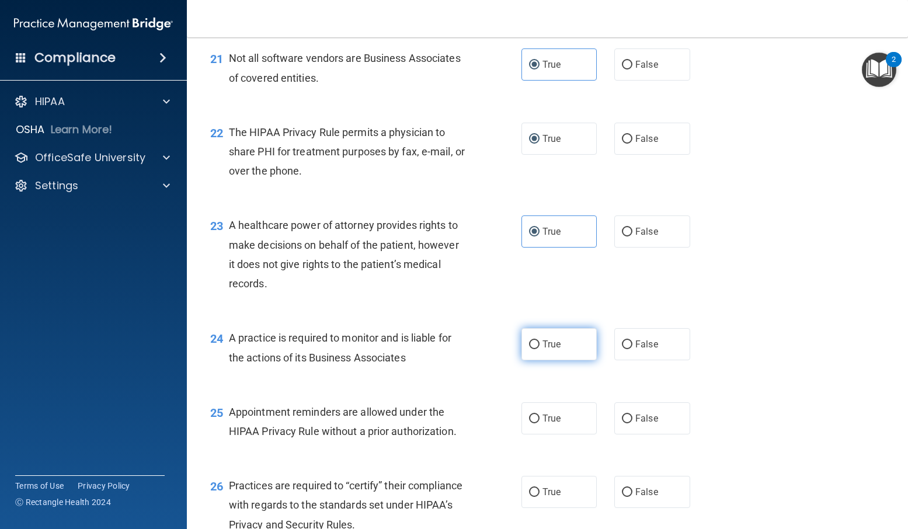
click at [547, 338] on label "True" at bounding box center [560, 344] width 76 height 32
click at [540, 341] on input "True" at bounding box center [534, 345] width 11 height 9
radio input "true"
click at [636, 418] on span "False" at bounding box center [647, 418] width 23 height 11
click at [633, 418] on input "False" at bounding box center [627, 419] width 11 height 9
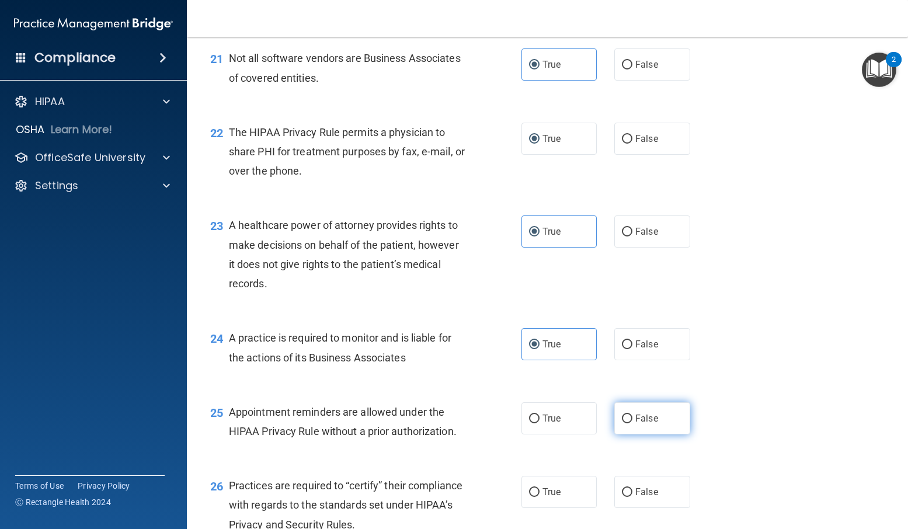
radio input "true"
click at [640, 480] on label "False" at bounding box center [652, 492] width 76 height 32
click at [633, 488] on input "False" at bounding box center [627, 492] width 11 height 9
radio input "true"
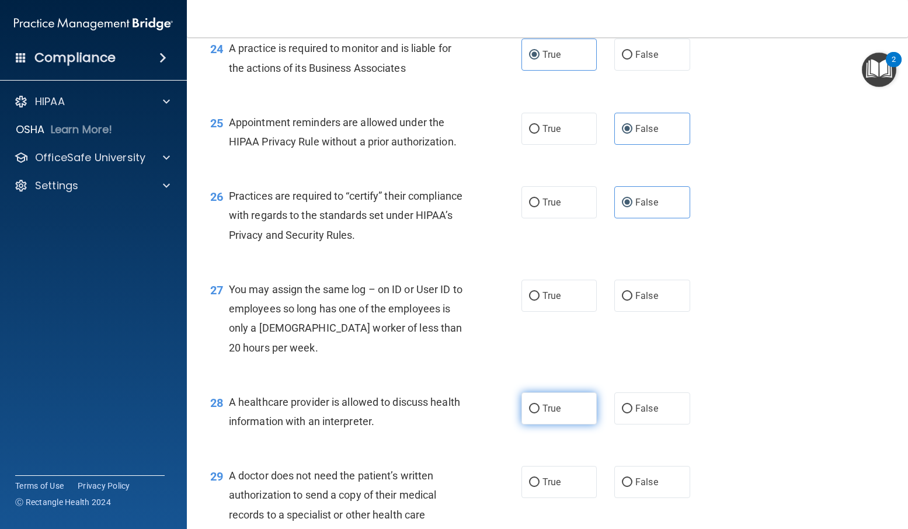
scroll to position [2453, 0]
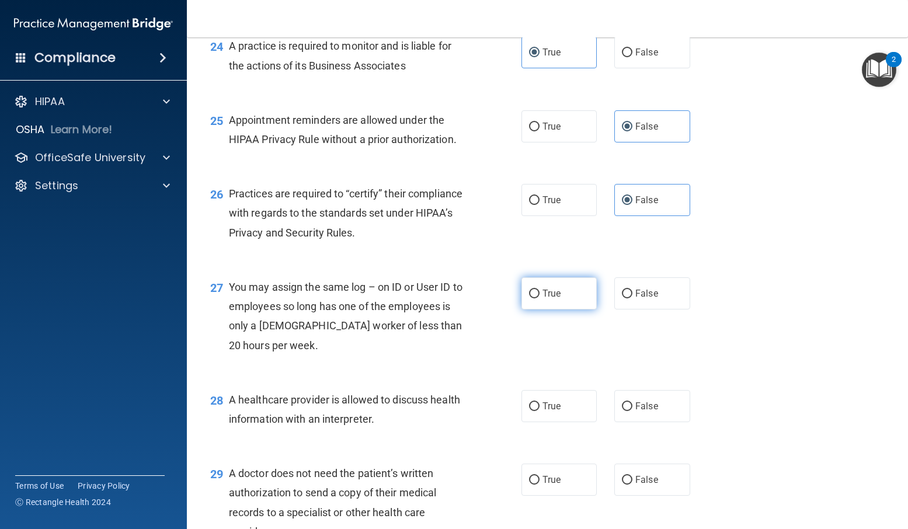
drag, startPoint x: 561, startPoint y: 290, endPoint x: 567, endPoint y: 307, distance: 17.7
click at [564, 296] on label "True" at bounding box center [560, 293] width 76 height 32
click at [540, 296] on input "True" at bounding box center [534, 294] width 11 height 9
radio input "true"
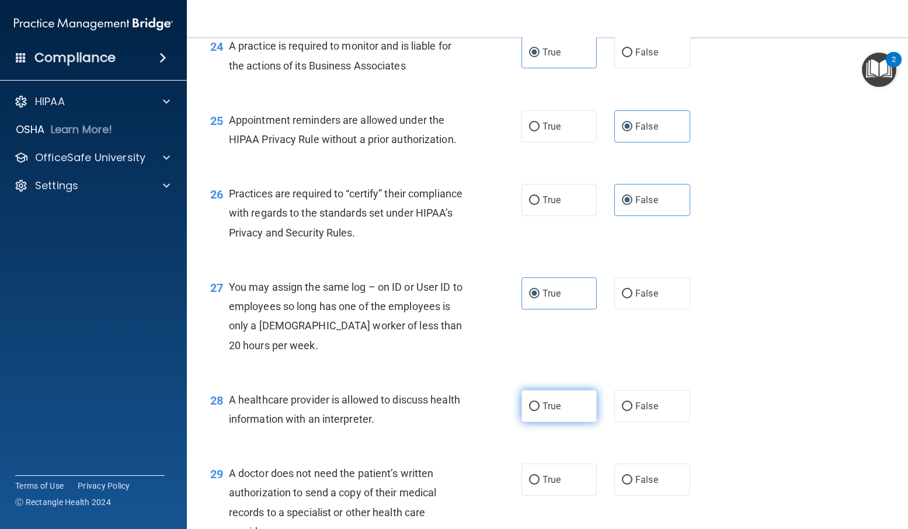
click at [543, 409] on span "True" at bounding box center [552, 406] width 18 height 11
click at [540, 409] on input "True" at bounding box center [534, 406] width 11 height 9
radio input "true"
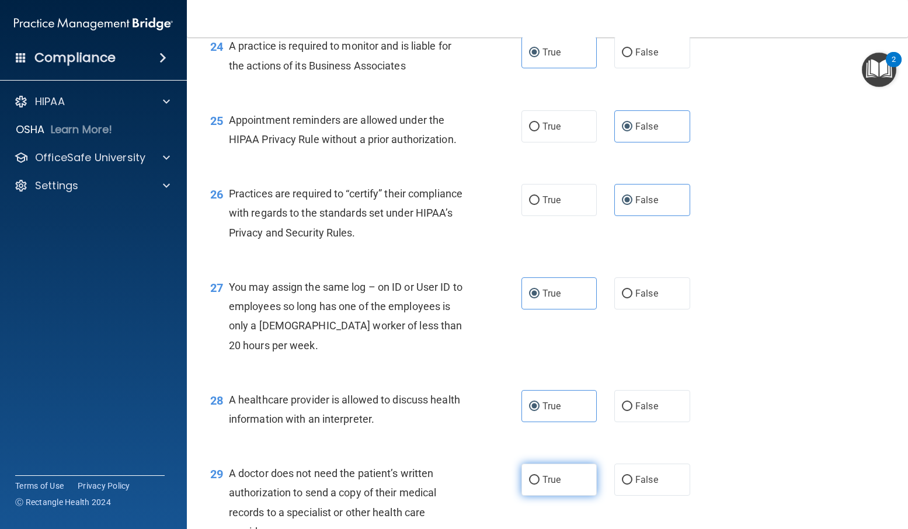
click at [543, 473] on label "True" at bounding box center [560, 480] width 76 height 32
click at [540, 476] on input "True" at bounding box center [534, 480] width 11 height 9
radio input "true"
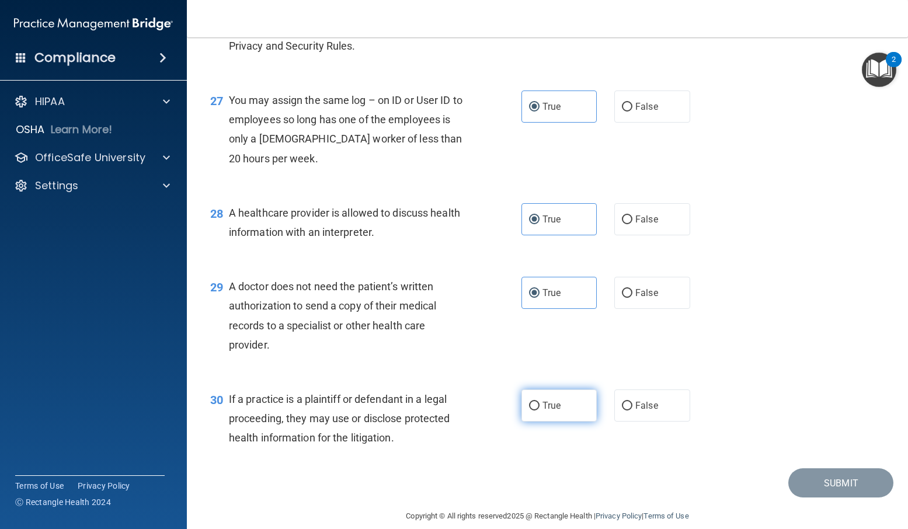
scroll to position [2655, 0]
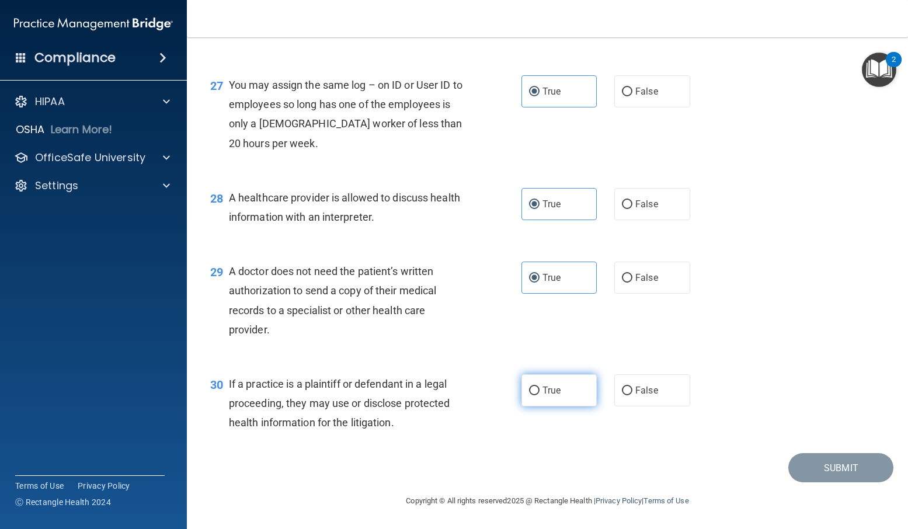
click at [564, 384] on label "True" at bounding box center [560, 390] width 76 height 32
click at [540, 387] on input "True" at bounding box center [534, 391] width 11 height 9
radio input "true"
click at [825, 470] on button "Submit" at bounding box center [841, 468] width 105 height 30
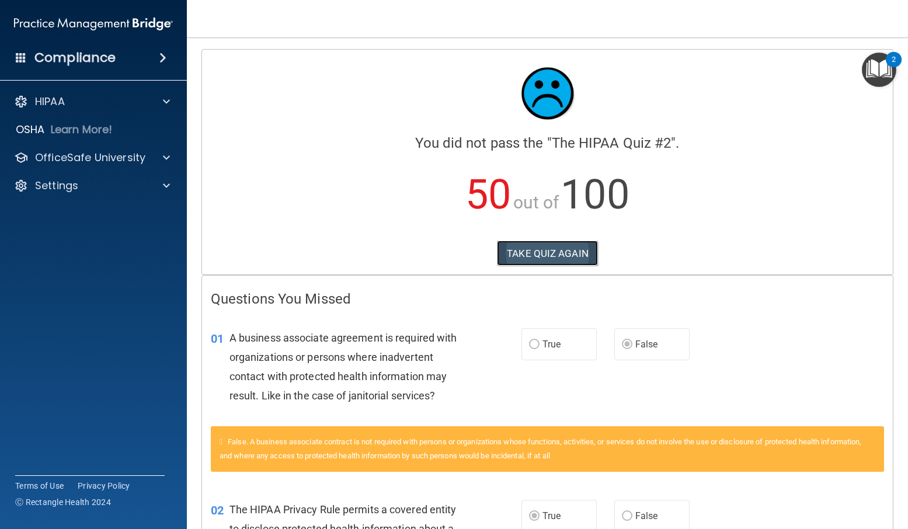
click at [542, 252] on button "TAKE QUIZ AGAIN" at bounding box center [547, 254] width 101 height 26
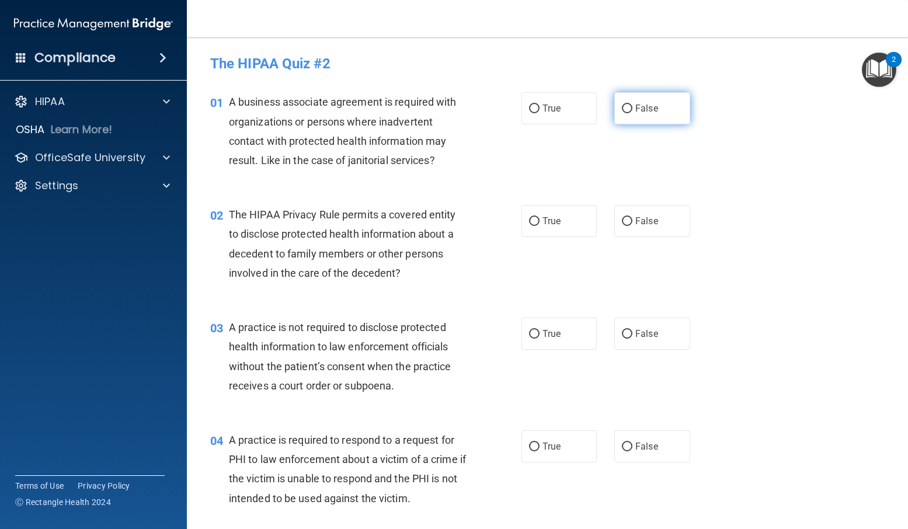
click at [622, 114] on label "False" at bounding box center [652, 108] width 76 height 32
click at [622, 113] on input "False" at bounding box center [627, 109] width 11 height 9
radio input "true"
click at [529, 222] on input "True" at bounding box center [534, 221] width 11 height 9
radio input "true"
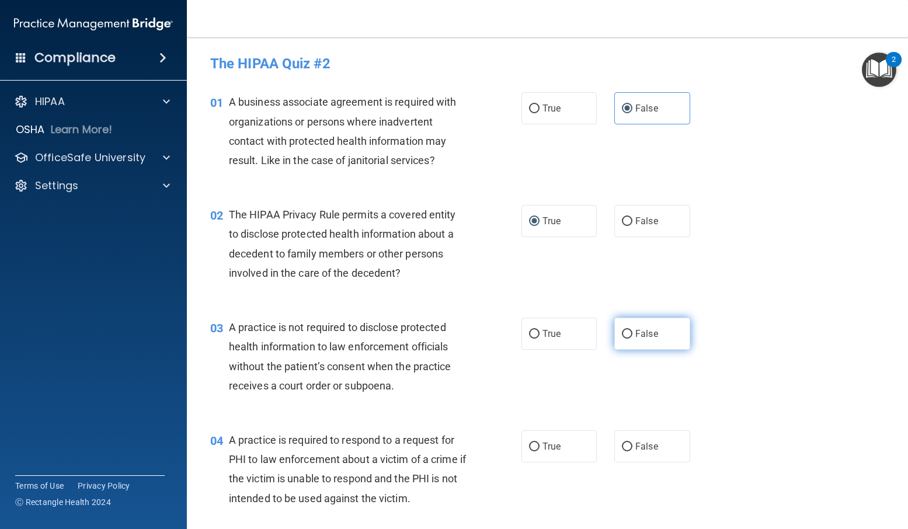
click at [622, 334] on input "False" at bounding box center [627, 334] width 11 height 9
radio input "true"
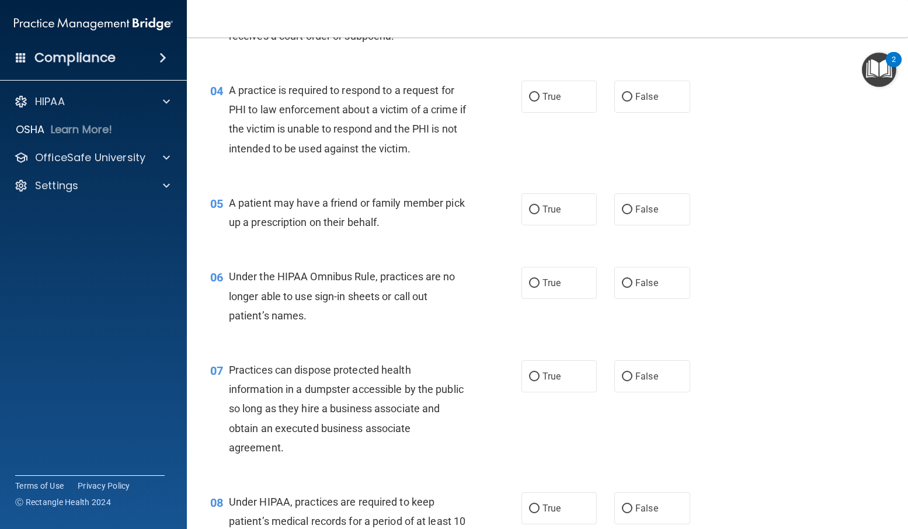
scroll to position [350, 0]
click at [529, 95] on input "True" at bounding box center [534, 96] width 11 height 9
radio input "true"
click at [627, 210] on input "False" at bounding box center [627, 209] width 11 height 9
radio input "true"
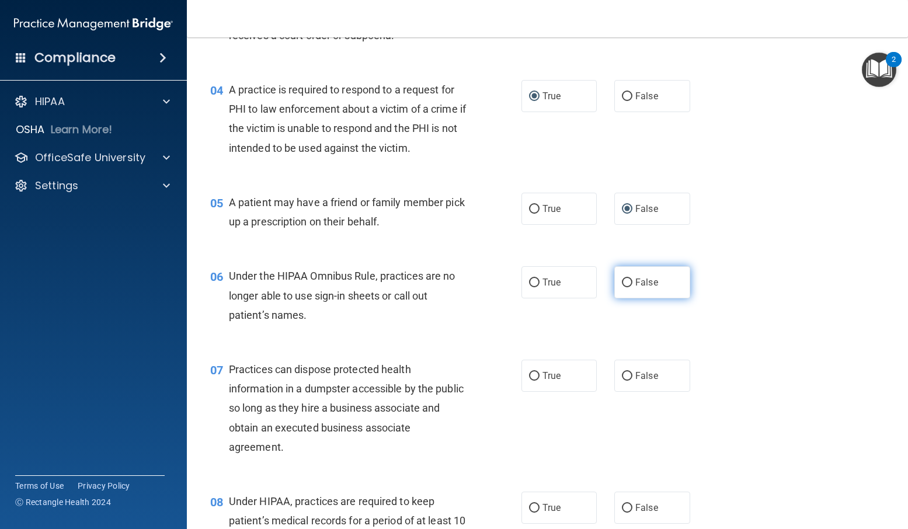
click at [622, 283] on input "False" at bounding box center [627, 283] width 11 height 9
radio input "true"
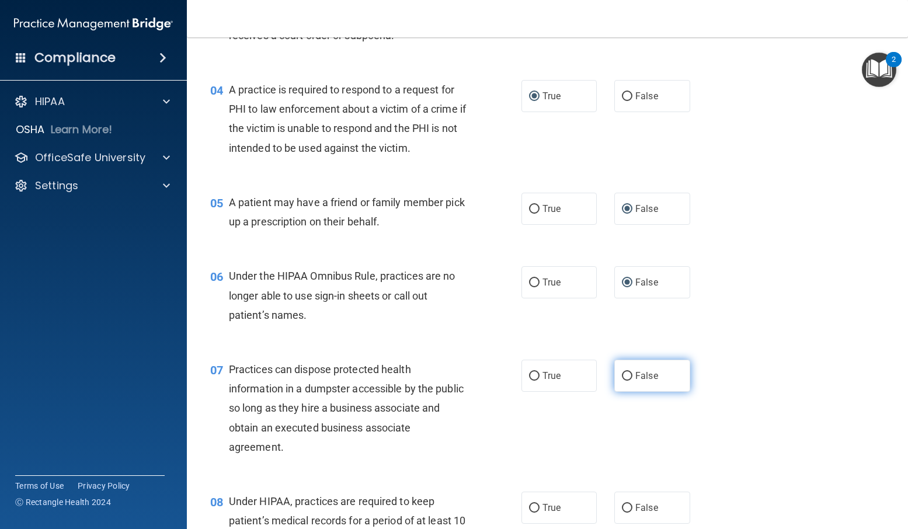
click at [624, 375] on input "False" at bounding box center [627, 376] width 11 height 9
radio input "true"
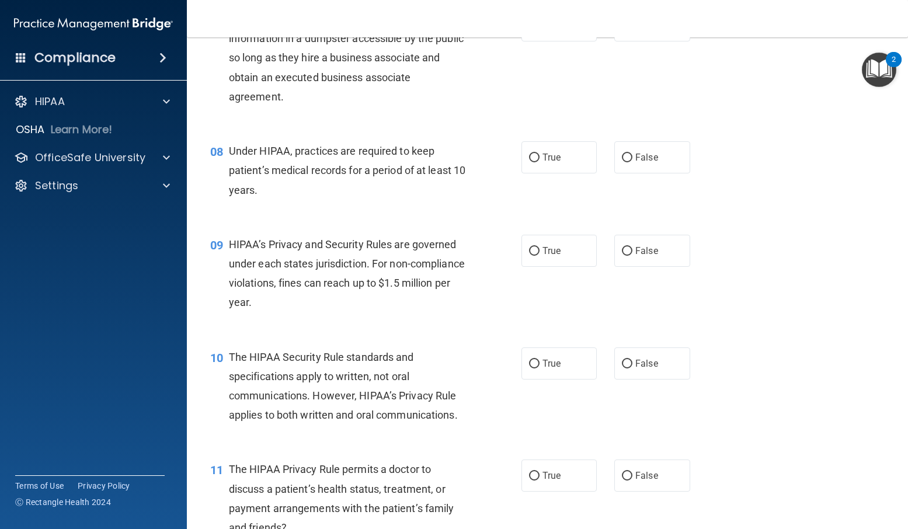
scroll to position [759, 0]
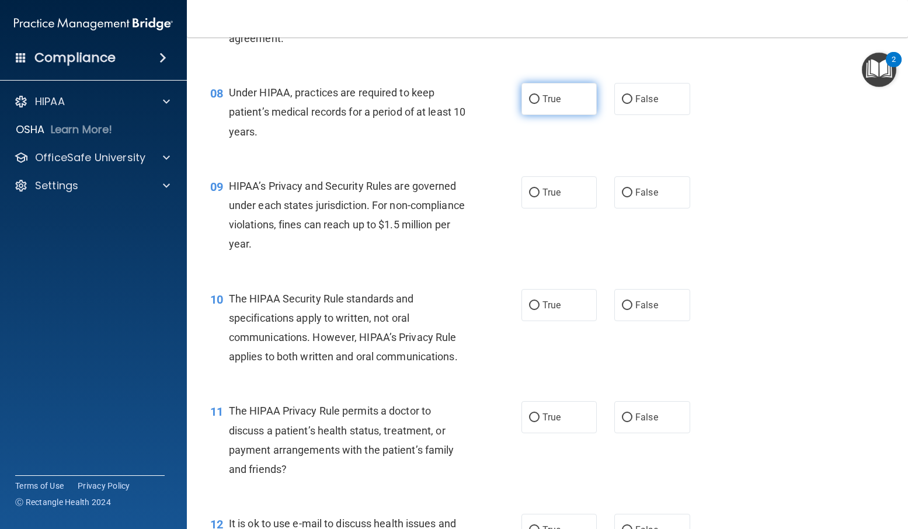
click at [529, 100] on input "True" at bounding box center [534, 99] width 11 height 9
radio input "true"
click at [630, 192] on label "False" at bounding box center [652, 192] width 76 height 32
click at [630, 192] on input "False" at bounding box center [627, 193] width 11 height 9
radio input "true"
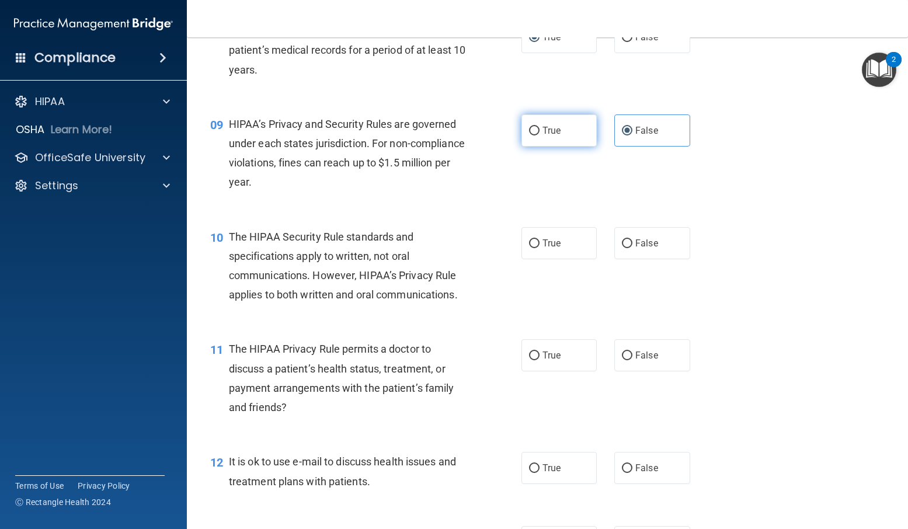
scroll to position [876, 0]
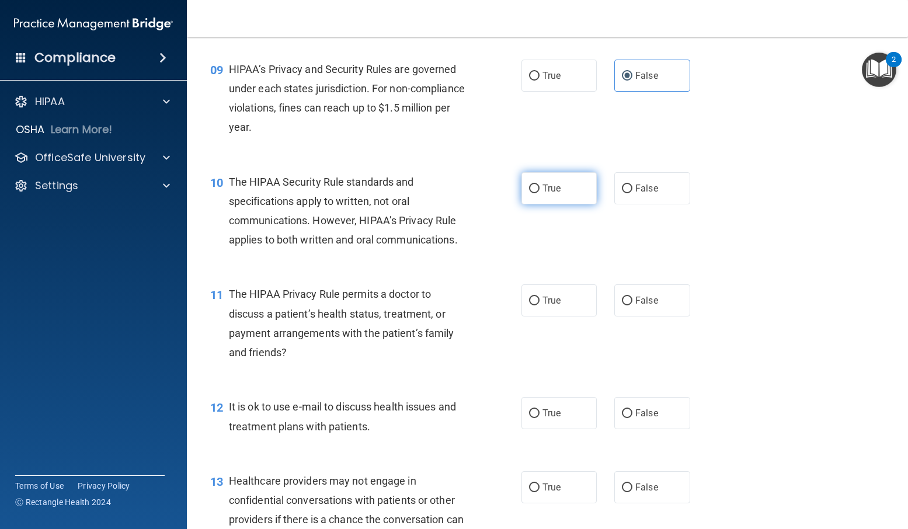
click at [530, 188] on input "True" at bounding box center [534, 189] width 11 height 9
radio input "true"
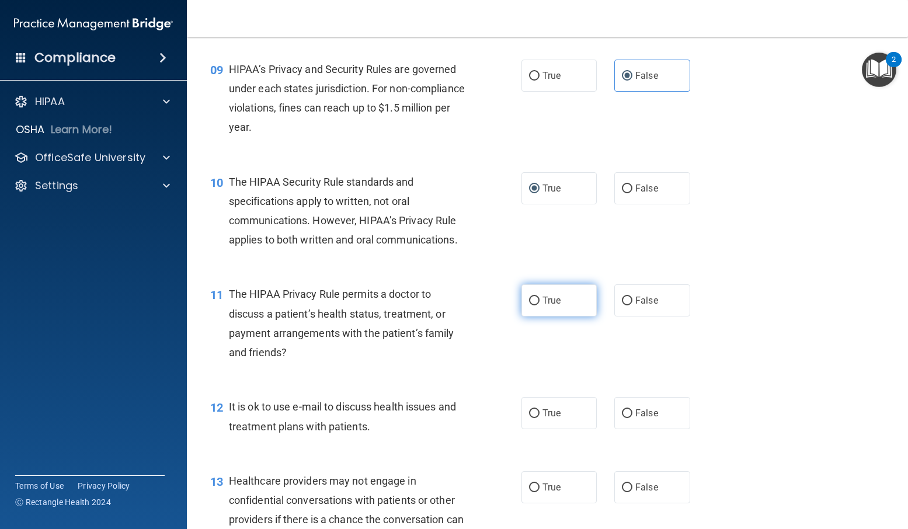
click at [530, 300] on input "True" at bounding box center [534, 301] width 11 height 9
radio input "true"
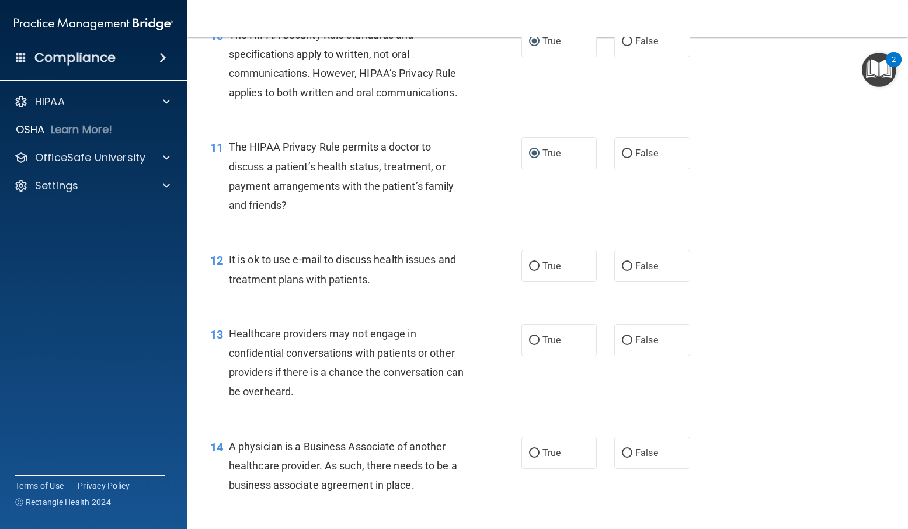
scroll to position [1051, 0]
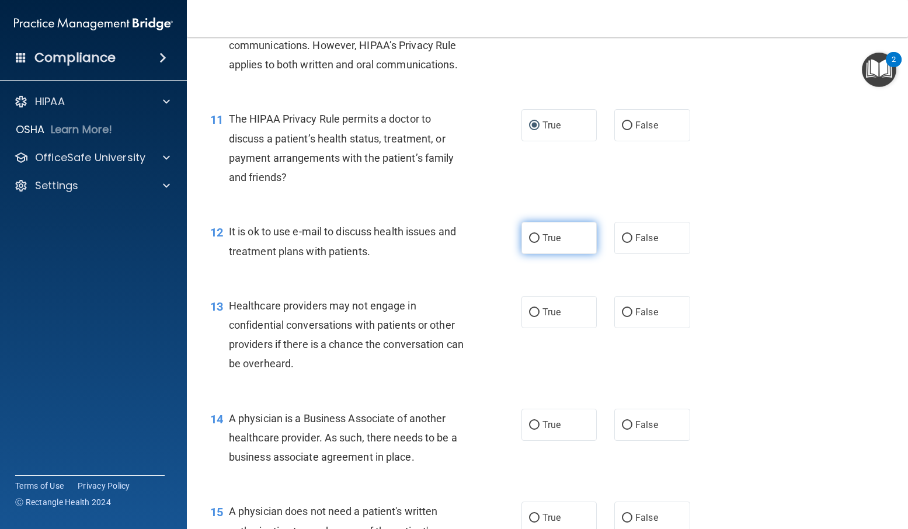
click at [529, 238] on input "True" at bounding box center [534, 238] width 11 height 9
radio input "true"
click at [623, 312] on input "False" at bounding box center [627, 312] width 11 height 9
radio input "true"
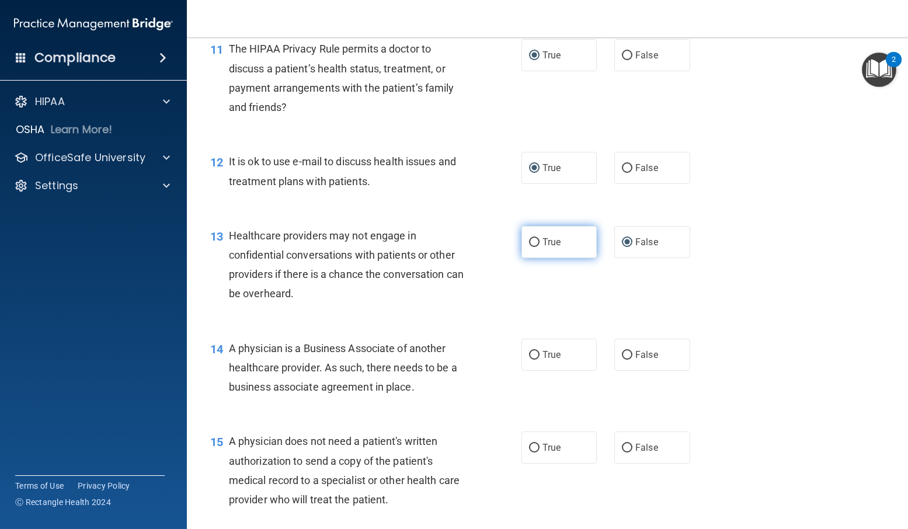
scroll to position [1168, 0]
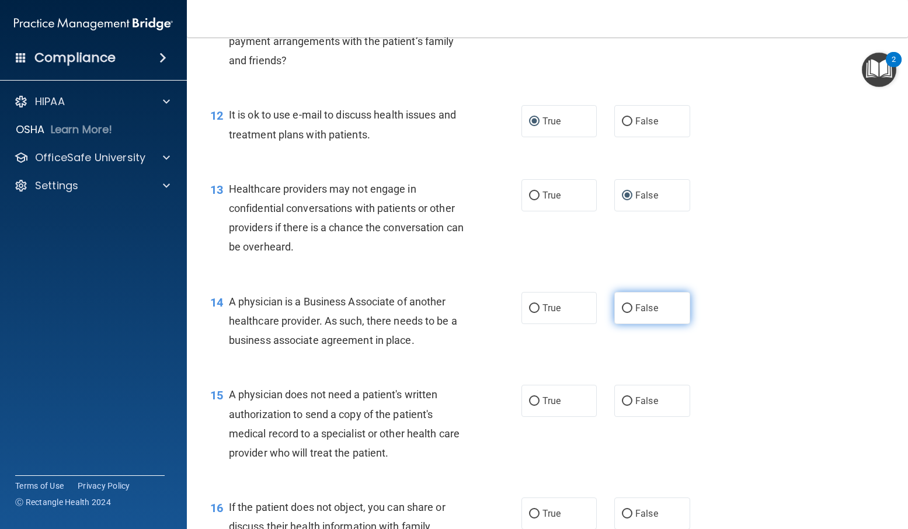
click at [622, 307] on input "False" at bounding box center [627, 308] width 11 height 9
radio input "true"
click at [530, 397] on input "True" at bounding box center [534, 401] width 11 height 9
radio input "true"
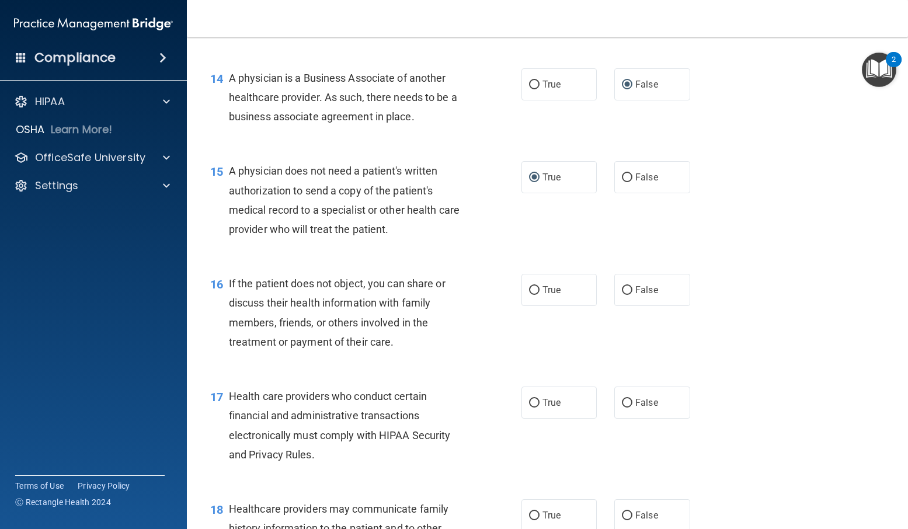
scroll to position [1402, 0]
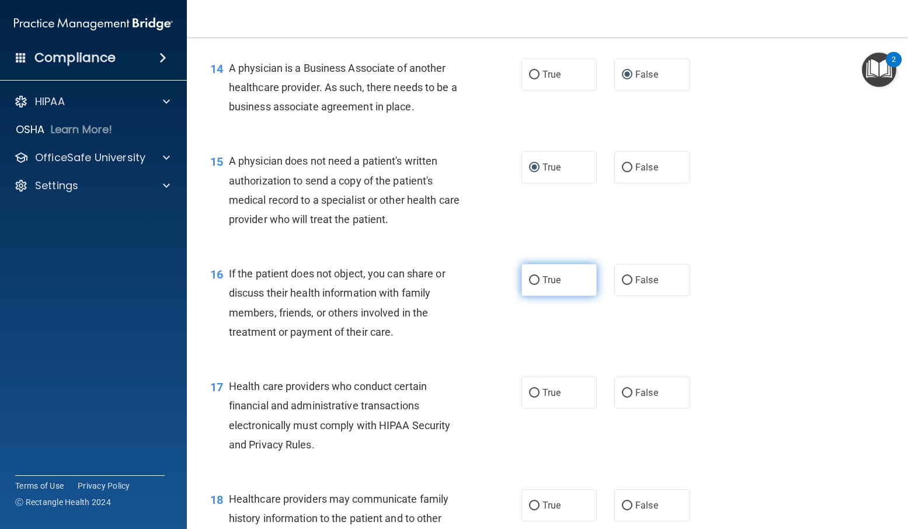
click at [532, 280] on input "True" at bounding box center [534, 280] width 11 height 9
radio input "true"
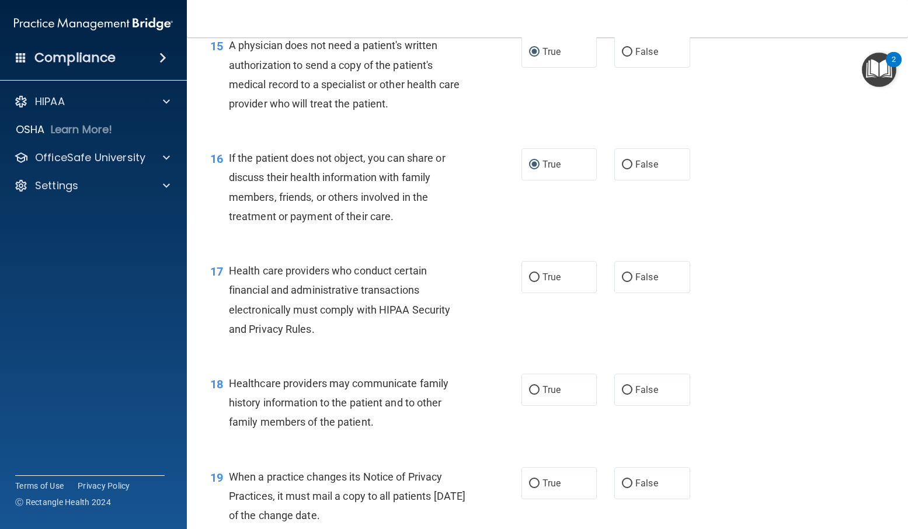
scroll to position [1519, 0]
click at [529, 274] on input "True" at bounding box center [534, 276] width 11 height 9
radio input "true"
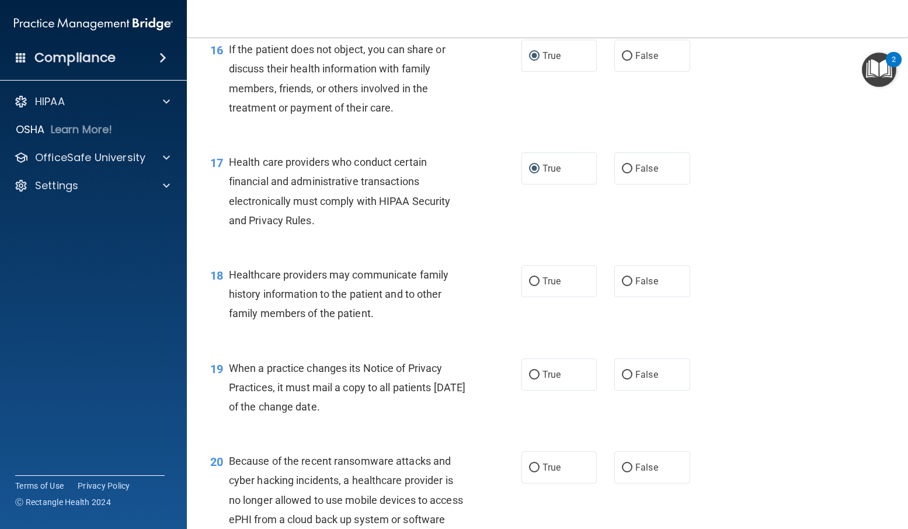
scroll to position [1636, 0]
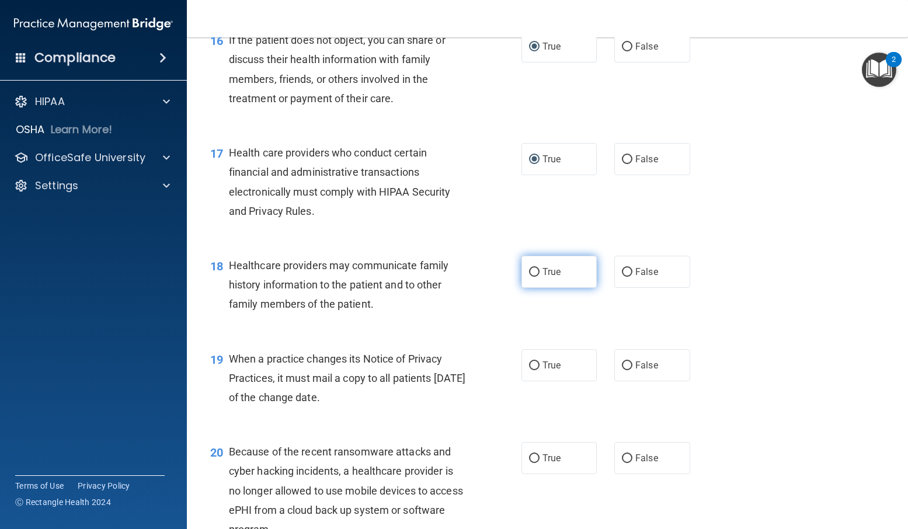
click at [534, 275] on input "True" at bounding box center [534, 272] width 11 height 9
radio input "true"
click at [636, 370] on span "False" at bounding box center [647, 365] width 23 height 11
click at [633, 370] on input "False" at bounding box center [627, 366] width 11 height 9
radio input "true"
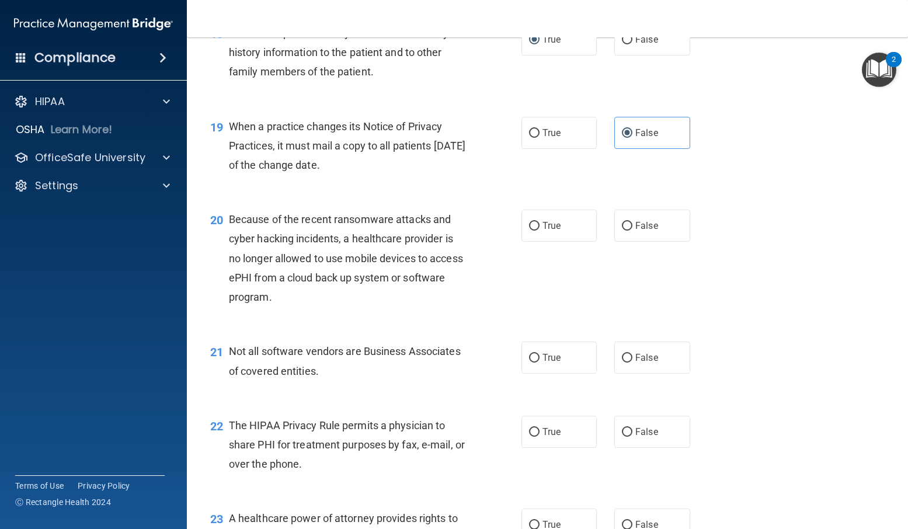
scroll to position [1869, 0]
click at [622, 221] on input "False" at bounding box center [627, 225] width 11 height 9
radio input "true"
drag, startPoint x: 526, startPoint y: 353, endPoint x: 534, endPoint y: 358, distance: 9.7
click at [529, 354] on input "True" at bounding box center [534, 357] width 11 height 9
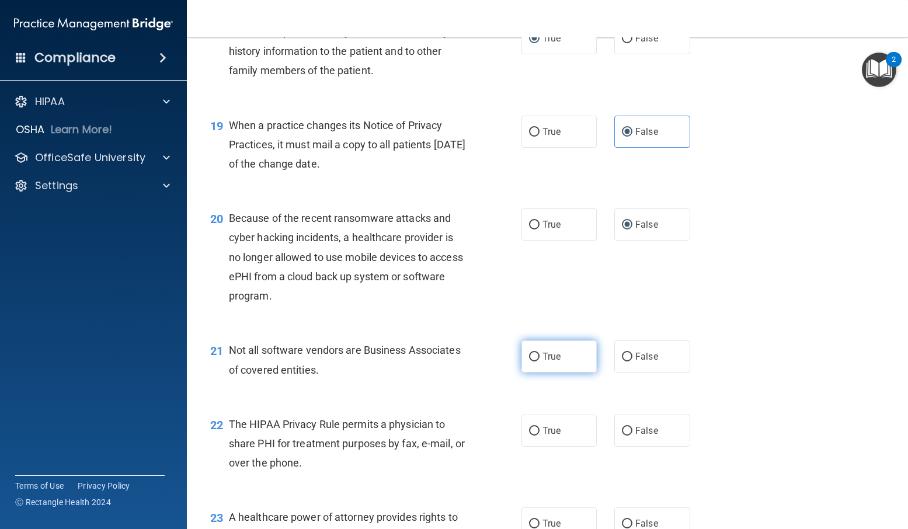
radio input "true"
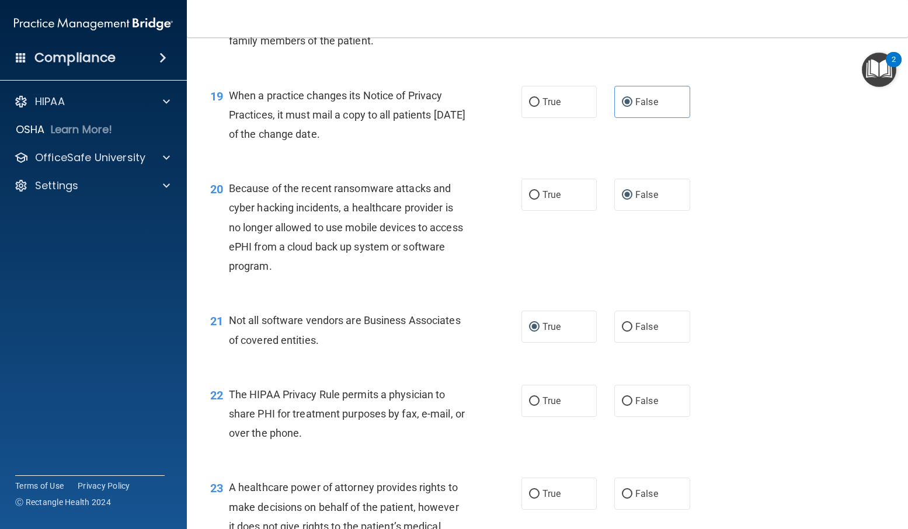
scroll to position [1928, 0]
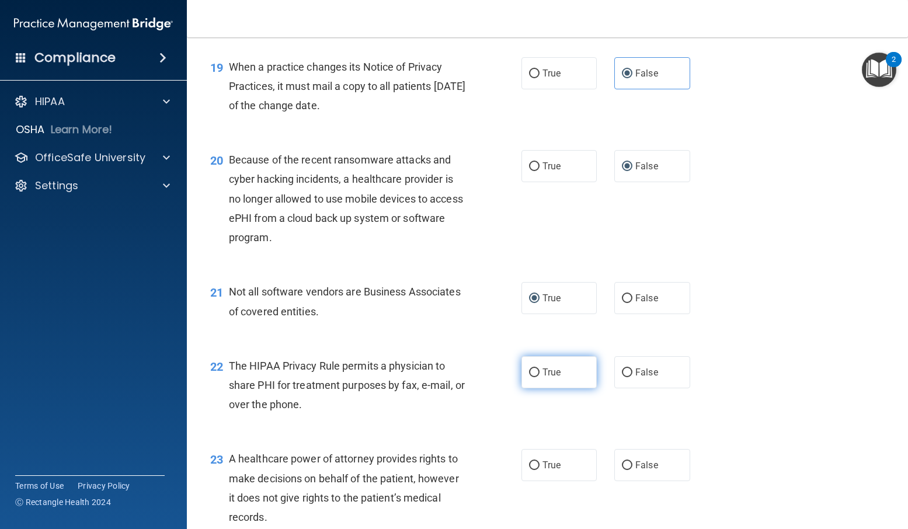
click at [529, 373] on input "True" at bounding box center [534, 373] width 11 height 9
radio input "true"
click at [622, 464] on input "False" at bounding box center [627, 465] width 11 height 9
radio input "true"
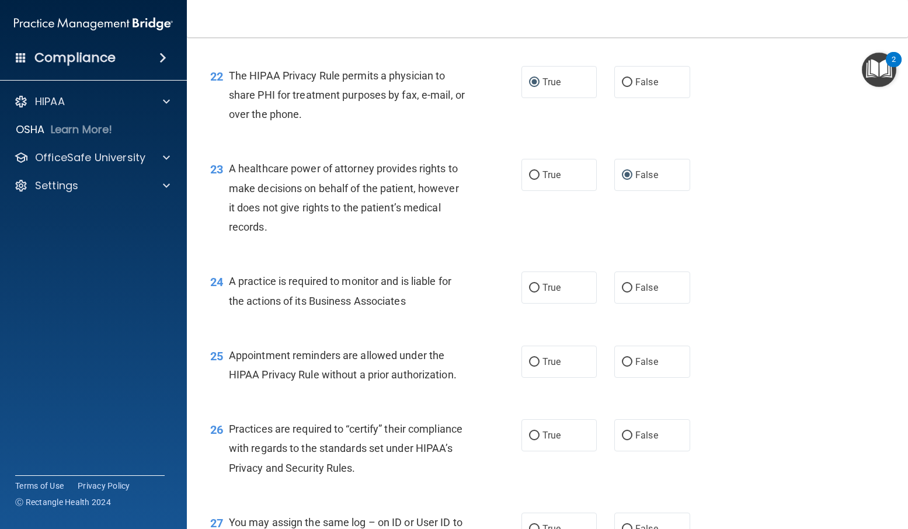
scroll to position [2220, 0]
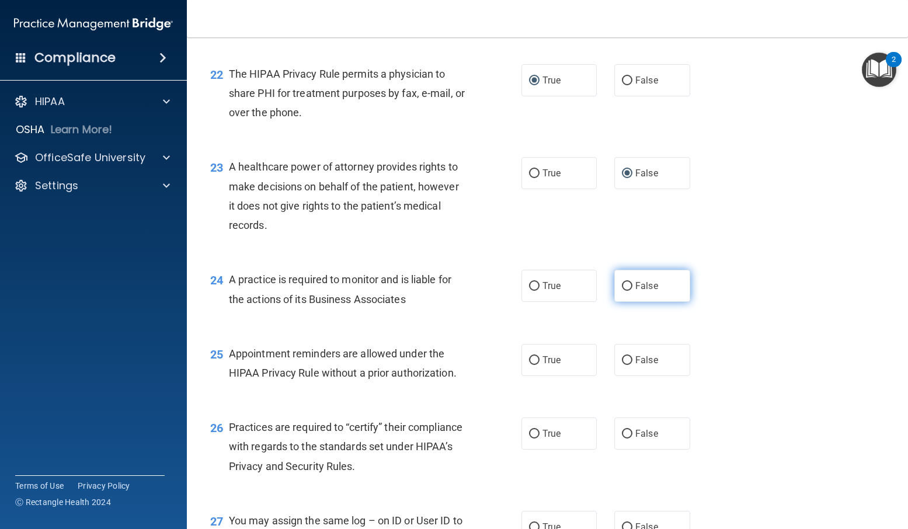
click at [624, 286] on input "False" at bounding box center [627, 286] width 11 height 9
radio input "true"
click at [529, 359] on input "True" at bounding box center [534, 360] width 11 height 9
radio input "true"
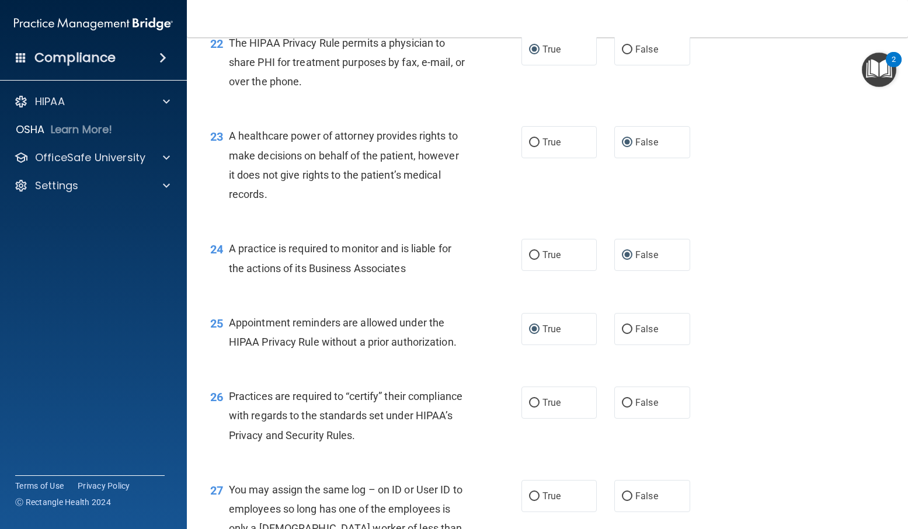
scroll to position [2278, 0]
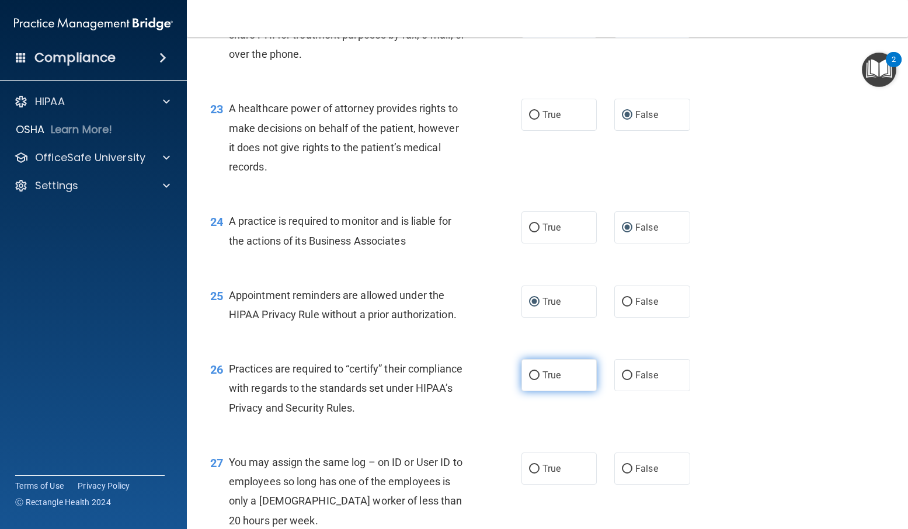
click at [531, 376] on input "True" at bounding box center [534, 376] width 11 height 9
radio input "true"
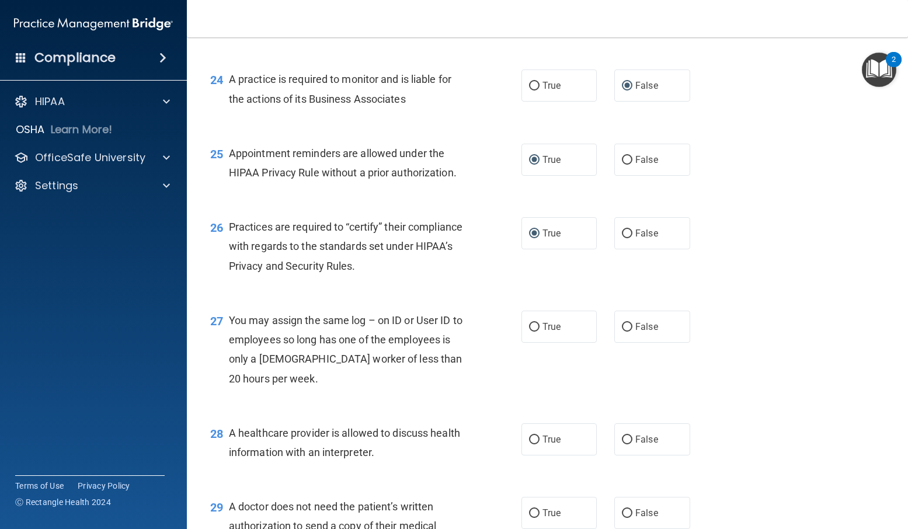
scroll to position [2512, 0]
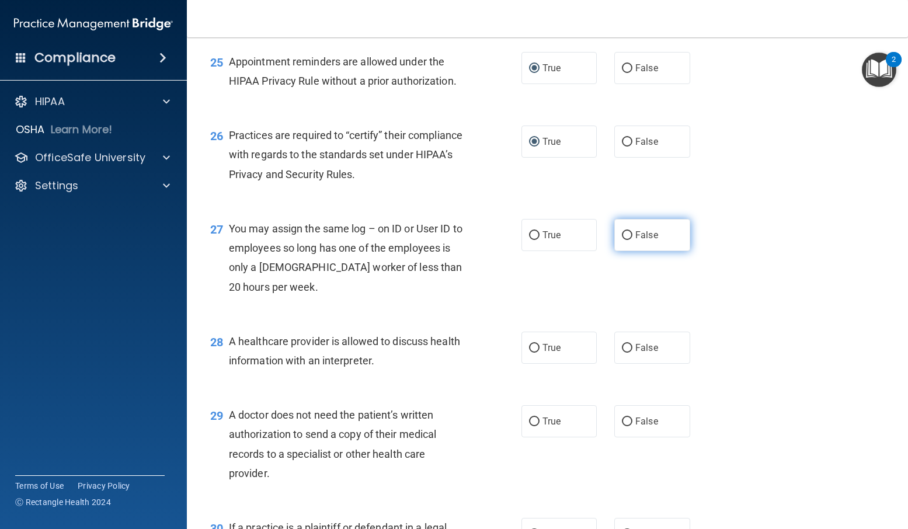
click at [622, 231] on input "False" at bounding box center [627, 235] width 11 height 9
radio input "true"
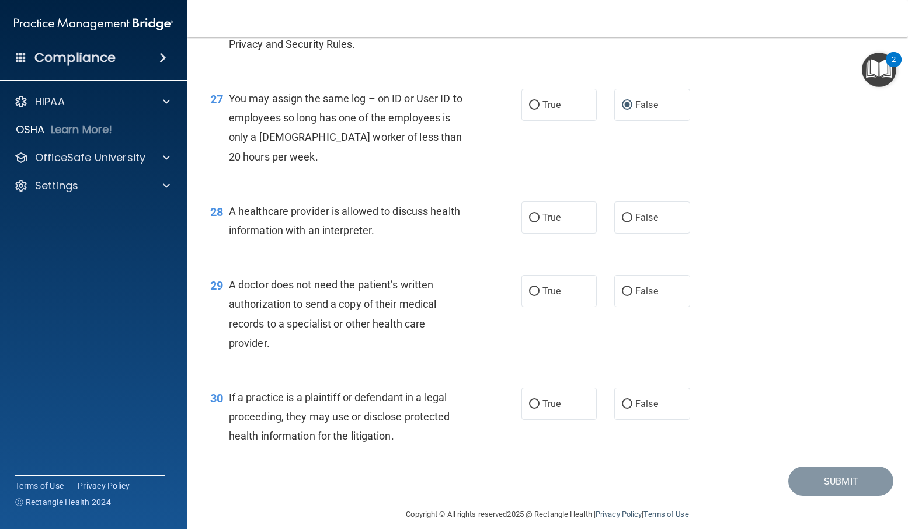
scroll to position [2655, 0]
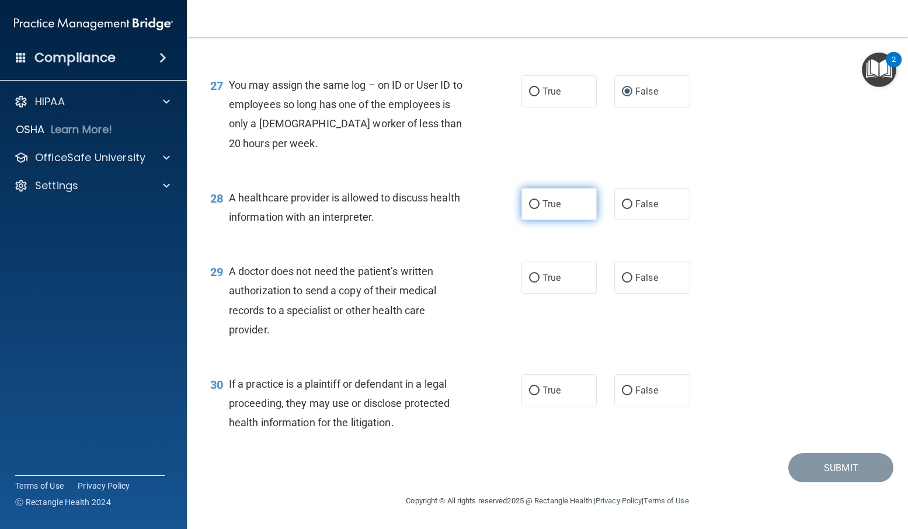
click at [534, 202] on input "True" at bounding box center [534, 204] width 11 height 9
click at [622, 206] on input "False" at bounding box center [627, 204] width 11 height 9
click at [529, 276] on input "True" at bounding box center [534, 278] width 11 height 9
click at [530, 391] on input "True" at bounding box center [534, 391] width 11 height 9
click at [823, 464] on button "Submit" at bounding box center [841, 468] width 105 height 30
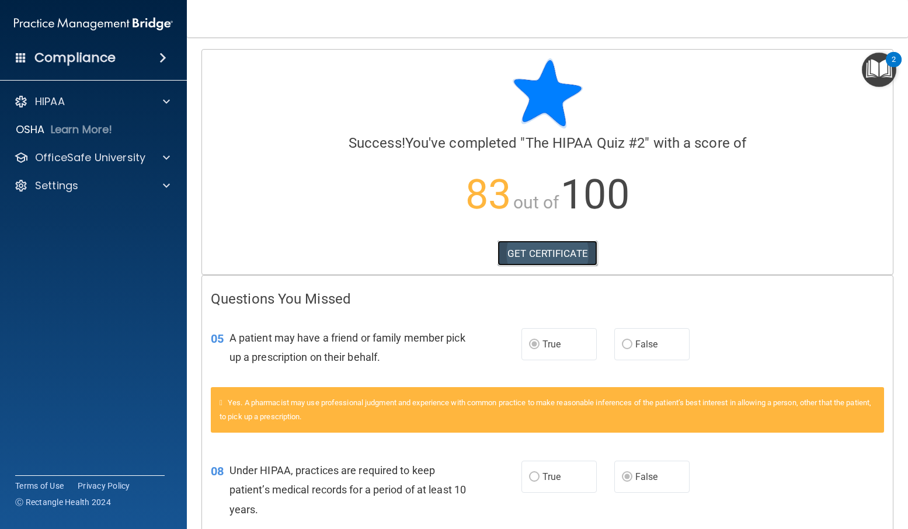
click at [565, 253] on link "GET CERTIFICATE" at bounding box center [548, 254] width 100 height 26
click at [104, 154] on p "OfficeSafe University" at bounding box center [90, 158] width 110 height 14
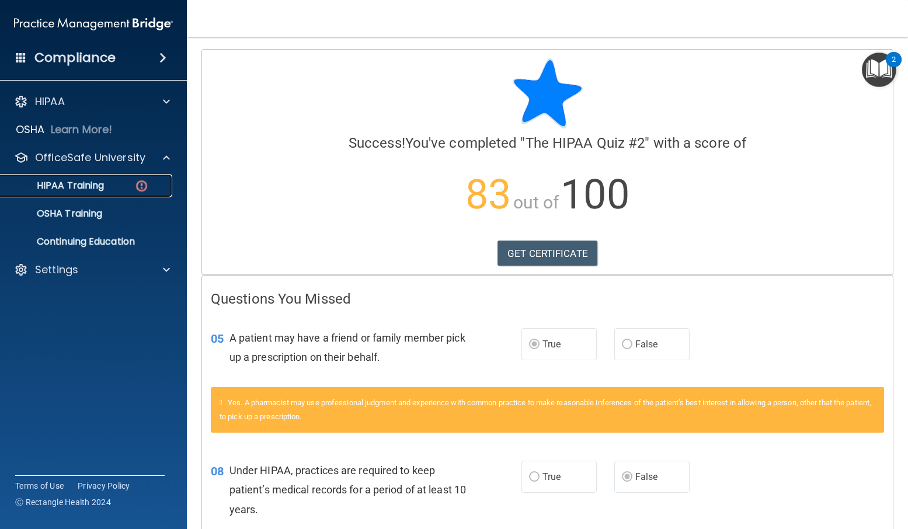
click at [109, 180] on div "HIPAA Training" at bounding box center [87, 186] width 159 height 12
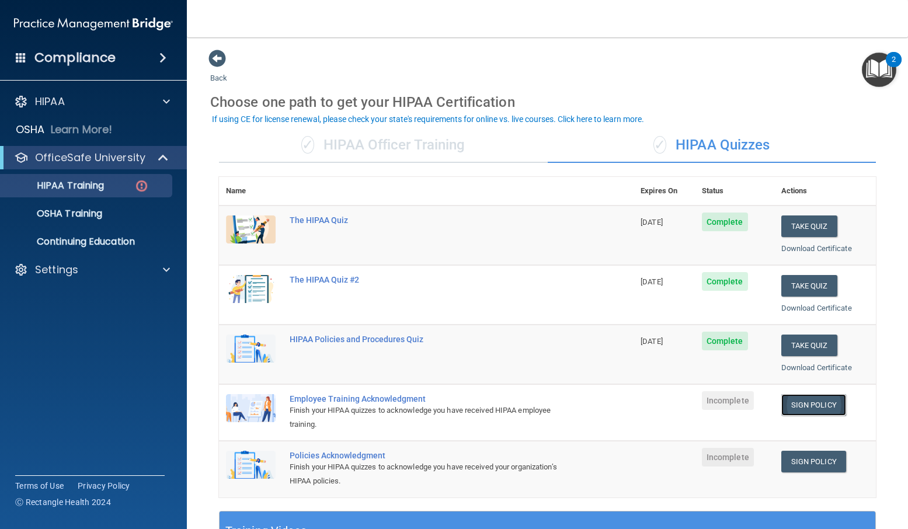
click at [809, 405] on link "Sign Policy" at bounding box center [814, 405] width 65 height 22
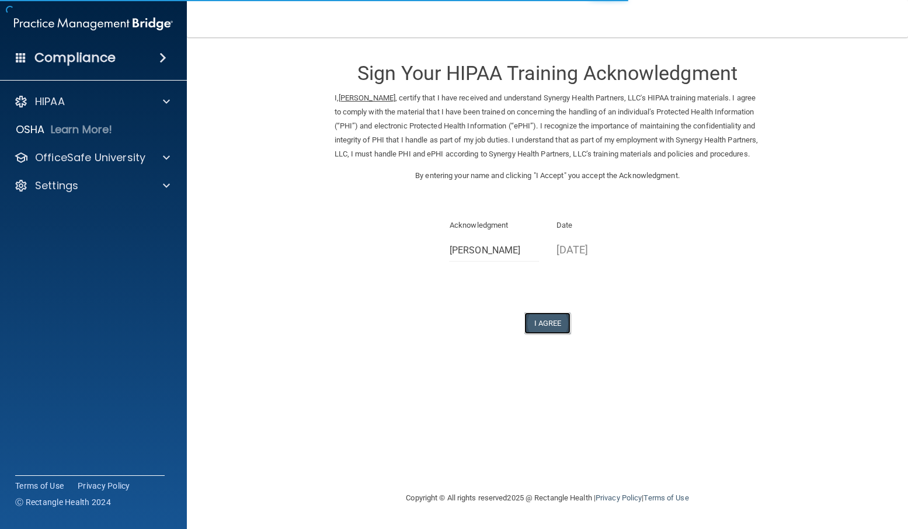
click at [557, 334] on button "I Agree" at bounding box center [548, 324] width 47 height 22
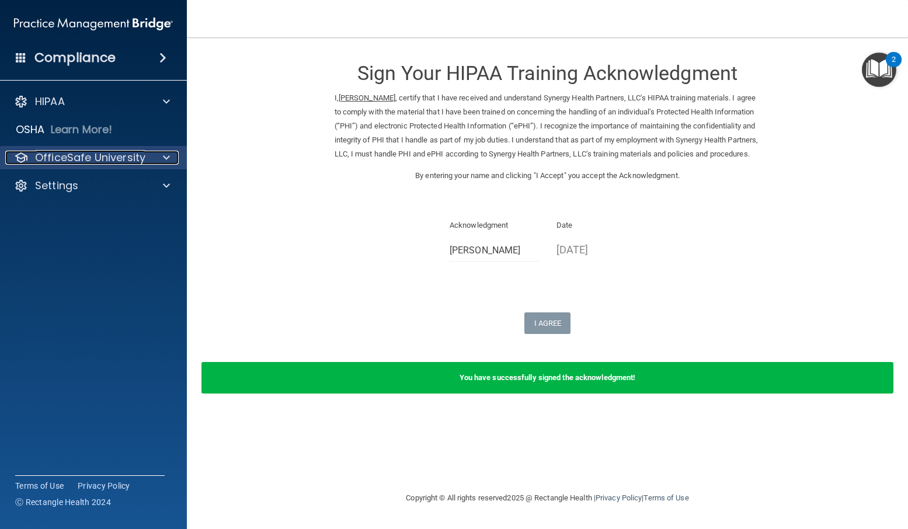
click at [112, 161] on p "OfficeSafe University" at bounding box center [90, 158] width 110 height 14
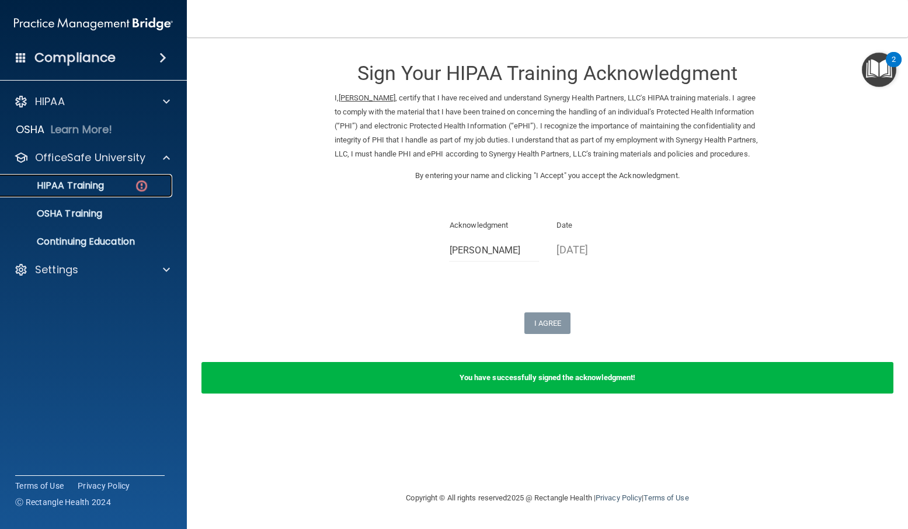
click at [120, 188] on div "HIPAA Training" at bounding box center [87, 186] width 159 height 12
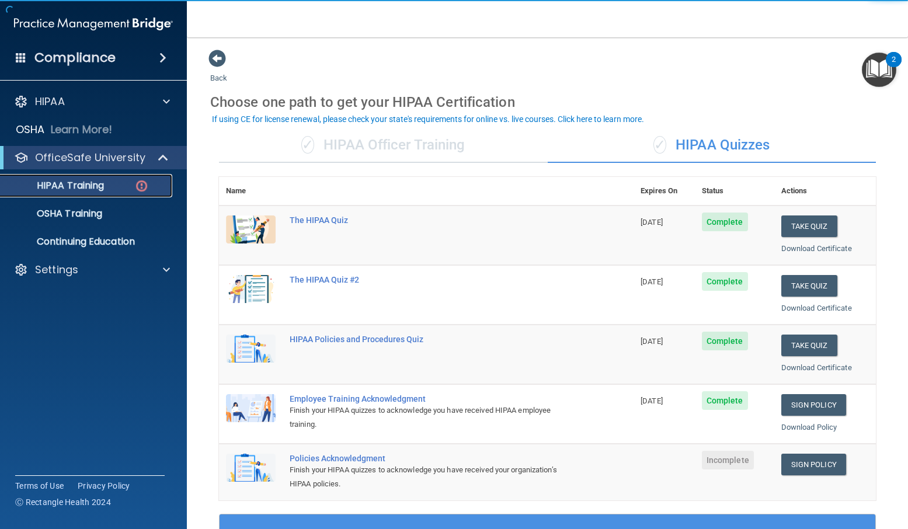
scroll to position [117, 0]
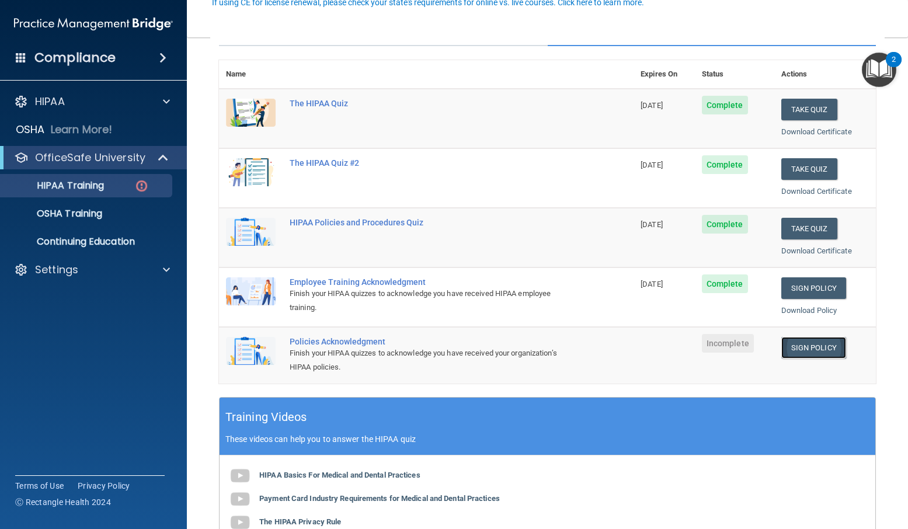
click at [810, 346] on link "Sign Policy" at bounding box center [814, 348] width 65 height 22
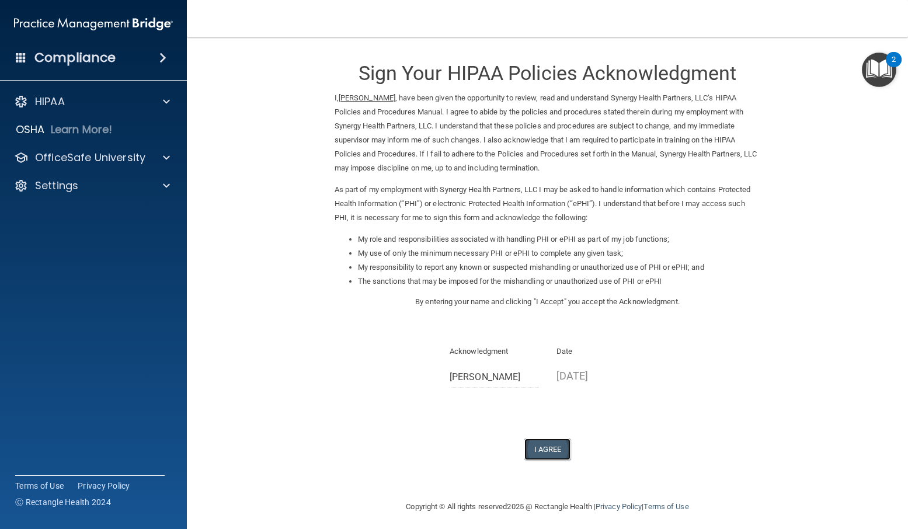
click at [545, 443] on button "I Agree" at bounding box center [548, 450] width 47 height 22
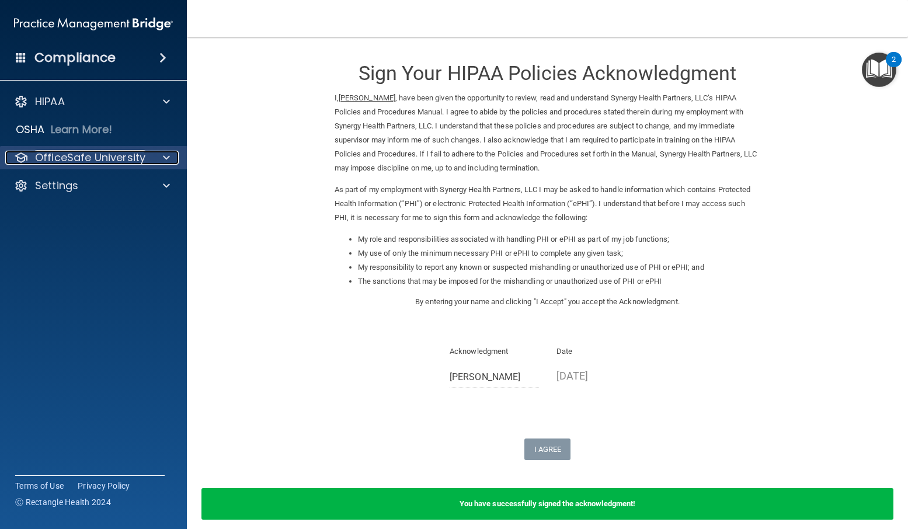
click at [104, 152] on p "OfficeSafe University" at bounding box center [90, 158] width 110 height 14
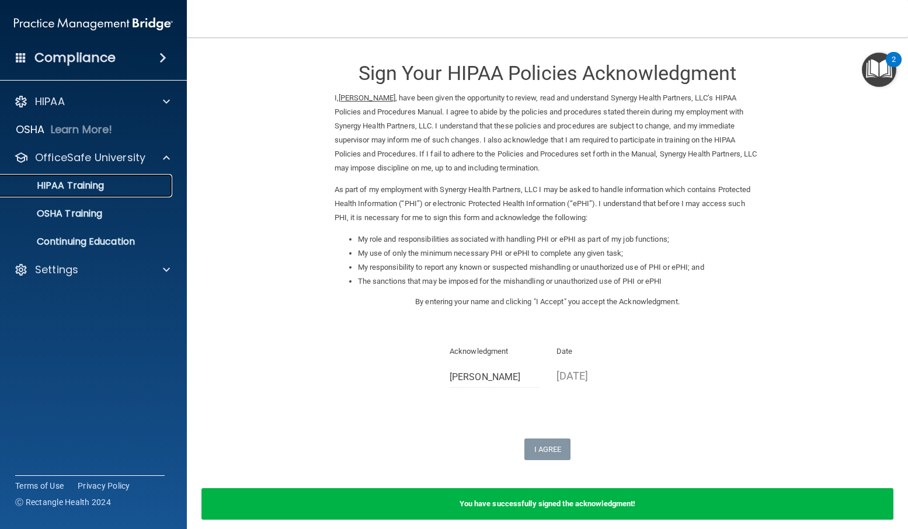
click at [95, 183] on p "HIPAA Training" at bounding box center [56, 186] width 96 height 12
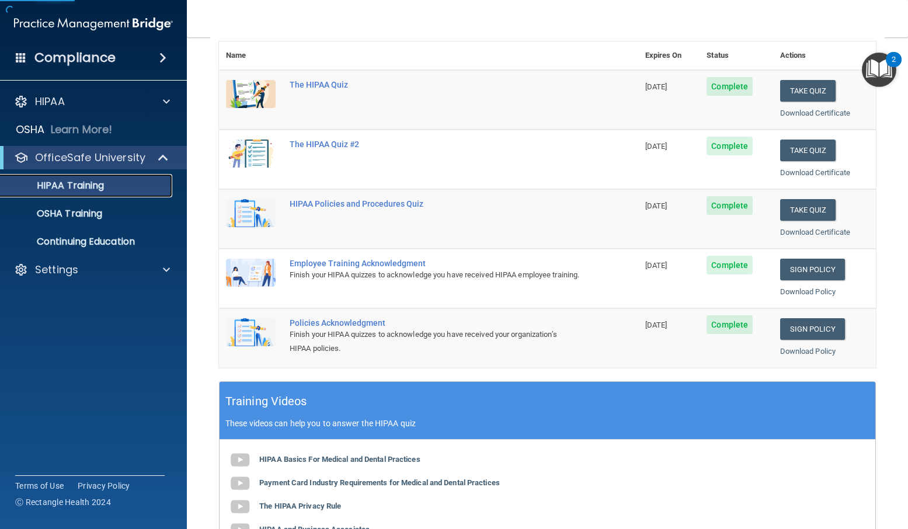
scroll to position [292, 0]
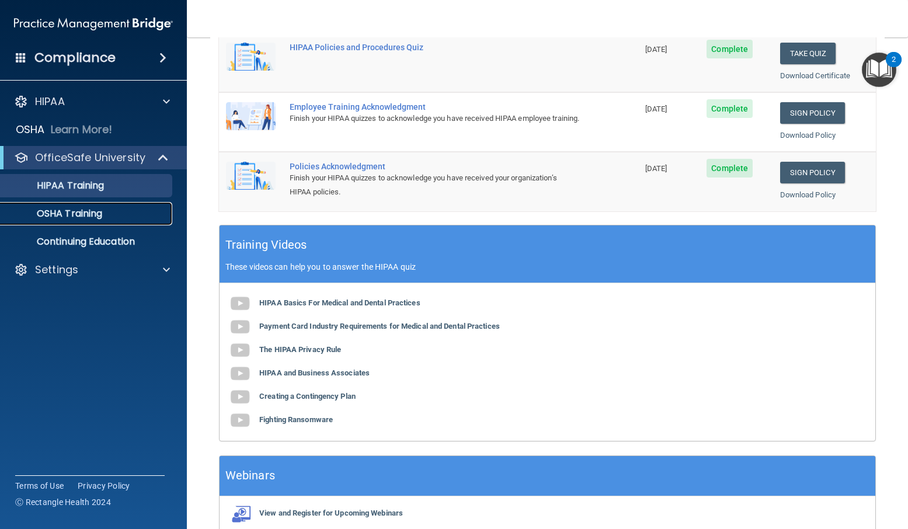
click at [76, 211] on p "OSHA Training" at bounding box center [55, 214] width 95 height 12
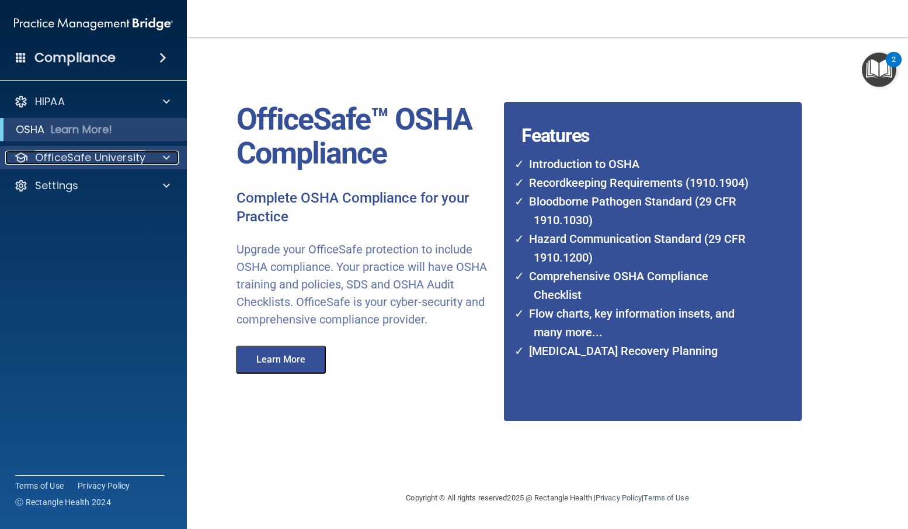
click at [117, 157] on p "OfficeSafe University" at bounding box center [90, 158] width 110 height 14
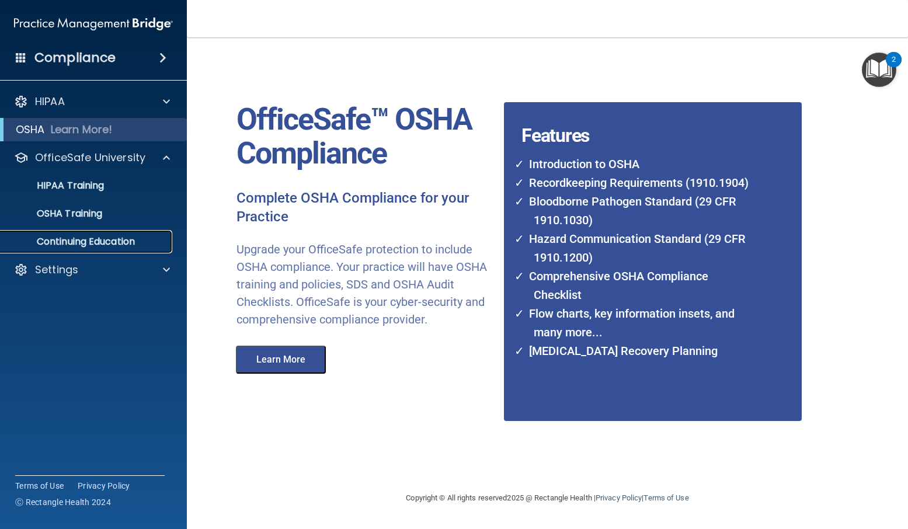
click at [110, 240] on p "Continuing Education" at bounding box center [87, 242] width 159 height 12
